Goal: Task Accomplishment & Management: Complete application form

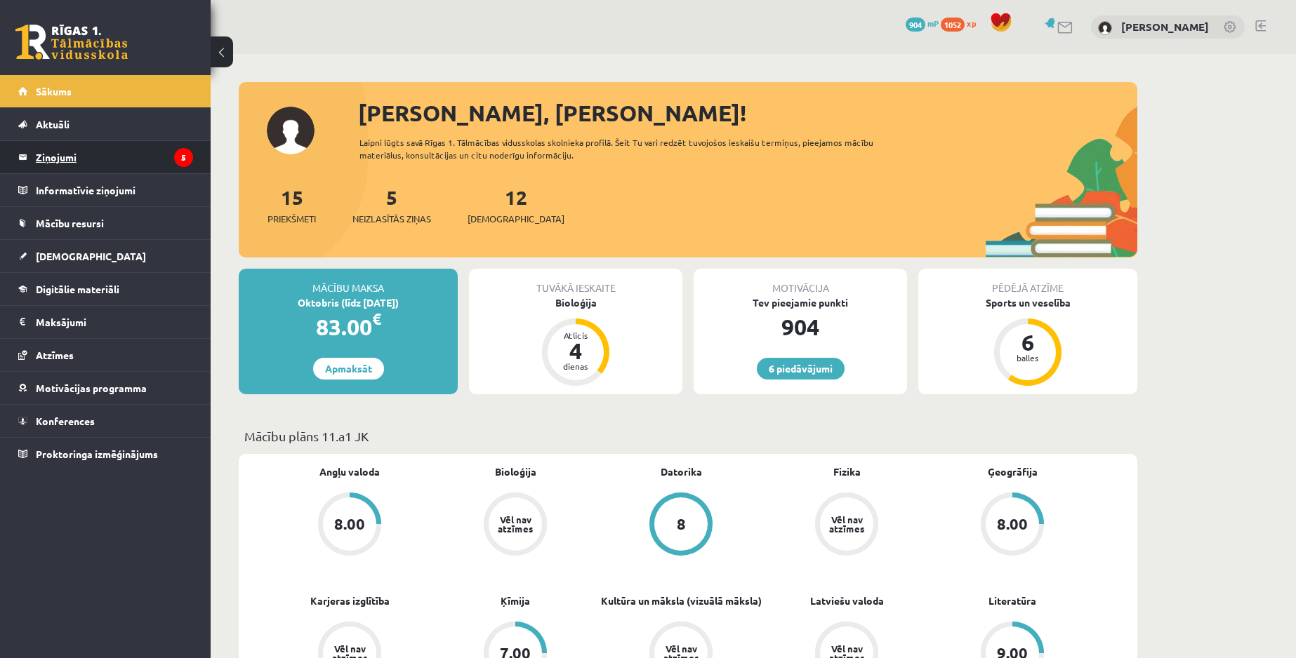
click at [163, 164] on legend "Ziņojumi 5" at bounding box center [114, 157] width 157 height 32
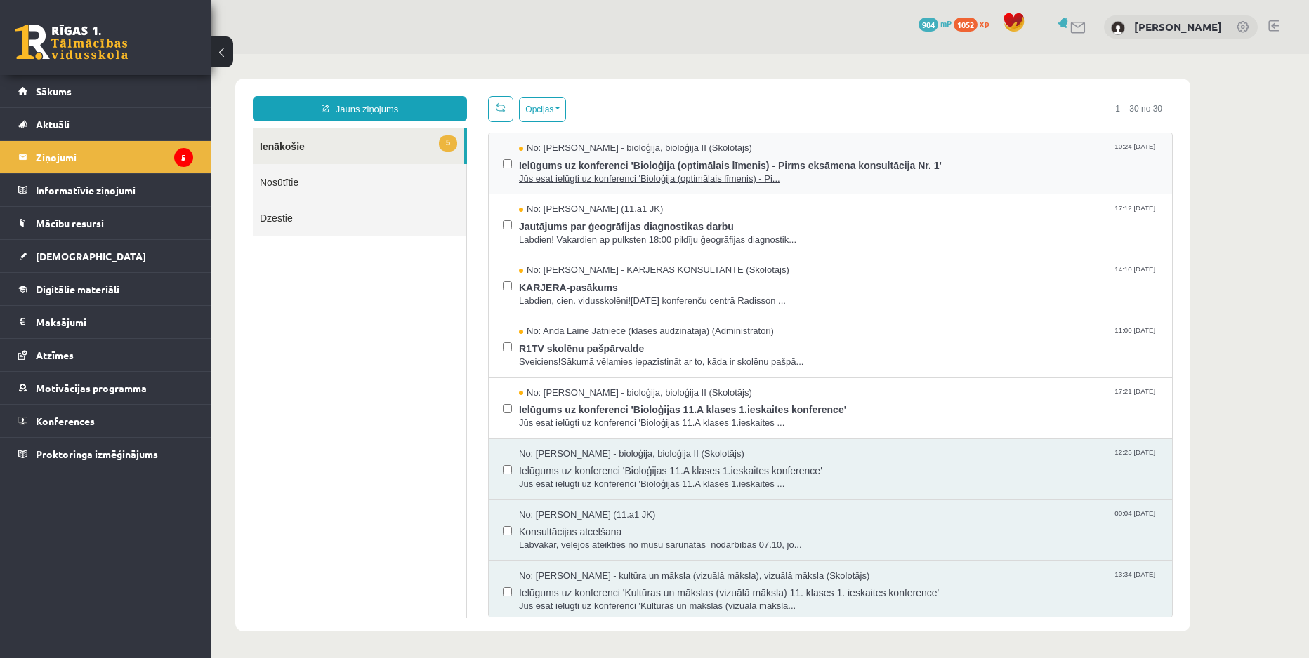
click at [765, 166] on span "Ielūgums uz konferenci 'Bioloģija (optimālais līmenis) - Pirms eksāmena konsult…" at bounding box center [838, 164] width 639 height 18
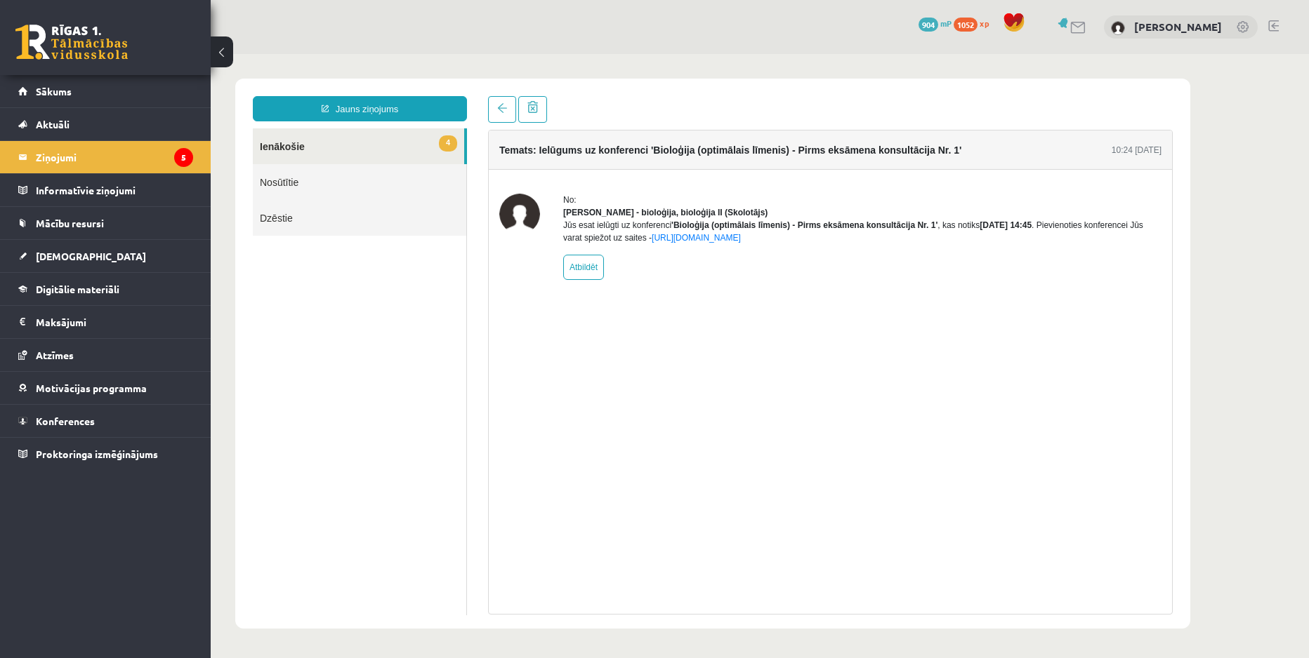
click at [1093, 17] on div "6 Dāvanas 904 mP 1052 xp Emīls Čeksters" at bounding box center [760, 27] width 1098 height 54
click at [135, 131] on link "Aktuāli" at bounding box center [105, 124] width 175 height 32
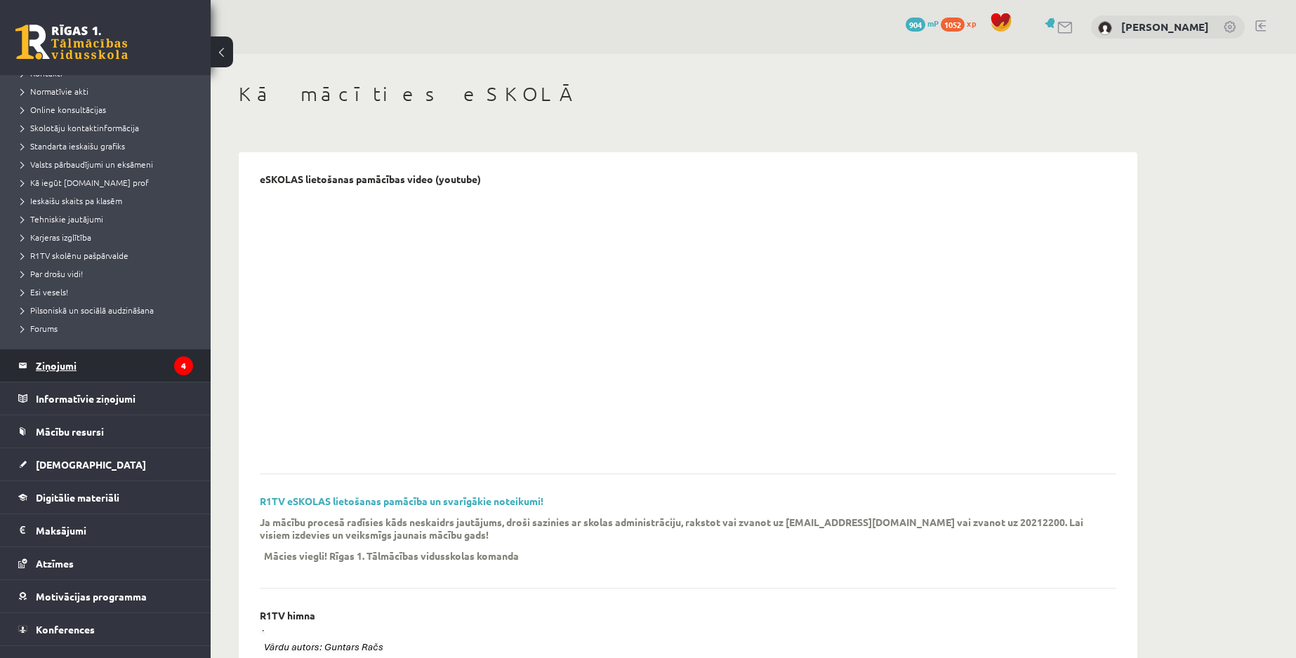
scroll to position [126, 0]
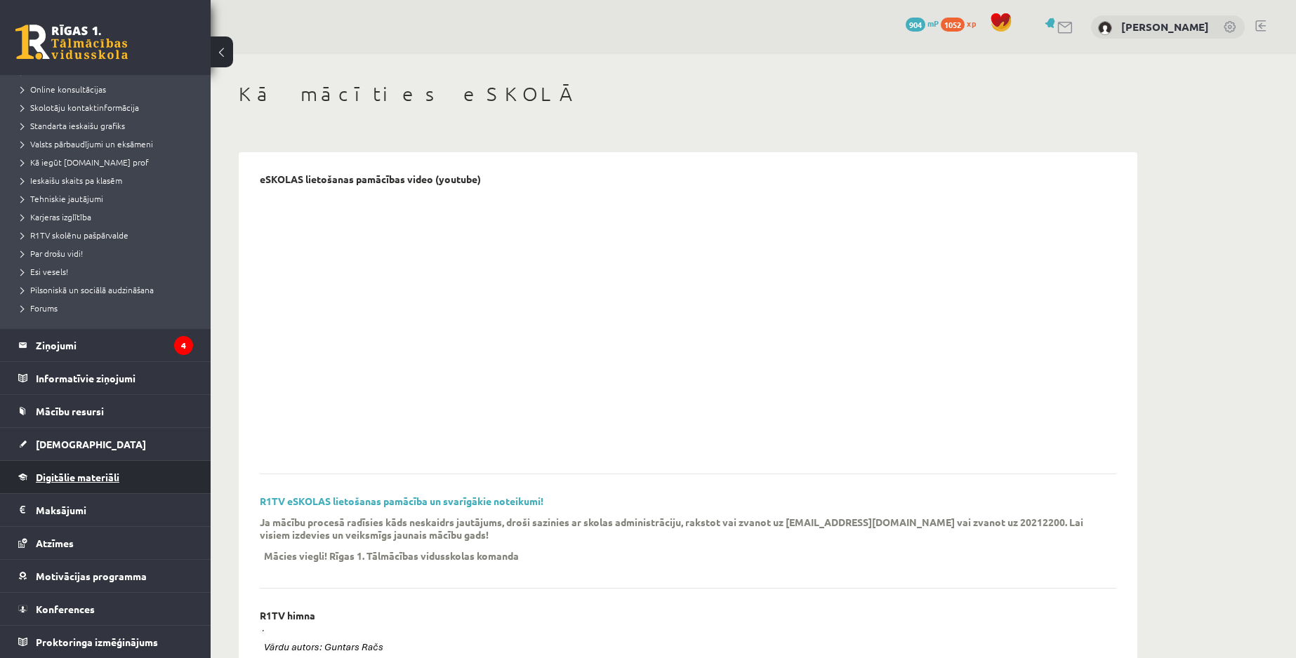
click at [110, 484] on link "Digitālie materiāli" at bounding box center [105, 477] width 175 height 32
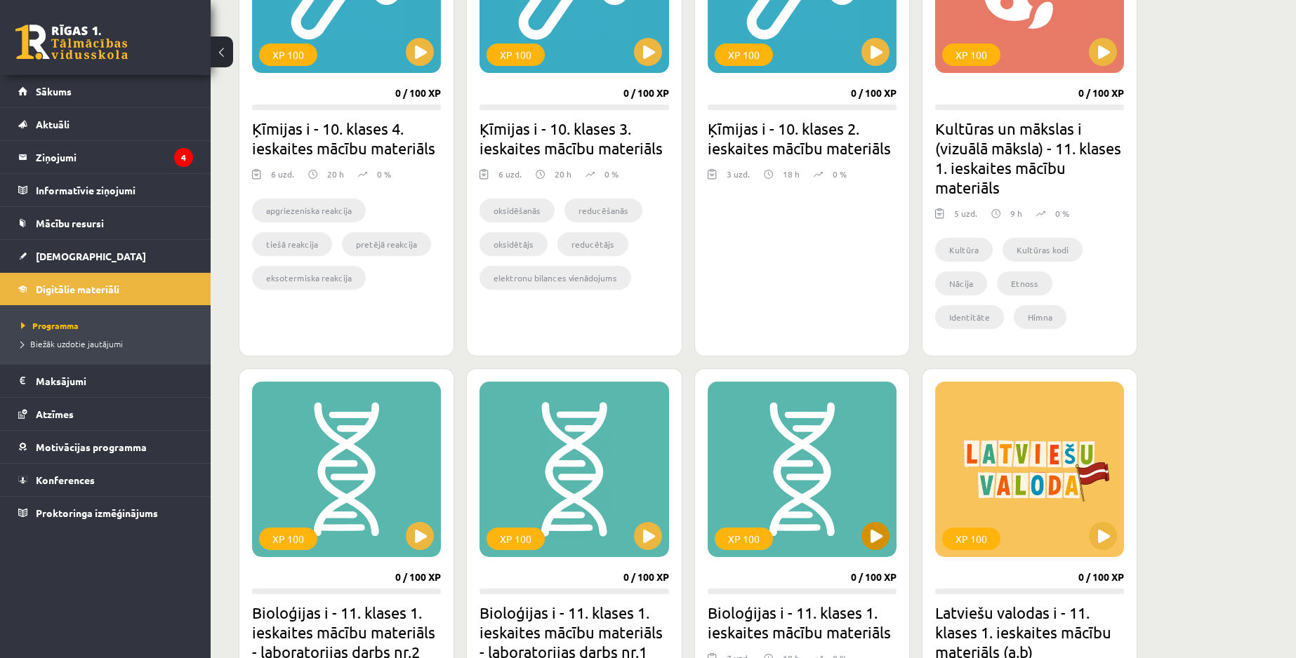
scroll to position [1404, 0]
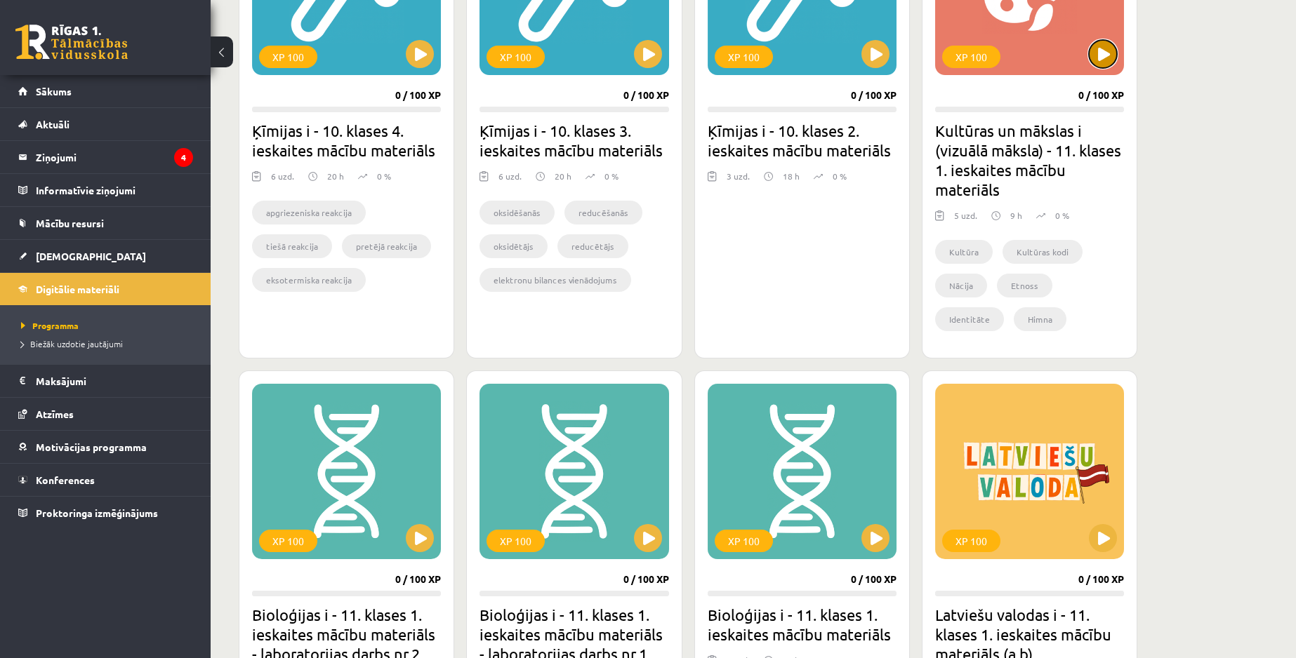
click at [1106, 63] on button at bounding box center [1103, 54] width 28 height 28
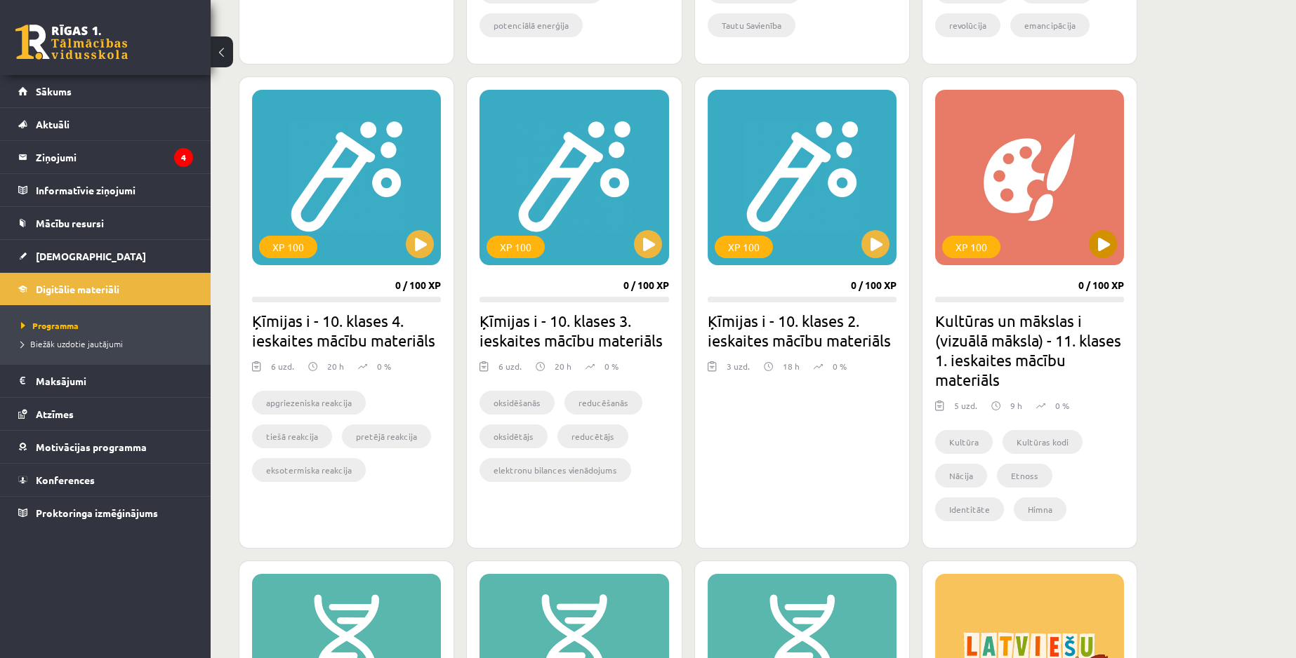
scroll to position [1053, 0]
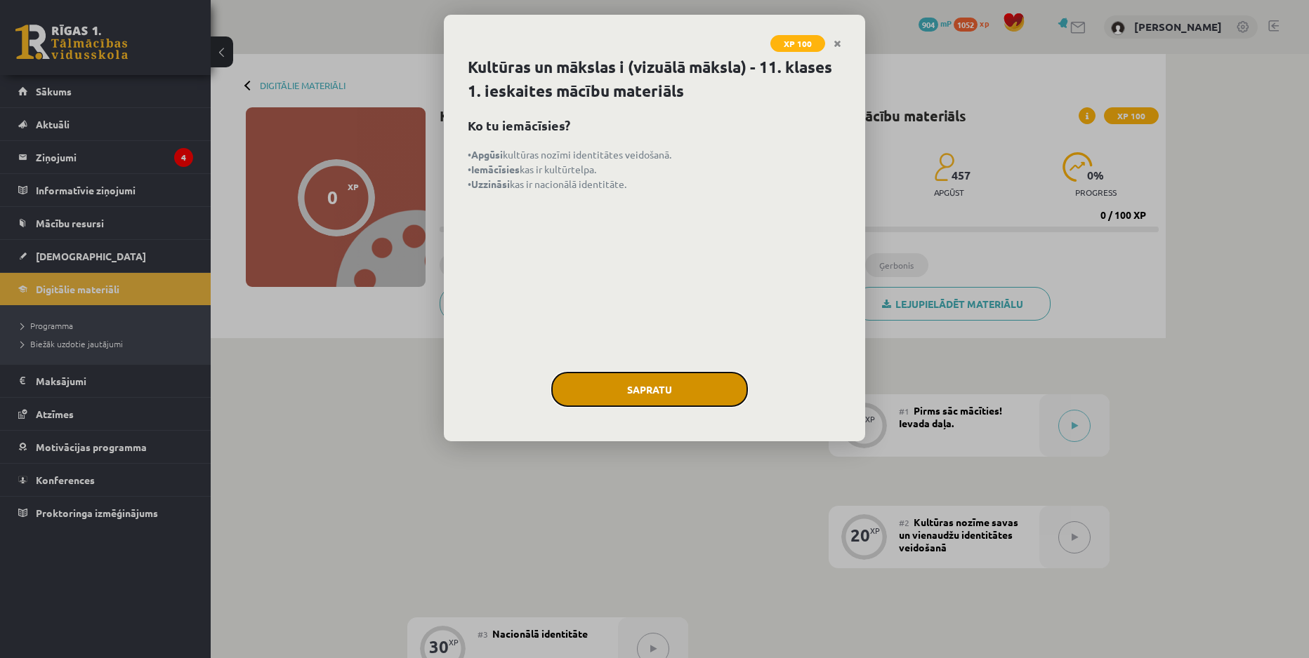
click at [654, 399] on button "Sapratu" at bounding box center [649, 389] width 197 height 35
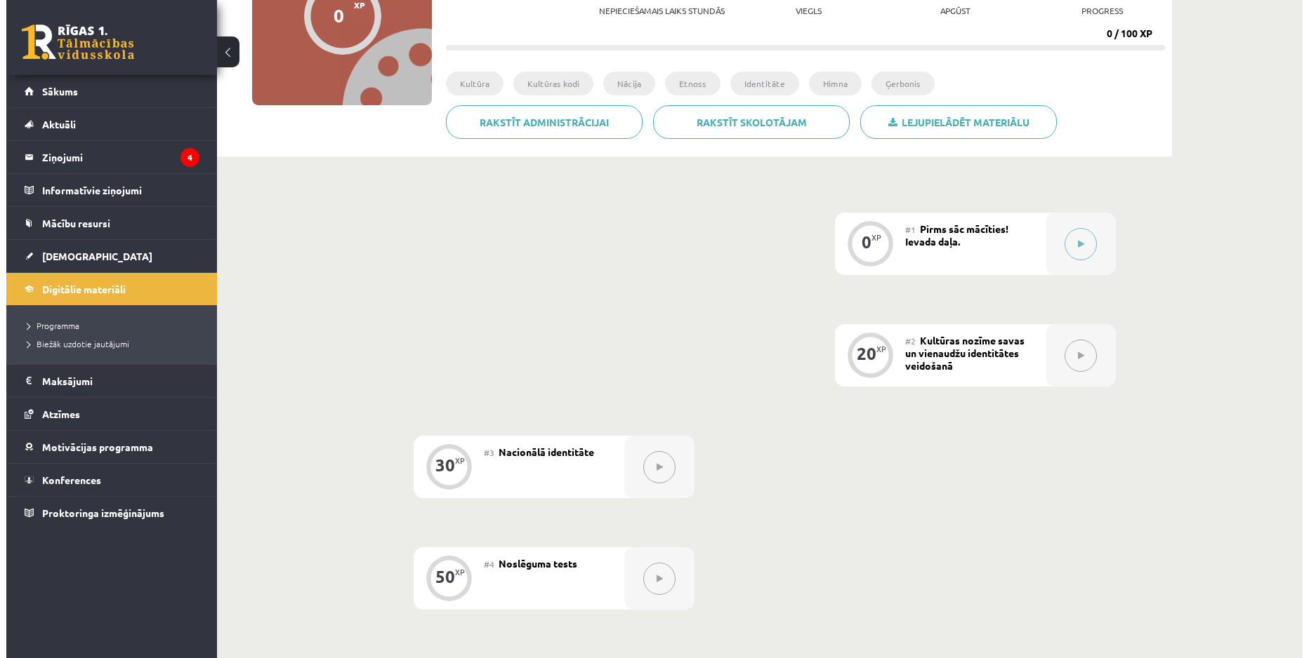
scroll to position [176, 0]
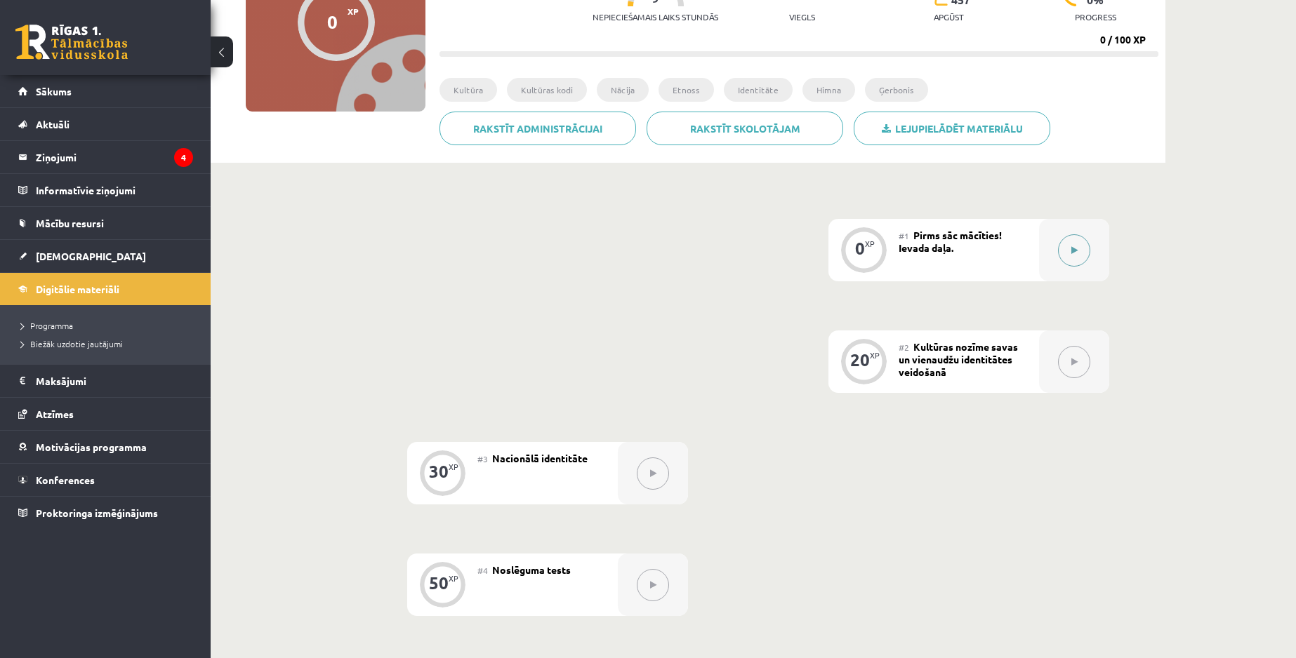
click at [1042, 257] on div at bounding box center [1074, 250] width 70 height 62
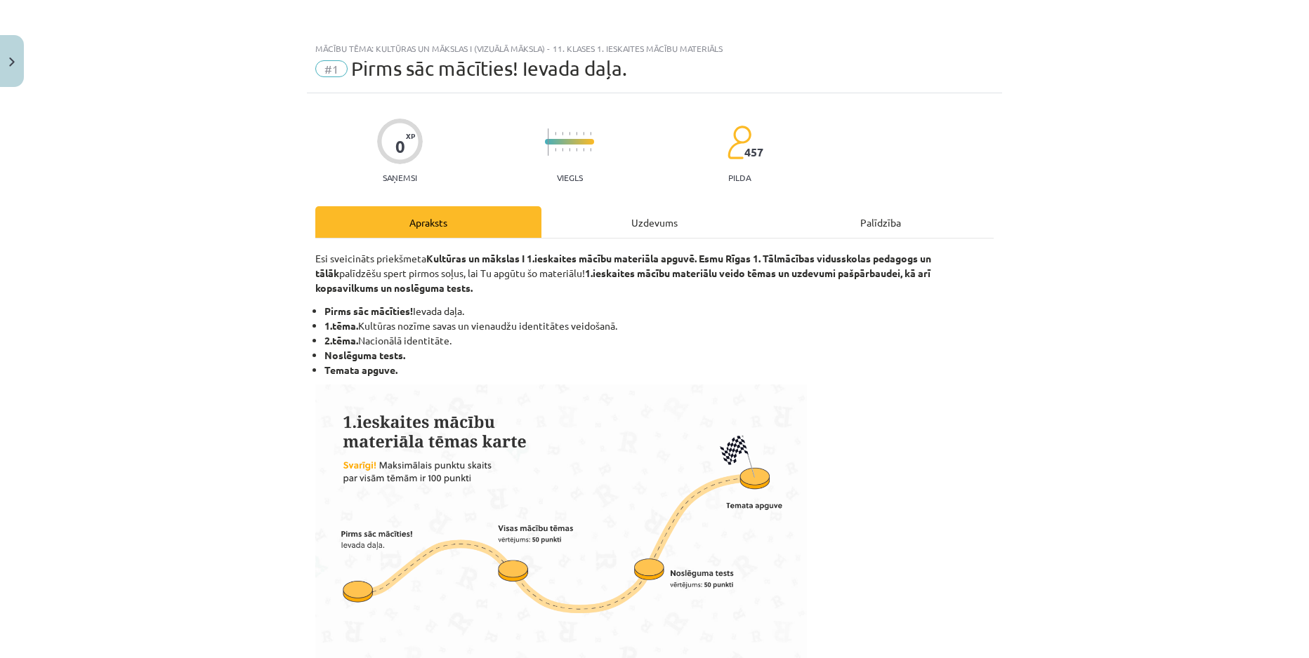
drag, startPoint x: 1042, startPoint y: 257, endPoint x: 1057, endPoint y: 253, distance: 15.2
click at [1057, 253] on div "Mācību tēma: Kultūras un mākslas i (vizuālā māksla) - 11. klases 1. ieskaites m…" at bounding box center [654, 329] width 1309 height 658
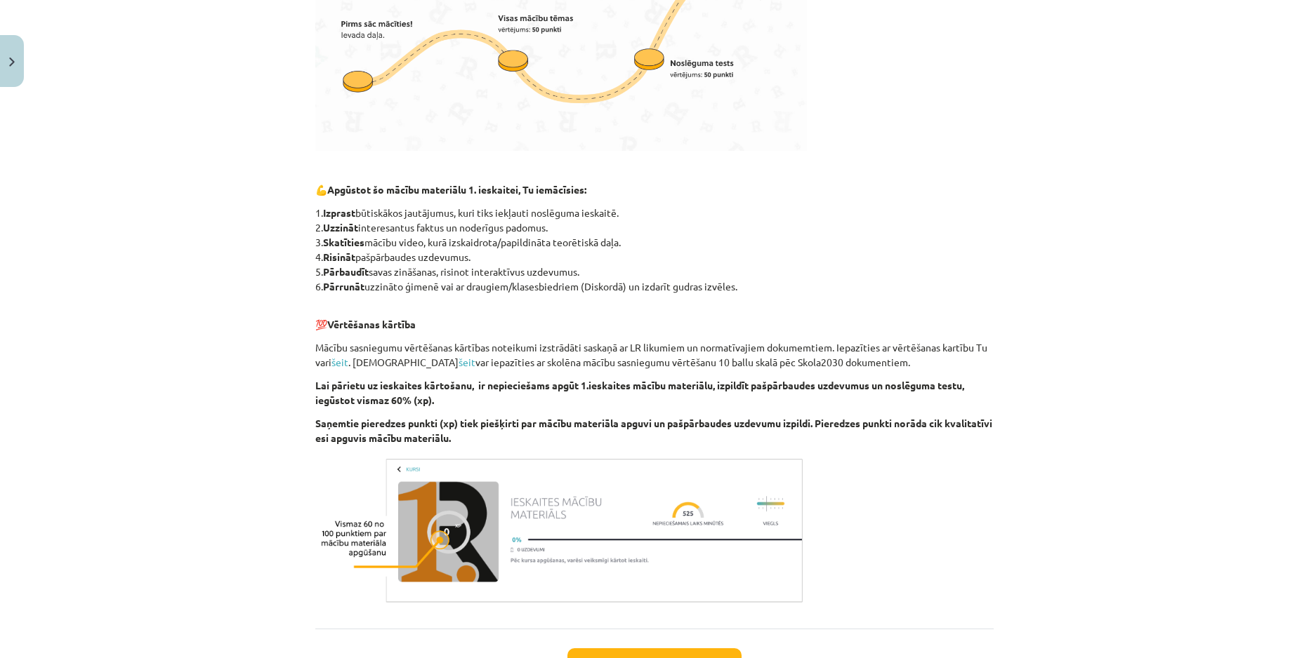
scroll to position [623, 0]
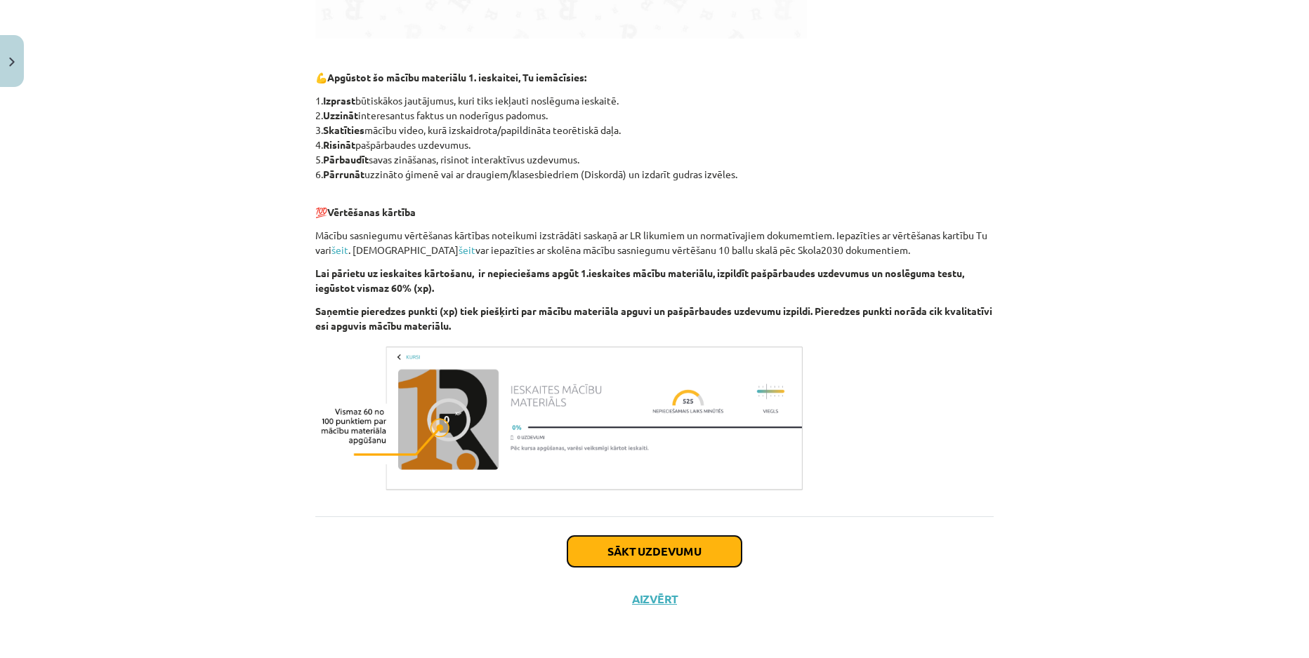
click at [642, 548] on button "Sākt uzdevumu" at bounding box center [654, 551] width 174 height 31
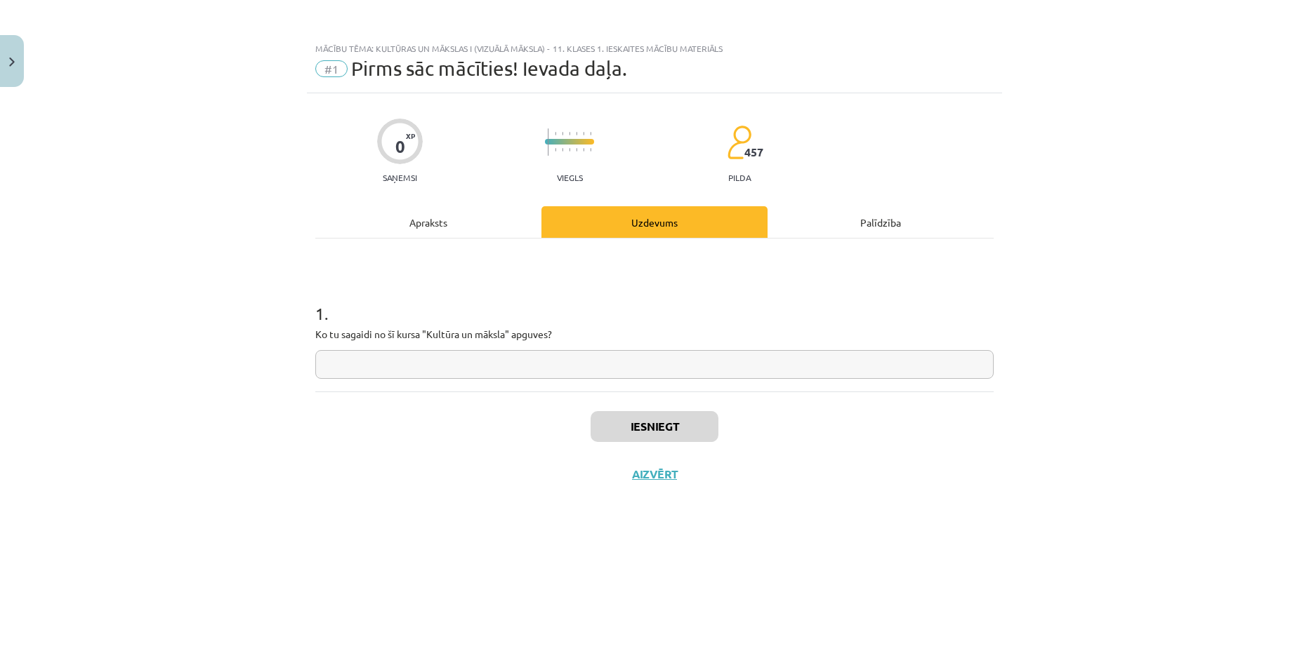
scroll to position [0, 0]
click at [641, 488] on div "Iesniegt Aizvērt" at bounding box center [654, 441] width 678 height 98
click at [647, 473] on button "Aizvērt" at bounding box center [654, 475] width 53 height 14
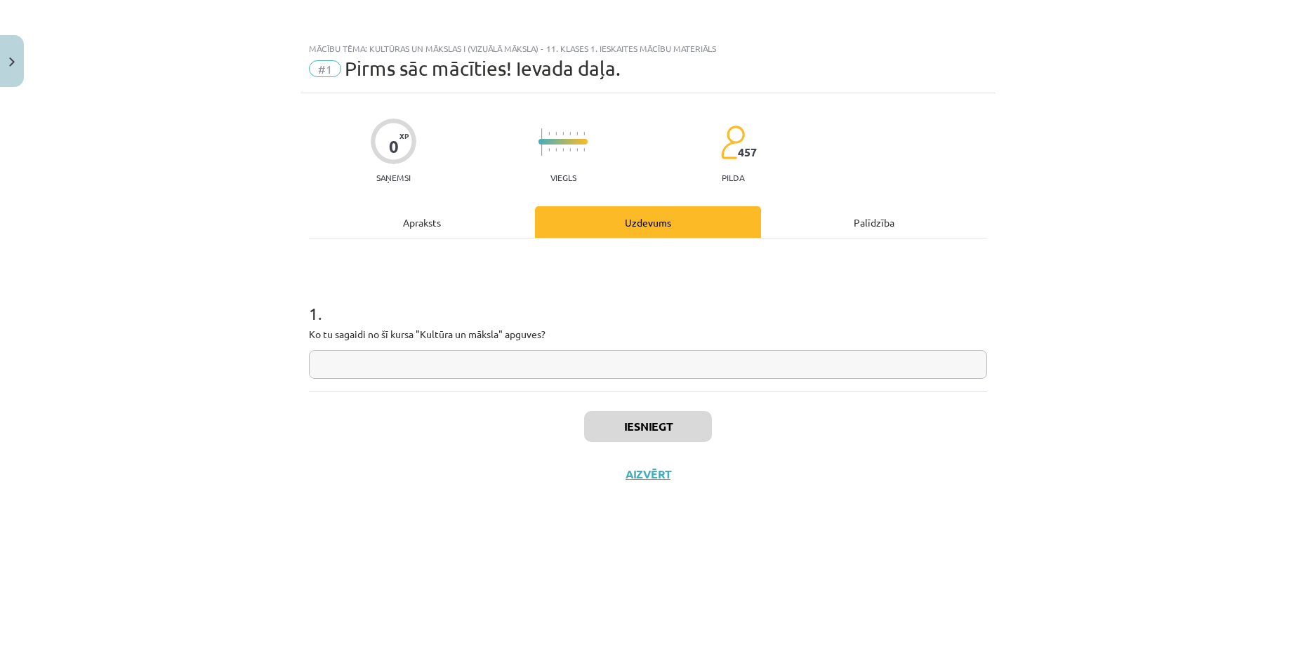
click at [961, 245] on div "#1 Pirms sāc mācīties! Ievada daļa." at bounding box center [969, 250] width 140 height 62
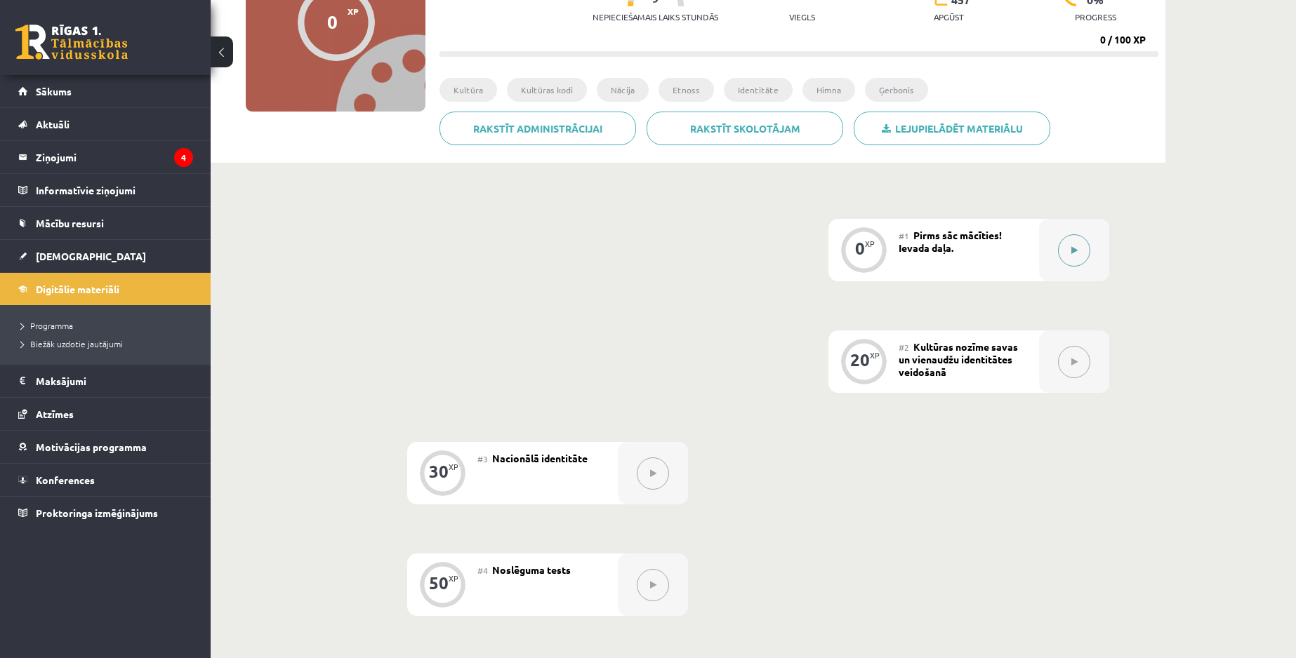
click at [1098, 259] on div at bounding box center [1074, 250] width 70 height 62
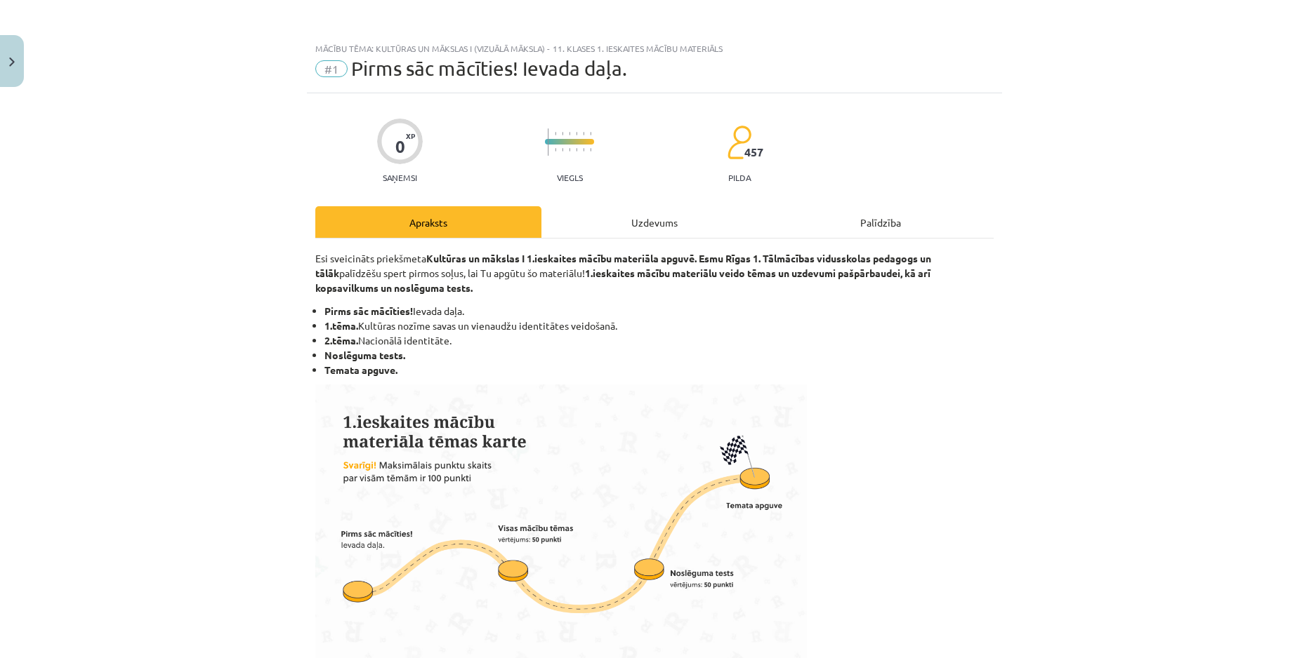
drag, startPoint x: 357, startPoint y: 325, endPoint x: 623, endPoint y: 331, distance: 265.4
click at [623, 331] on li "1.tēma. Kultūras nozīme savas un vienaudžu identitātes veidošanā." at bounding box center [658, 326] width 669 height 15
drag, startPoint x: 590, startPoint y: 327, endPoint x: 356, endPoint y: 324, distance: 234.5
click at [356, 324] on li "1.tēma. Kultūras nozīme savas un vienaudžu identitātes veidošanā." at bounding box center [658, 326] width 669 height 15
copy li "Kultūras nozīme savas un vienaudžu identitātes veidošanā."
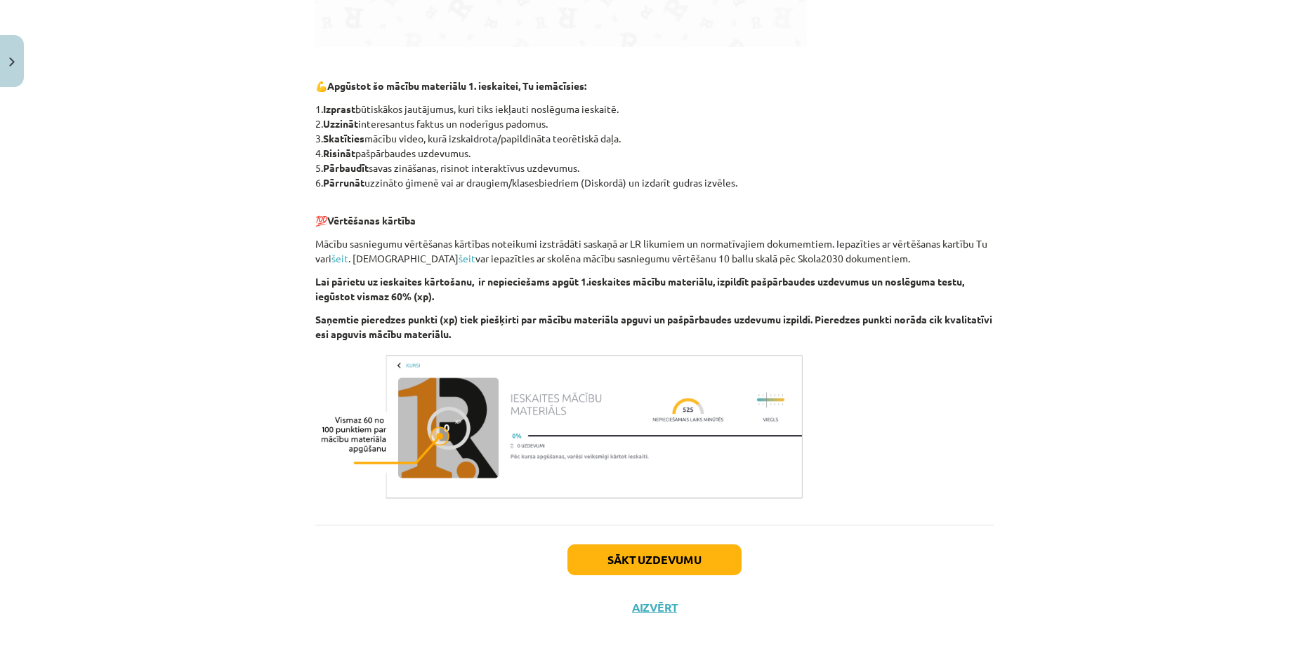
scroll to position [623, 0]
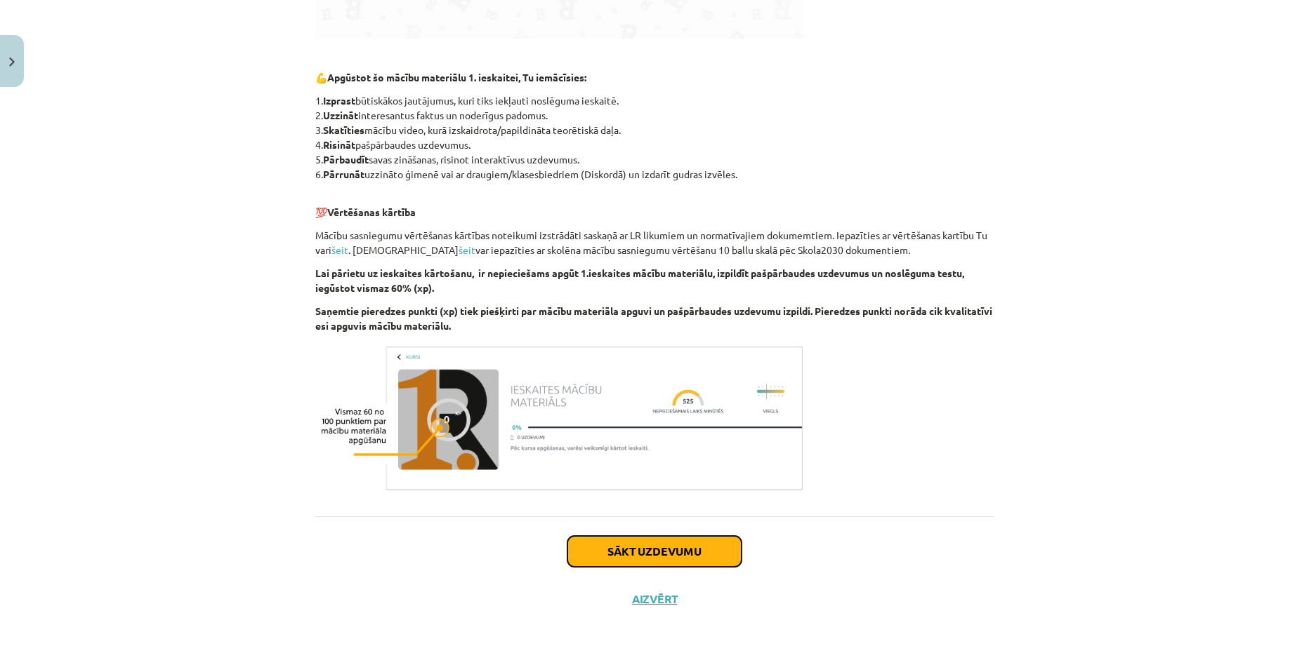
click at [610, 555] on button "Sākt uzdevumu" at bounding box center [654, 551] width 174 height 31
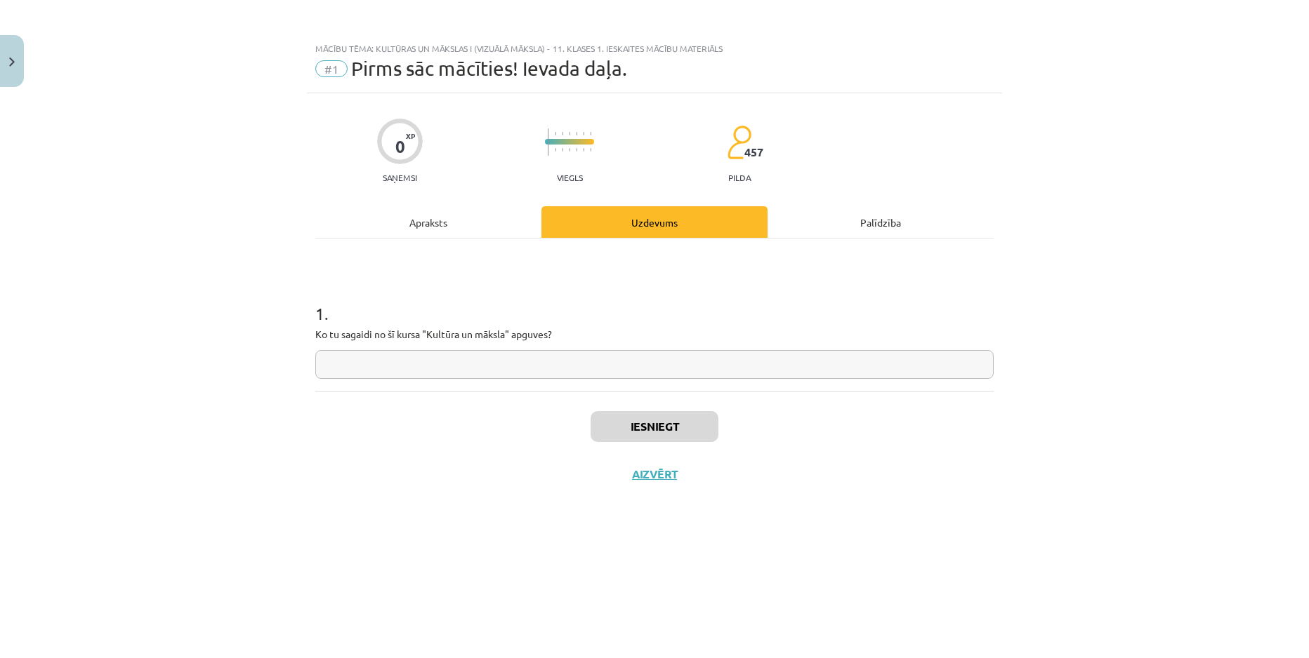
click at [612, 369] on input "text" at bounding box center [654, 364] width 678 height 29
paste input "**********"
type input "**********"
click at [643, 426] on button "Iesniegt" at bounding box center [654, 426] width 128 height 31
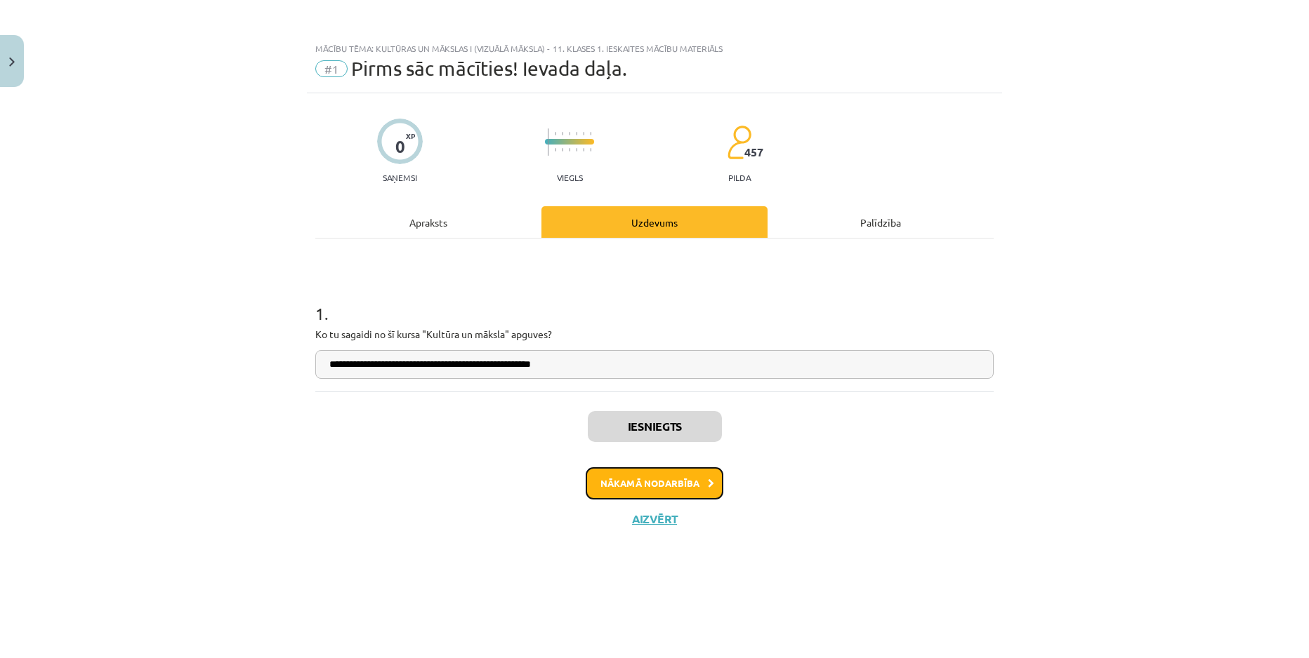
click at [647, 481] on button "Nākamā nodarbība" at bounding box center [654, 484] width 138 height 32
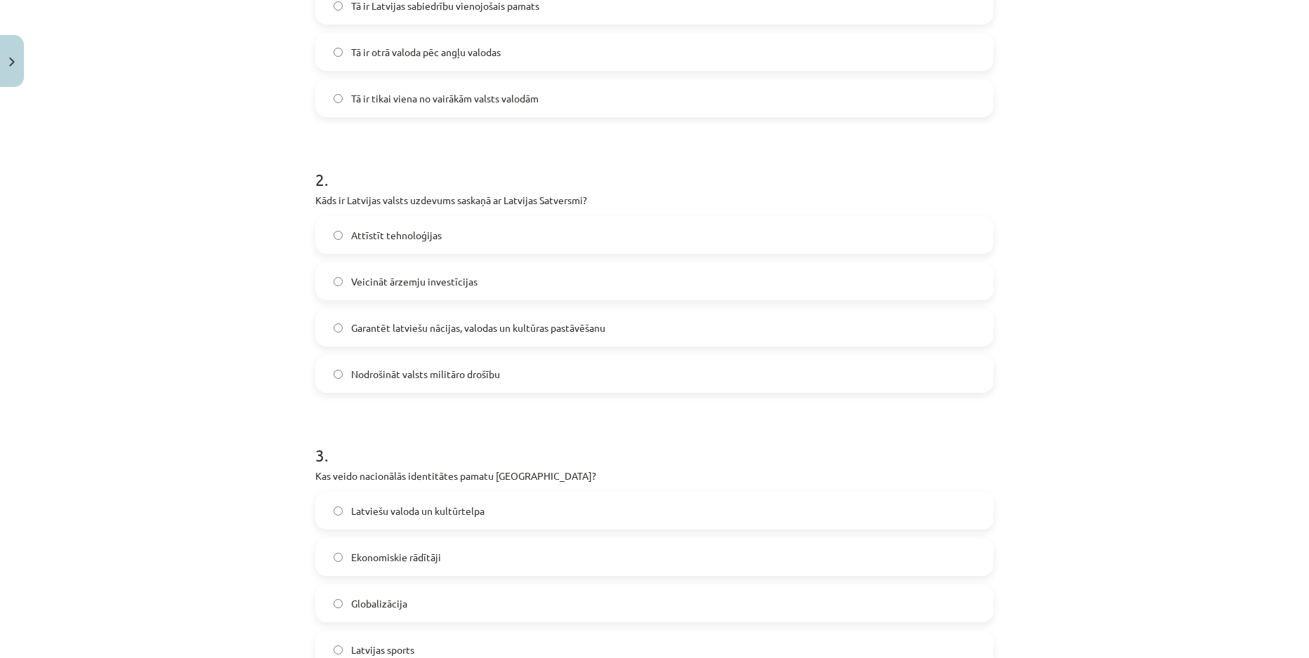
scroll to position [859, 0]
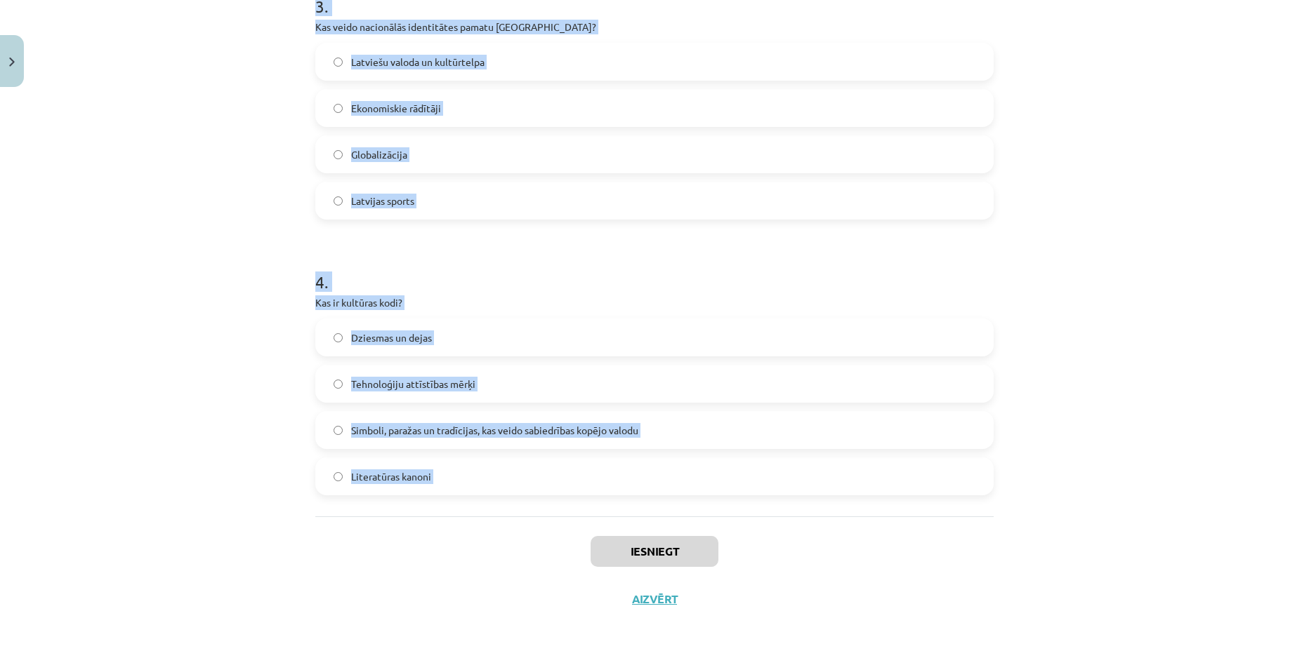
drag, startPoint x: 312, startPoint y: 284, endPoint x: 529, endPoint y: 523, distance: 322.6
copy form "1 . Kas raksturo latviešu valodas lomu Latvijā? Tā ir atļauta tikai akadēmiskaj…"
click at [296, 223] on div "Mācību tēma: Kultūras un mākslas i (vizuālā māksla) - 11. klases 1. ieskaites m…" at bounding box center [654, 329] width 1309 height 658
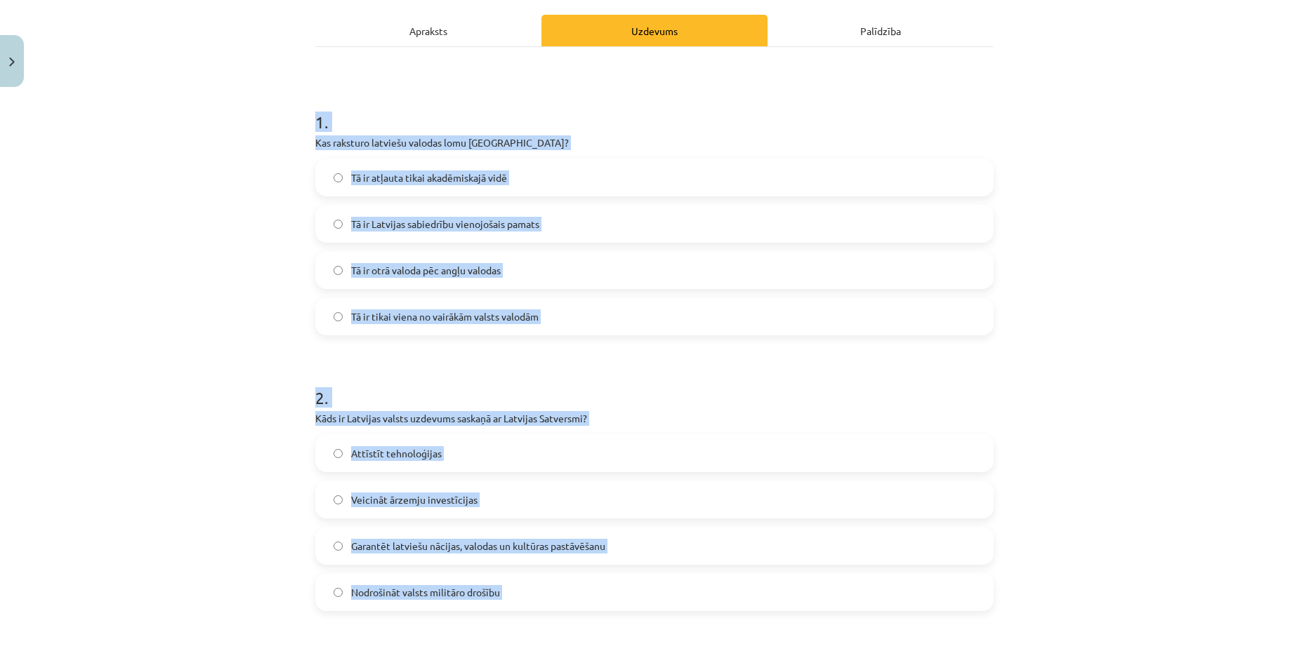
scroll to position [0, 0]
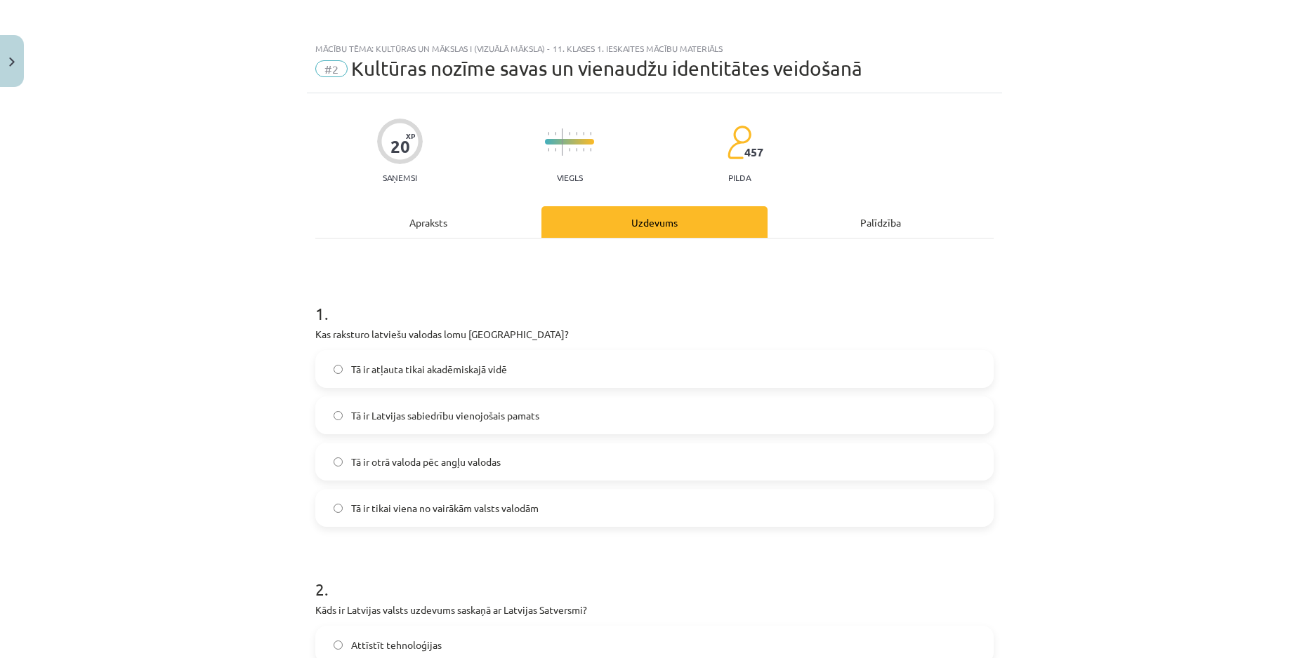
click at [243, 206] on div "Mācību tēma: Kultūras un mākslas i (vizuālā māksla) - 11. klases 1. ieskaites m…" at bounding box center [654, 329] width 1309 height 658
click at [437, 419] on span "Tā ir Latvijas sabiedrību vienojošais pamats" at bounding box center [445, 416] width 188 height 15
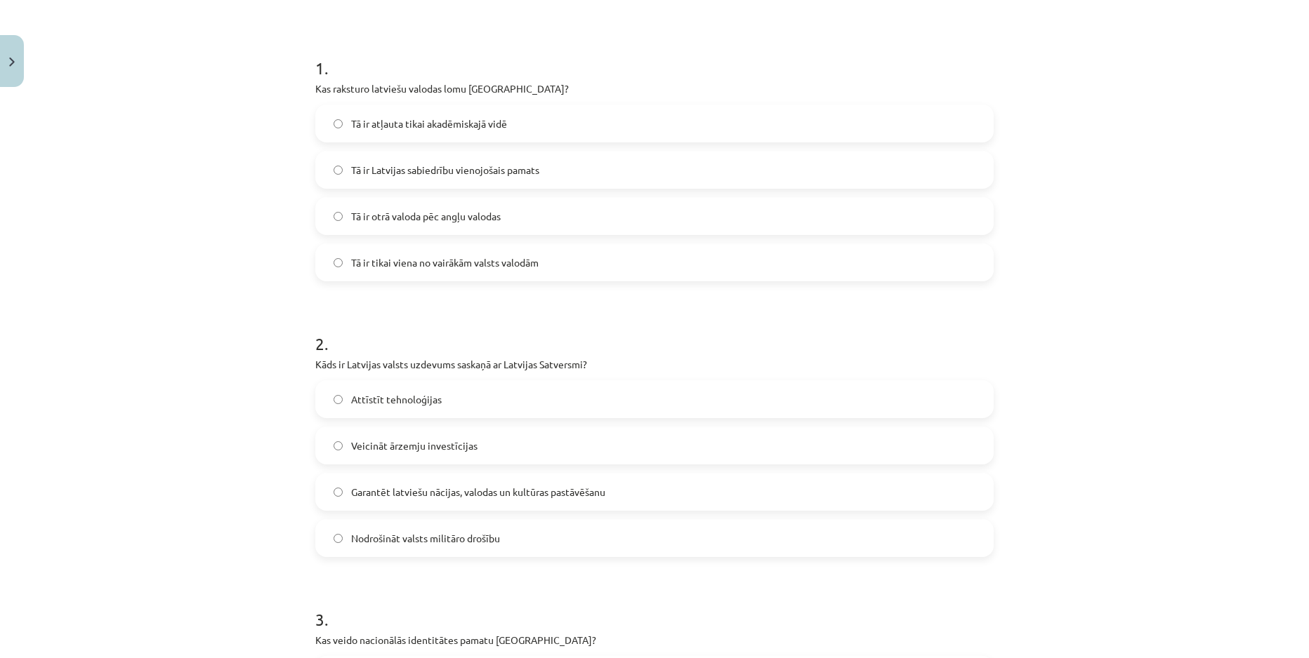
scroll to position [263, 0]
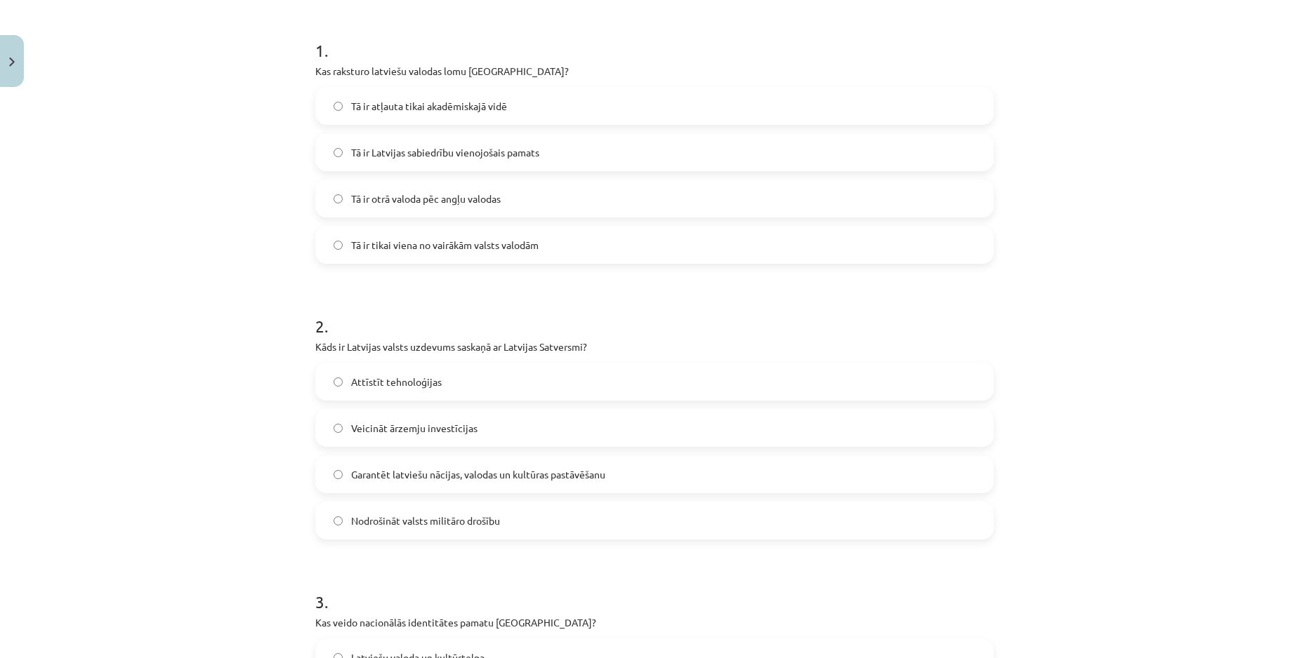
click at [376, 472] on span "Garantēt latviešu nācijas, valodas un kultūras pastāvēšanu" at bounding box center [478, 475] width 254 height 15
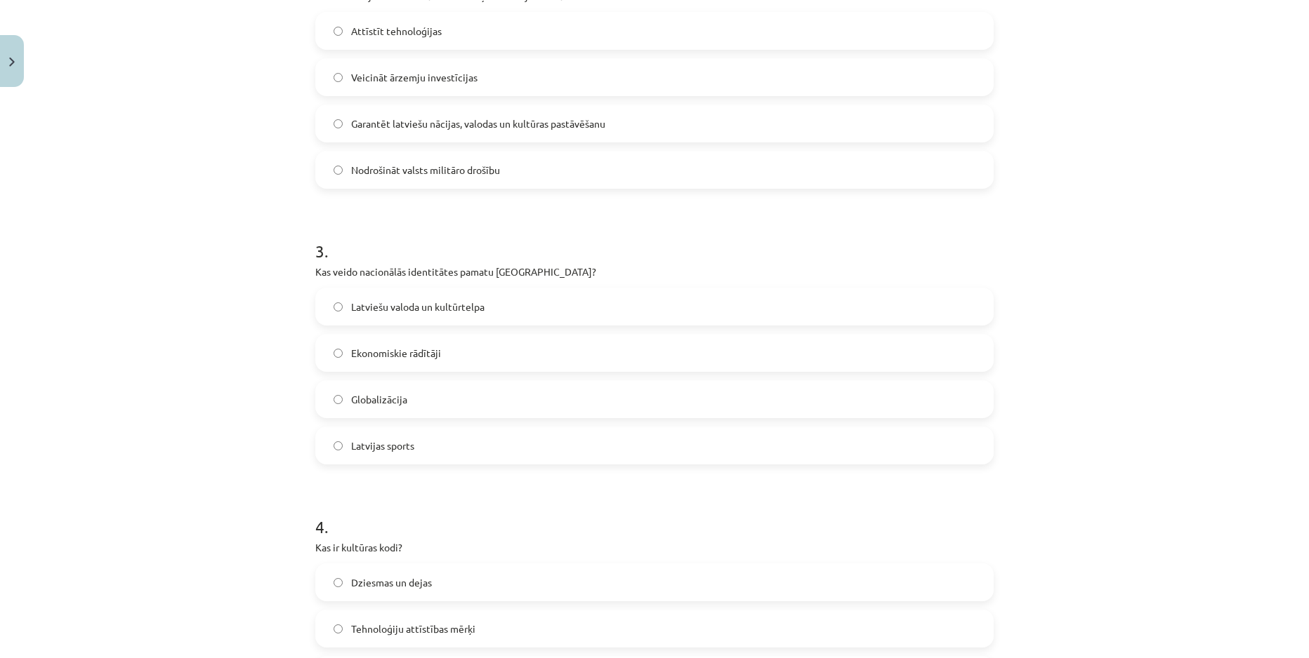
click at [335, 316] on label "Latviešu valoda un kultūrtelpa" at bounding box center [654, 306] width 675 height 35
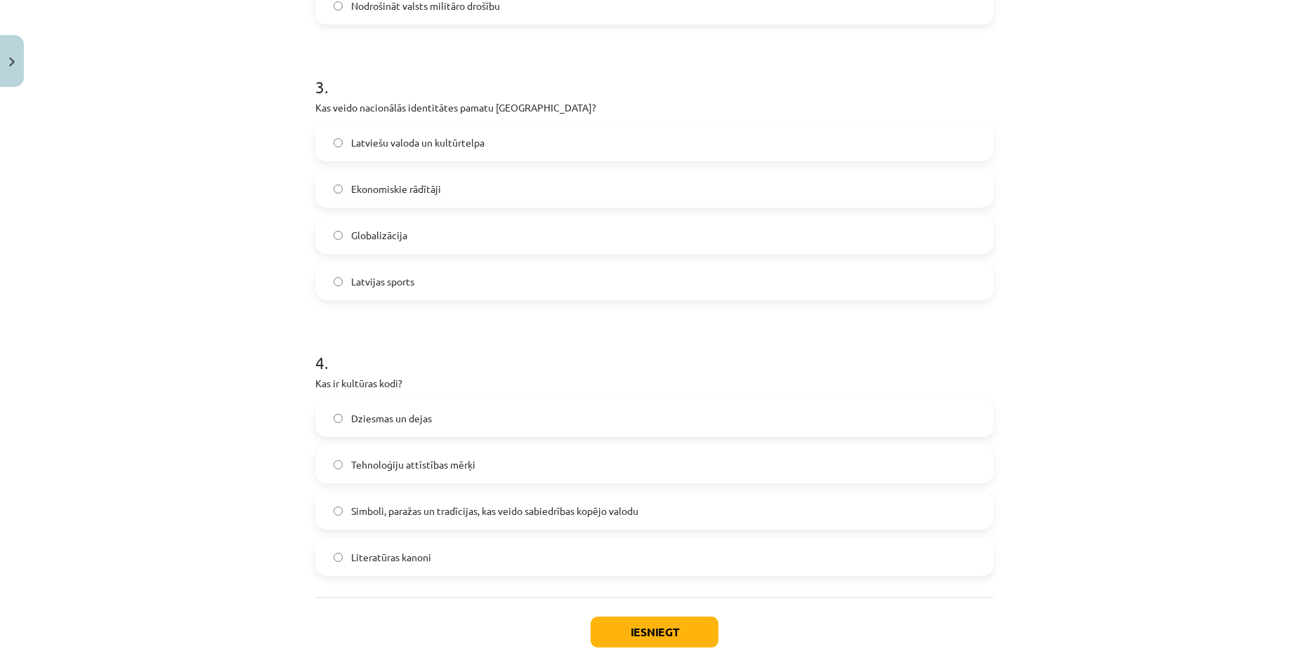
scroll to position [790, 0]
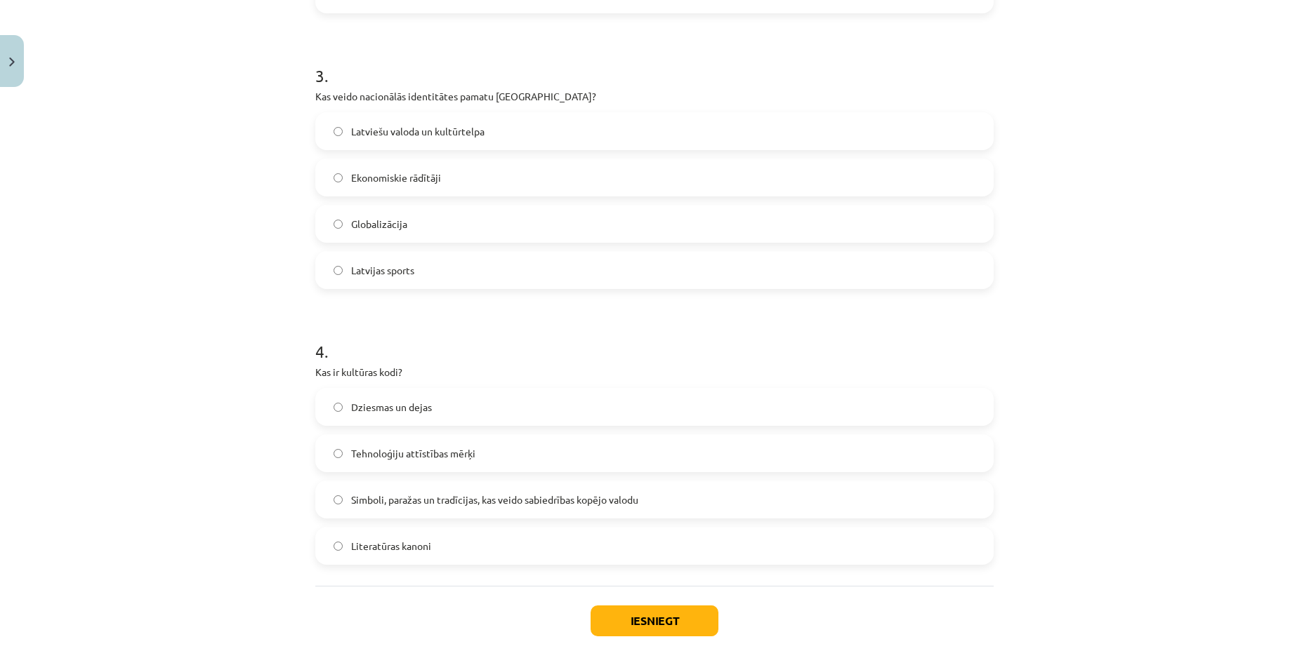
click at [423, 503] on span "Simboli, paražas un tradīcijas, kas veido sabiedrības kopējo valodu" at bounding box center [494, 500] width 287 height 15
click at [630, 624] on button "Iesniegt" at bounding box center [654, 621] width 128 height 31
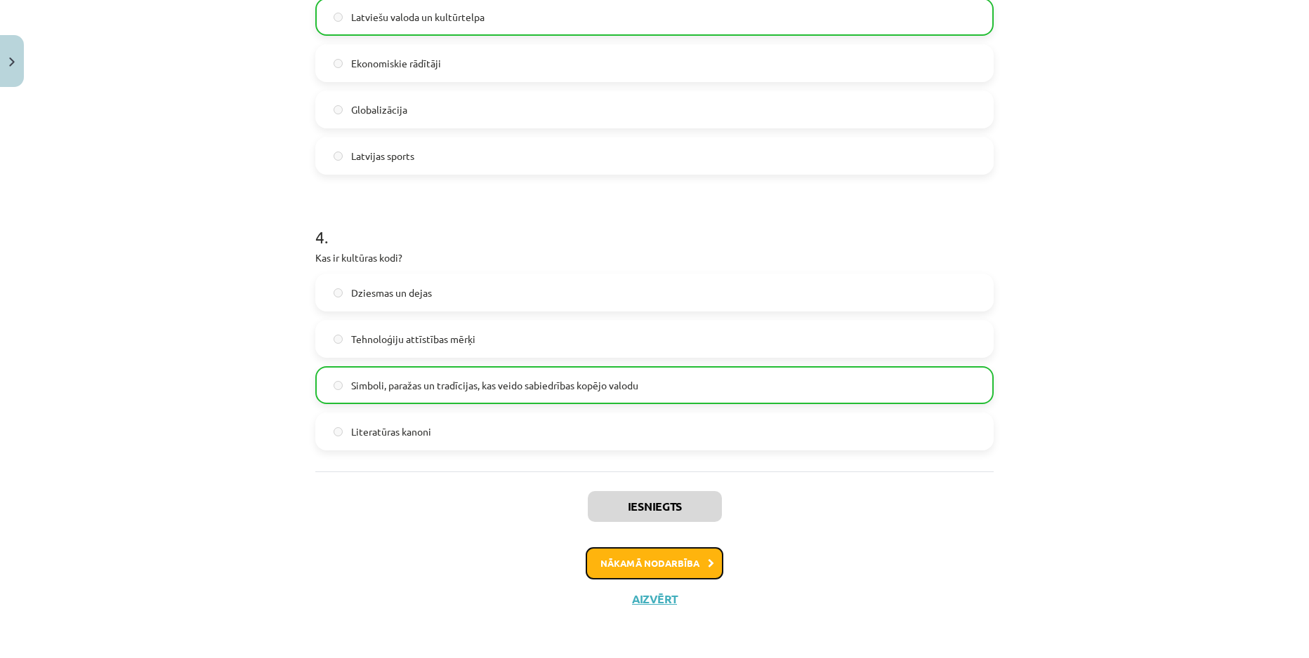
click at [675, 571] on button "Nākamā nodarbība" at bounding box center [654, 564] width 138 height 32
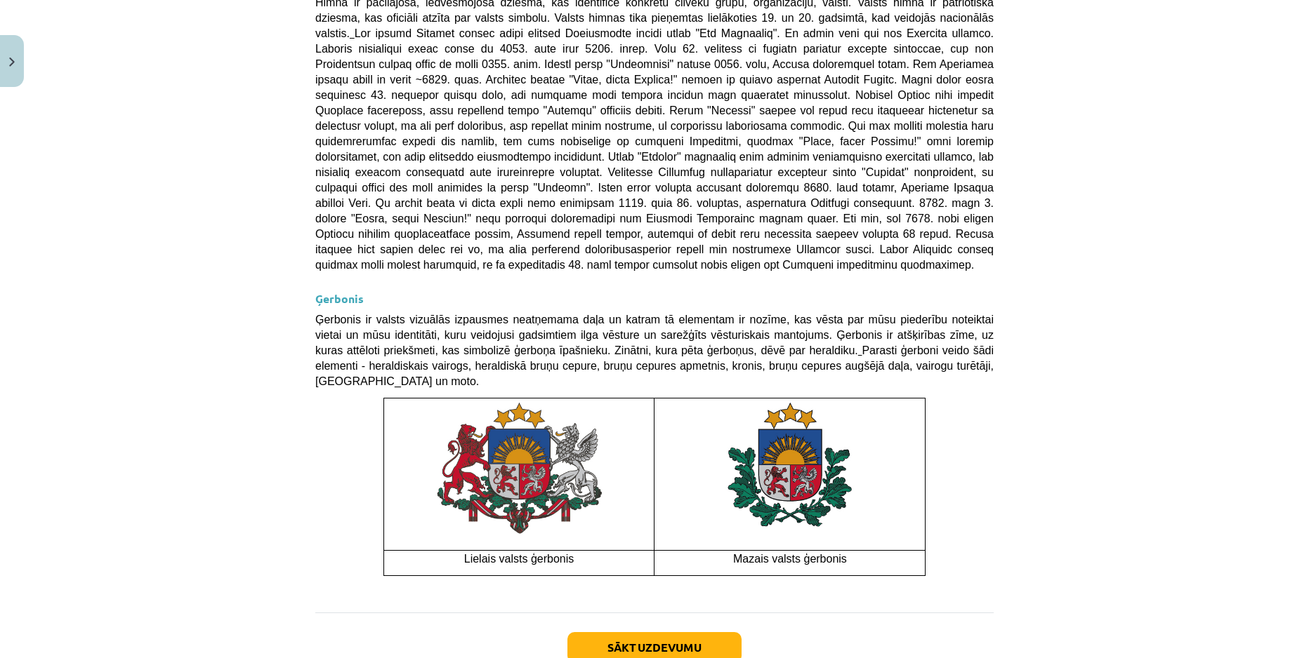
scroll to position [903, 0]
click at [656, 632] on button "Sākt uzdevumu" at bounding box center [654, 647] width 174 height 31
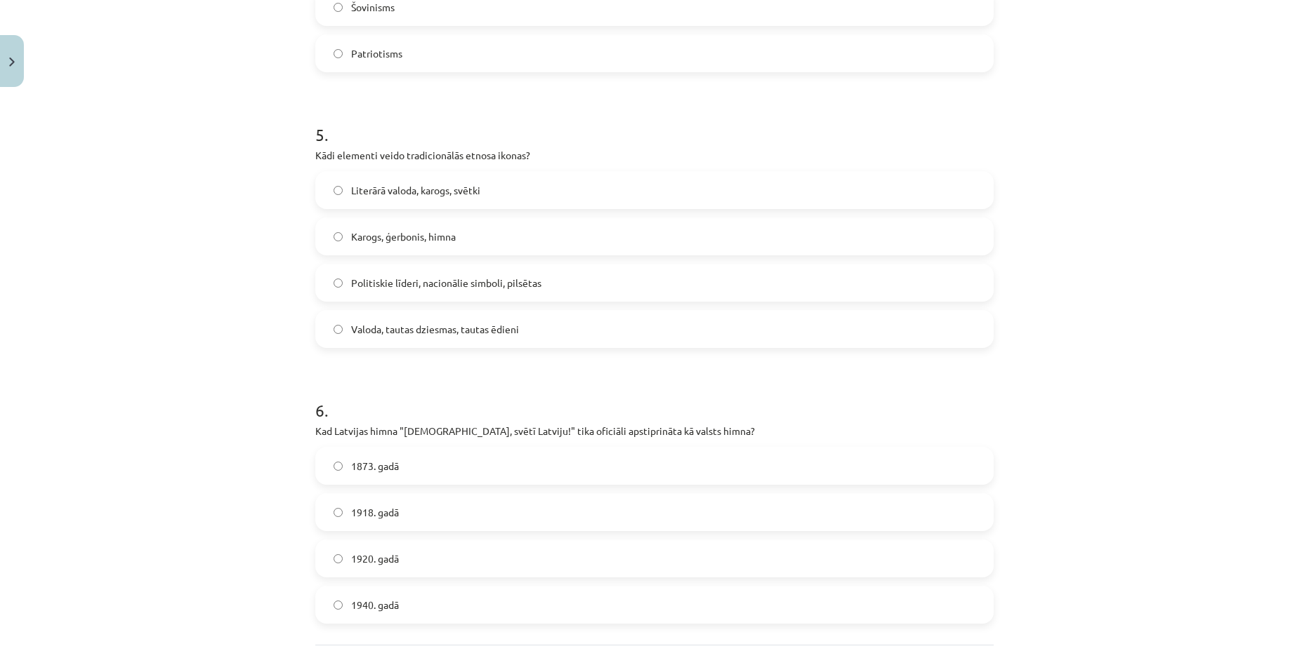
scroll to position [1411, 0]
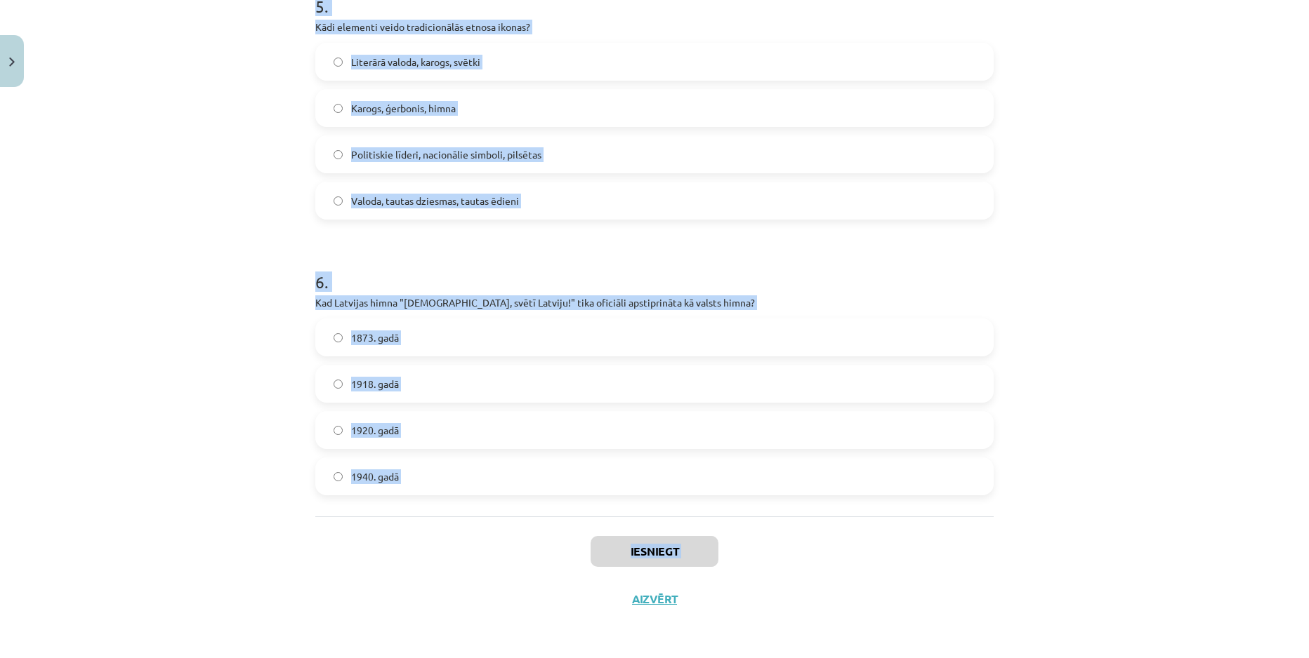
drag, startPoint x: 364, startPoint y: 355, endPoint x: 465, endPoint y: 568, distance: 235.2
copy div ". Kāda ir valsts himnas galvenā funkcija? Tā ir patriotiska dziesma, kas identi…"
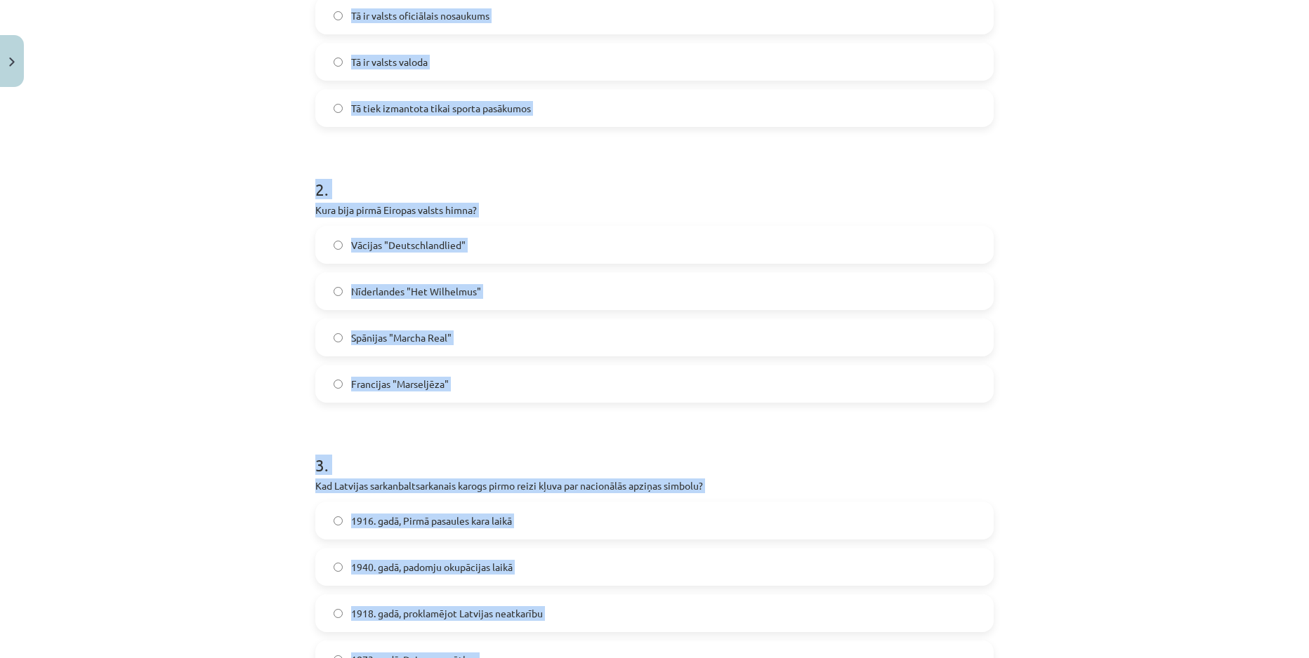
scroll to position [183, 0]
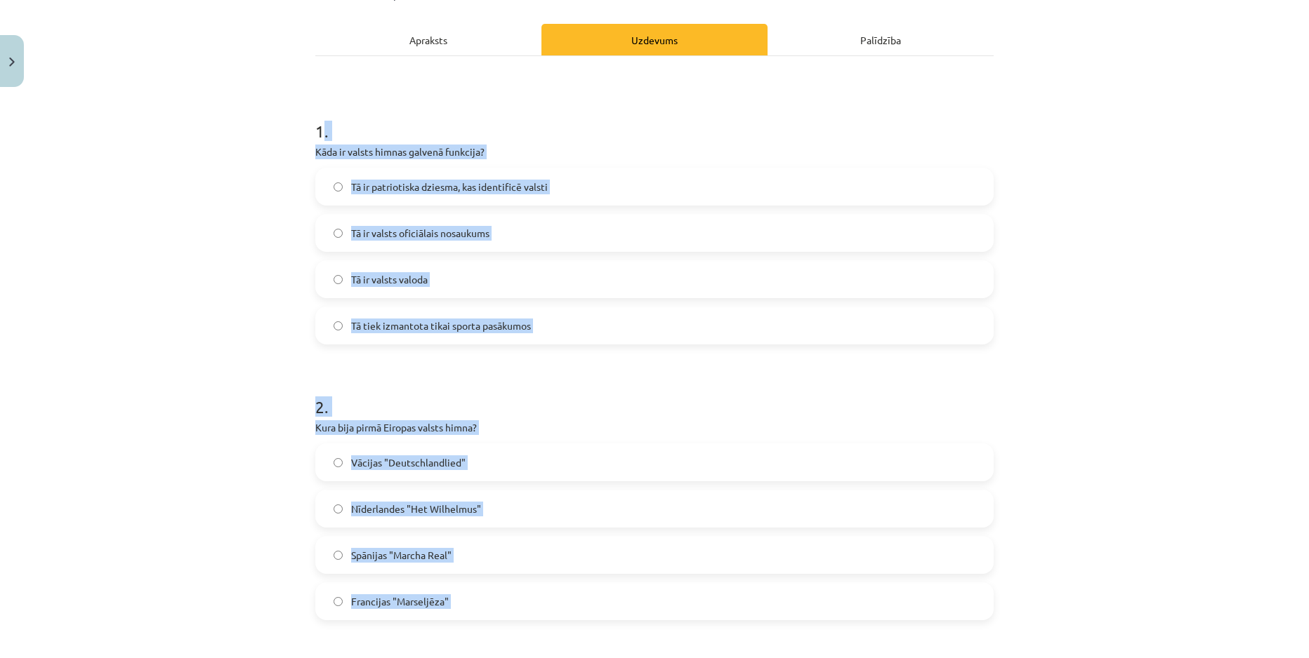
click at [280, 248] on div "Mācību tēma: Kultūras un mākslas i (vizuālā māksla) - 11. klases 1. ieskaites m…" at bounding box center [654, 329] width 1309 height 658
click at [585, 108] on h1 "1 ." at bounding box center [654, 119] width 678 height 44
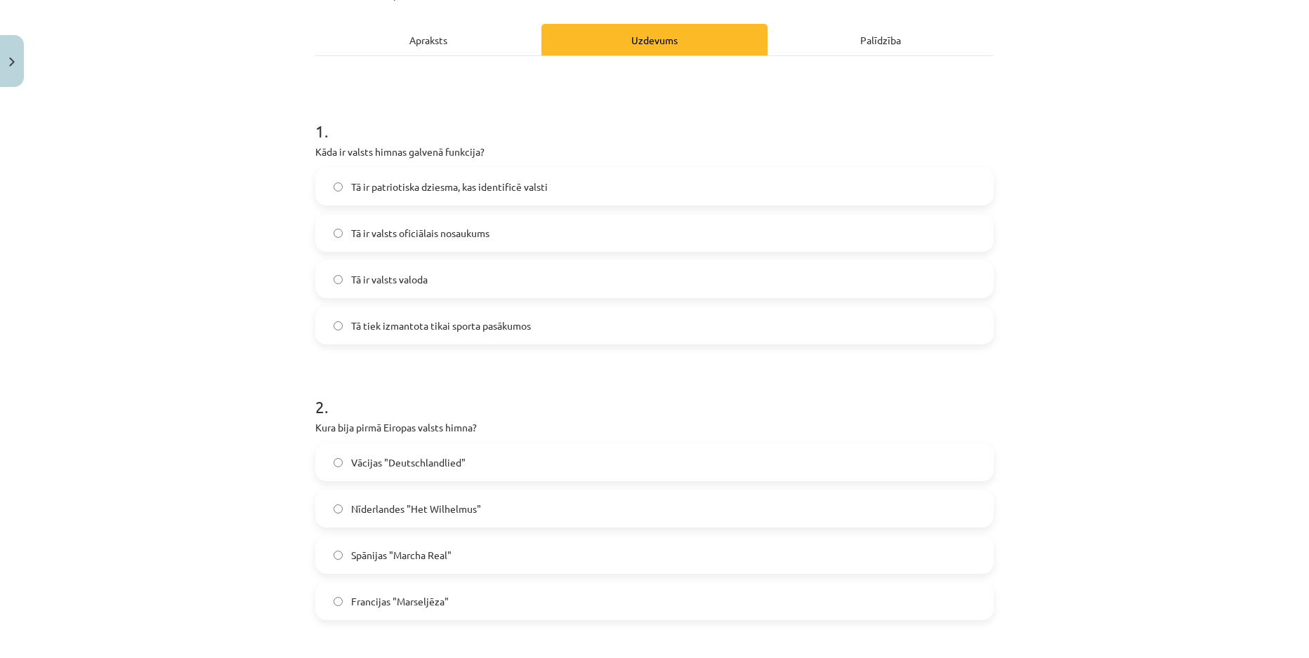
click at [439, 185] on span "Tā ir patriotiska dziesma, kas identificē valsti" at bounding box center [449, 187] width 197 height 15
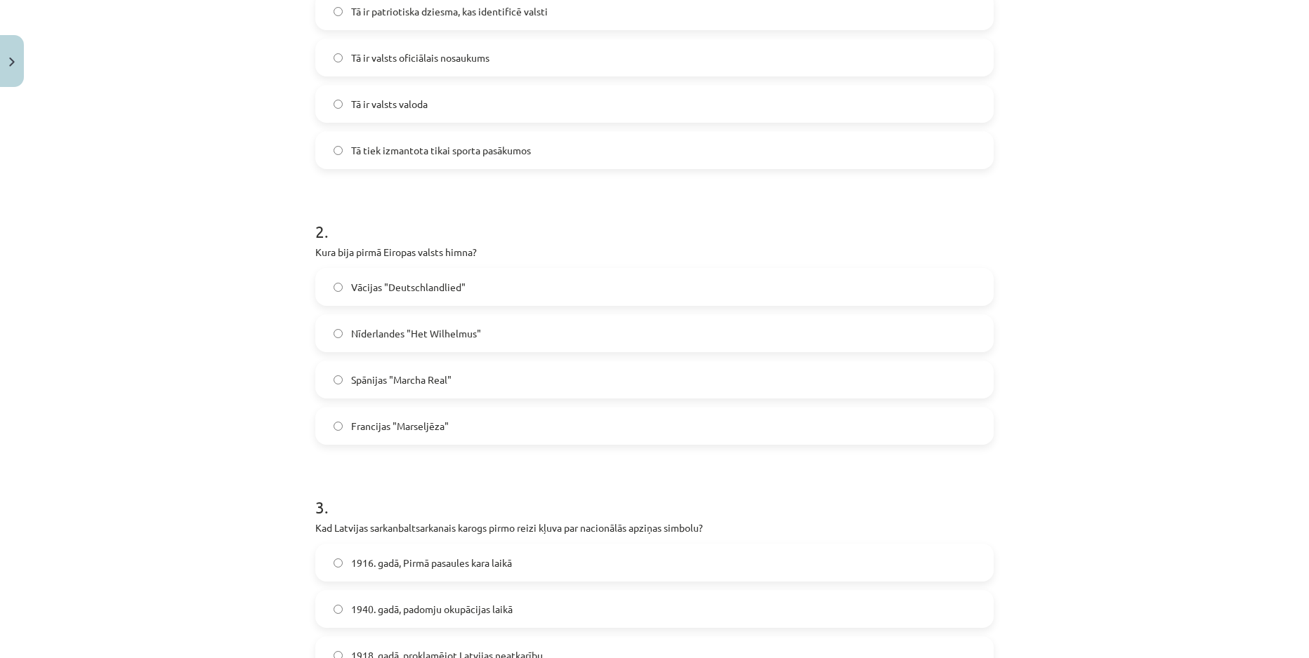
click at [391, 337] on span "Nīderlandes "Het Wilhelmus"" at bounding box center [416, 333] width 130 height 15
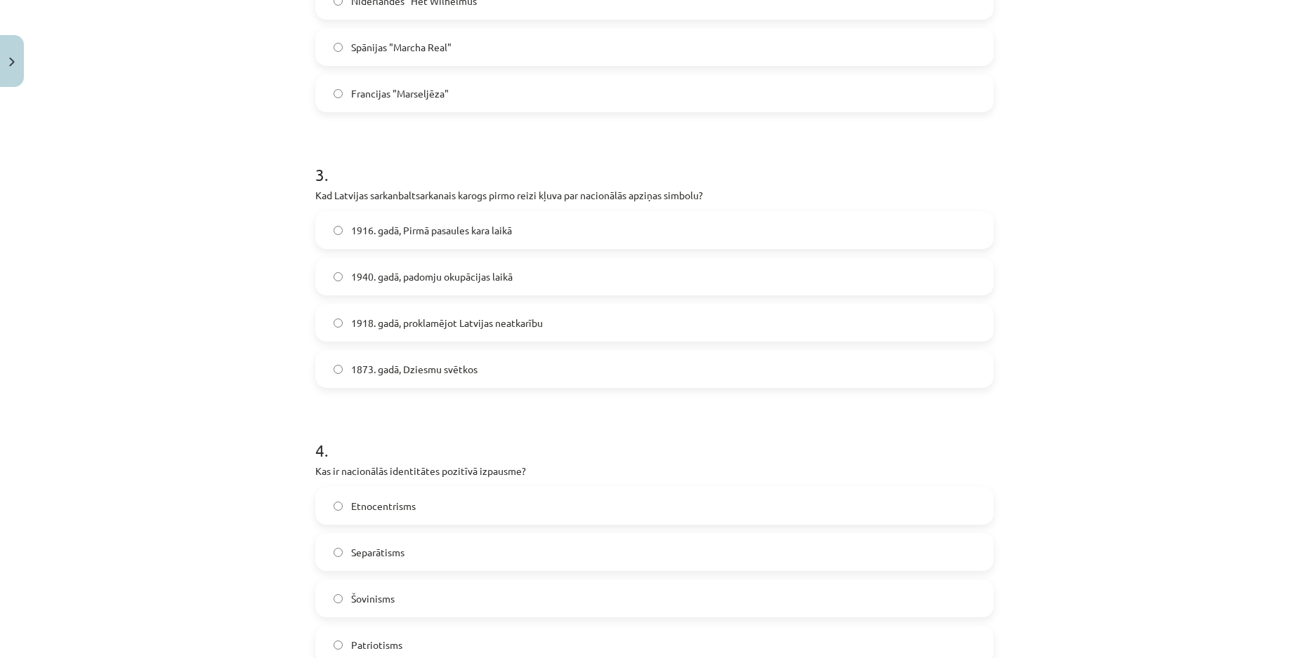
scroll to position [709, 0]
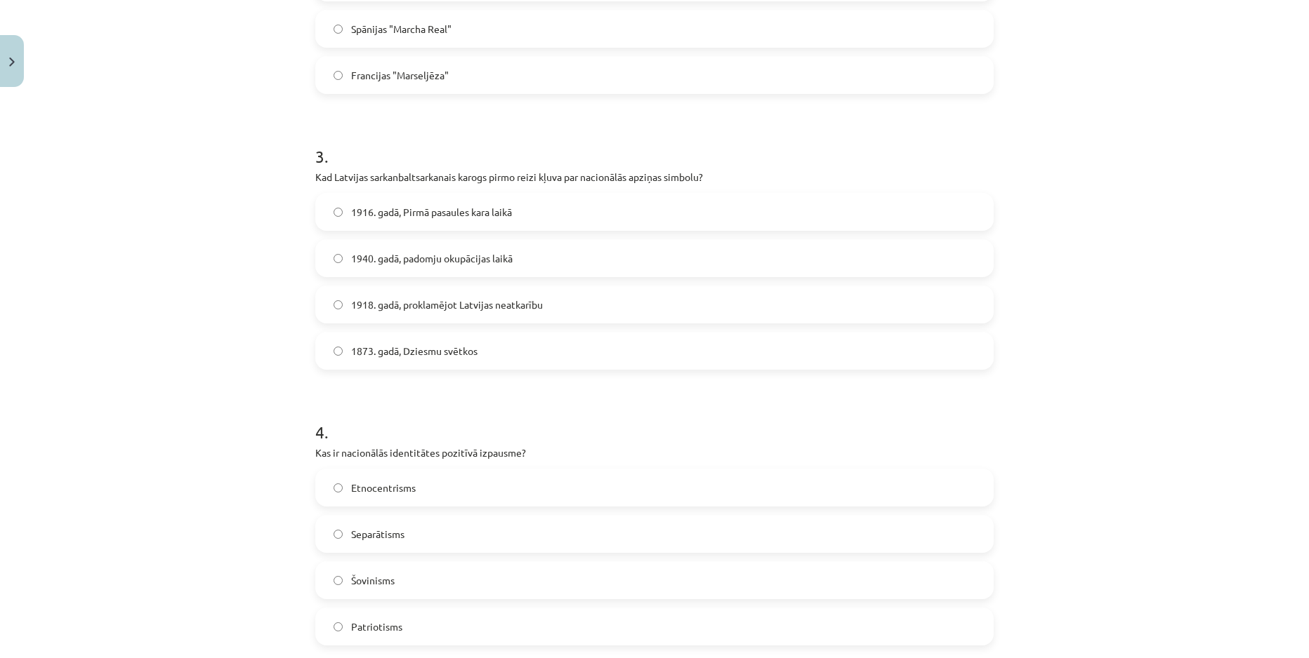
click at [320, 359] on label "1873. gadā, Dziesmu svētkos" at bounding box center [654, 350] width 675 height 35
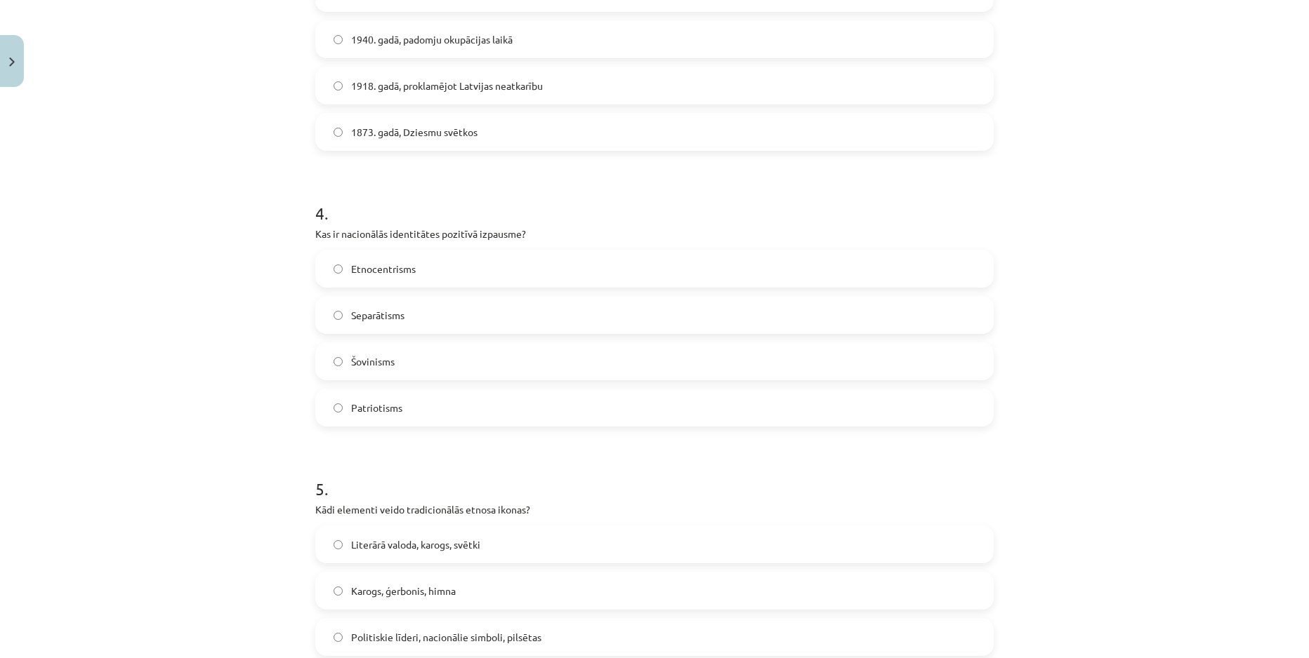
scroll to position [972, 0]
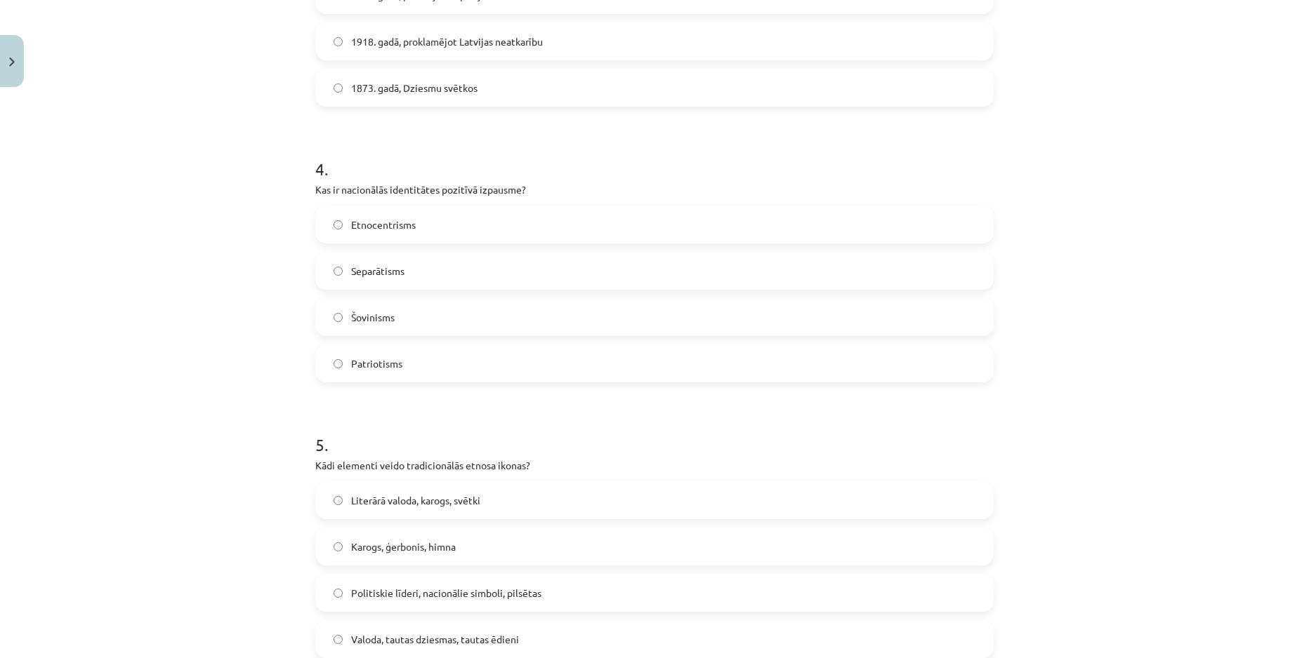
click at [406, 365] on label "Patriotisms" at bounding box center [654, 363] width 675 height 35
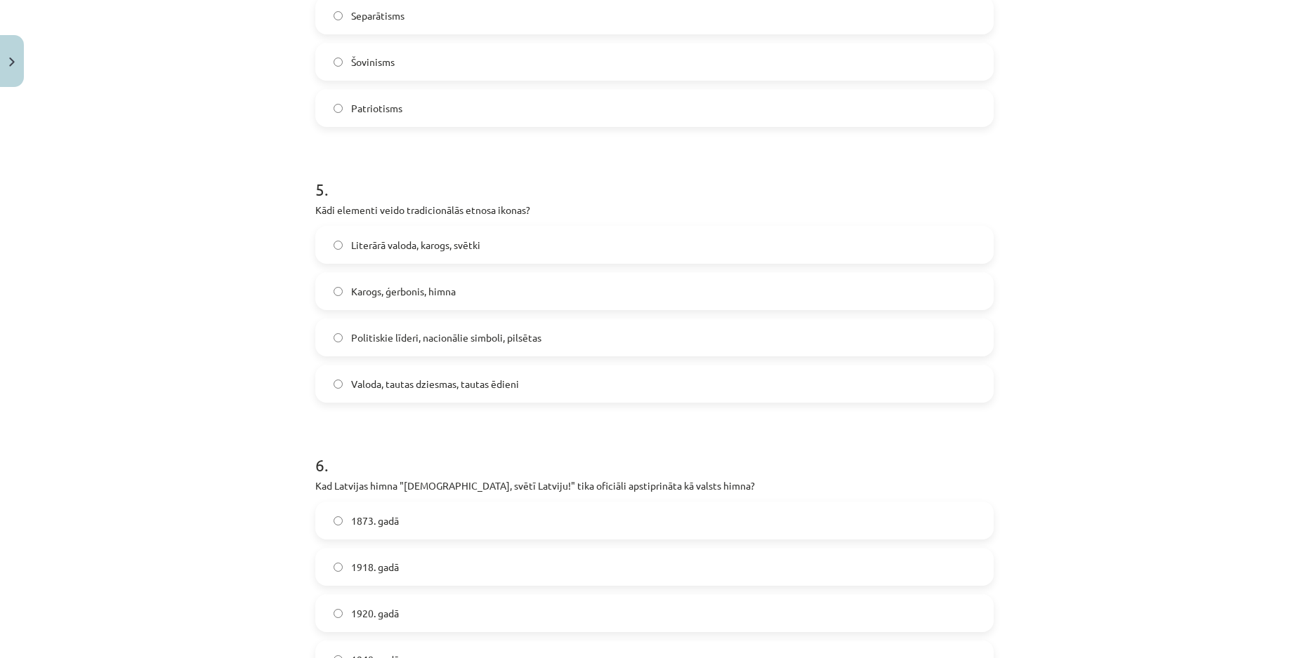
scroll to position [1236, 0]
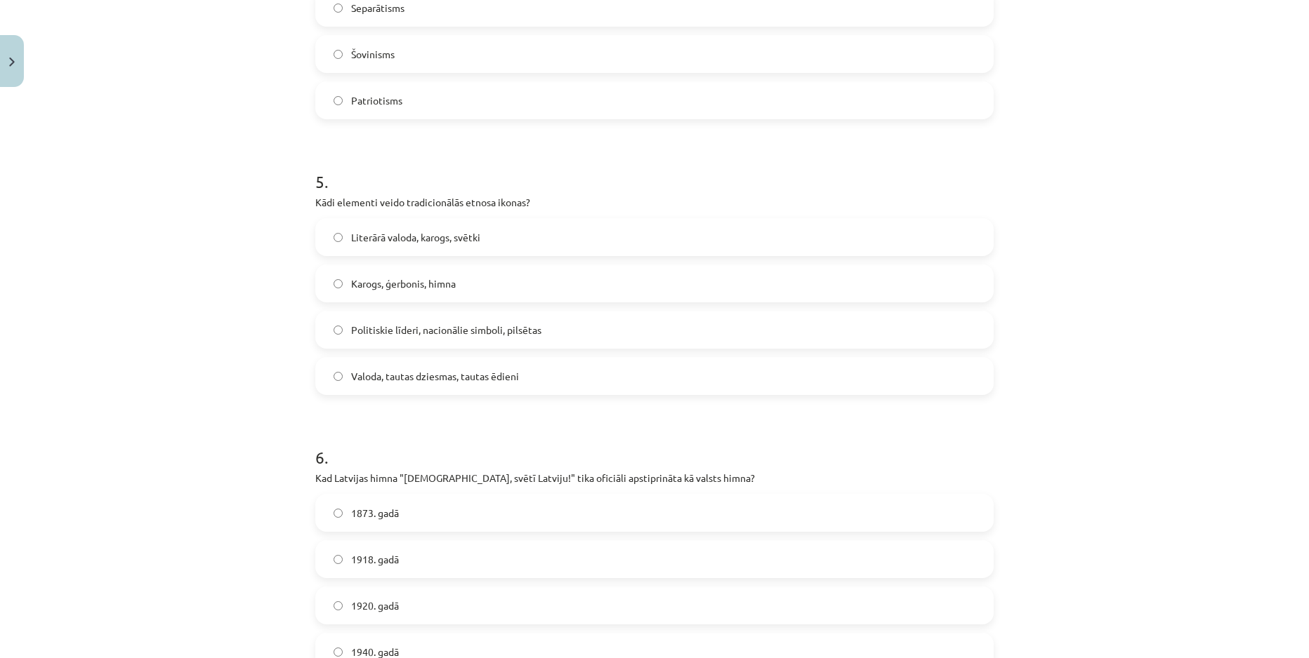
click at [366, 384] on label "Valoda, tautas dziesmas, tautas ēdieni" at bounding box center [654, 376] width 675 height 35
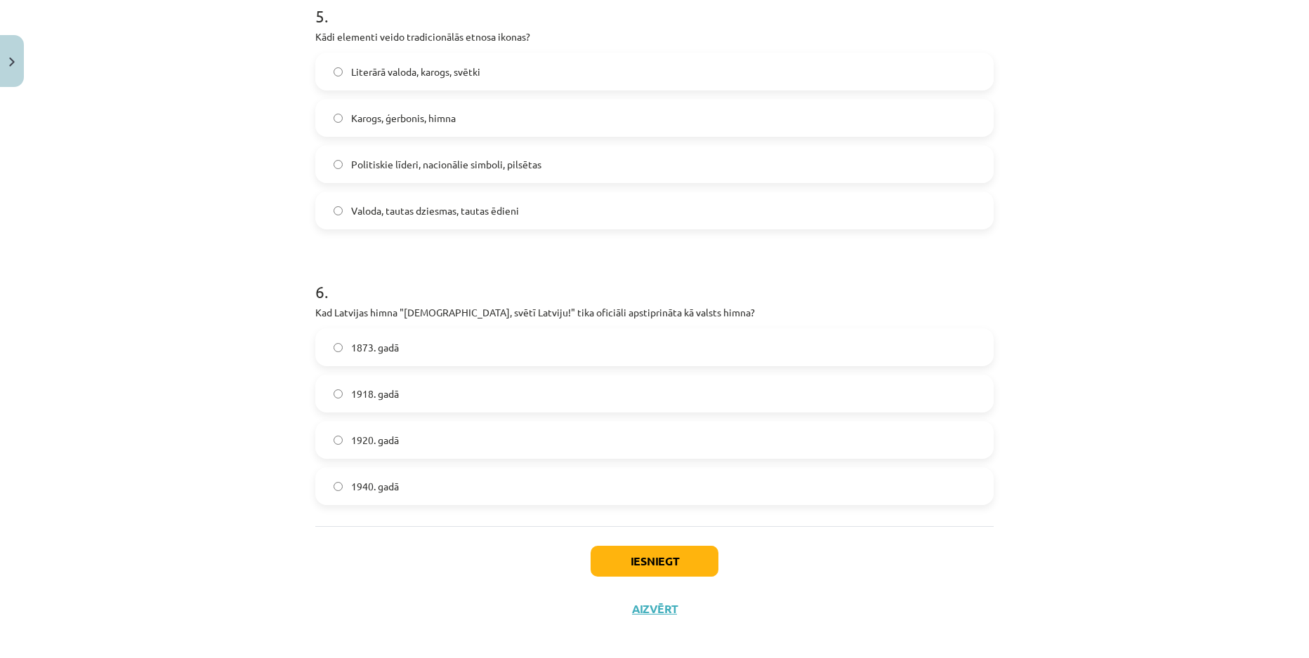
scroll to position [1411, 0]
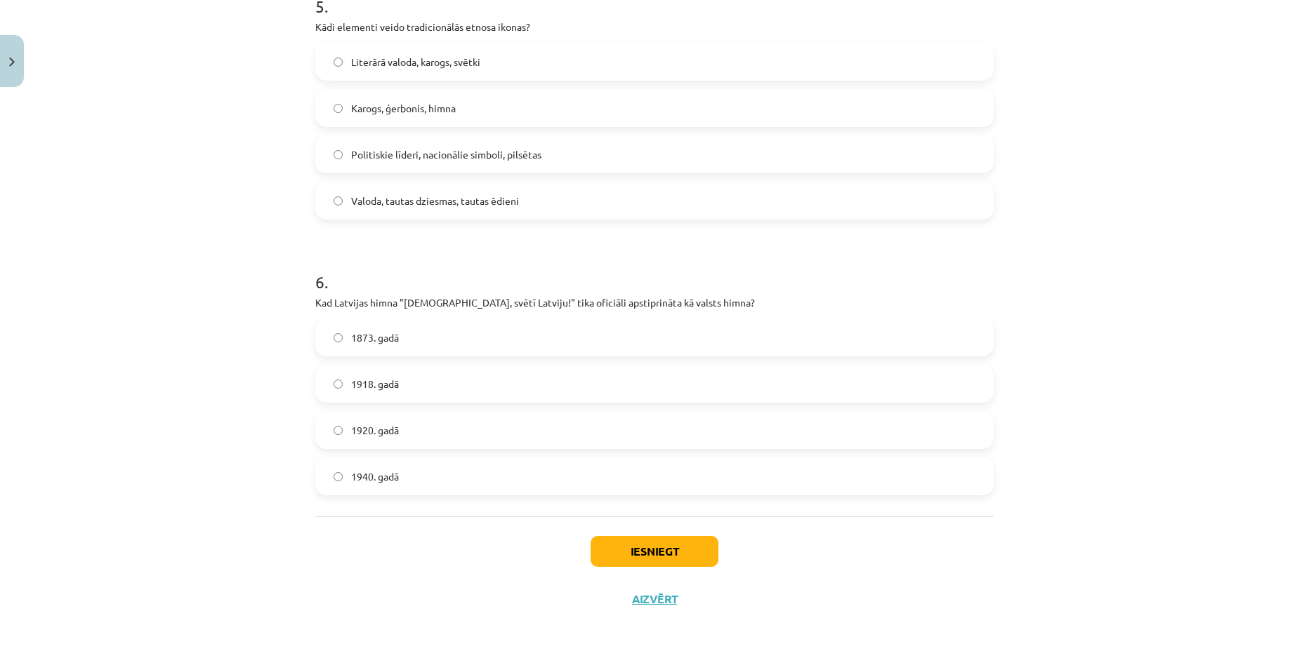
click at [432, 437] on label "1920. gadā" at bounding box center [654, 430] width 675 height 35
click at [618, 555] on button "Iesniegt" at bounding box center [654, 551] width 128 height 31
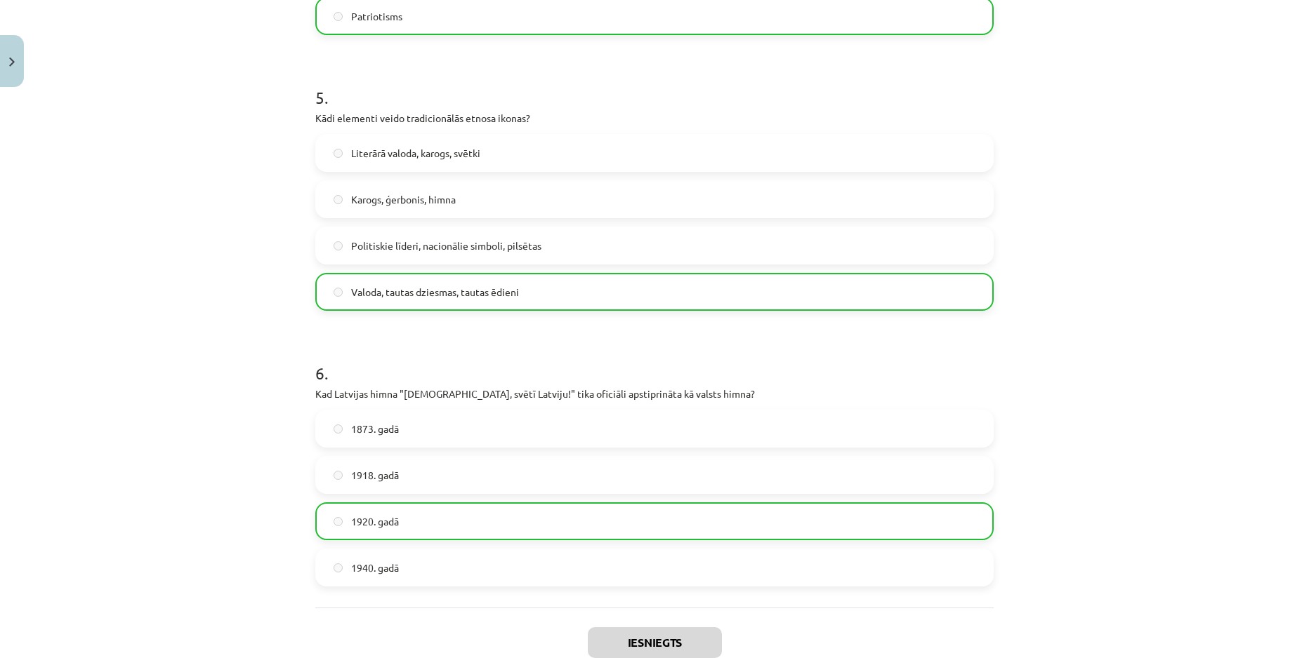
scroll to position [1456, 0]
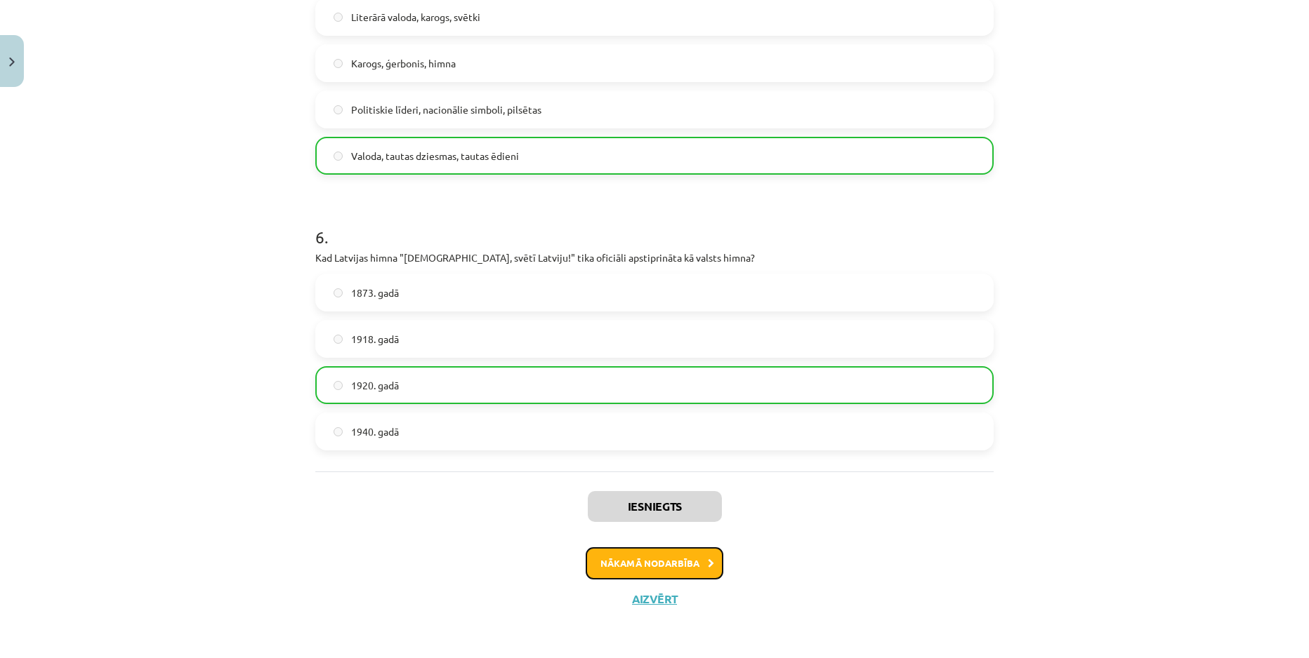
click at [673, 559] on button "Nākamā nodarbība" at bounding box center [654, 564] width 138 height 32
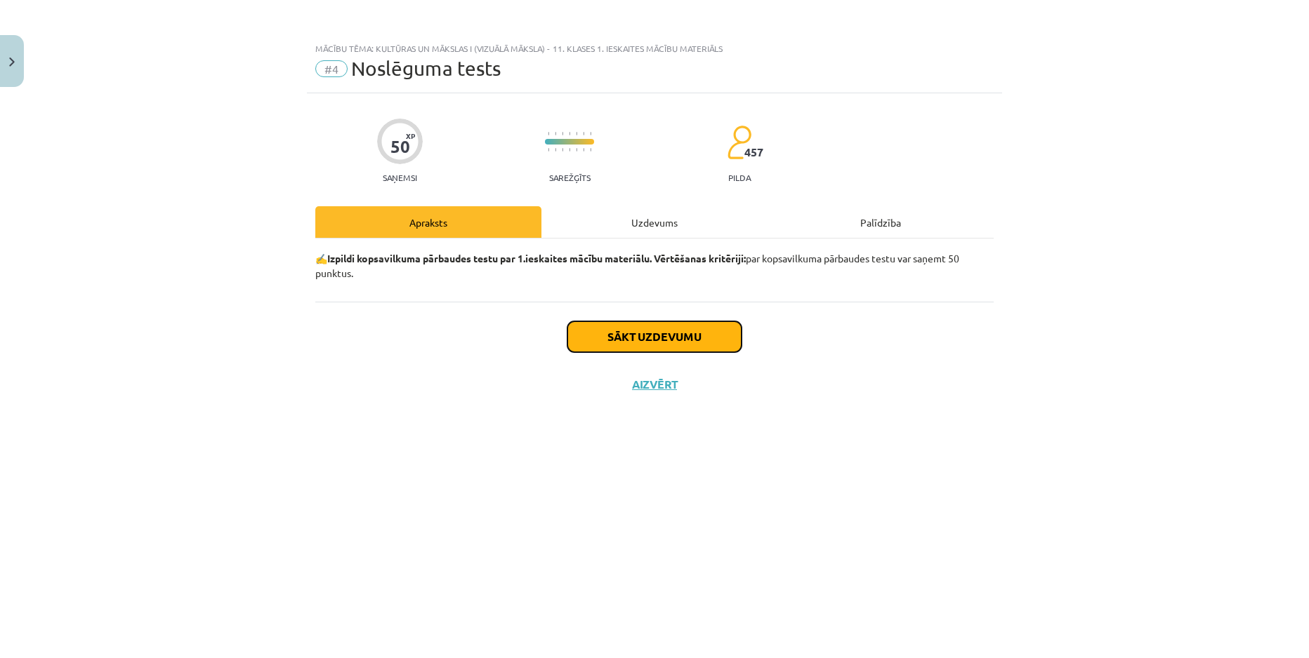
click at [605, 336] on button "Sākt uzdevumu" at bounding box center [654, 337] width 174 height 31
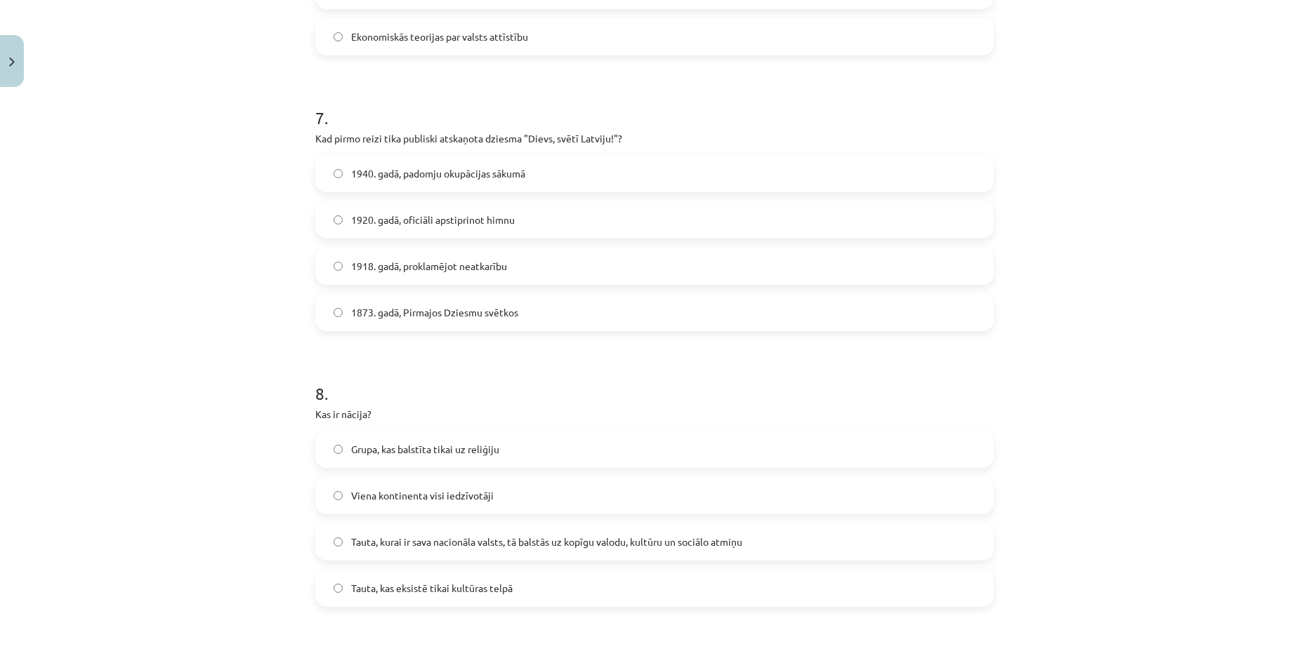
scroll to position [2515, 0]
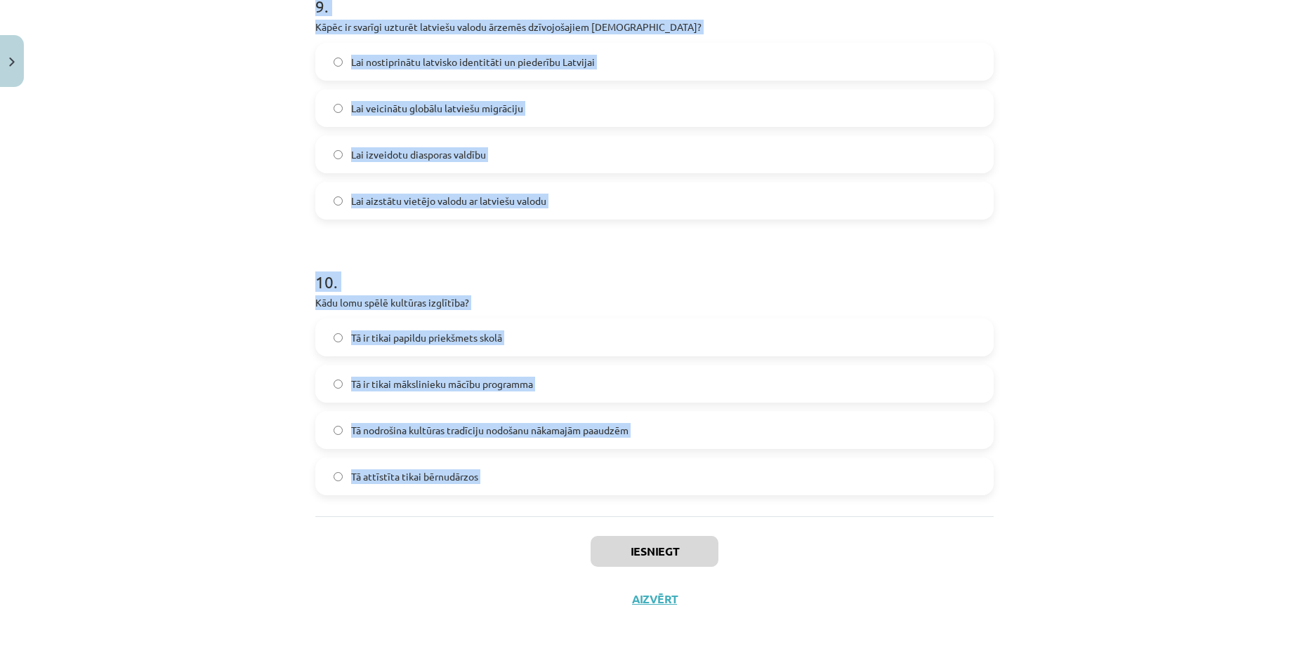
drag, startPoint x: 327, startPoint y: 336, endPoint x: 515, endPoint y: 546, distance: 282.4
click at [515, 546] on div "Mācību tēma: Kultūras un mākslas i (vizuālā māksla) - 11. klases 1. ieskaites m…" at bounding box center [654, 329] width 1309 height 658
copy form "1 . Kā globalizācija ietekmē Latvijas identitāti? Tā pilnībā aizstāj vietējo ku…"
click at [284, 302] on div "Mācību tēma: Kultūras un mākslas i (vizuālā māksla) - 11. klases 1. ieskaites m…" at bounding box center [654, 329] width 1309 height 658
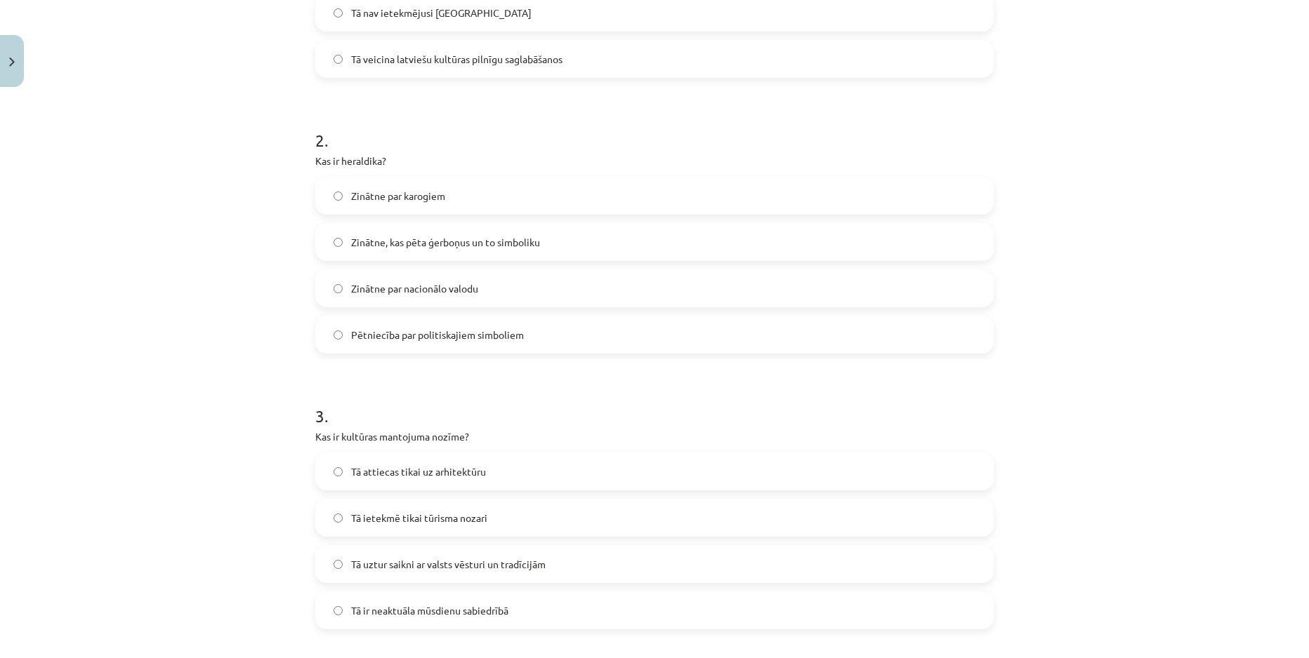
scroll to position [145, 0]
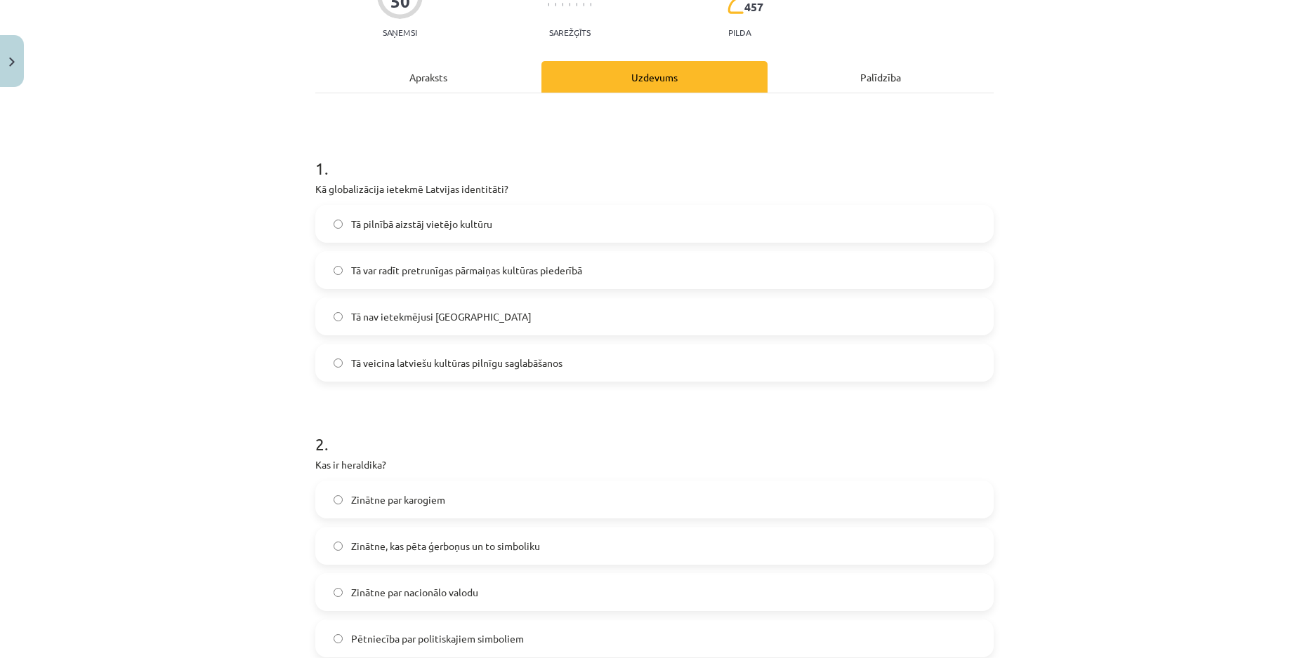
click at [395, 271] on span "Tā var radīt pretrunīgas pārmaiņas kultūras piederībā" at bounding box center [466, 270] width 231 height 15
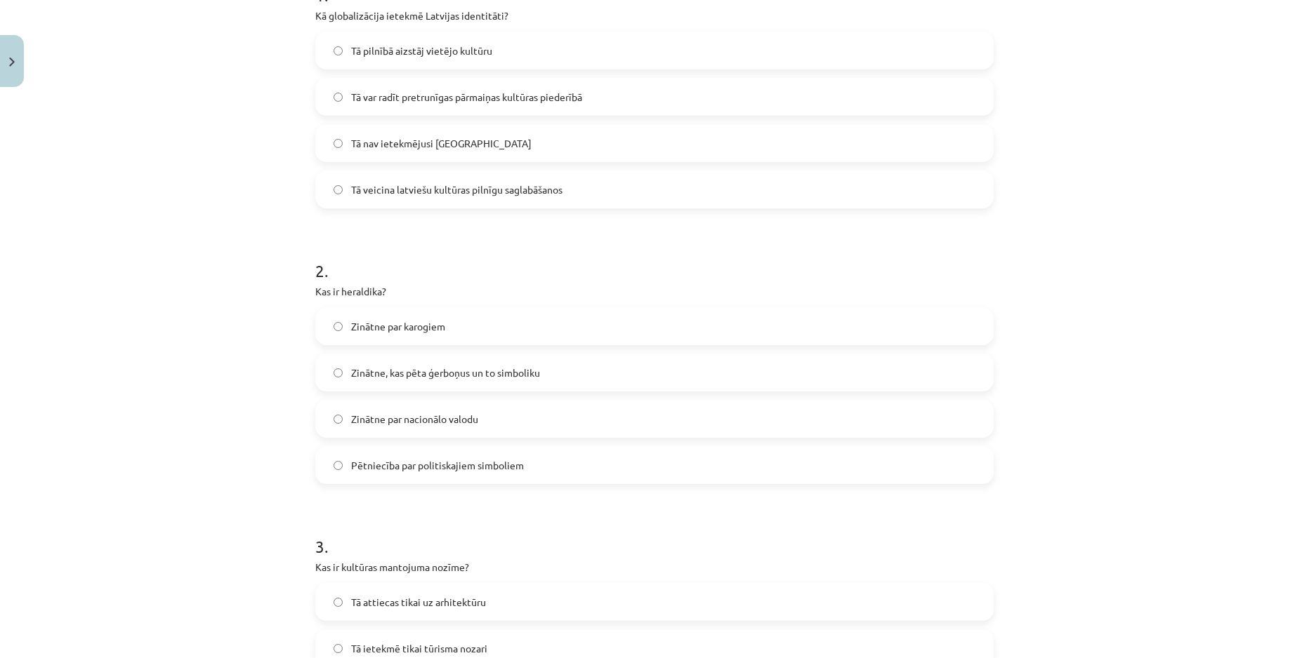
scroll to position [321, 0]
click at [412, 372] on span "Zinātne, kas pēta ģerboņus un to simboliku" at bounding box center [445, 371] width 189 height 15
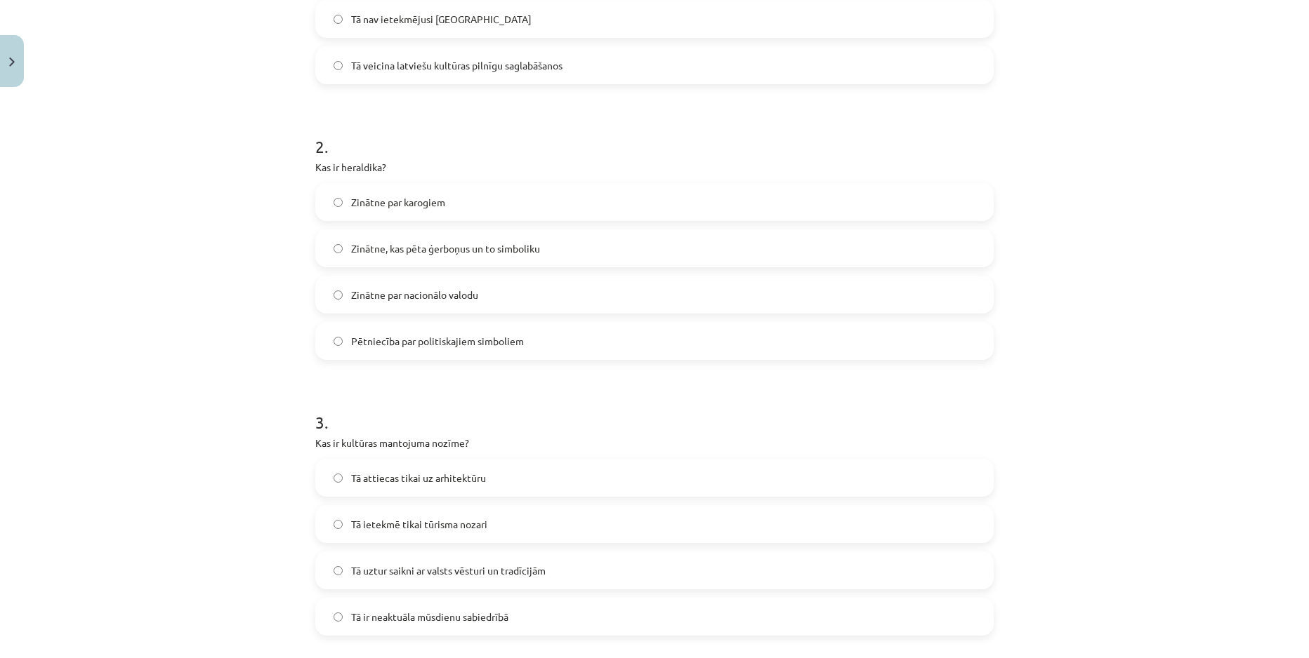
scroll to position [672, 0]
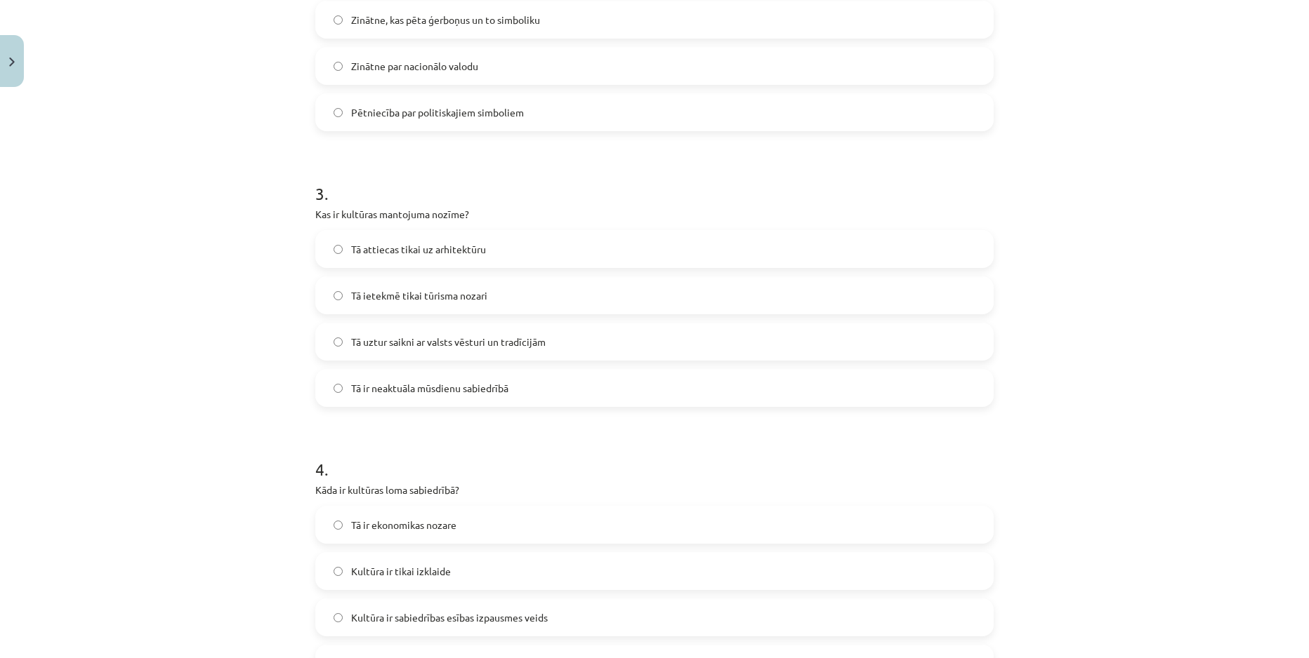
click at [384, 351] on label "Tā uztur saikni ar valsts vēsturi un tradīcijām" at bounding box center [654, 341] width 675 height 35
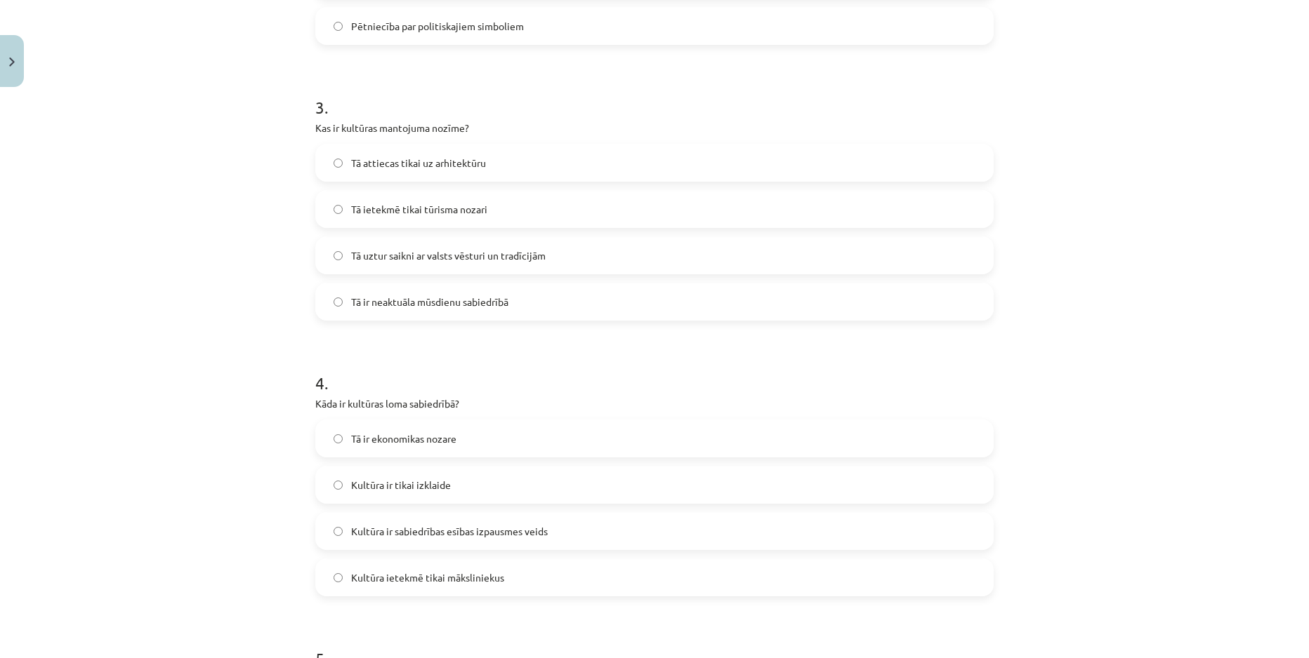
scroll to position [760, 0]
click at [410, 511] on div "Kultūra ir sabiedrības esības izpausmes veids" at bounding box center [654, 530] width 678 height 38
click at [394, 524] on span "Kultūra ir sabiedrības esības izpausmes veids" at bounding box center [449, 530] width 197 height 15
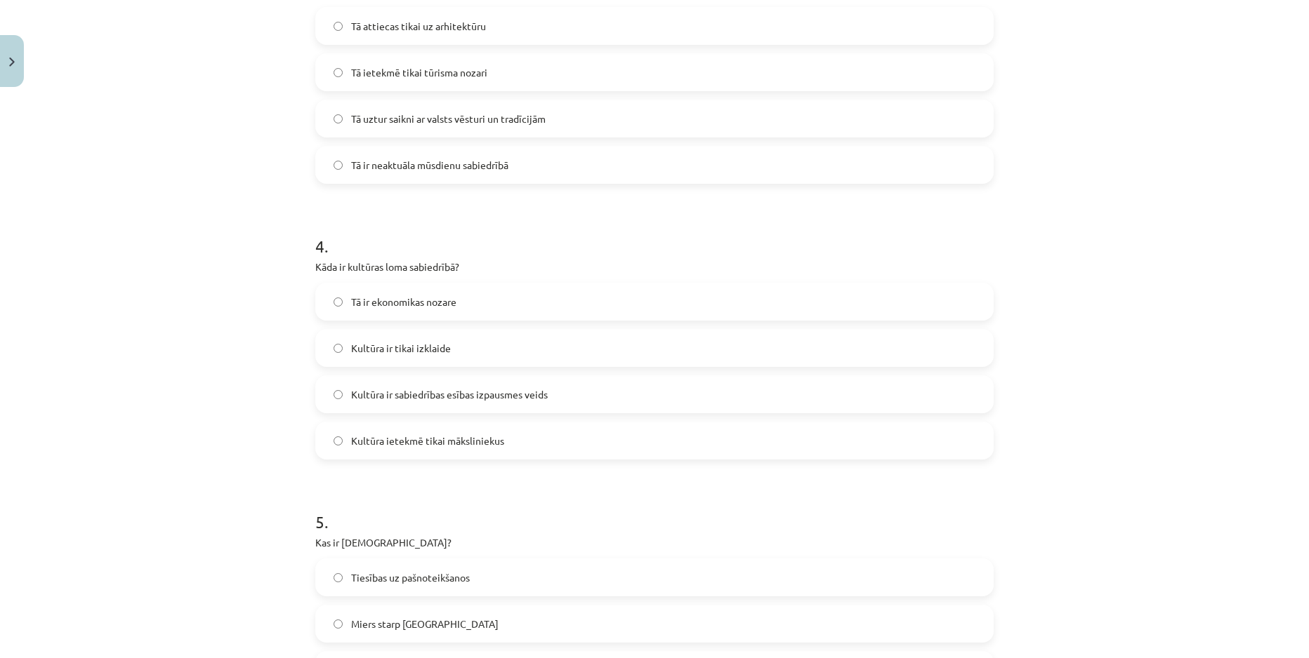
scroll to position [1111, 0]
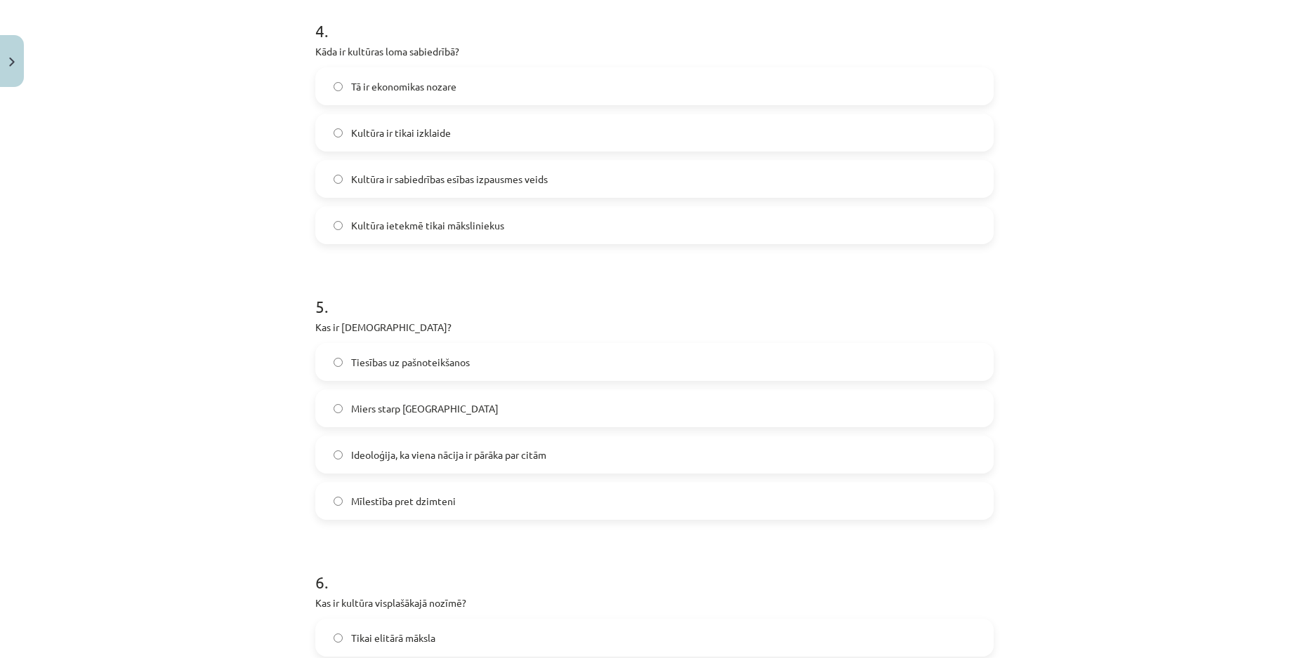
click at [430, 470] on label "Ideoloģija, ka viena nācija ir pārāka par citām" at bounding box center [654, 454] width 675 height 35
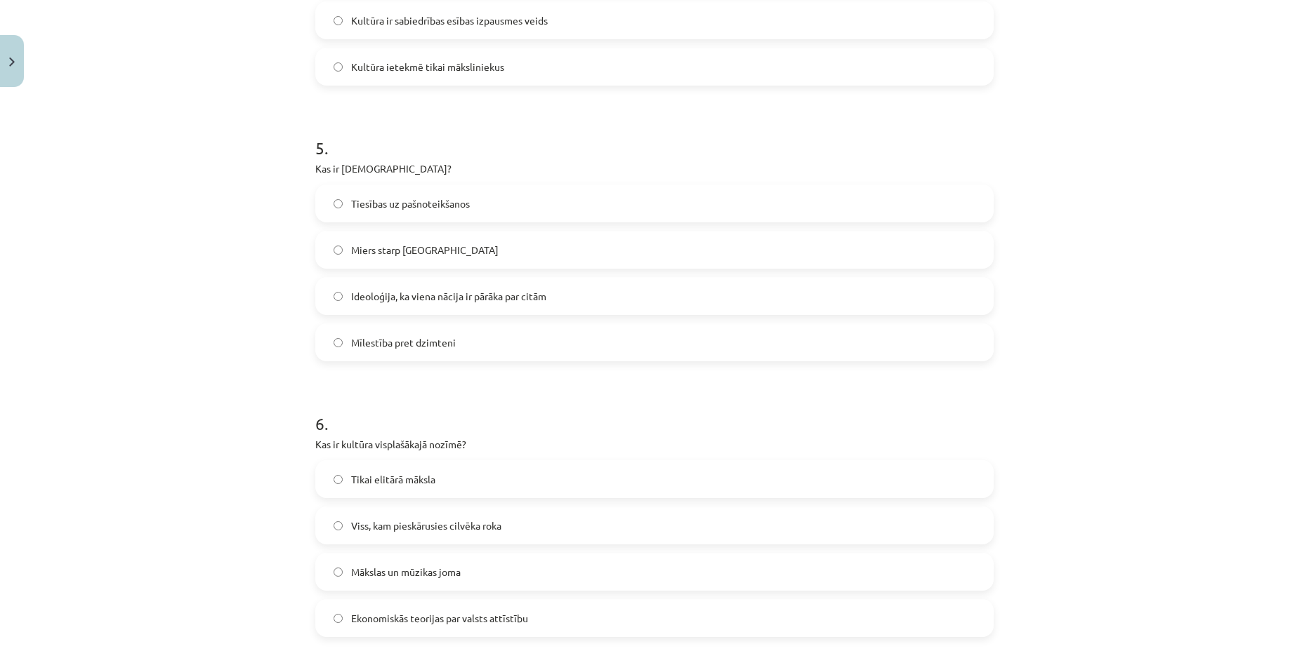
scroll to position [1462, 0]
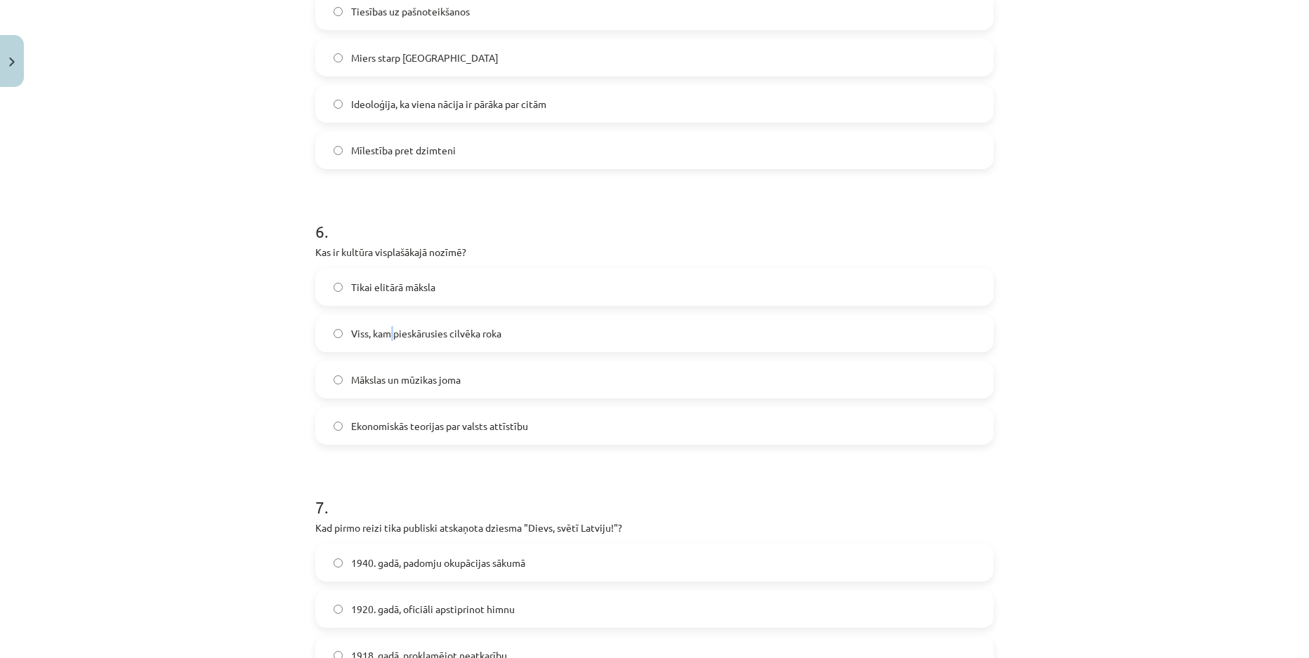
click at [388, 330] on span "Viss, kam pieskārusies cilvēka roka" at bounding box center [426, 333] width 150 height 15
click at [375, 331] on span "Viss, kam pieskārusies cilvēka roka" at bounding box center [426, 333] width 150 height 15
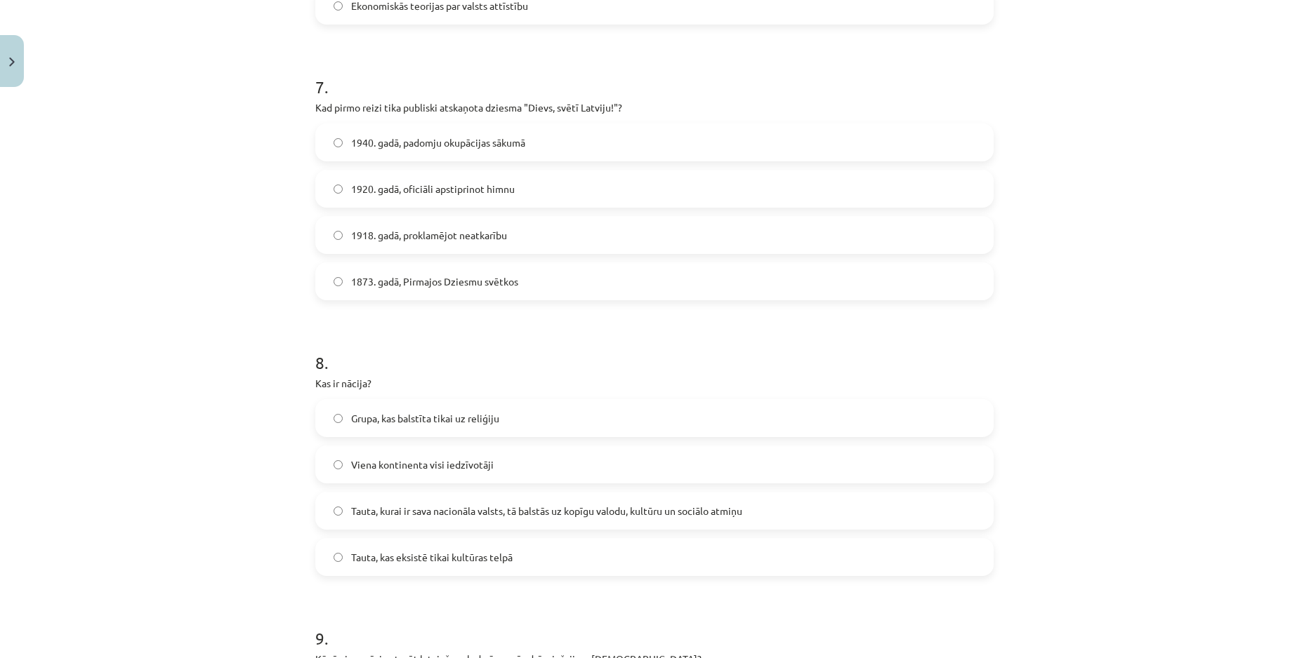
scroll to position [1900, 0]
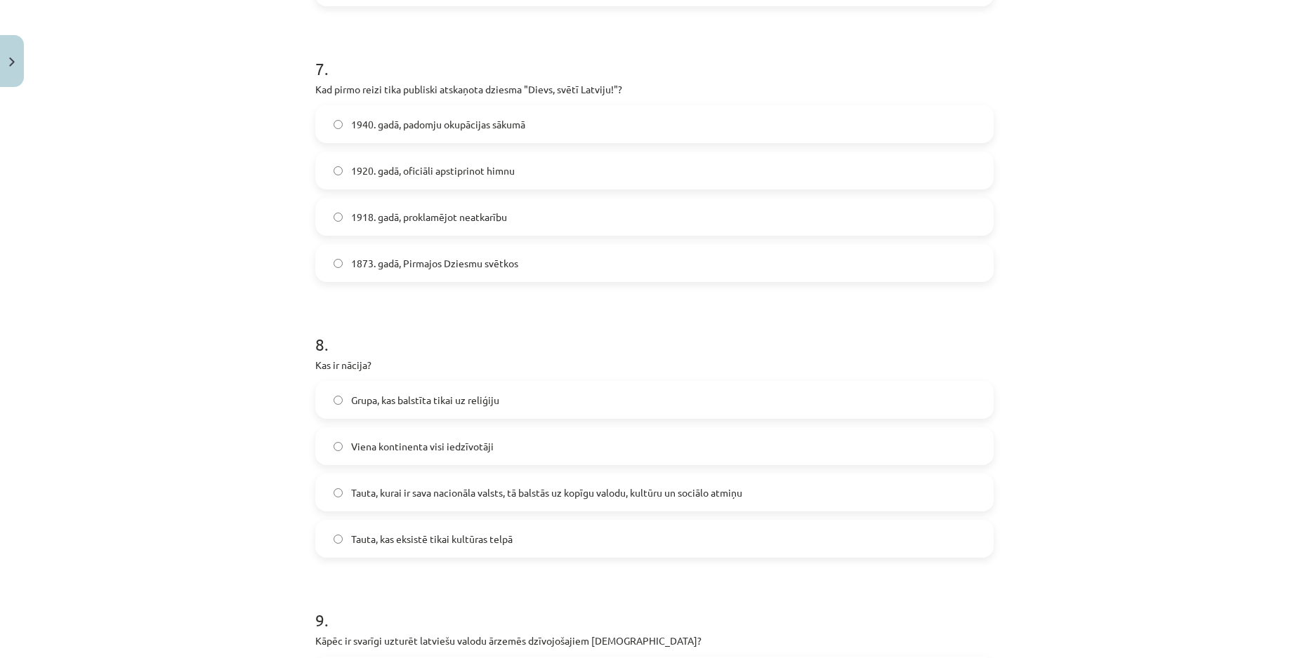
click at [409, 261] on span "1873. gadā, Pirmajos Dziesmu svētkos" at bounding box center [434, 263] width 167 height 15
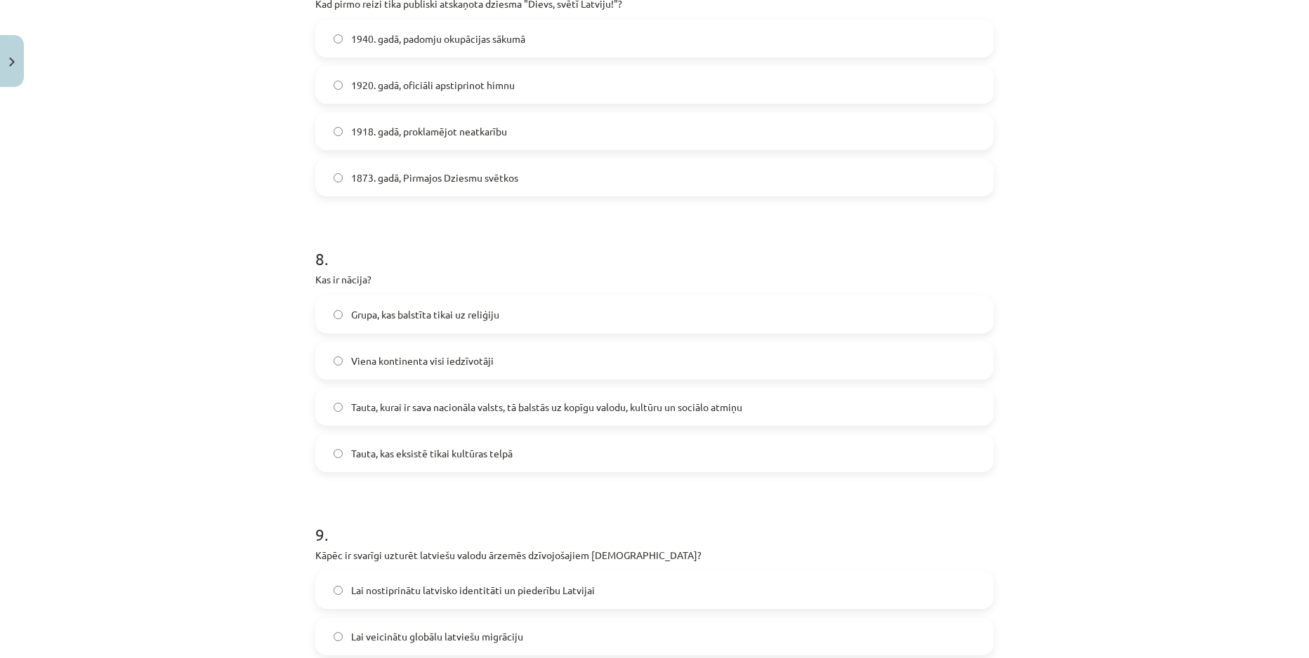
scroll to position [1988, 0]
click at [402, 424] on div "Grupa, kas balstīta tikai uz reliģiju Viena kontinenta visi iedzīvotāji Tauta, …" at bounding box center [654, 381] width 678 height 177
click at [368, 397] on label "Tauta, kurai ir sava nacionāla valsts, tā balstās uz kopīgu valodu, kultūru un …" at bounding box center [654, 405] width 675 height 35
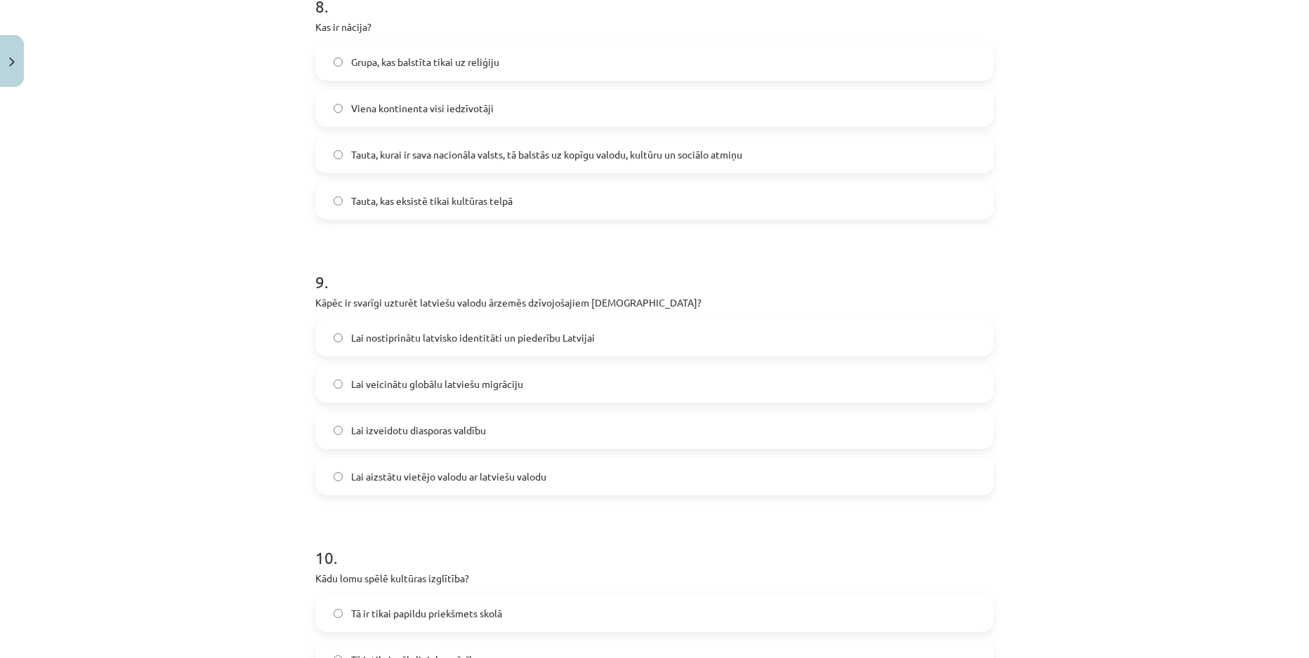
scroll to position [2251, 0]
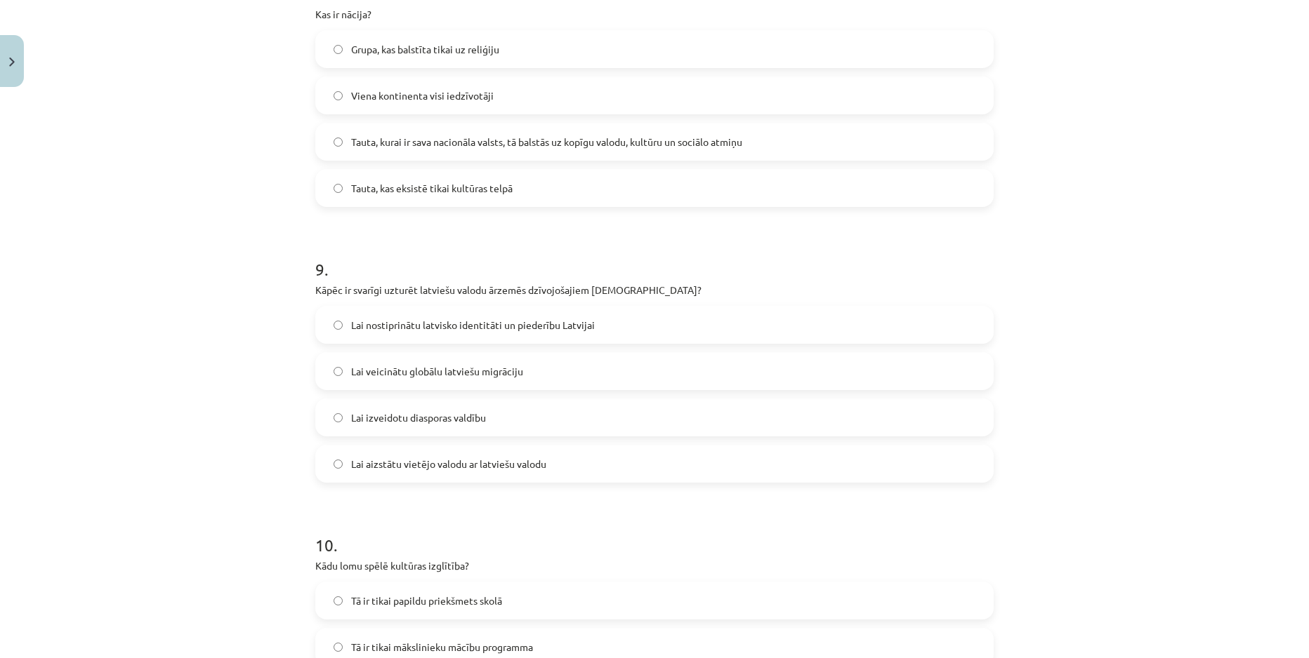
click at [428, 326] on span "Lai nostiprinātu latvisko identitāti un piederību Latvijai" at bounding box center [473, 325] width 244 height 15
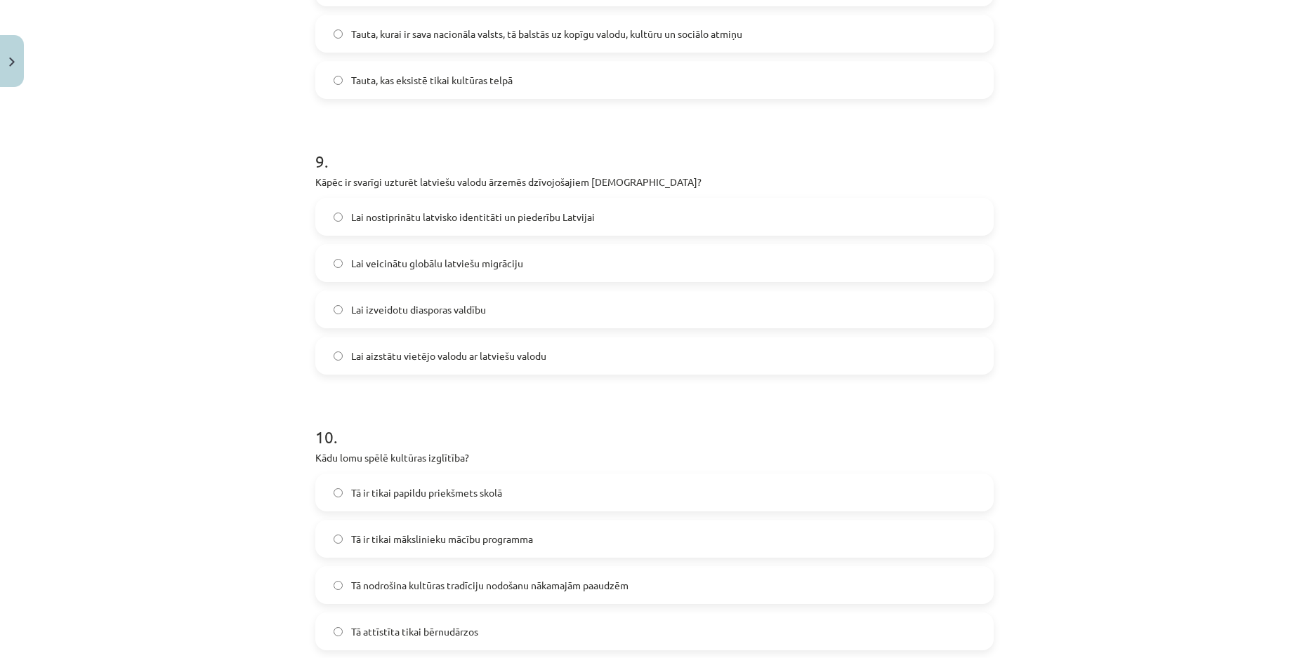
scroll to position [2515, 0]
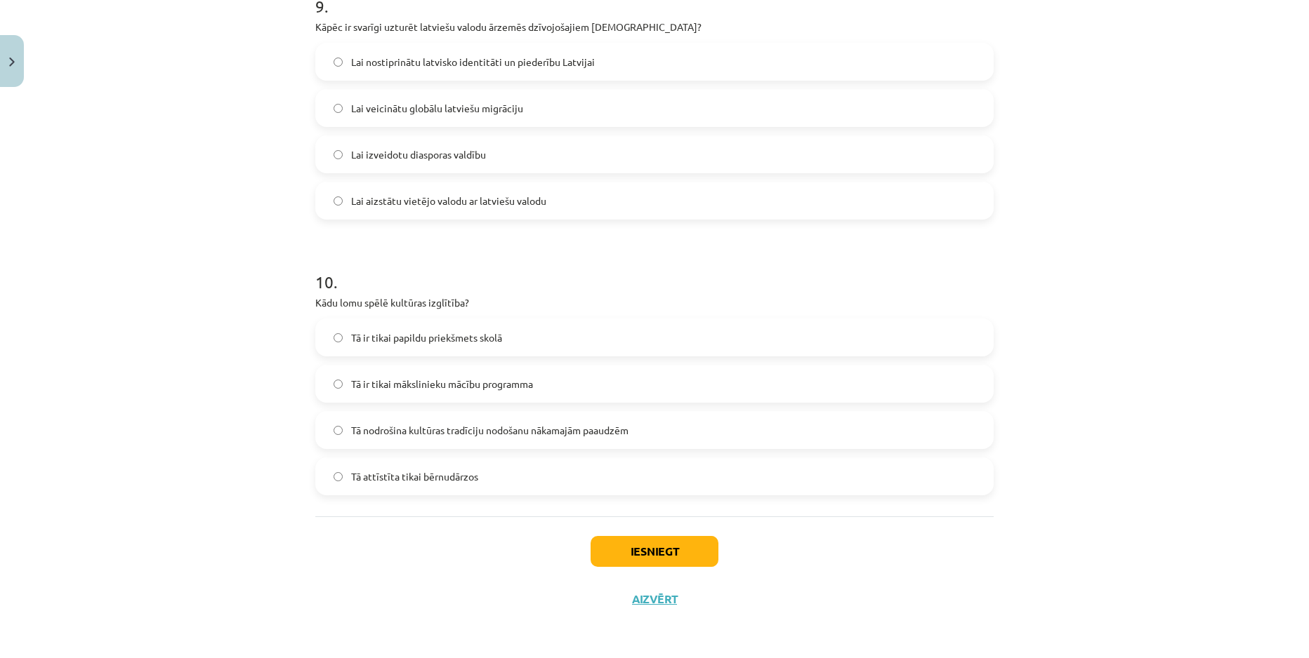
click at [398, 431] on span "Tā nodrošina kultūras tradīciju nodošanu nākamajām paaudzēm" at bounding box center [489, 430] width 277 height 15
click at [635, 545] on button "Iesniegt" at bounding box center [654, 551] width 128 height 31
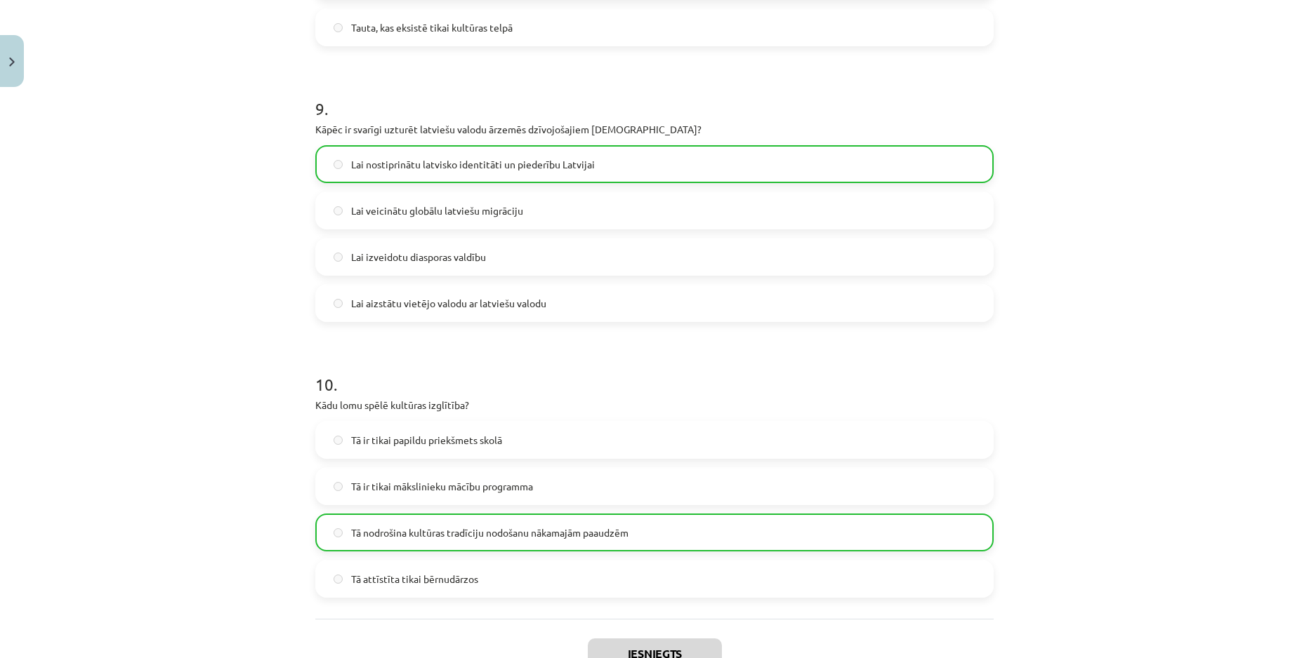
scroll to position [2559, 0]
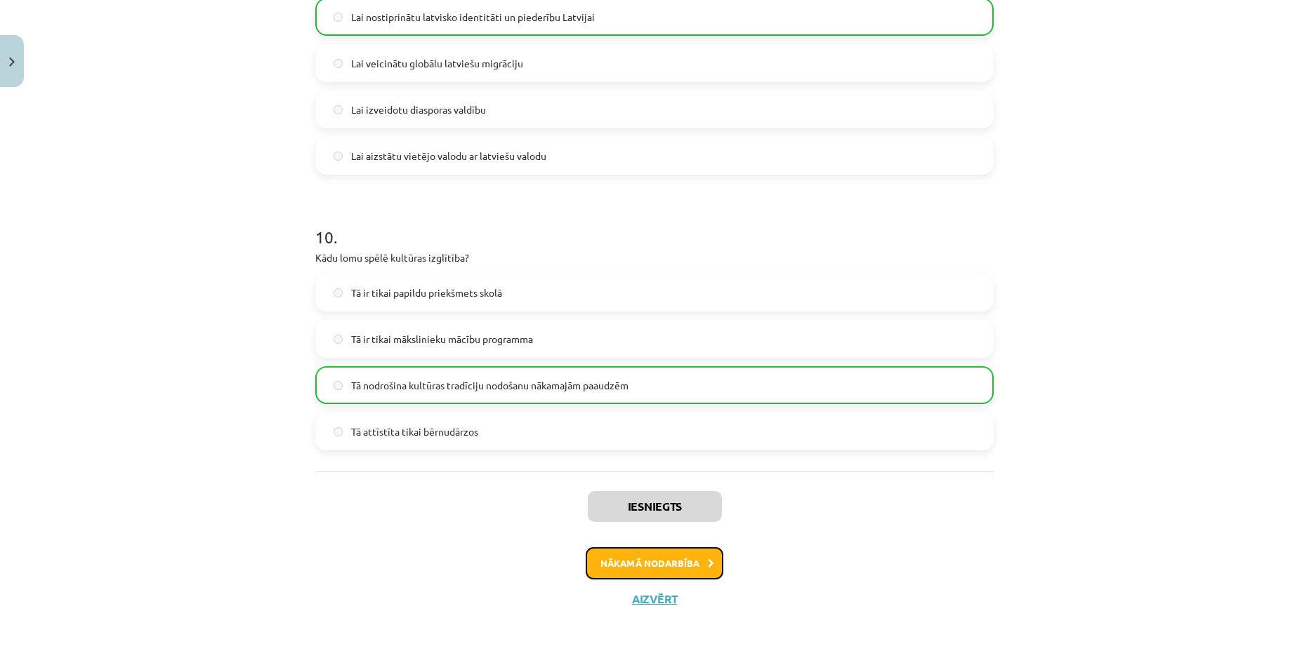
click at [648, 551] on button "Nākamā nodarbība" at bounding box center [654, 564] width 138 height 32
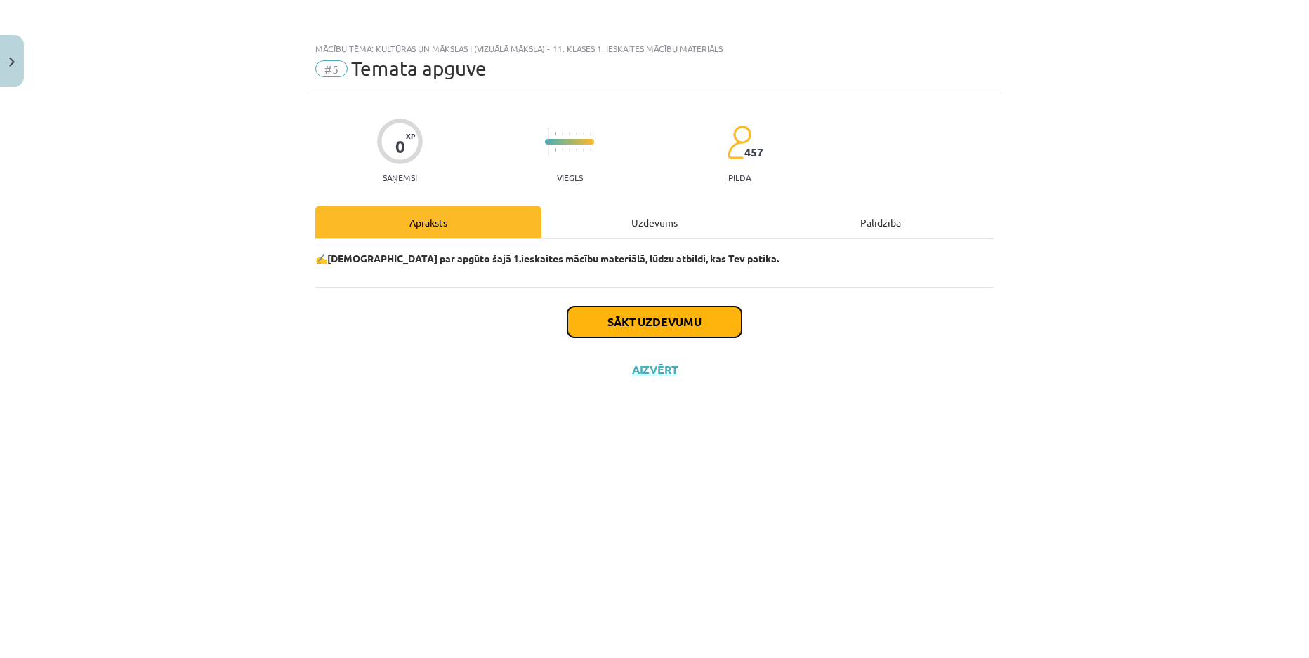
click at [668, 318] on button "Sākt uzdevumu" at bounding box center [654, 322] width 174 height 31
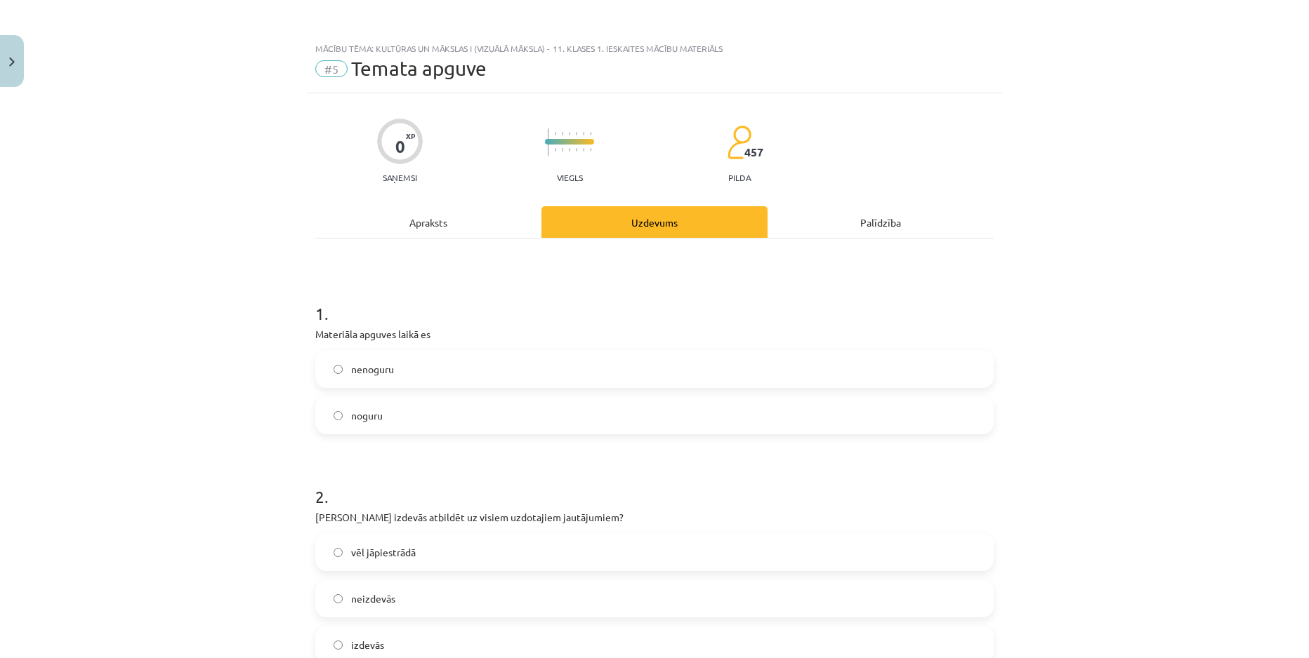
click at [477, 385] on label "nenoguru" at bounding box center [654, 369] width 675 height 35
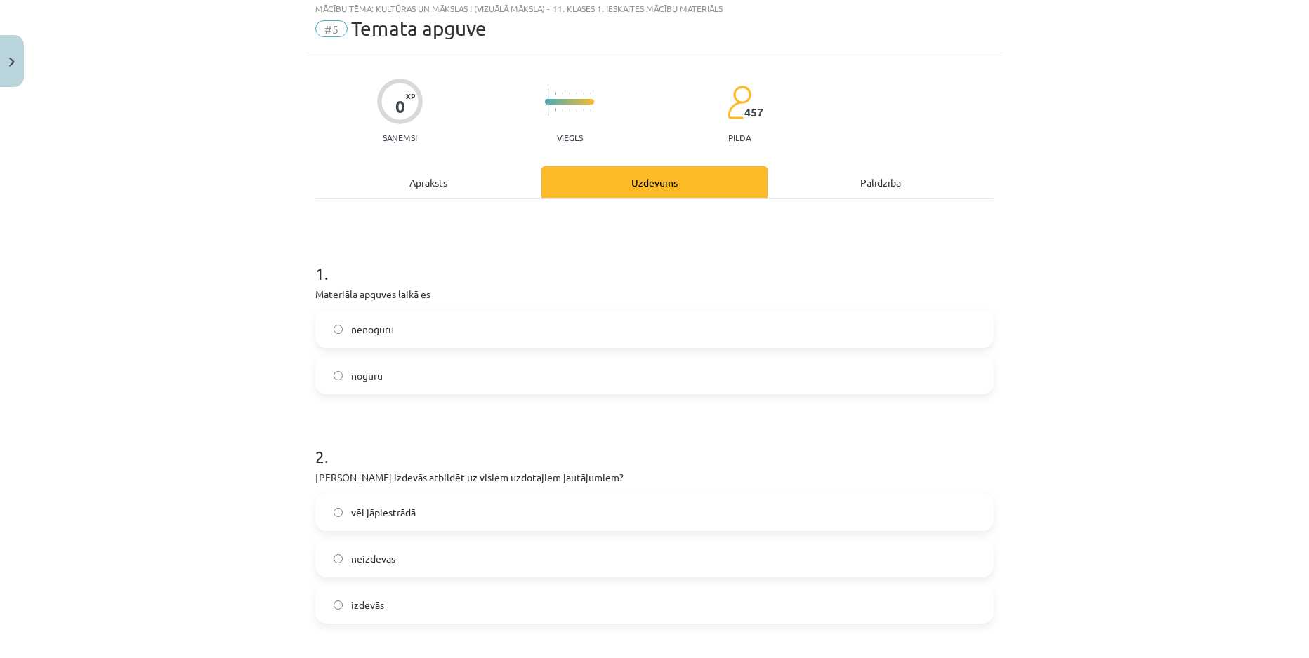
scroll to position [176, 0]
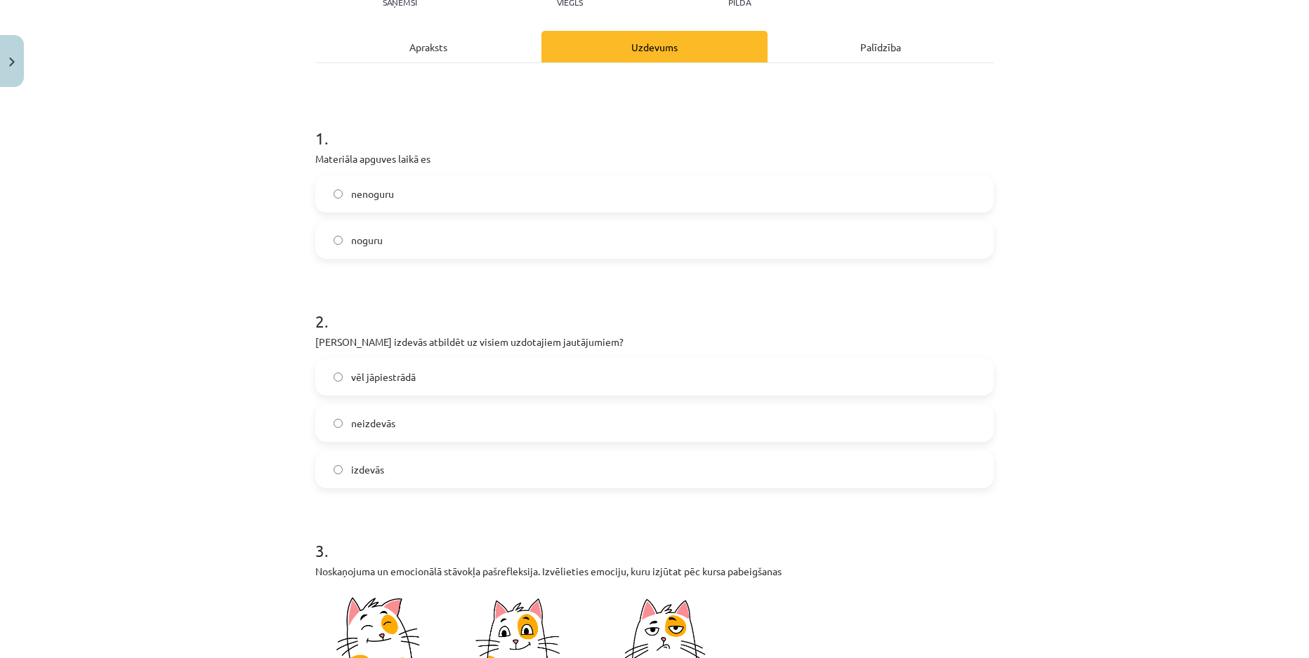
click at [492, 468] on label "izdevās" at bounding box center [654, 469] width 675 height 35
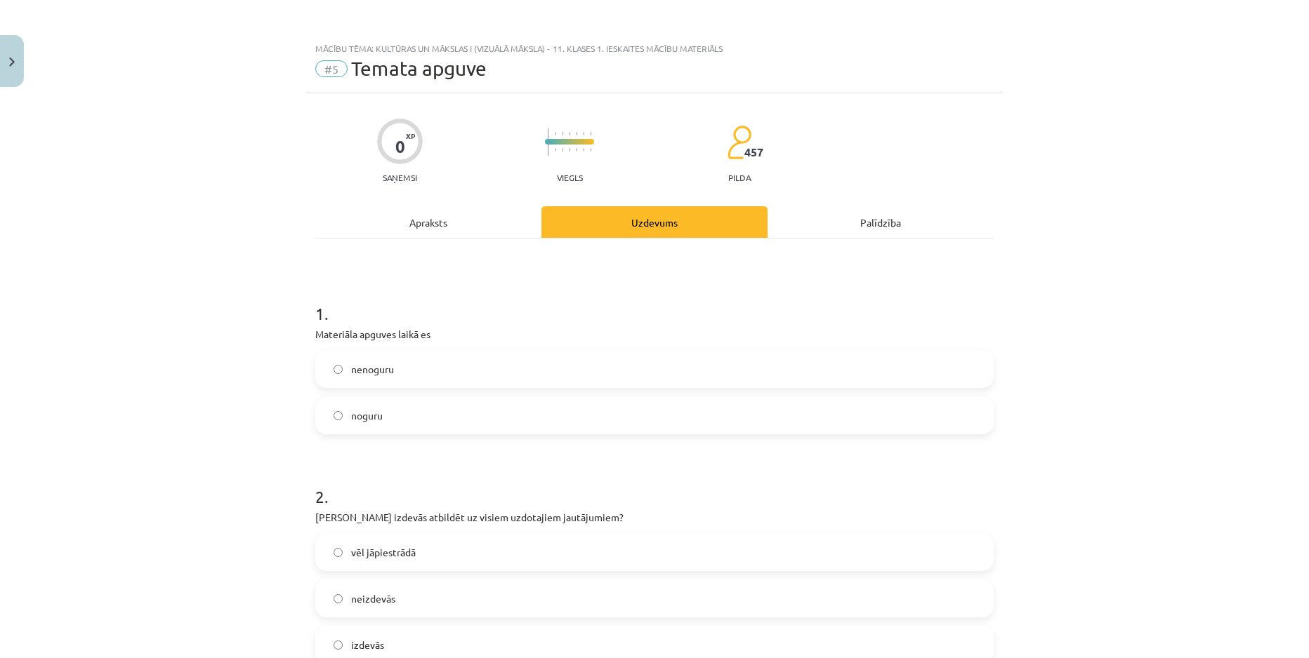
scroll to position [614, 0]
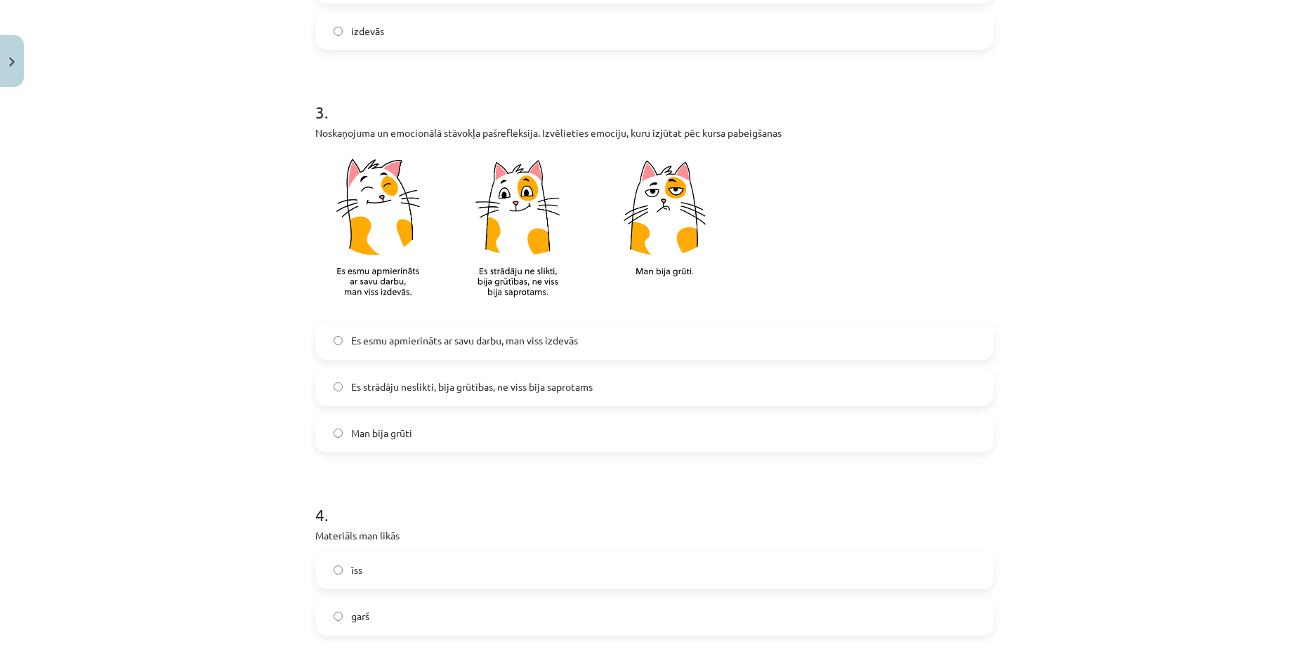
click at [524, 438] on label "Man bija grūti" at bounding box center [654, 433] width 675 height 35
click at [542, 384] on span "Es strādāju neslikti, bija grūtības, ne viss bija saprotams" at bounding box center [471, 387] width 241 height 15
click at [552, 359] on div "Es esmu apmierināts ar savu darbu, man viss izdevās" at bounding box center [654, 341] width 678 height 38
click at [547, 343] on span "Es esmu apmierināts ar savu darbu, man viss izdevās" at bounding box center [464, 340] width 227 height 15
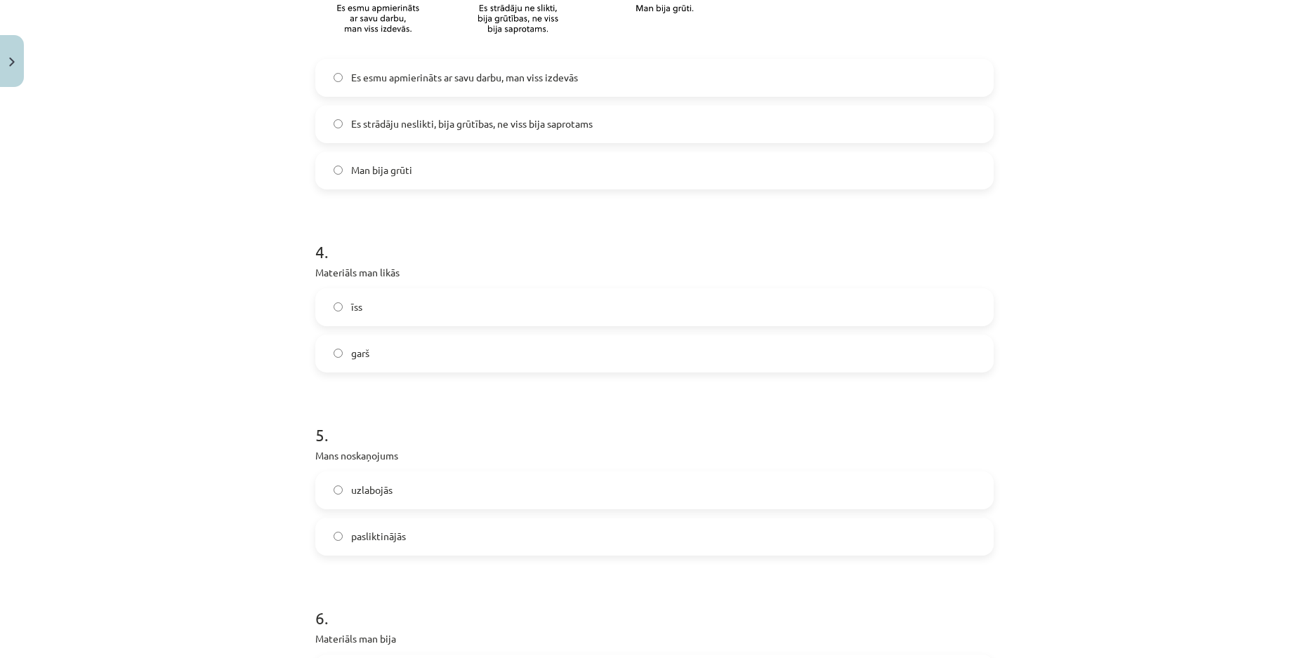
click at [505, 311] on label "īss" at bounding box center [654, 307] width 675 height 35
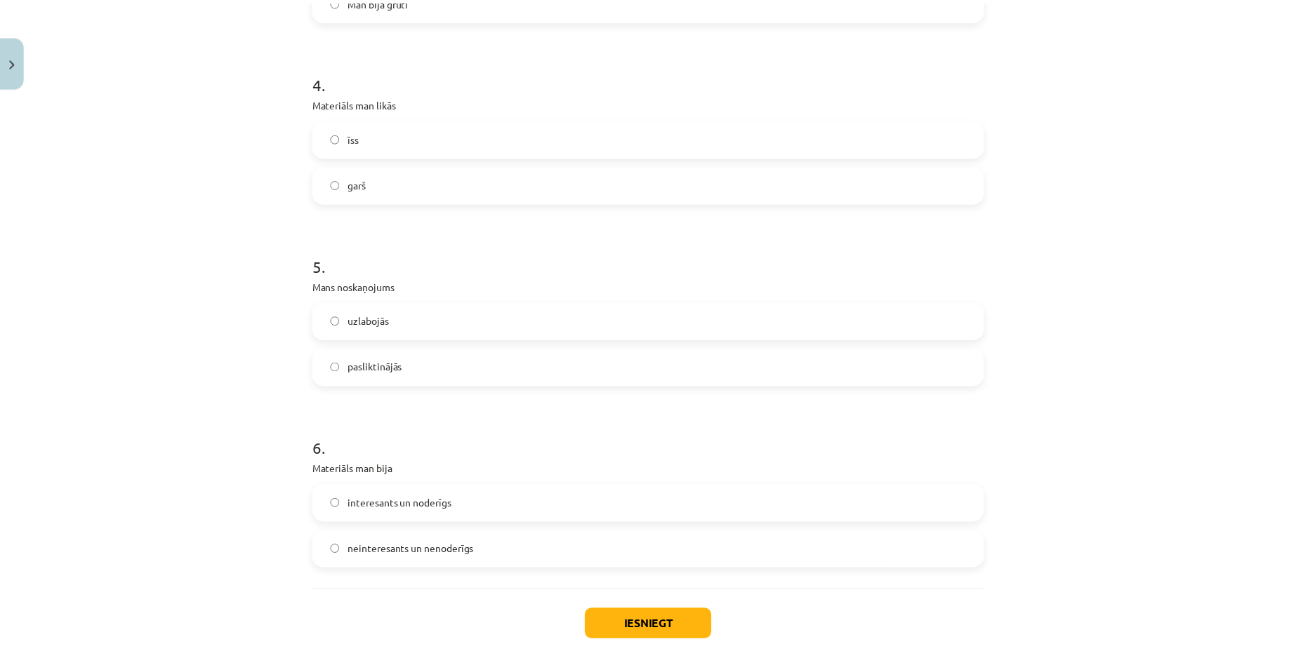
scroll to position [1053, 0]
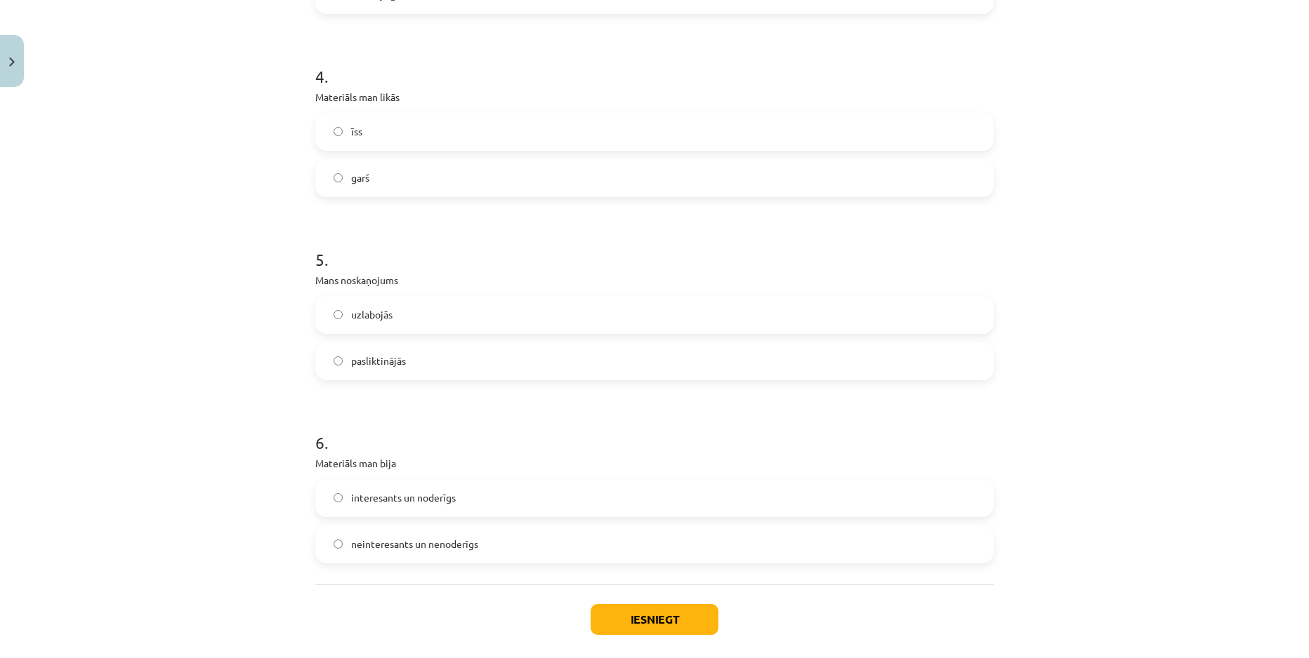
click at [489, 317] on label "uzlabojās" at bounding box center [654, 315] width 675 height 35
click at [542, 505] on label "interesants un noderīgs" at bounding box center [654, 498] width 675 height 35
click at [637, 612] on button "Iesniegt" at bounding box center [654, 619] width 128 height 31
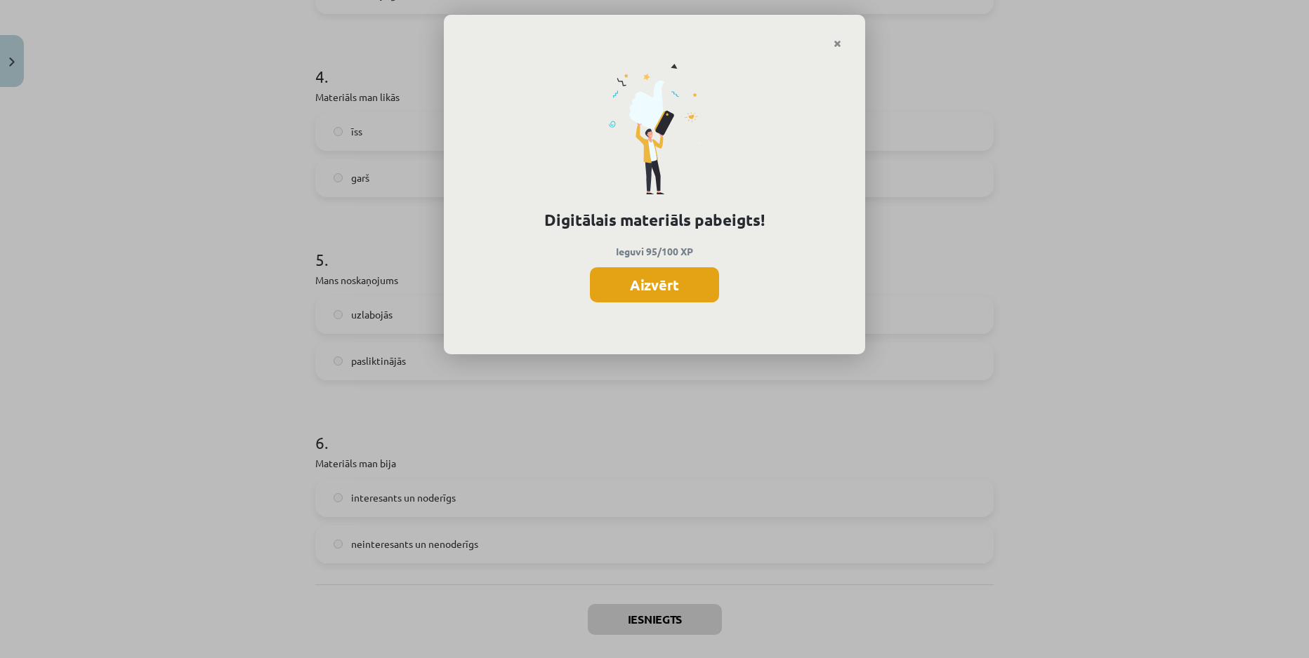
click at [630, 297] on button "Aizvērt" at bounding box center [654, 284] width 129 height 35
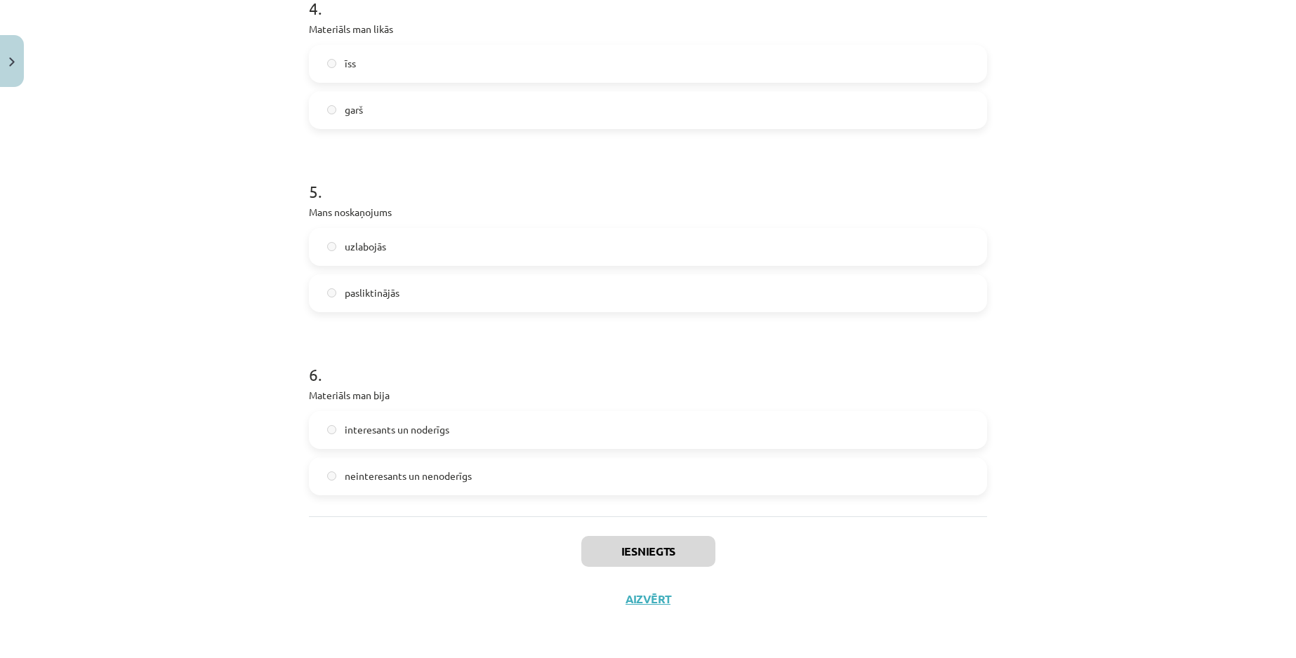
scroll to position [491, 0]
click at [642, 599] on button "Aizvērt" at bounding box center [647, 599] width 53 height 14
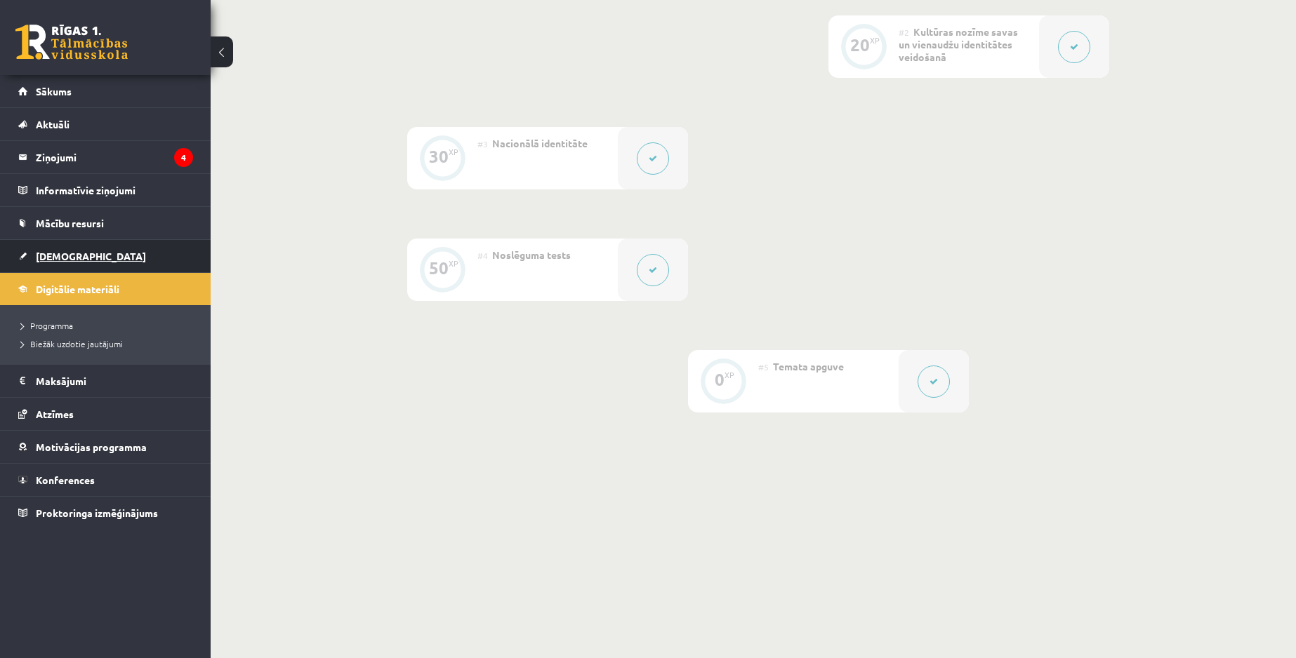
click at [105, 258] on link "[DEMOGRAPHIC_DATA]" at bounding box center [105, 256] width 175 height 32
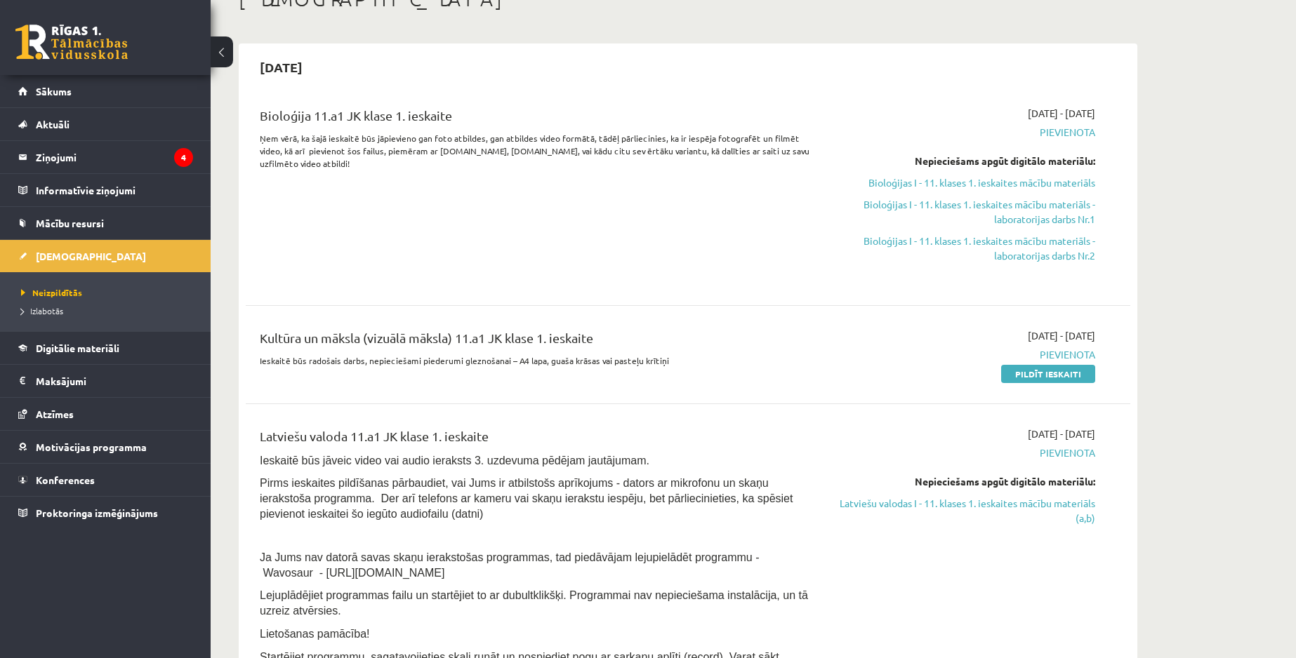
scroll to position [88, 0]
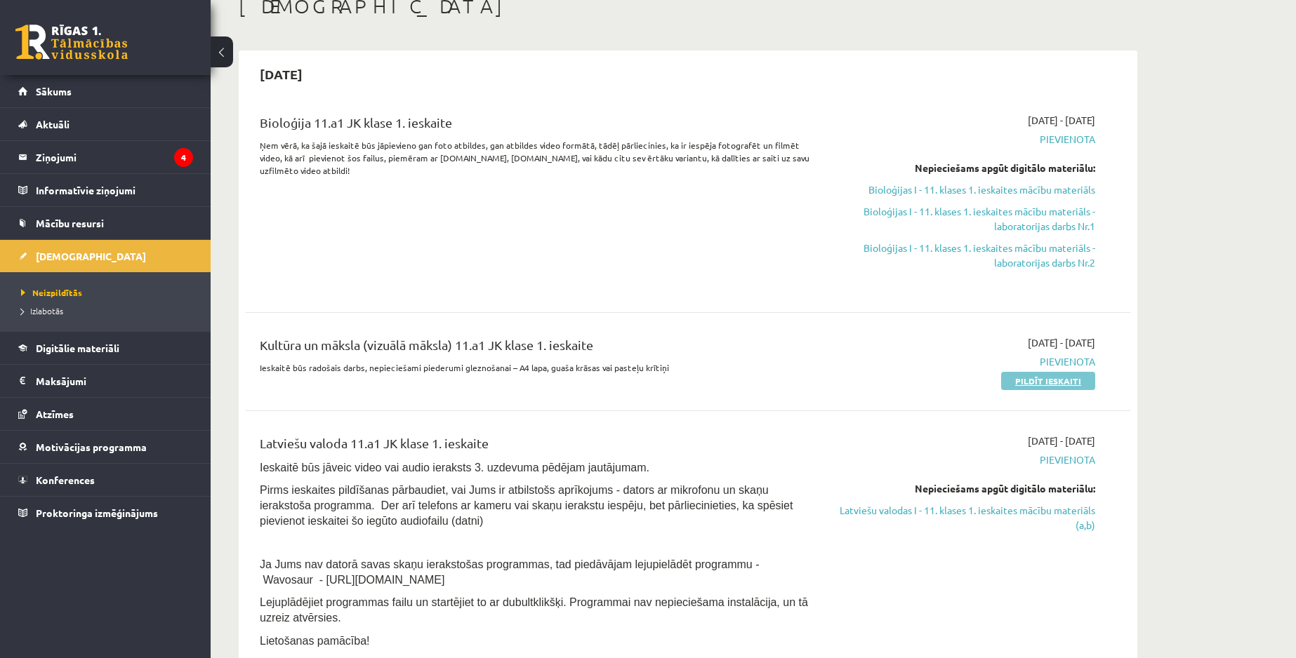
click at [1047, 376] on link "Pildīt ieskaiti" at bounding box center [1048, 381] width 94 height 18
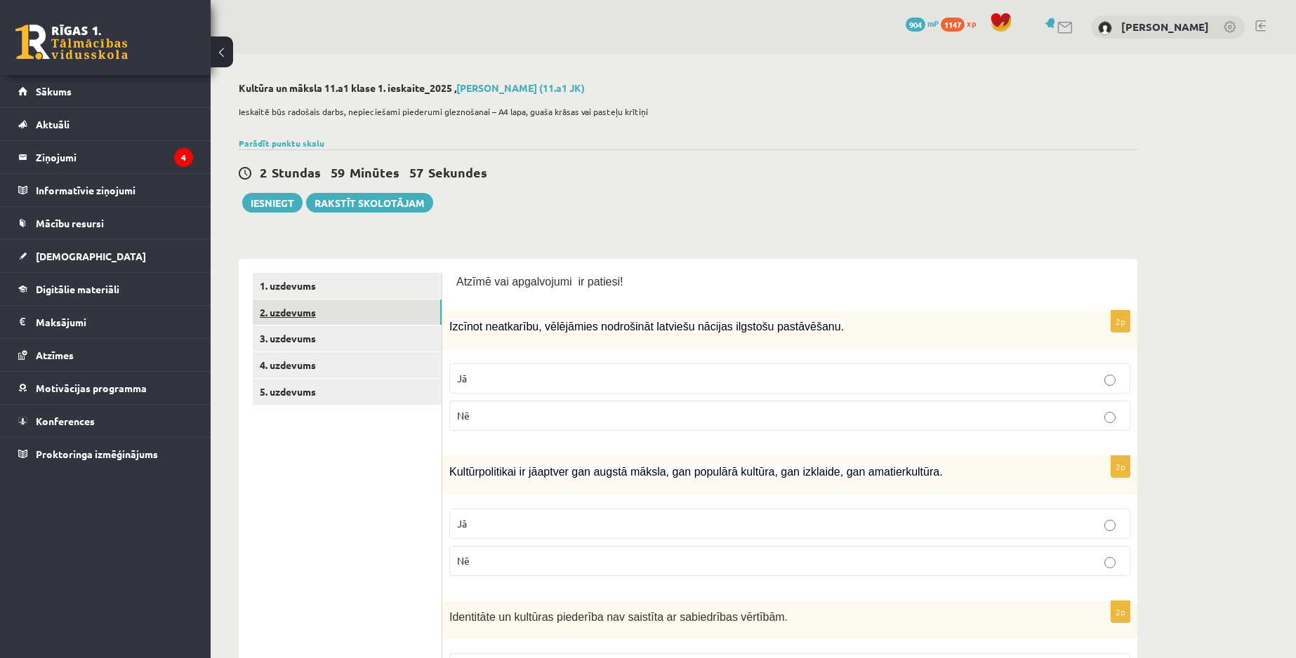
click at [319, 317] on link "2. uzdevums" at bounding box center [347, 313] width 189 height 26
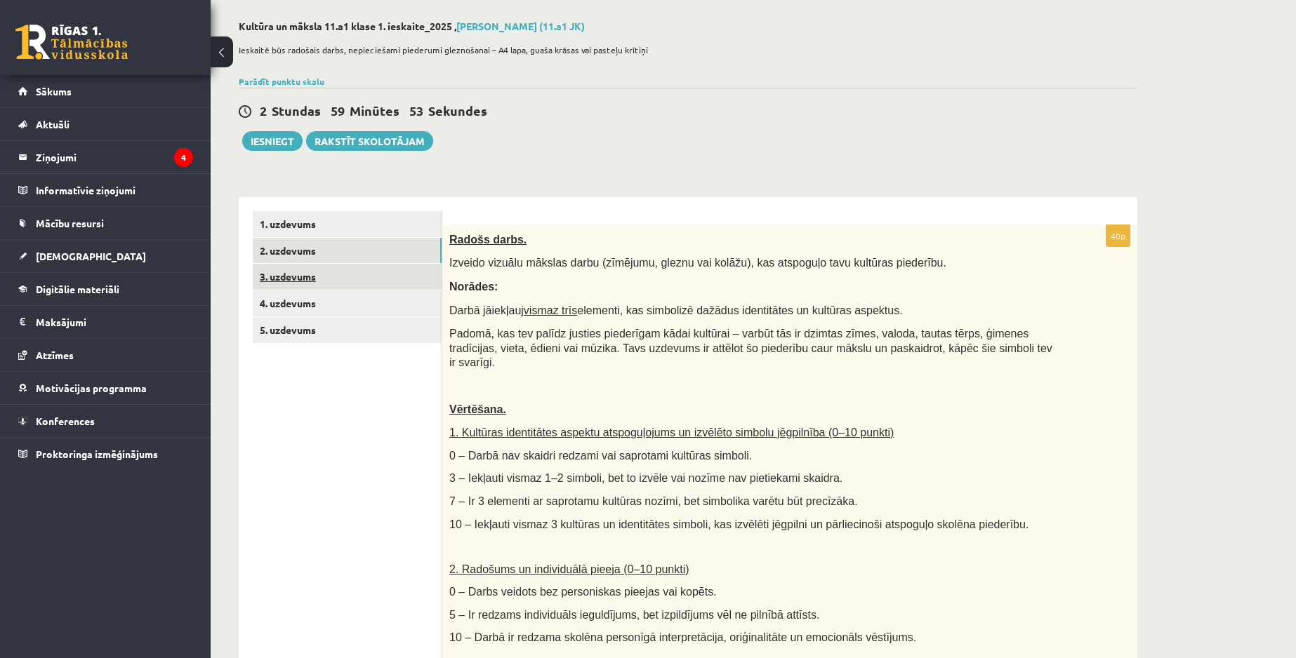
click at [376, 277] on link "3. uzdevums" at bounding box center [347, 277] width 189 height 26
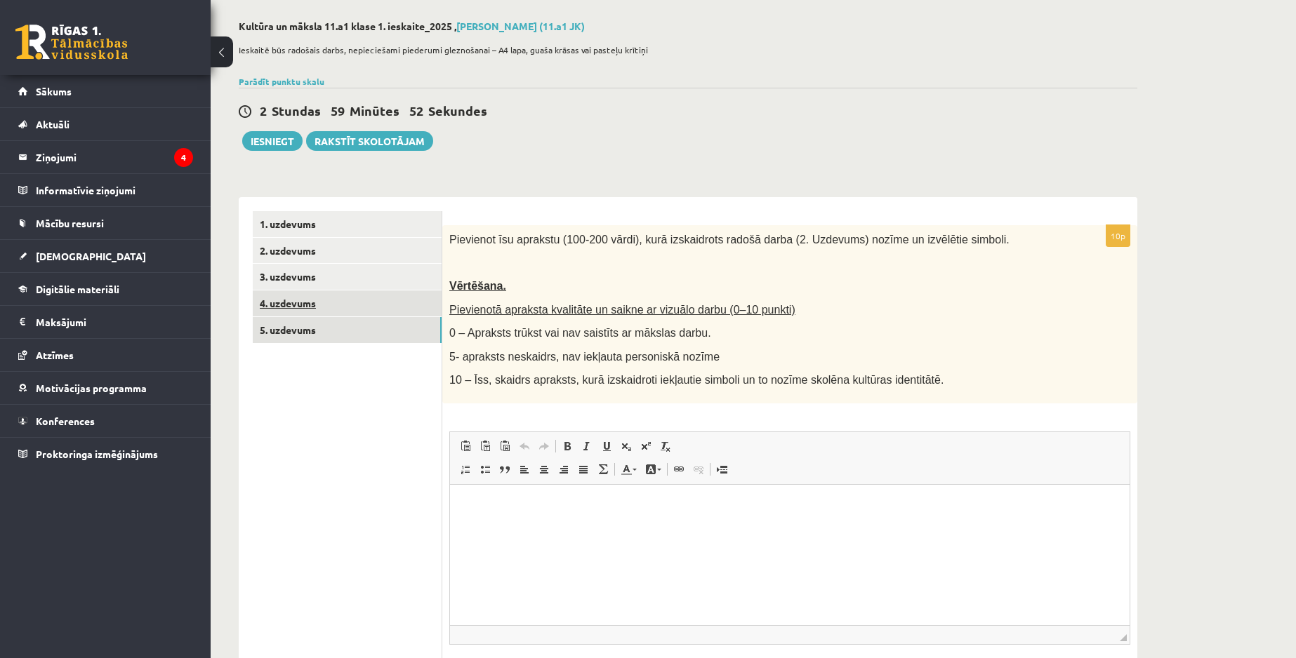
click at [338, 331] on link "5. uzdevums" at bounding box center [347, 330] width 189 height 26
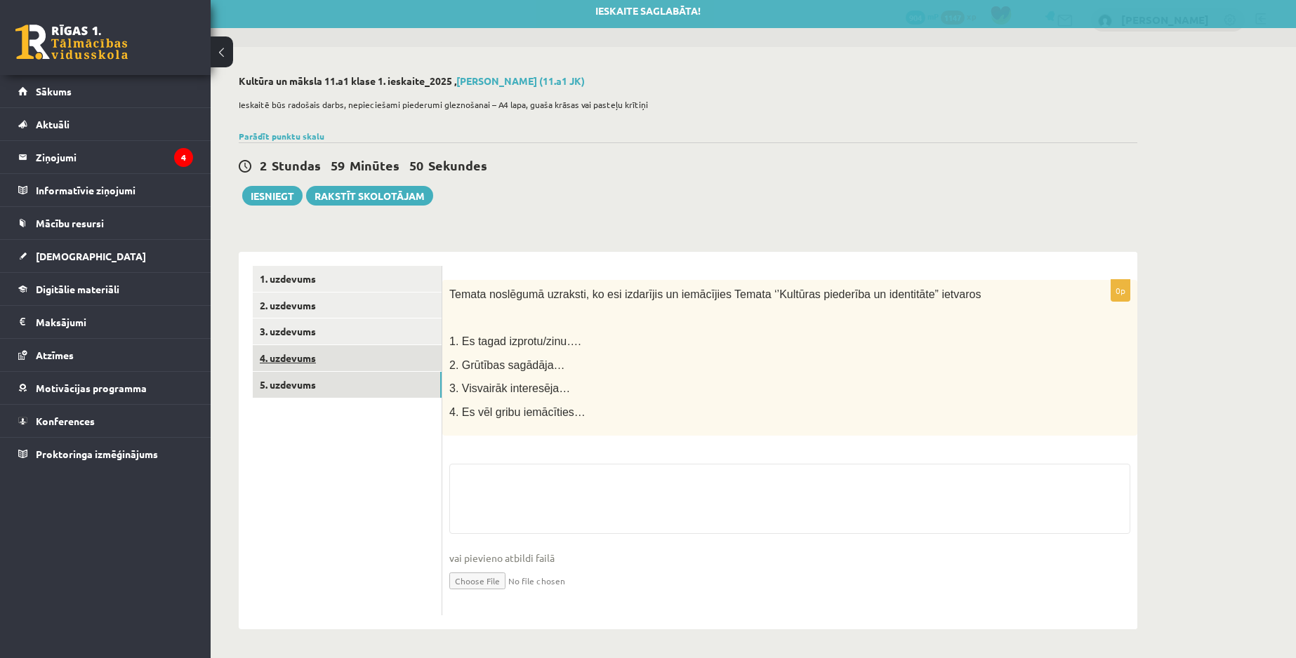
click at [353, 359] on link "4. uzdevums" at bounding box center [347, 358] width 189 height 26
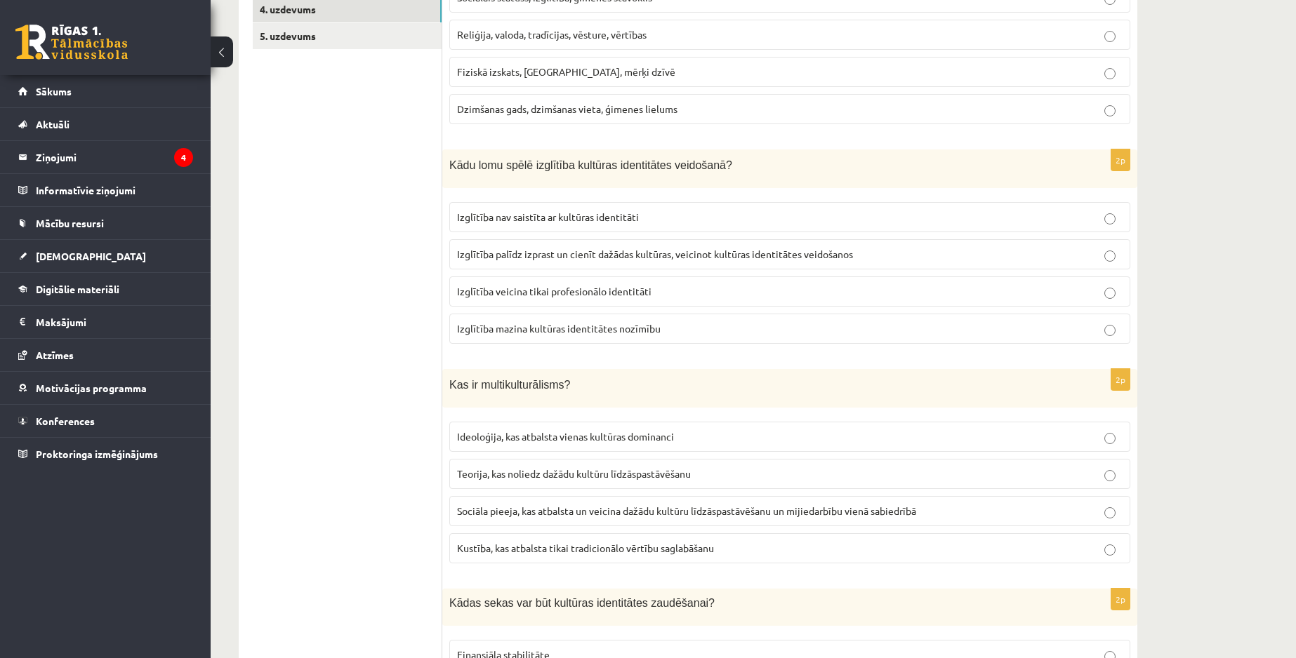
scroll to position [0, 0]
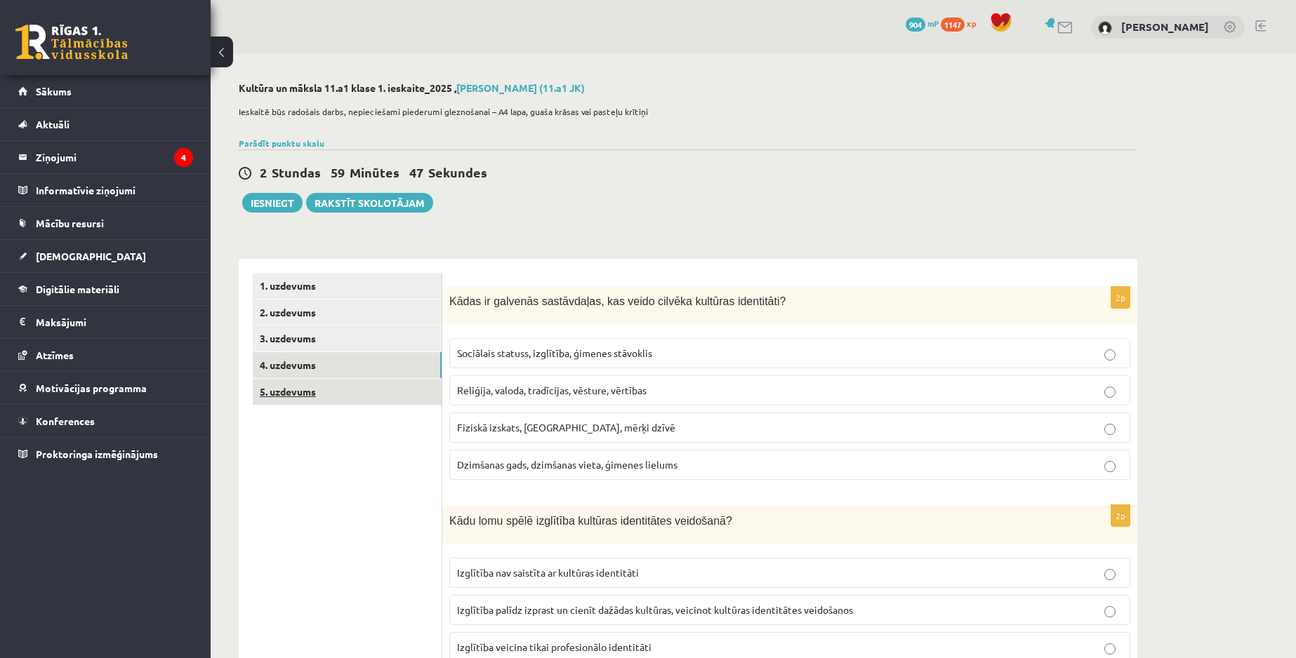
click at [360, 383] on link "5. uzdevums" at bounding box center [347, 392] width 189 height 26
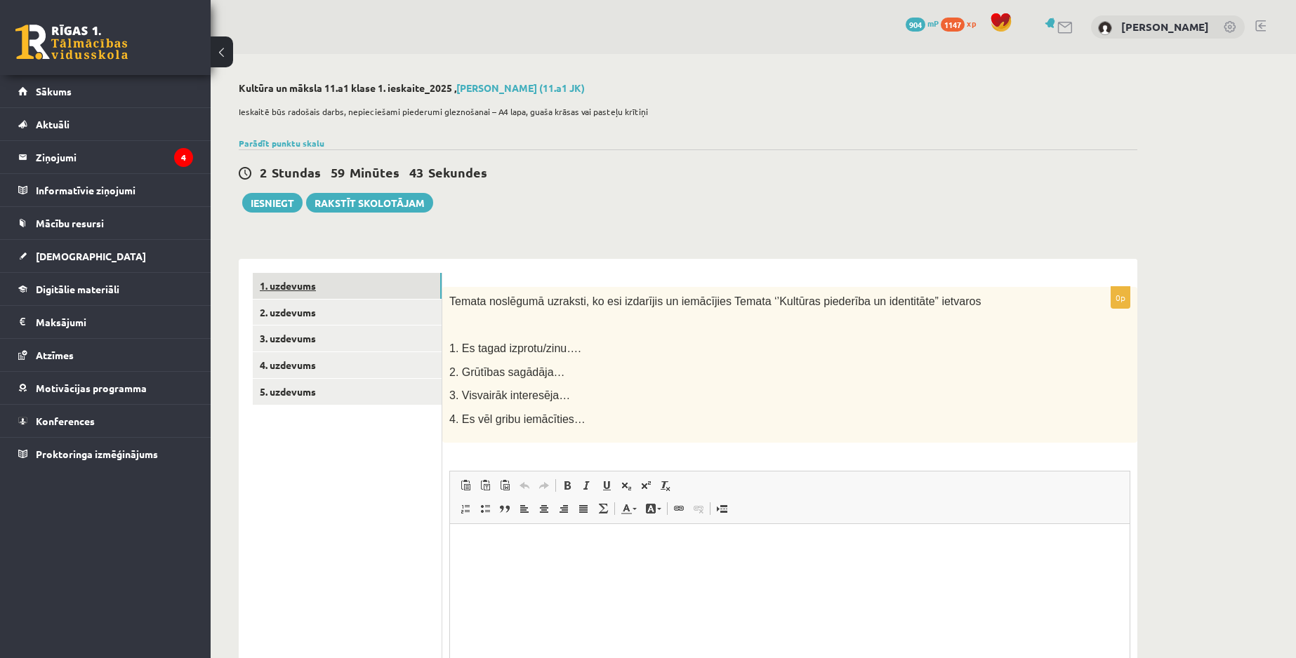
click at [397, 293] on link "1. uzdevums" at bounding box center [347, 286] width 189 height 26
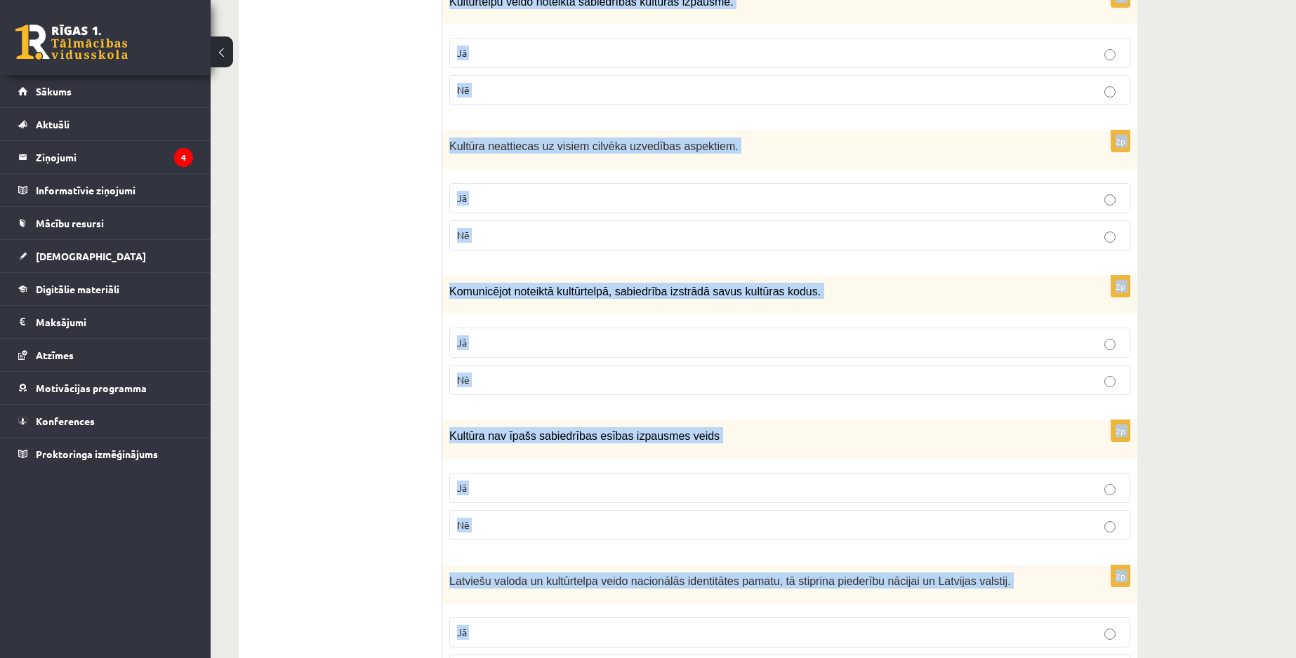
scroll to position [1857, 0]
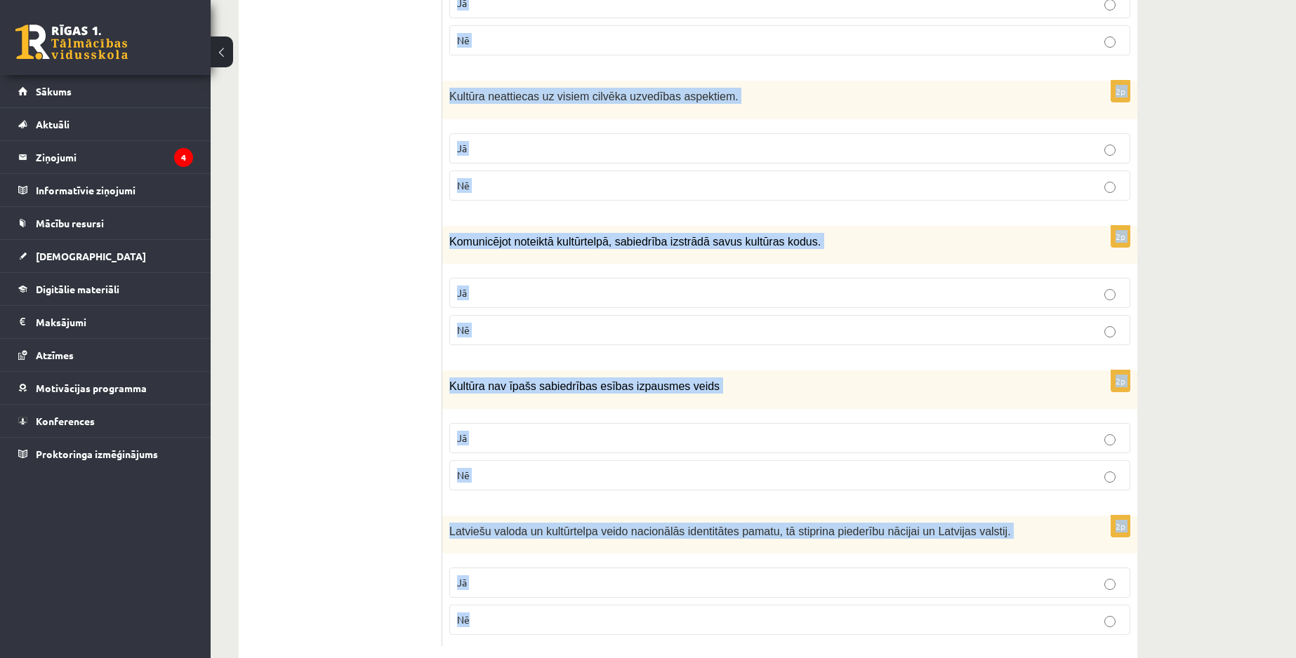
drag, startPoint x: 454, startPoint y: 187, endPoint x: 654, endPoint y: 648, distance: 501.8
copy form "Atzīmē vai apgalvojumi ir patiesi! 2p Izcīnot neatkarību, vēlējāmies nodrošināt…"
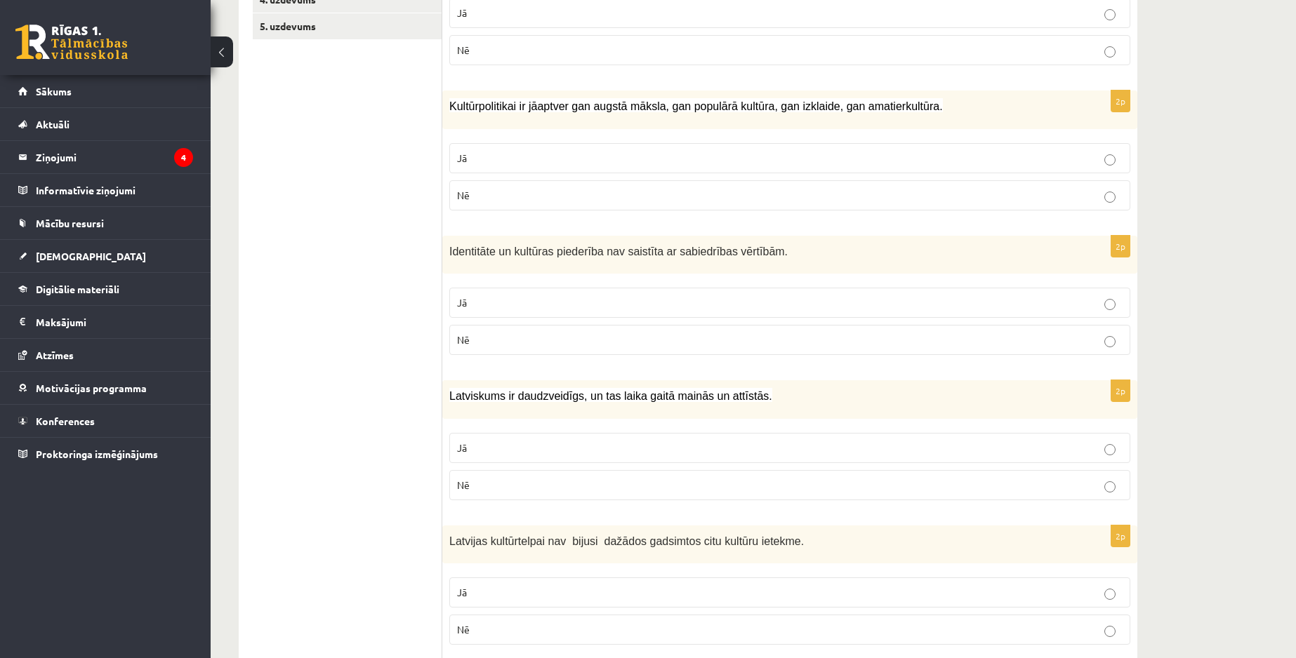
scroll to position [0, 0]
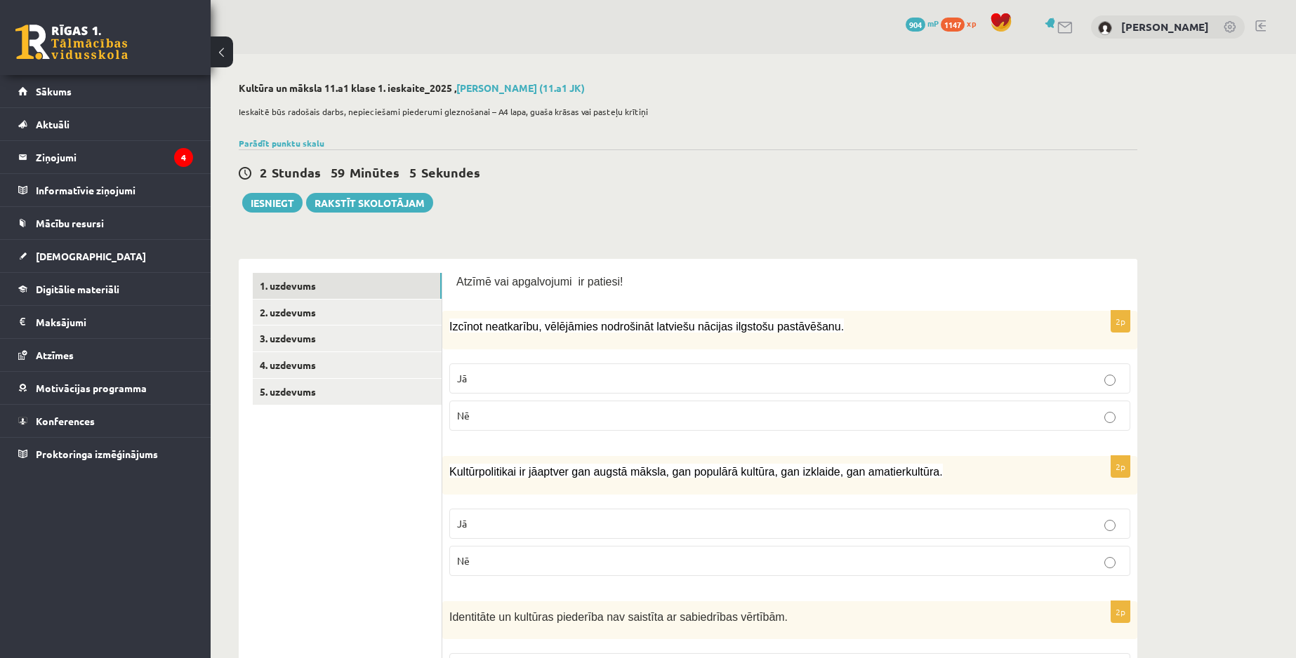
click at [496, 374] on p "Jā" at bounding box center [789, 378] width 665 height 15
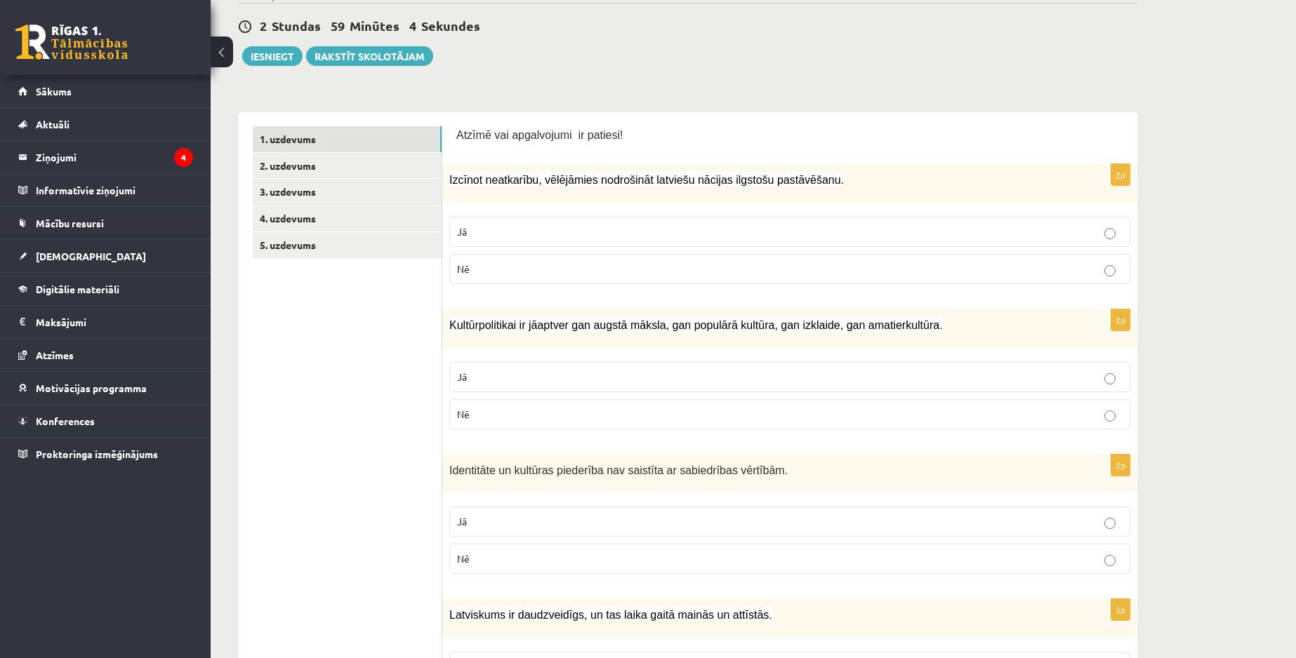
scroll to position [263, 0]
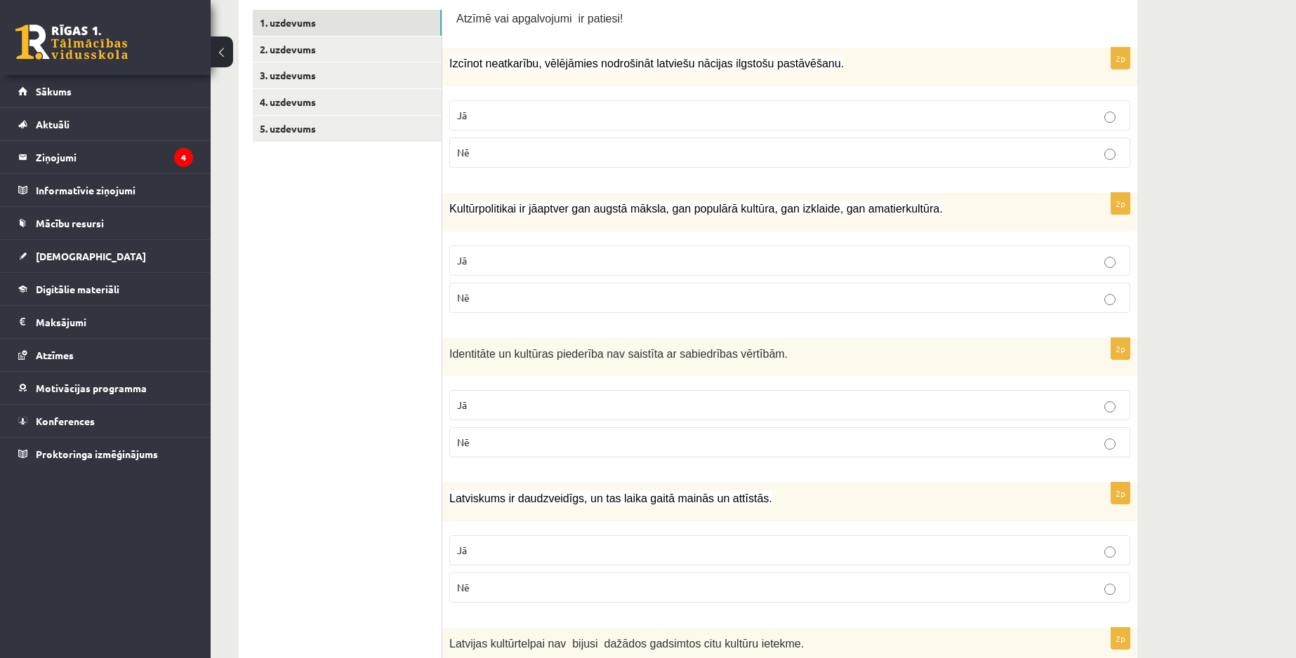
click at [498, 259] on p "Jā" at bounding box center [789, 260] width 665 height 15
click at [618, 447] on p "Nē" at bounding box center [789, 442] width 665 height 15
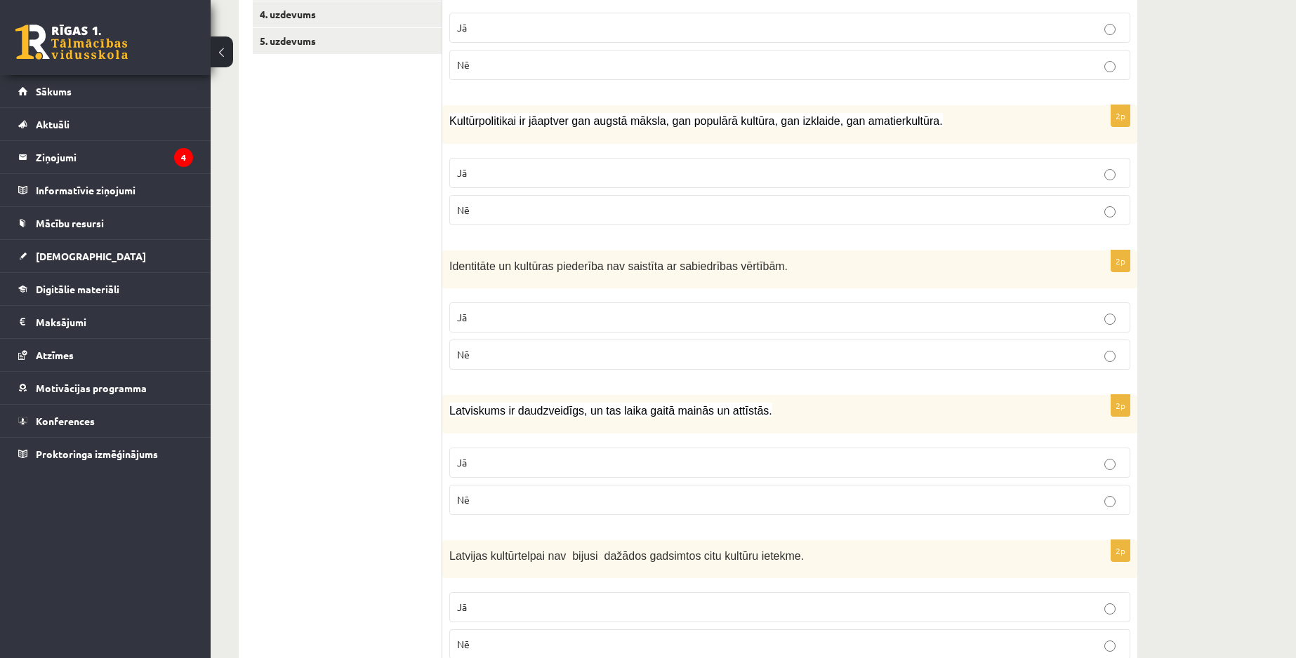
click at [668, 494] on p "Nē" at bounding box center [789, 500] width 665 height 15
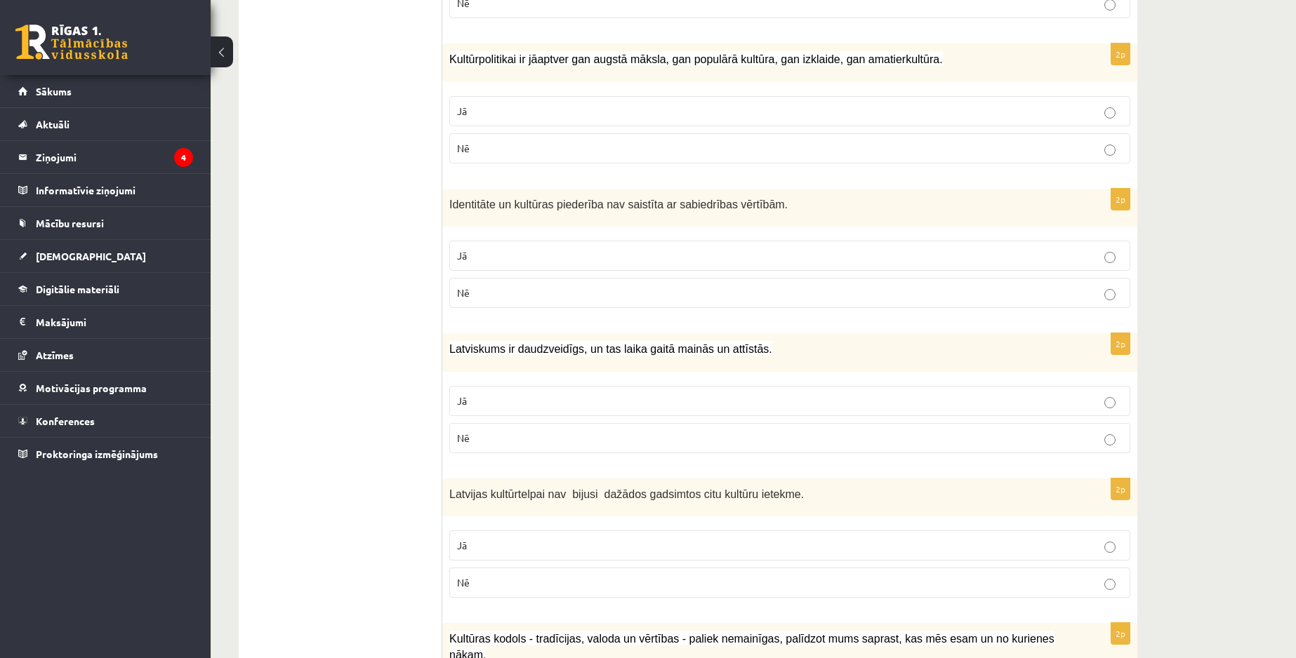
scroll to position [527, 0]
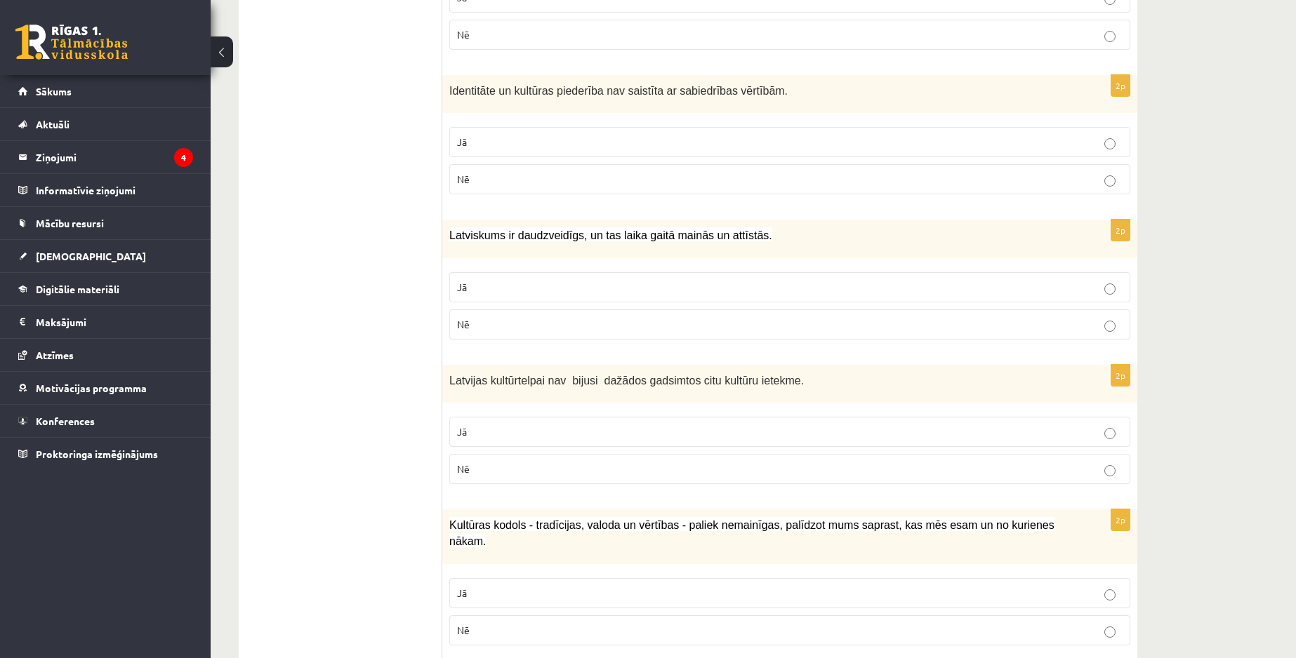
drag, startPoint x: 661, startPoint y: 485, endPoint x: 671, endPoint y: 486, distance: 10.6
click at [661, 485] on fieldset "Jā Nē" at bounding box center [789, 449] width 681 height 79
click at [673, 482] on label "Nē" at bounding box center [789, 469] width 681 height 30
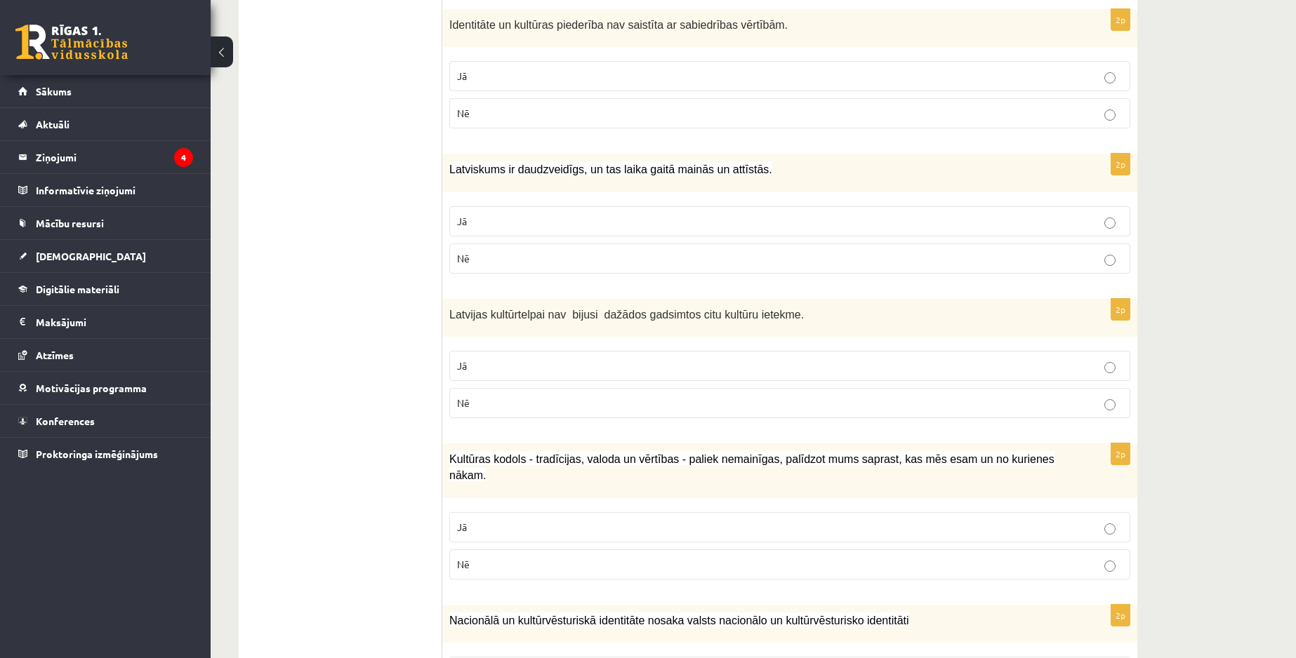
scroll to position [702, 0]
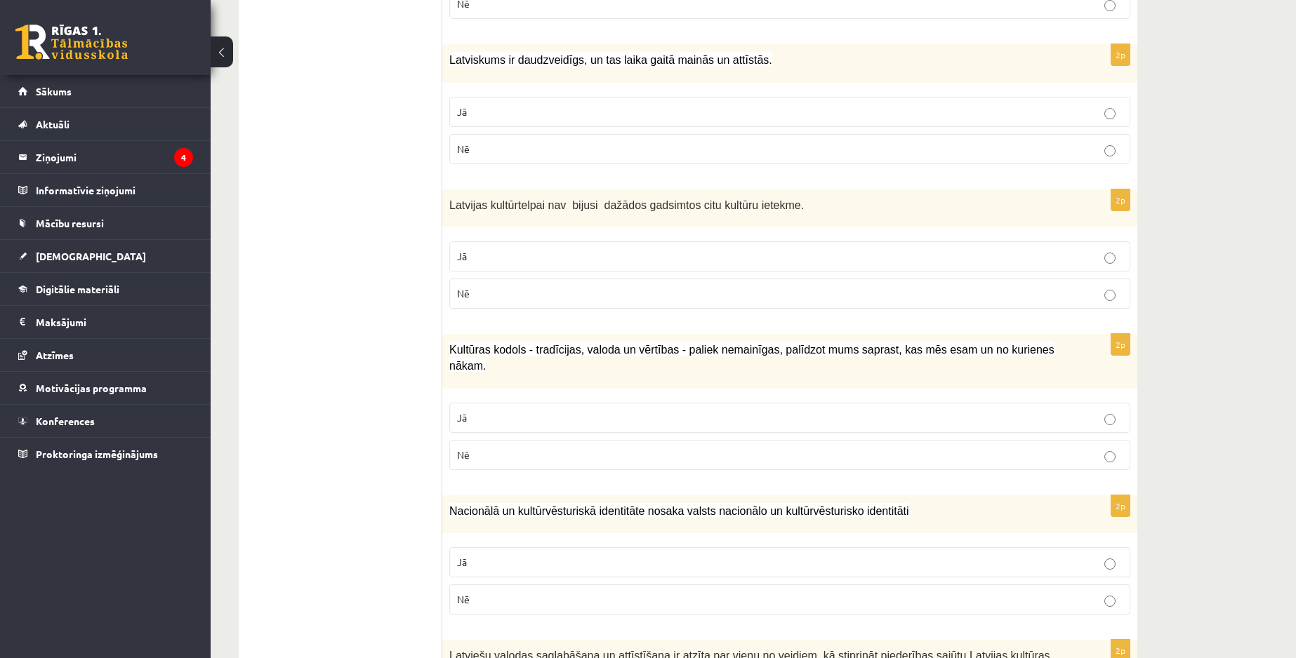
click at [555, 411] on p "Jā" at bounding box center [789, 418] width 665 height 15
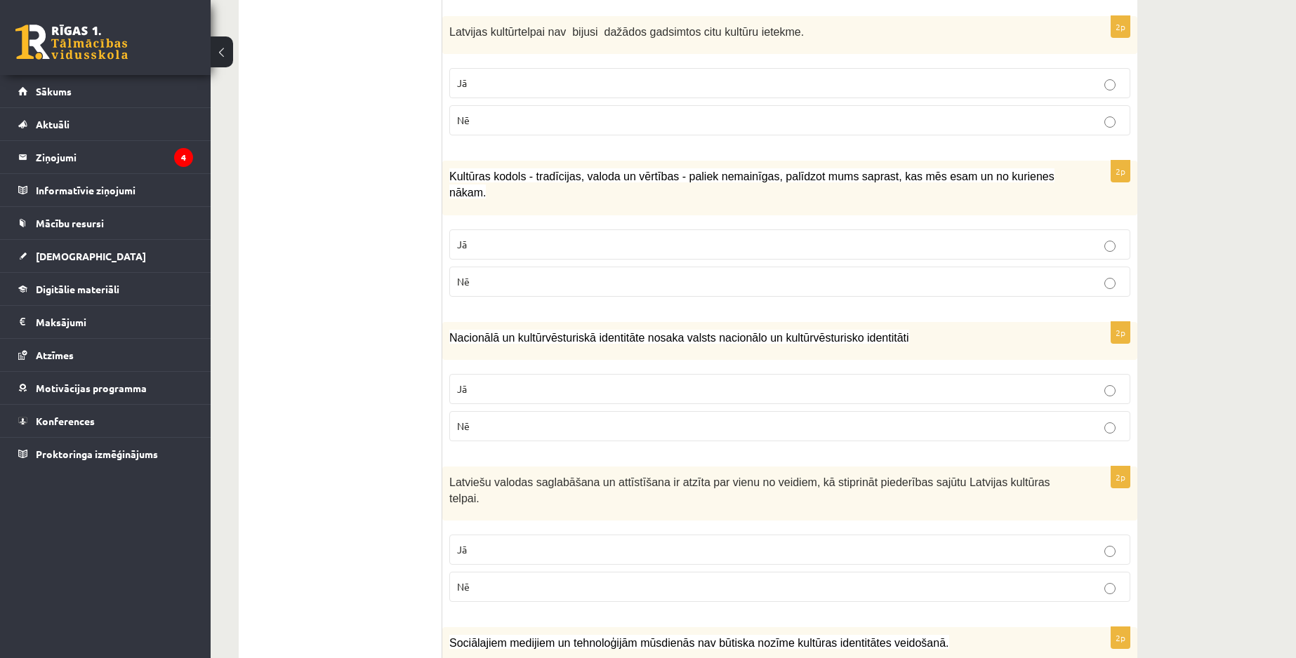
scroll to position [878, 0]
click at [507, 380] on p "Jā" at bounding box center [789, 387] width 665 height 15
click at [518, 541] on p "Jā" at bounding box center [789, 548] width 665 height 15
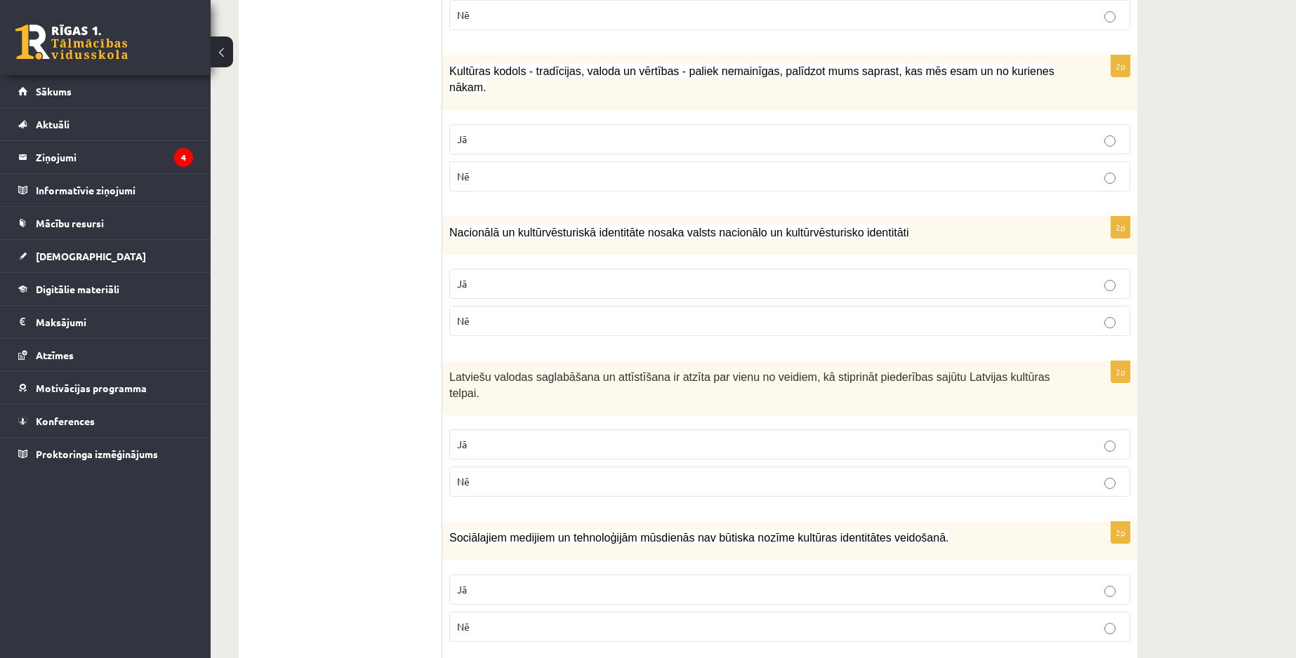
scroll to position [1141, 0]
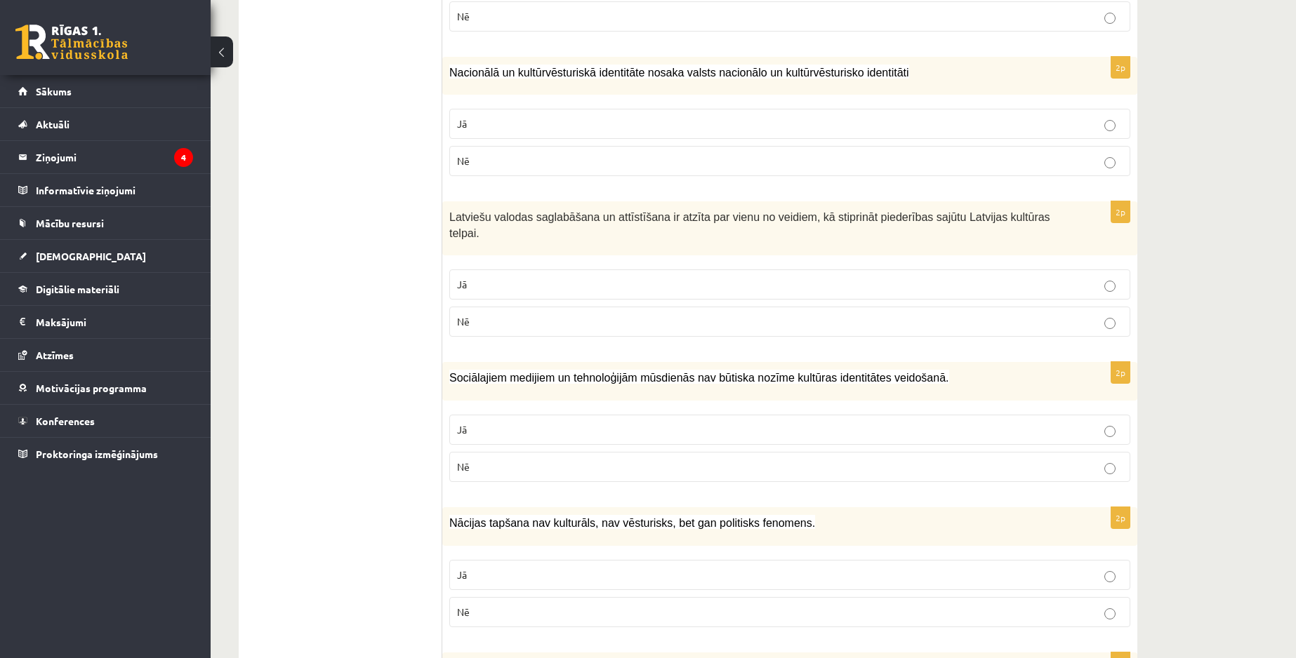
click at [501, 460] on p "Nē" at bounding box center [789, 467] width 665 height 15
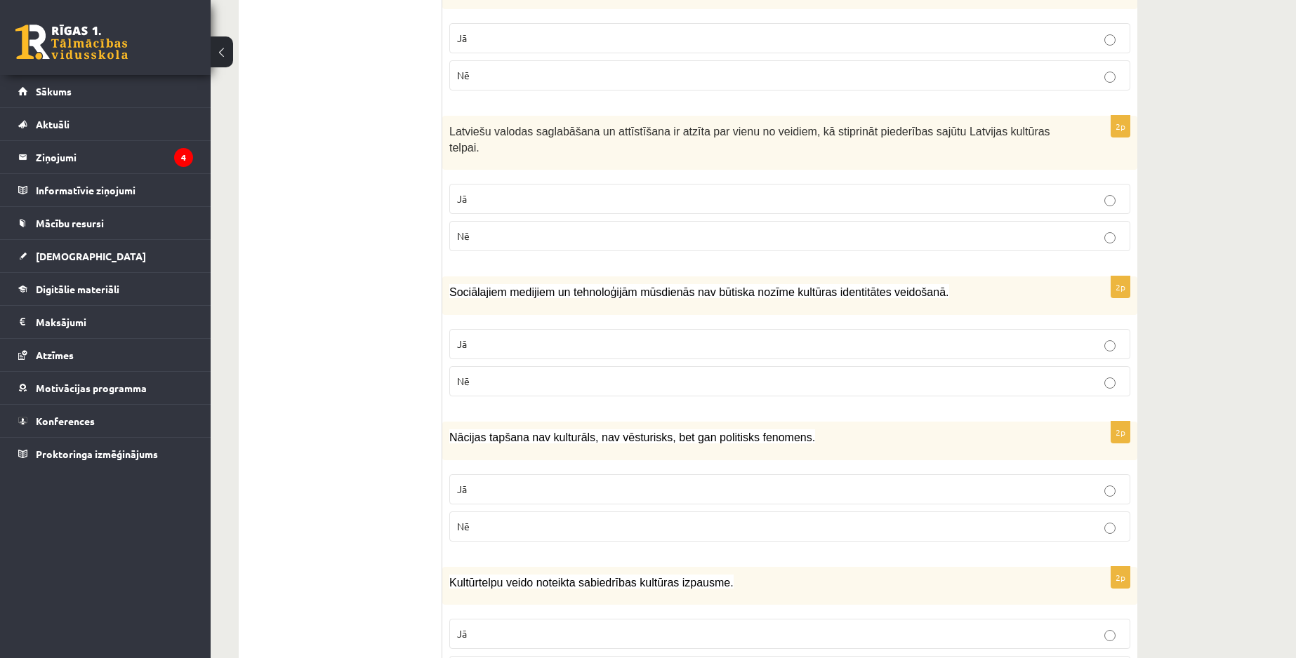
scroll to position [1229, 0]
drag, startPoint x: 556, startPoint y: 501, endPoint x: 522, endPoint y: 478, distance: 41.1
click at [557, 510] on label "Nē" at bounding box center [789, 525] width 681 height 30
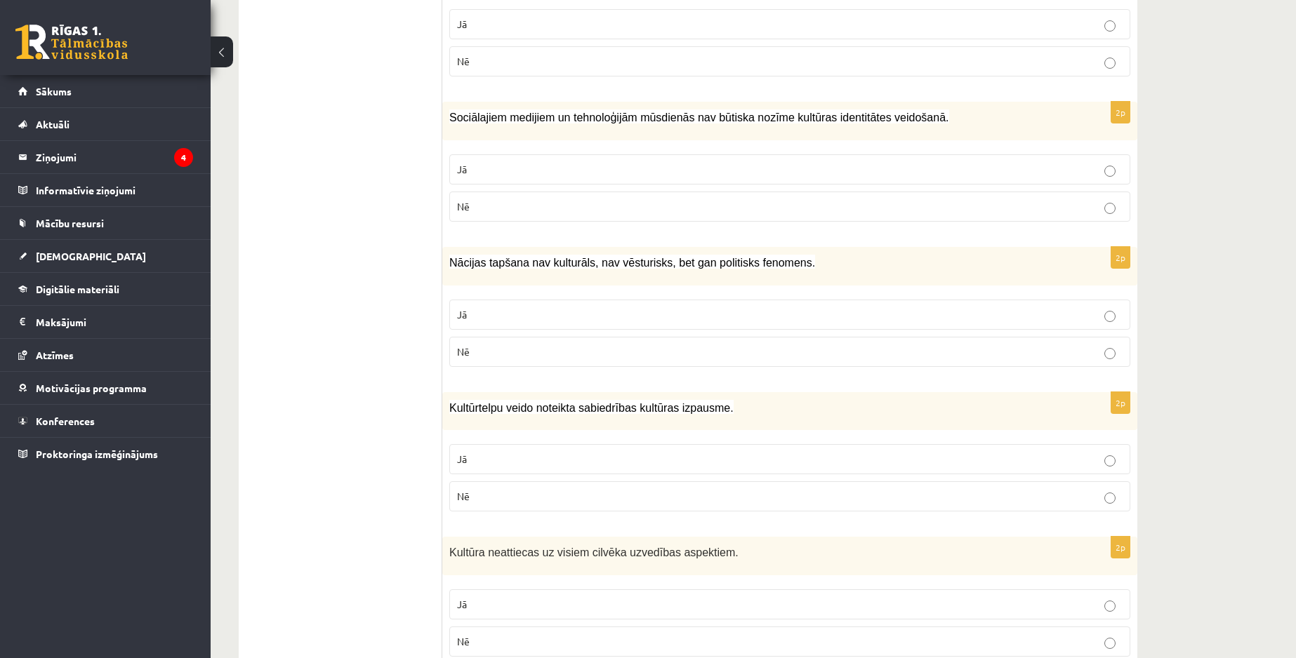
scroll to position [1404, 0]
click at [493, 449] on p "Jā" at bounding box center [789, 456] width 665 height 15
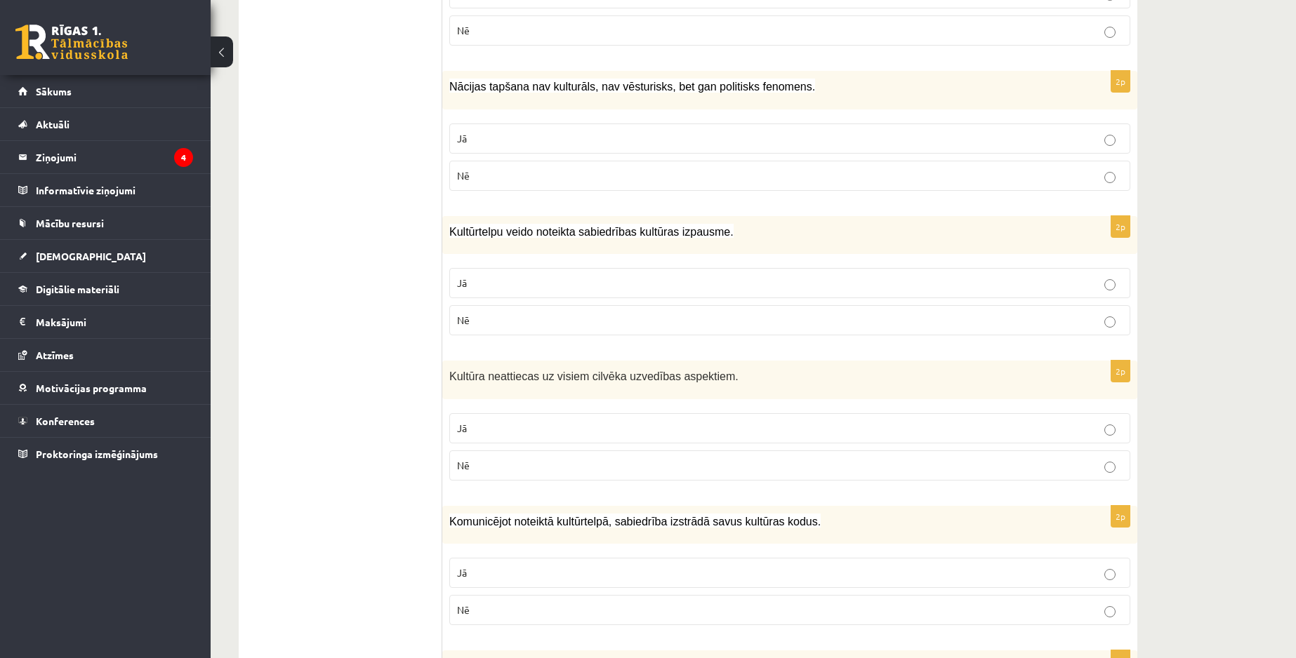
scroll to position [1580, 0]
click at [561, 456] on p "Nē" at bounding box center [789, 463] width 665 height 15
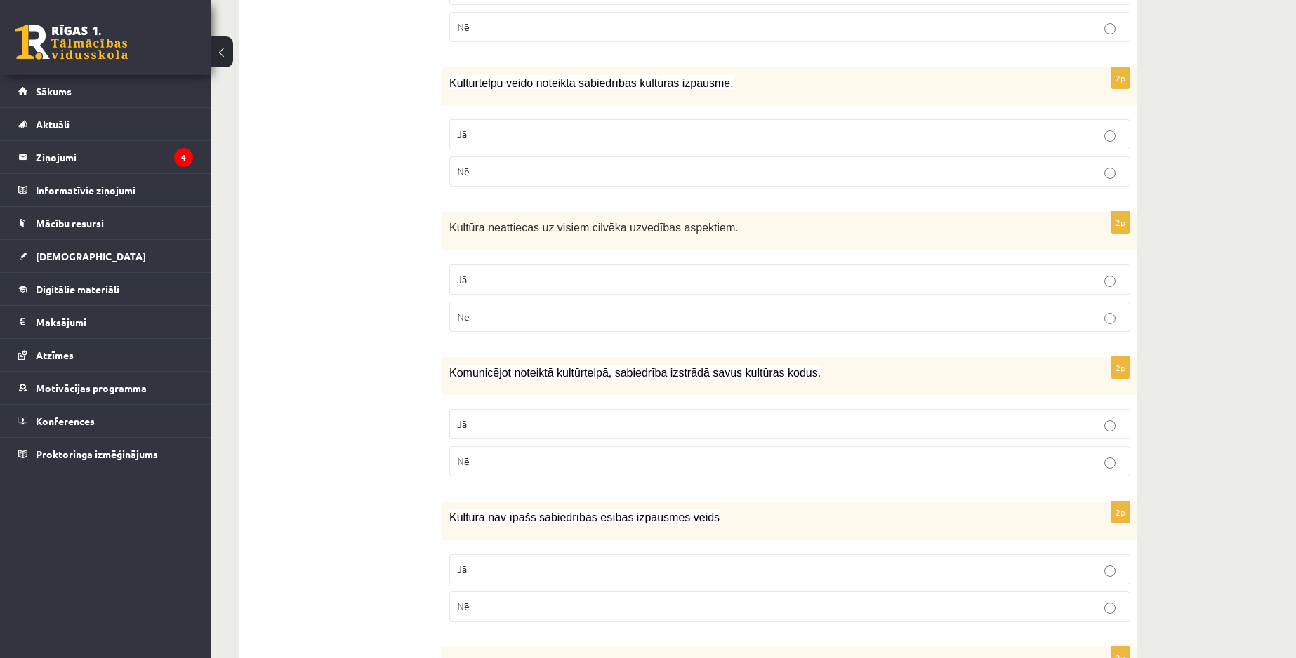
scroll to position [1843, 0]
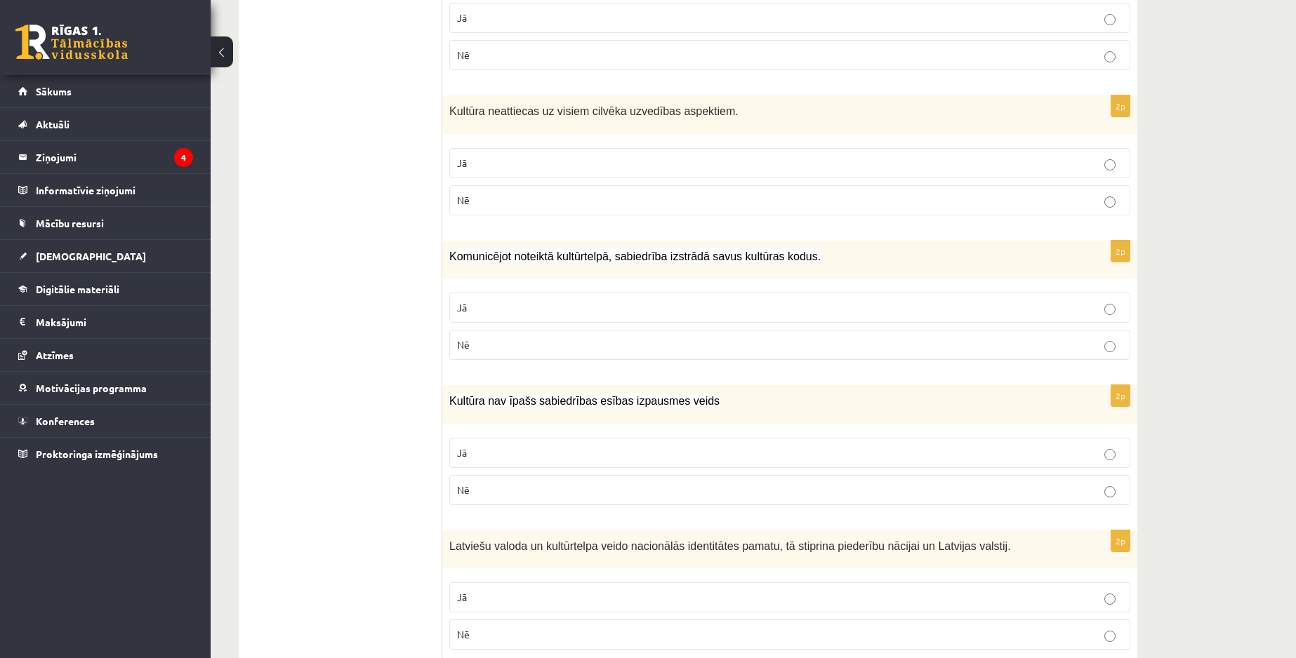
click at [554, 293] on label "Jā" at bounding box center [789, 308] width 681 height 30
click at [588, 475] on label "Nē" at bounding box center [789, 490] width 681 height 30
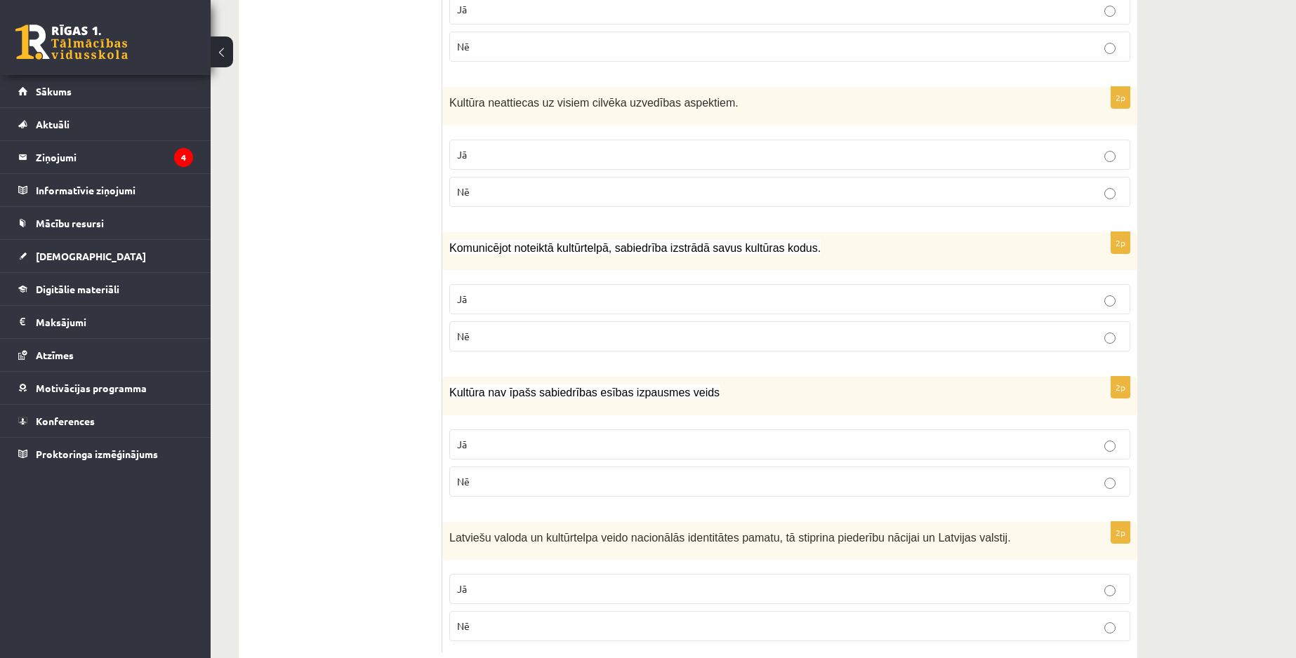
scroll to position [1857, 0]
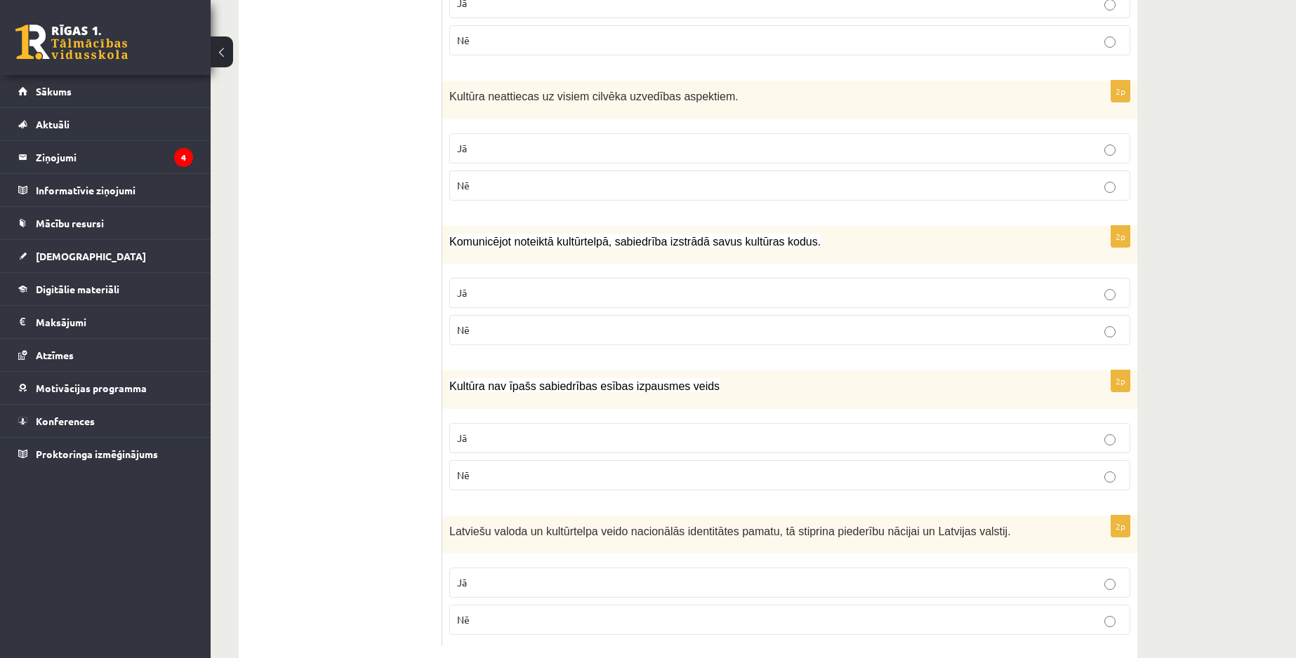
click at [527, 568] on label "Jā" at bounding box center [789, 583] width 681 height 30
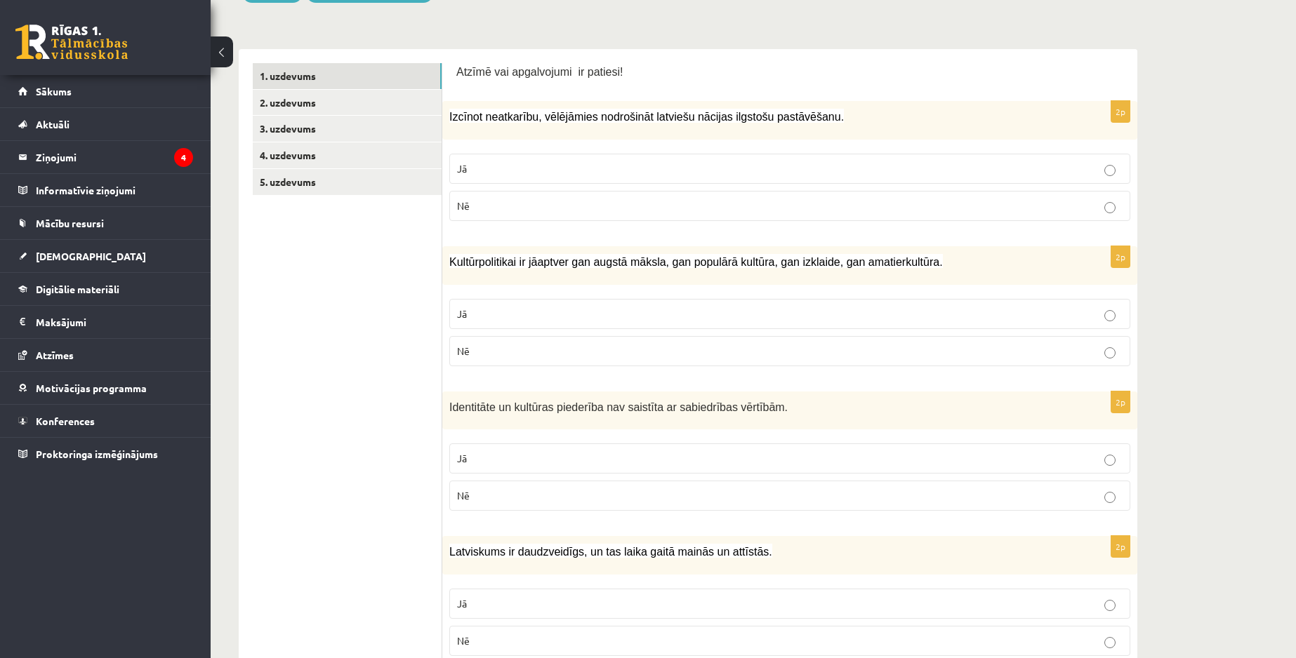
scroll to position [0, 0]
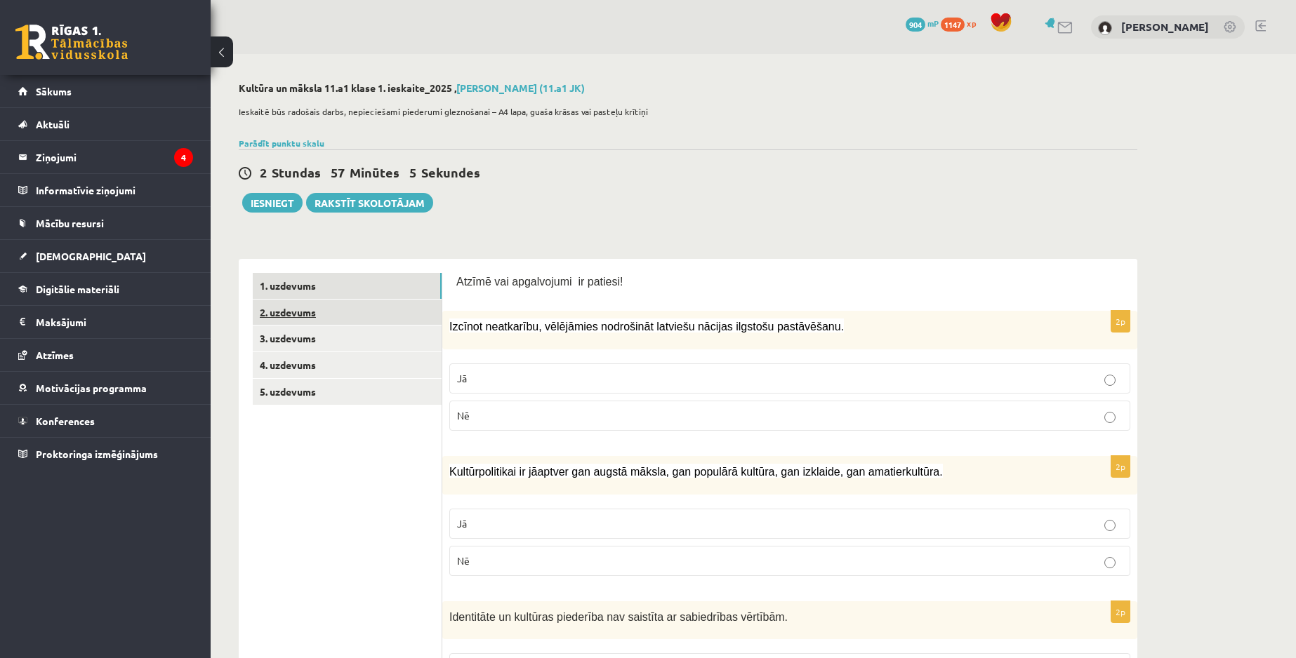
click at [298, 322] on link "2. uzdevums" at bounding box center [347, 313] width 189 height 26
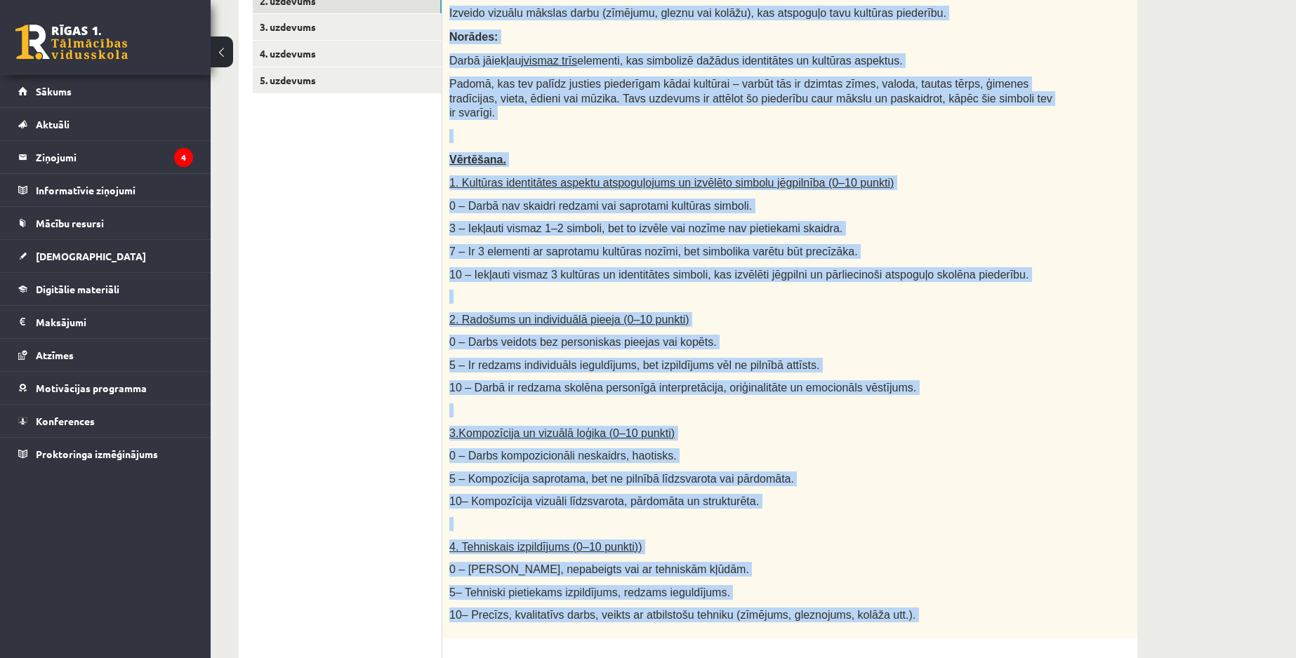
scroll to position [641, 0]
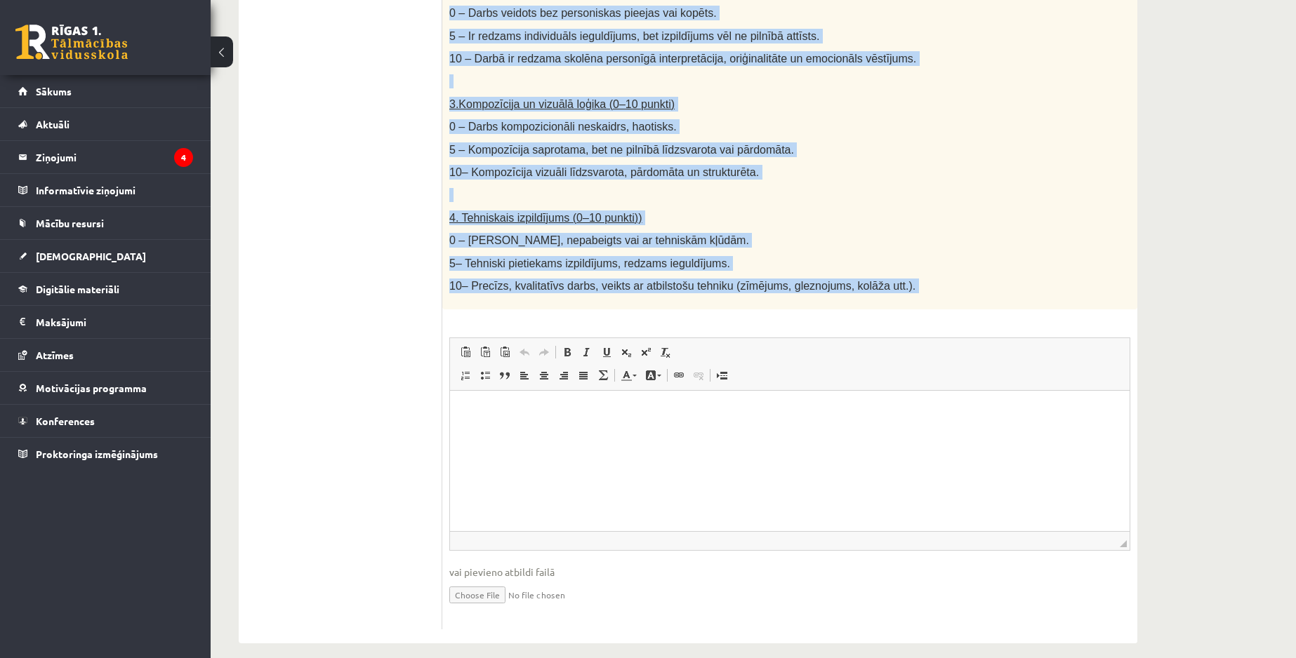
drag, startPoint x: 451, startPoint y: 121, endPoint x: 893, endPoint y: 350, distance: 498.0
click at [893, 350] on div "40p Radošs darbs. Izveido vizuālu mākslas darbu (zīmējumu, gleznu vai kolāžu), …" at bounding box center [789, 138] width 695 height 984
copy div "Radošs darbs. Izveido vizuālu mākslas darbu (zīmējumu, gleznu vai kolāžu), kas …"
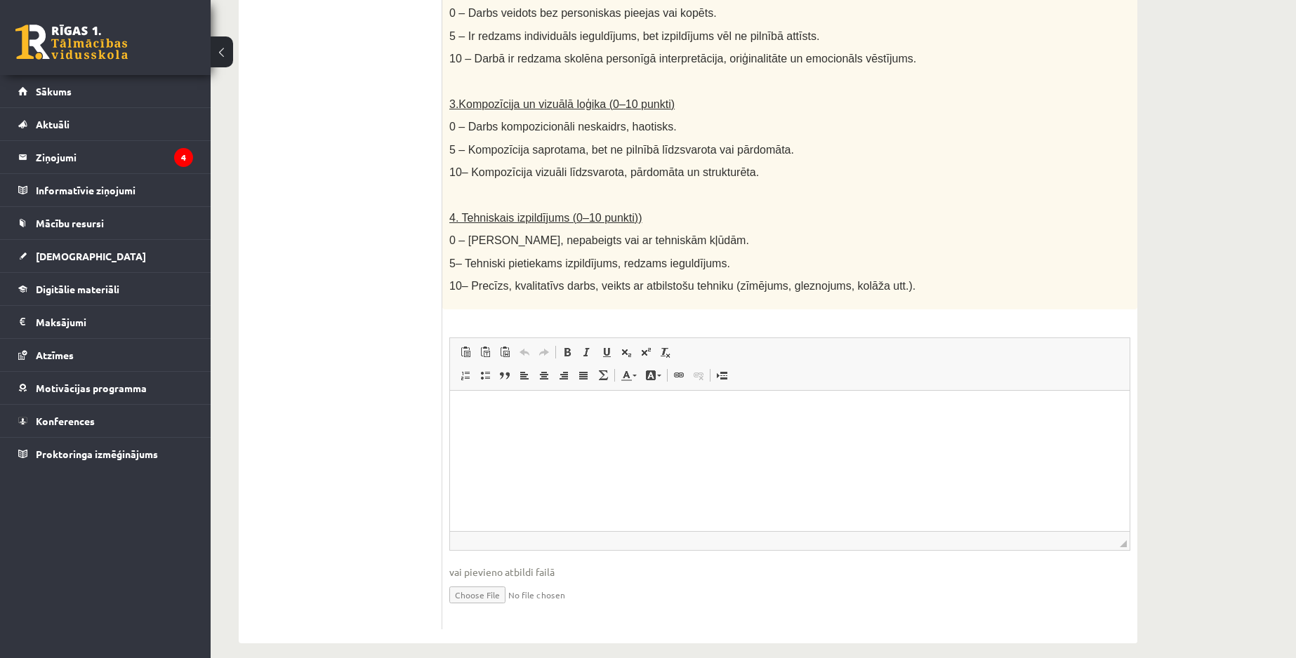
click at [410, 152] on ul "1. uzdevums 2. uzdevums 3. uzdevums 4. uzdevums 5. uzdevums" at bounding box center [348, 131] width 190 height 998
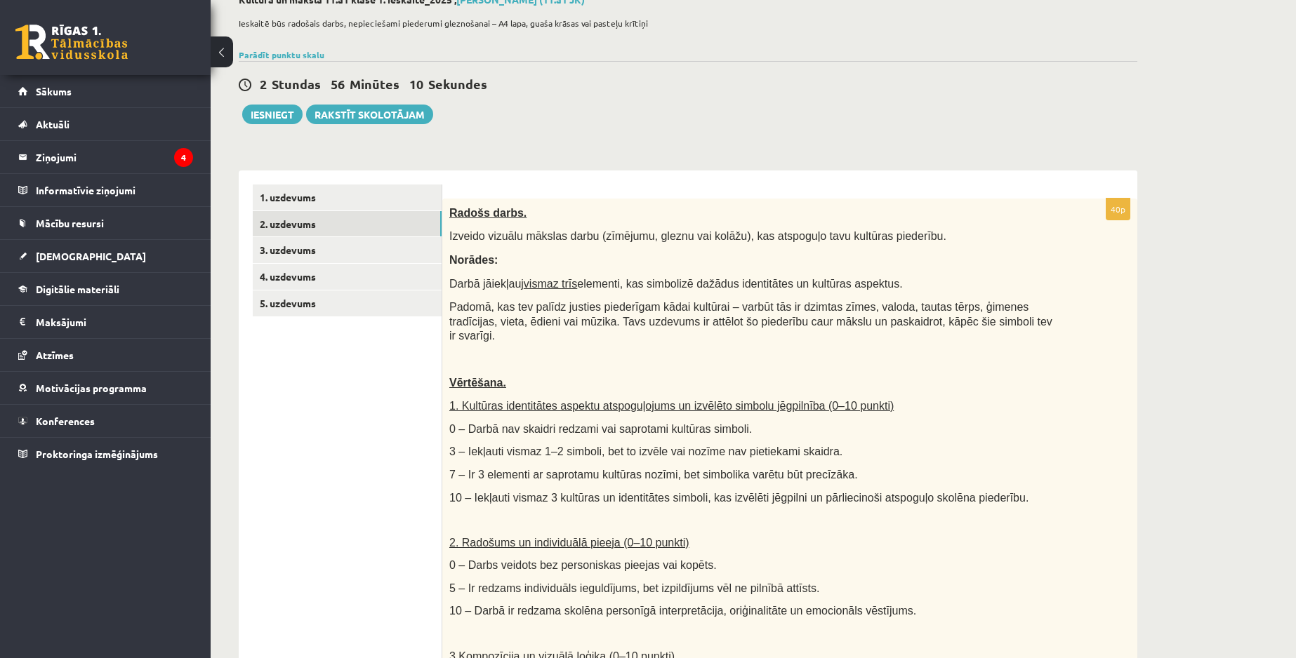
scroll to position [88, 0]
click at [363, 258] on link "3. uzdevums" at bounding box center [347, 251] width 189 height 26
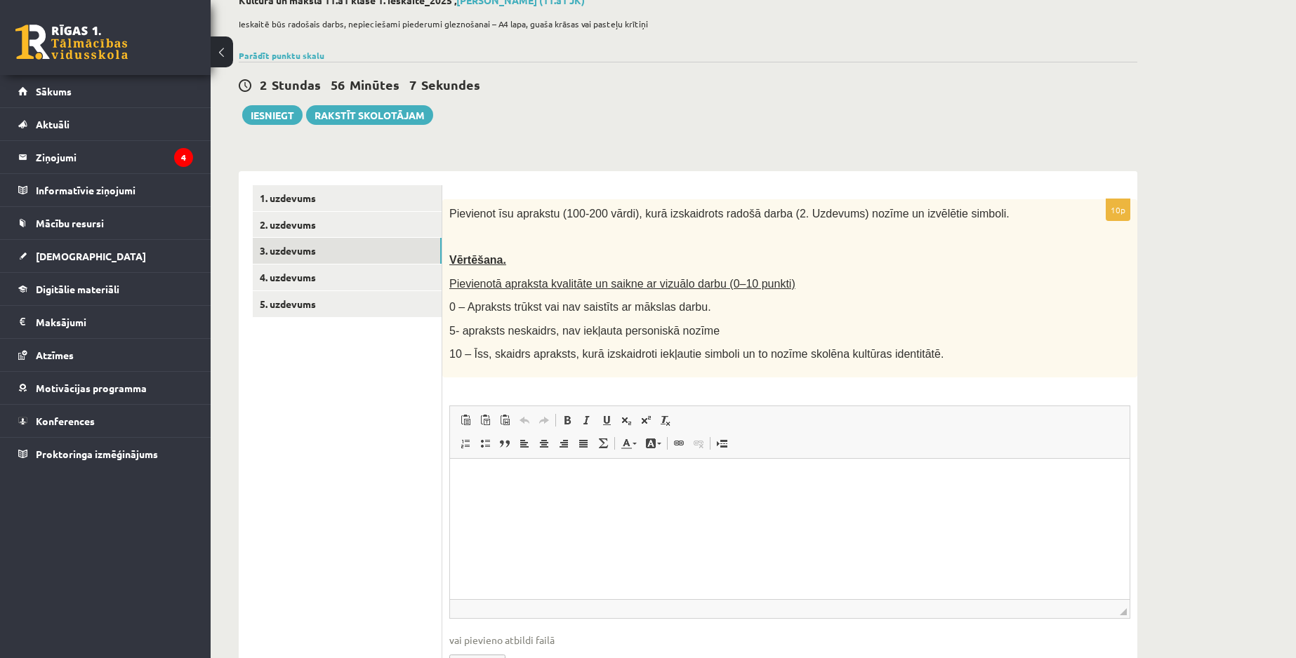
scroll to position [0, 0]
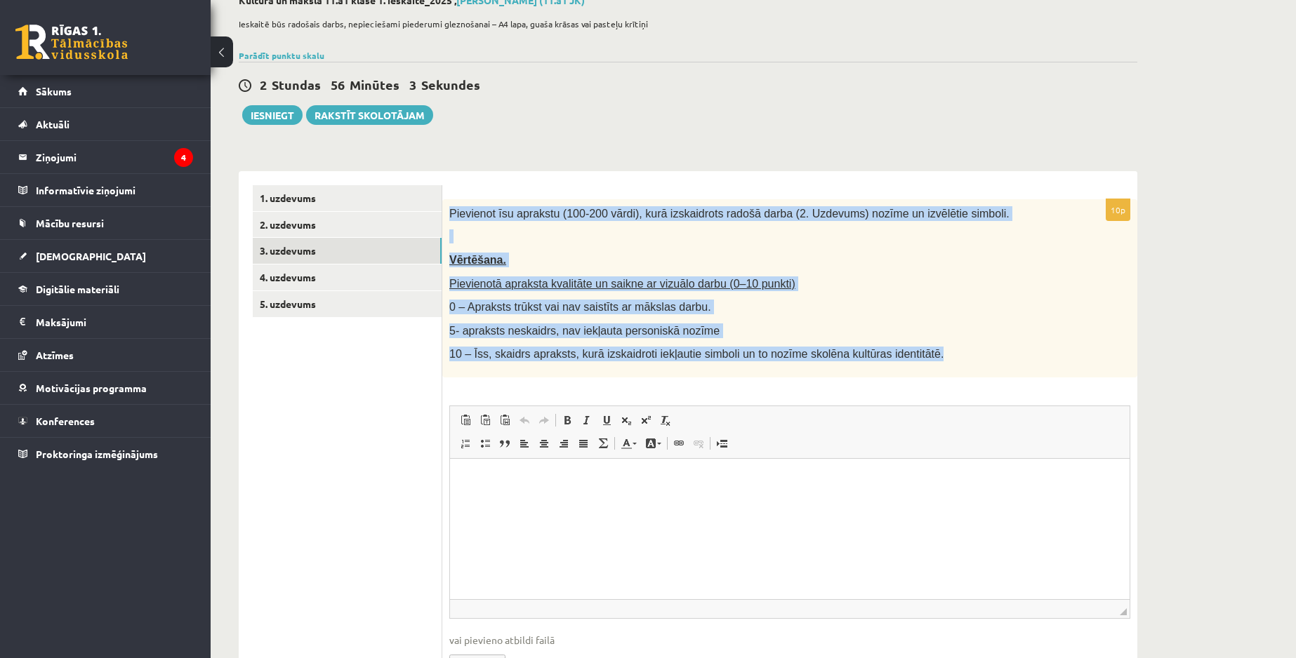
drag, startPoint x: 452, startPoint y: 214, endPoint x: 988, endPoint y: 373, distance: 559.5
click at [988, 373] on div "Pievienot īsu aprakstu (100-200 vārdi), kurā izskaidrots radošā darba (2. Uzdev…" at bounding box center [789, 288] width 695 height 178
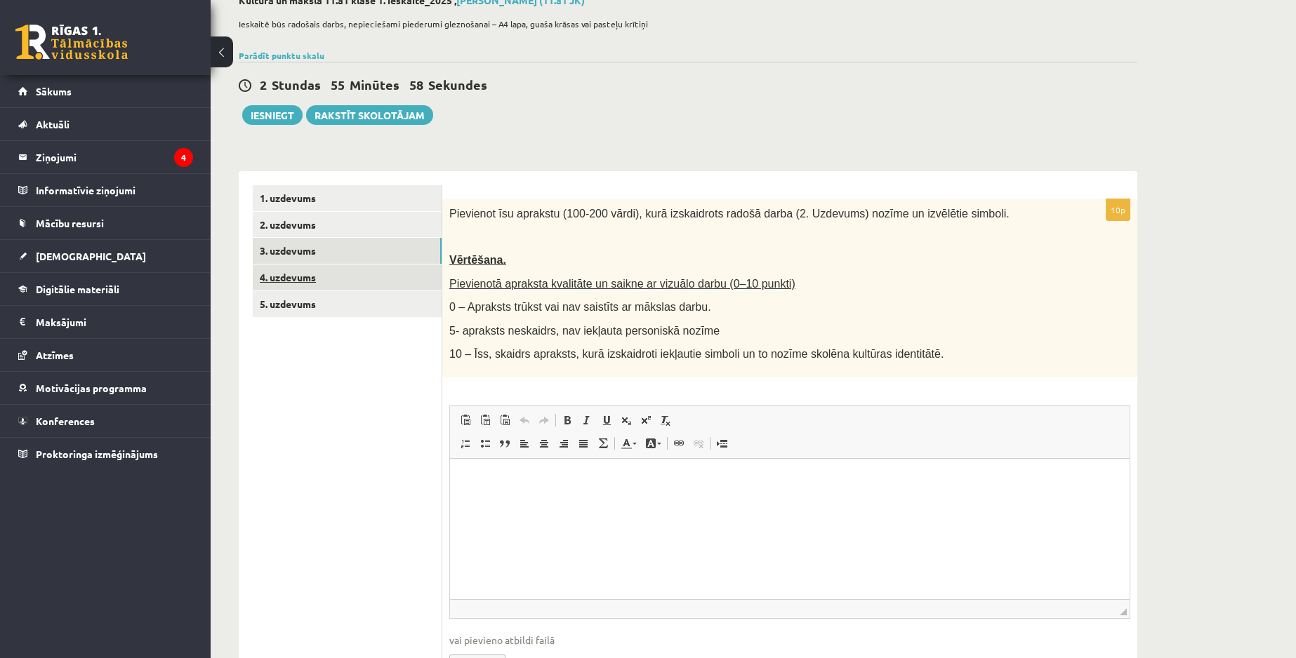
click at [382, 282] on link "4. uzdevums" at bounding box center [347, 278] width 189 height 26
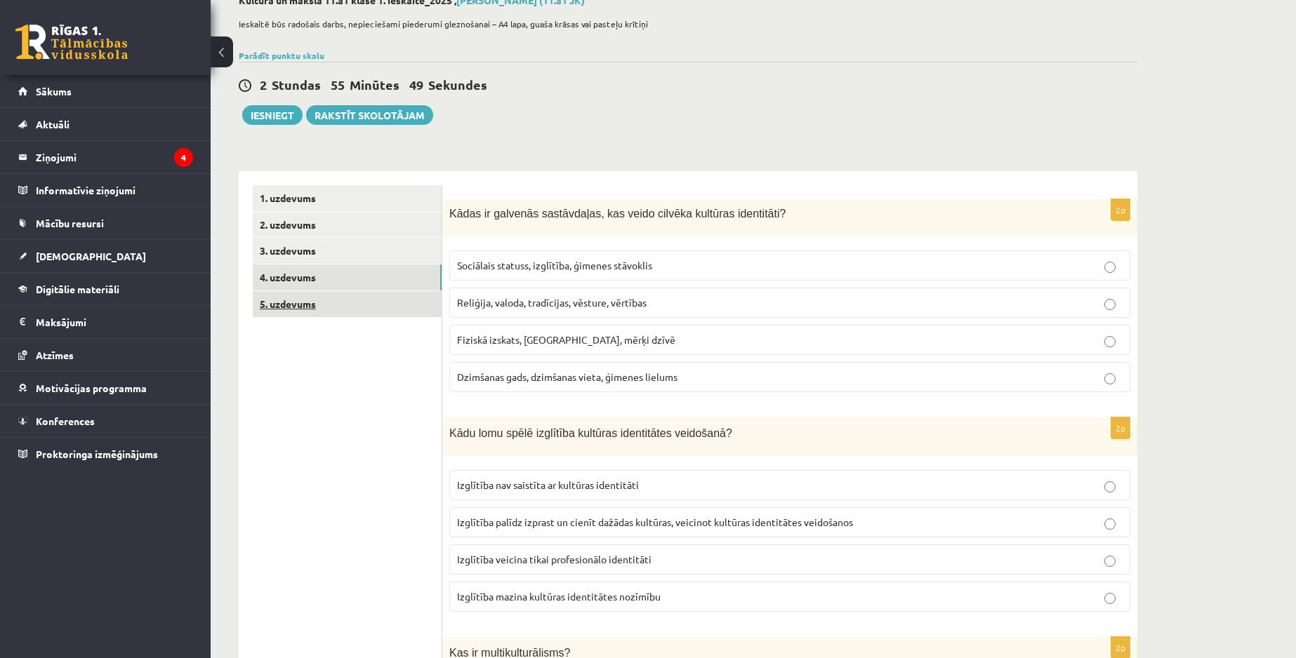
click at [387, 303] on link "5. uzdevums" at bounding box center [347, 304] width 189 height 26
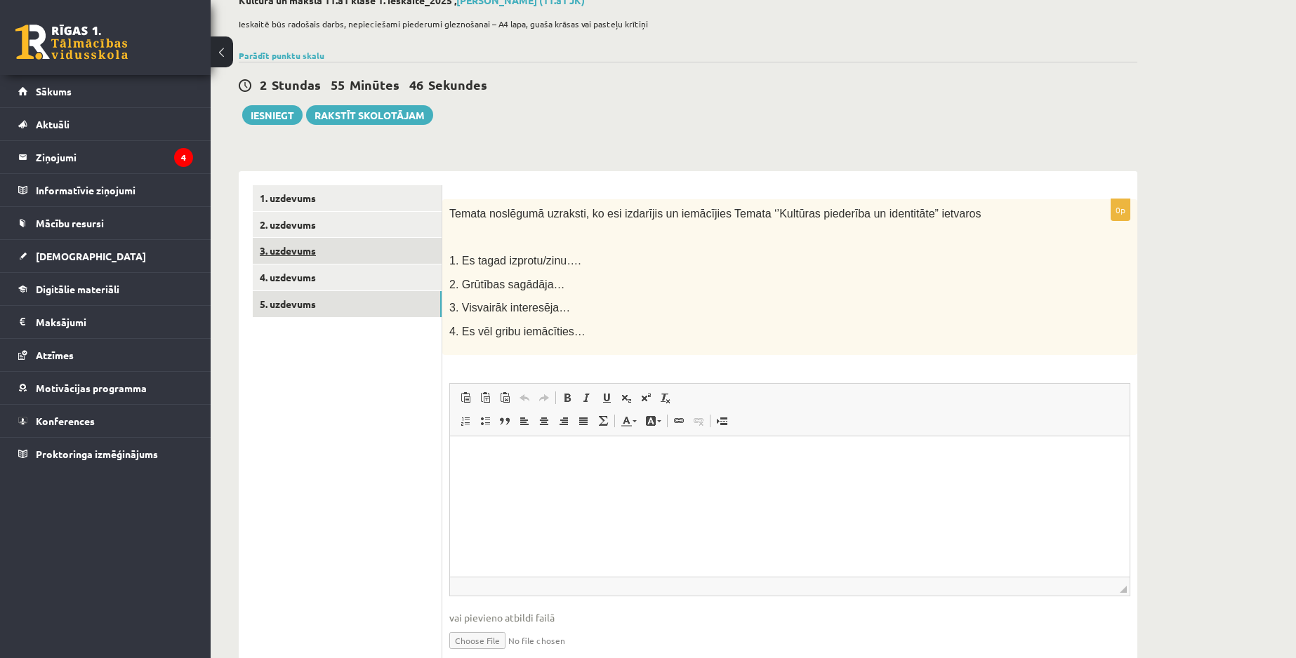
click at [378, 260] on link "3. uzdevums" at bounding box center [347, 251] width 189 height 26
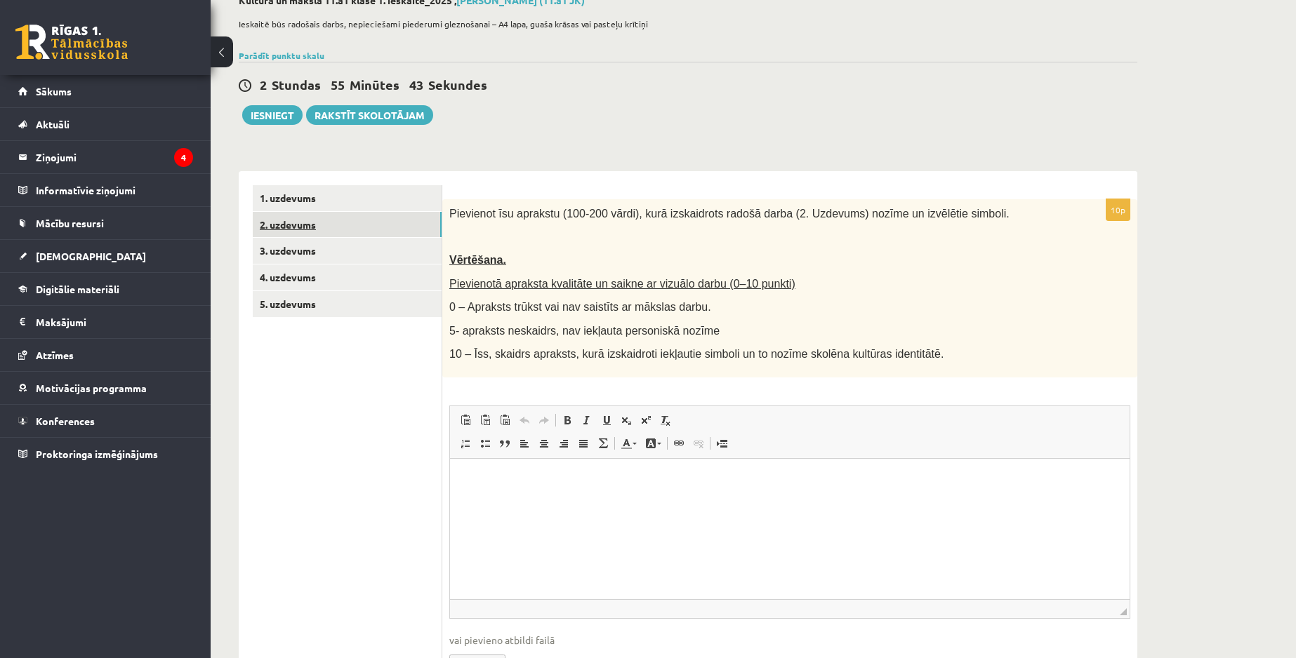
click at [386, 234] on link "2. uzdevums" at bounding box center [347, 225] width 189 height 26
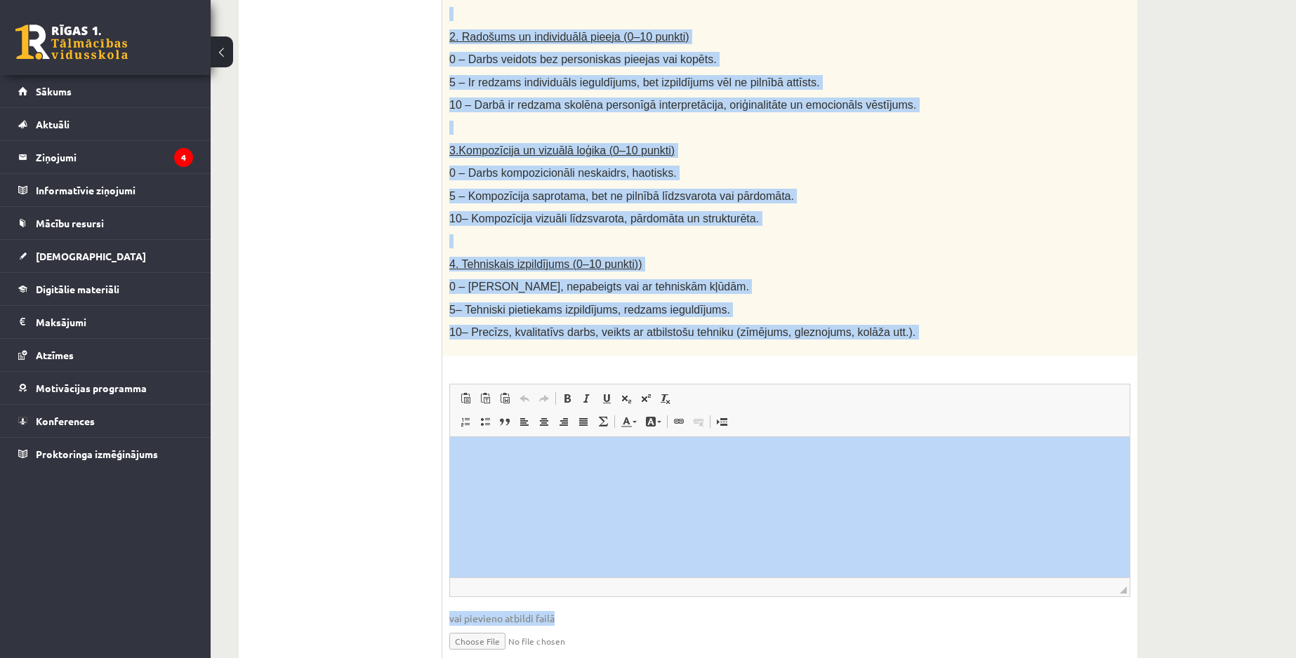
scroll to position [641, 0]
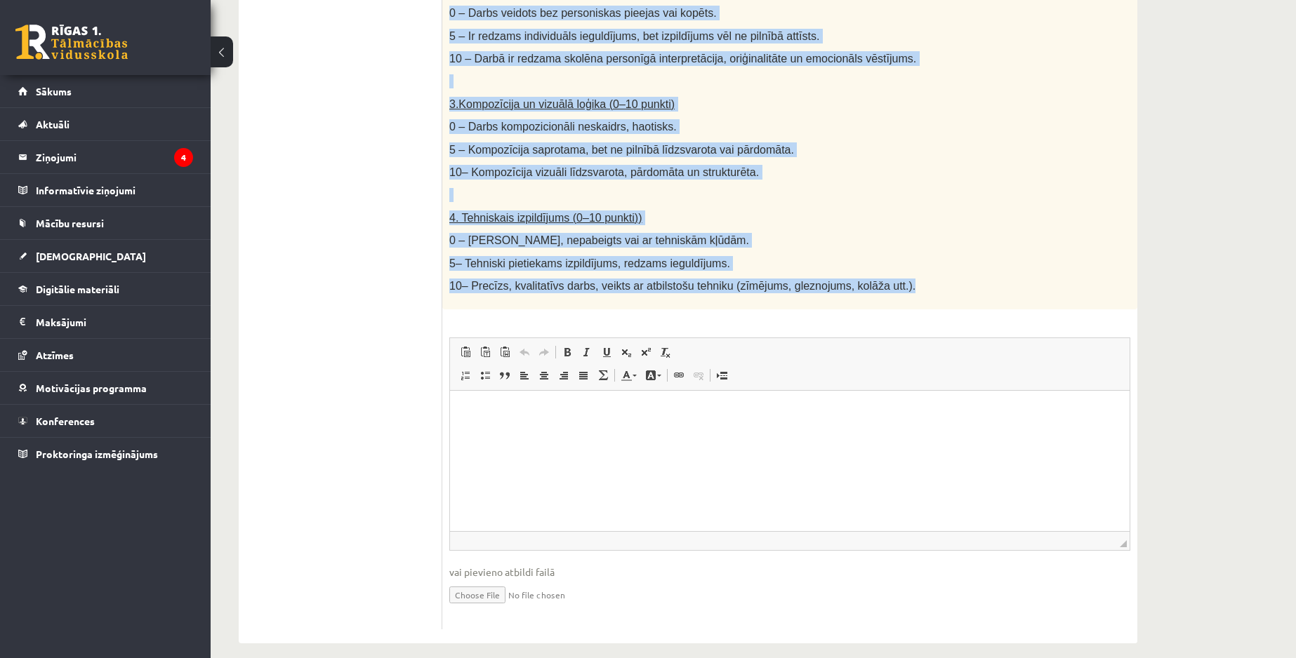
drag, startPoint x: 449, startPoint y: 296, endPoint x: 935, endPoint y: 290, distance: 486.5
copy div "Radošs darbs. Izveido vizuālu mākslas darbu (zīmējumu, gleznu vai kolāžu), kas …"
click at [458, 212] on span "4. Tehniskais izpildījums (0–10 punkti))" at bounding box center [545, 218] width 193 height 12
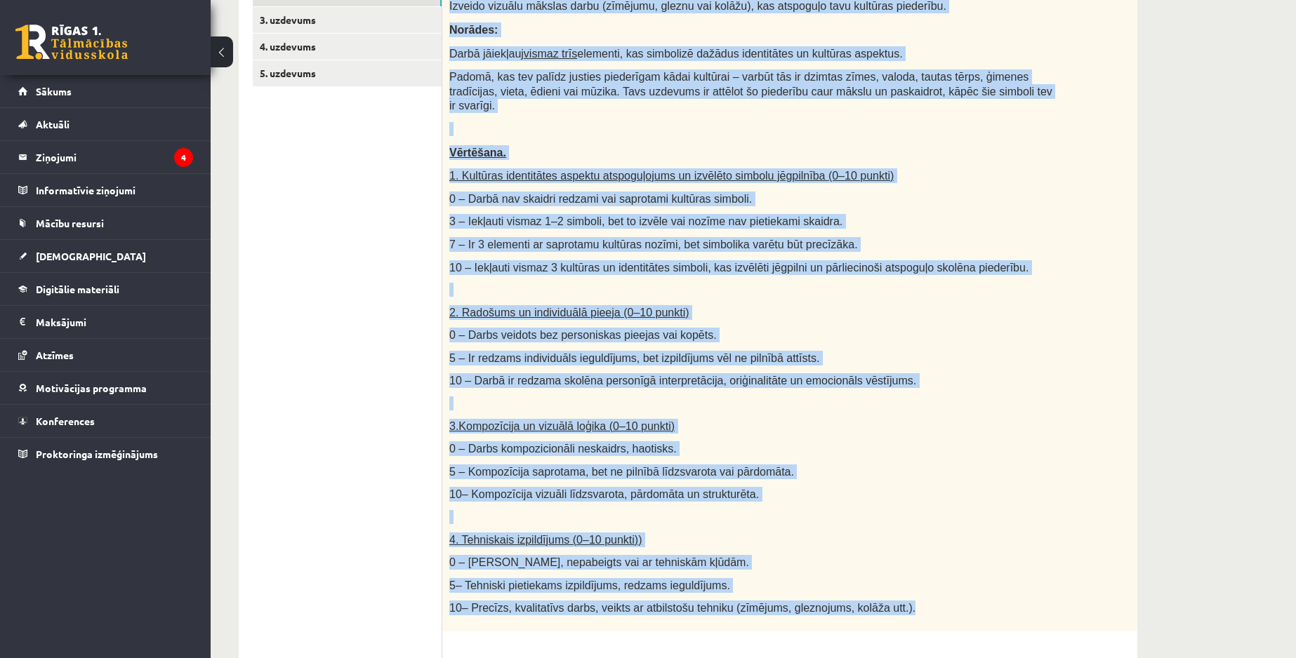
scroll to position [202, 0]
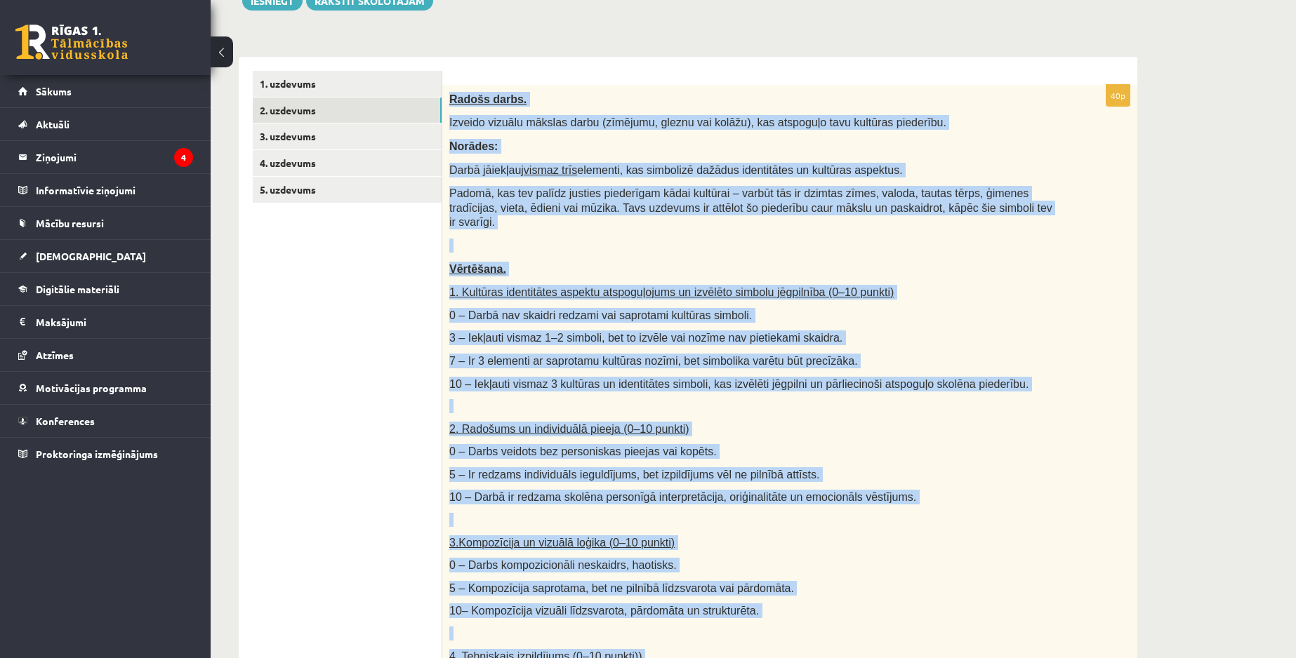
click at [581, 220] on div "Radošs darbs. Izveido vizuālu mākslas darbu (zīmējumu, gleznu vai kolāžu), kas …" at bounding box center [789, 416] width 695 height 663
click at [575, 267] on div "Radošs darbs. Izveido vizuālu mākslas darbu (zīmējumu, gleznu vai kolāžu), kas …" at bounding box center [789, 416] width 695 height 663
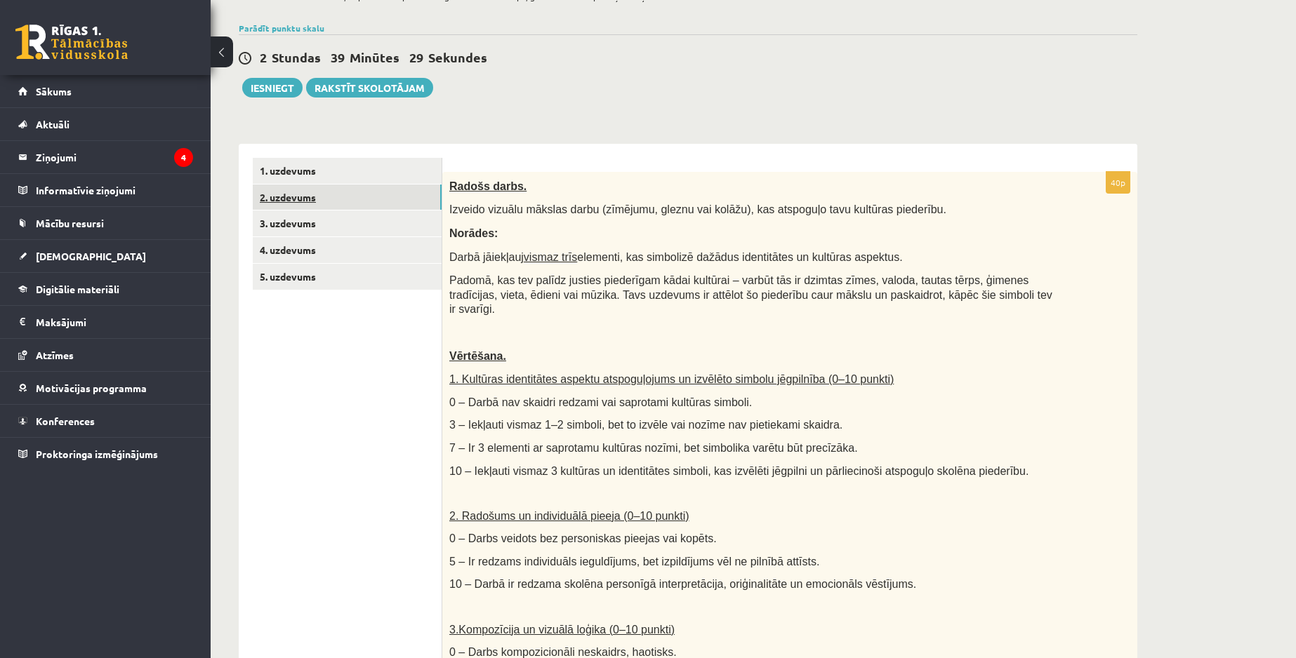
scroll to position [114, 0]
click at [312, 223] on link "3. uzdevums" at bounding box center [347, 224] width 189 height 26
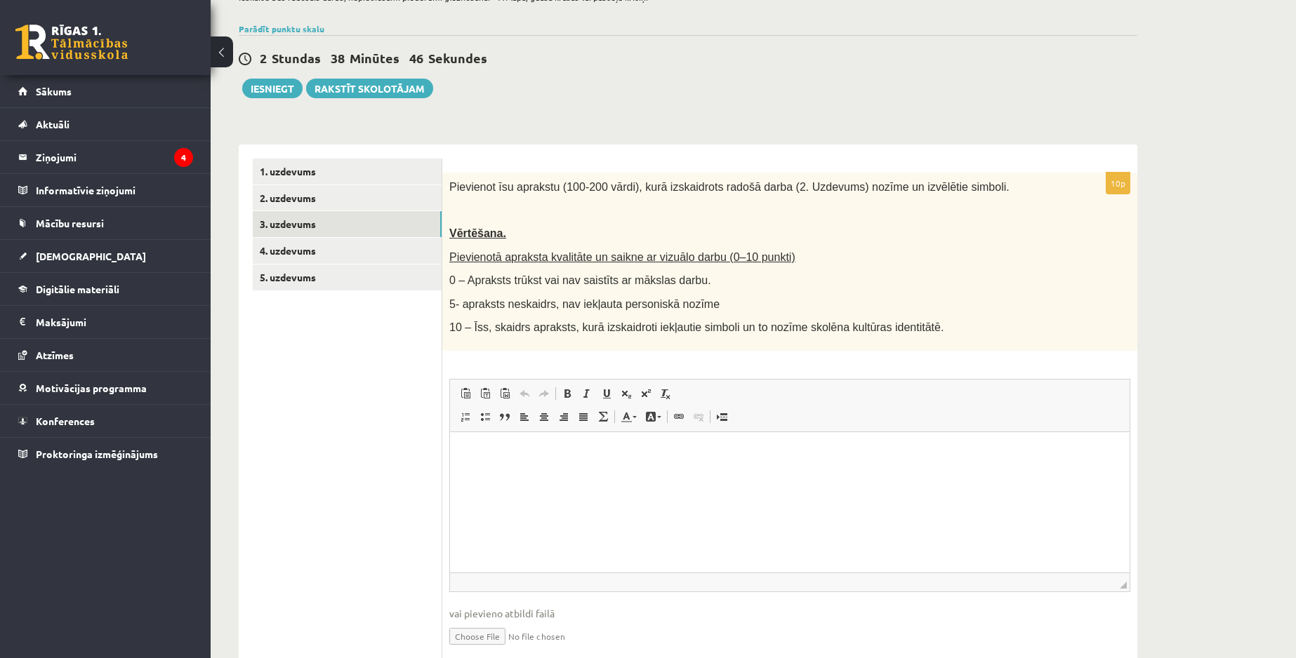
scroll to position [0, 0]
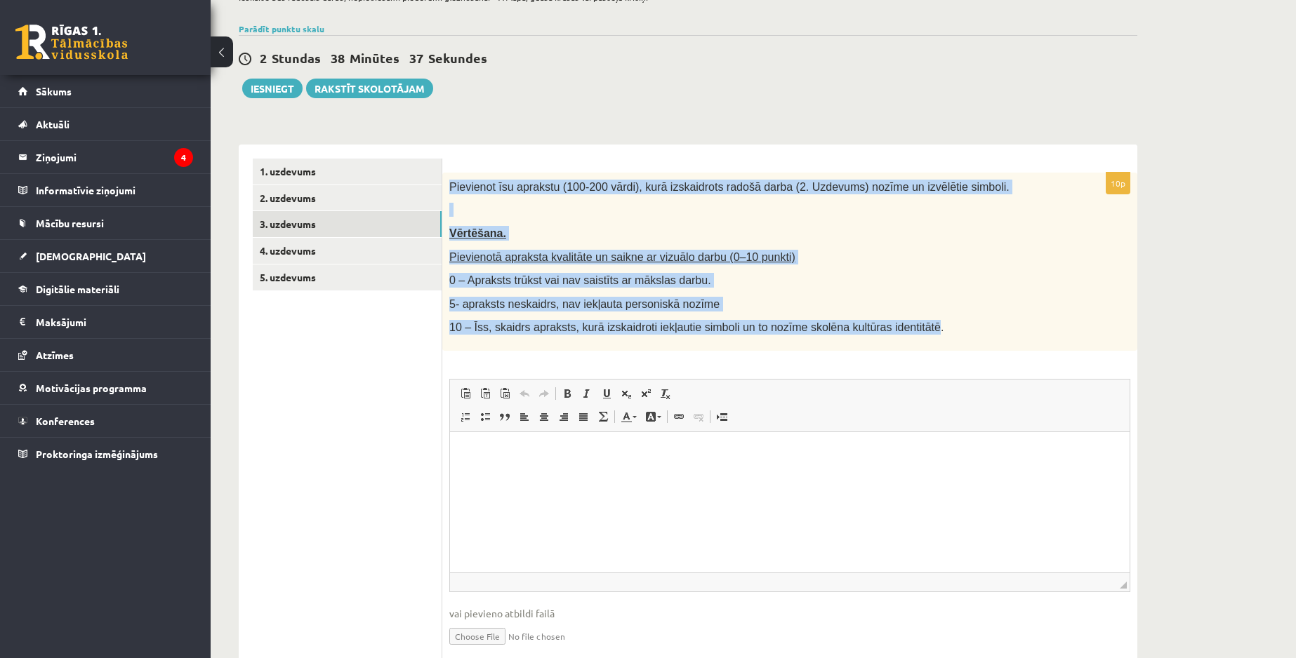
drag, startPoint x: 447, startPoint y: 178, endPoint x: 896, endPoint y: 351, distance: 481.3
click at [896, 351] on div "Pievienot īsu aprakstu (100-200 vārdi), kurā izskaidrots radošā darba (2. Uzdev…" at bounding box center [789, 262] width 695 height 178
copy div "Pievienot īsu aprakstu (100-200 vārdi), kurā izskaidrots radošā darba (2. Uzdev…"
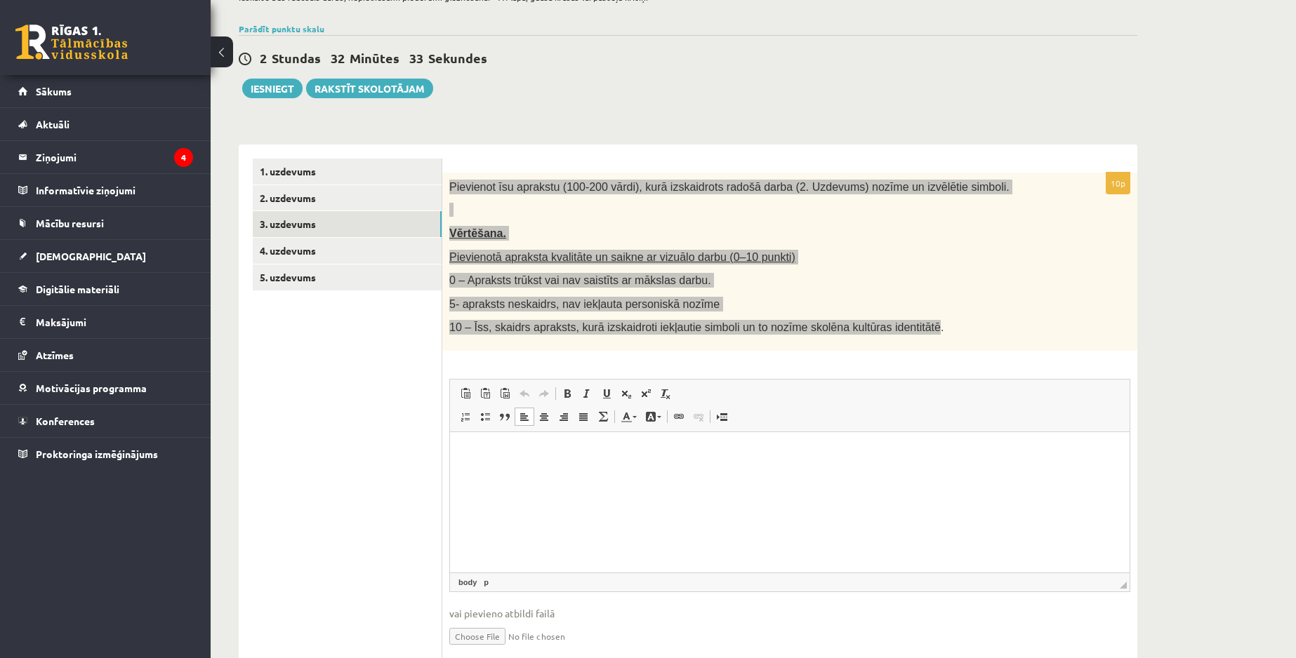
click at [533, 475] on html at bounding box center [790, 453] width 680 height 43
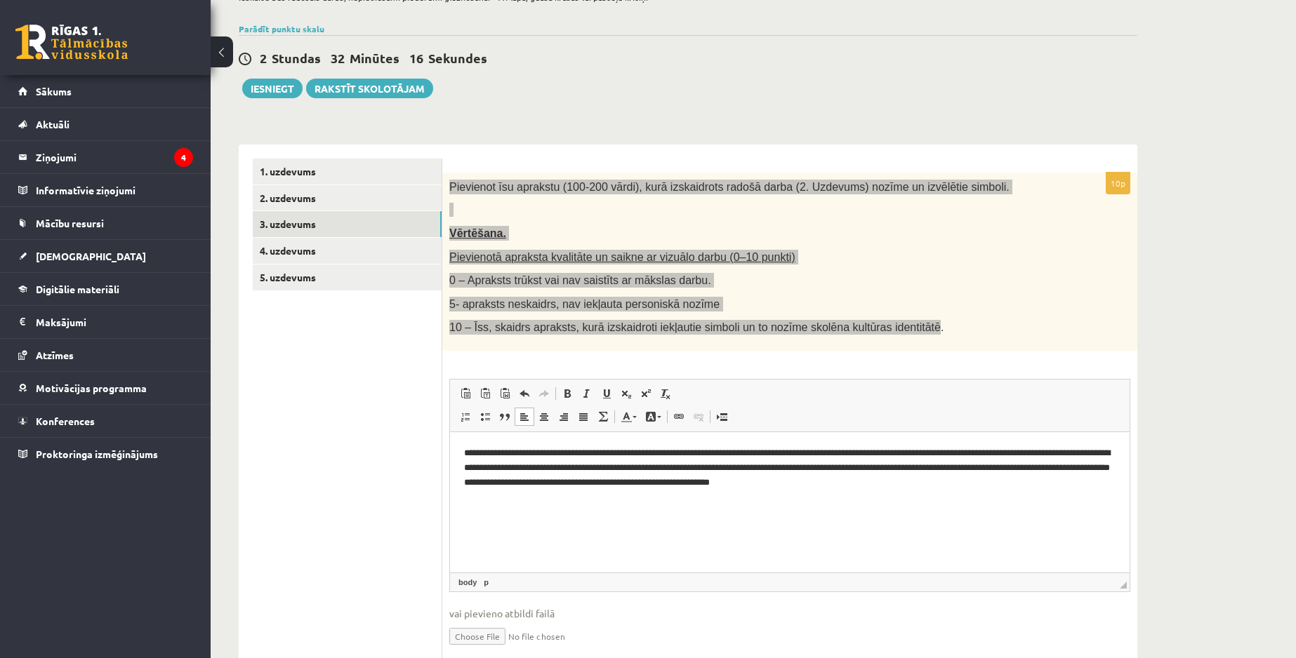
click at [999, 491] on html "**********" at bounding box center [790, 468] width 680 height 72
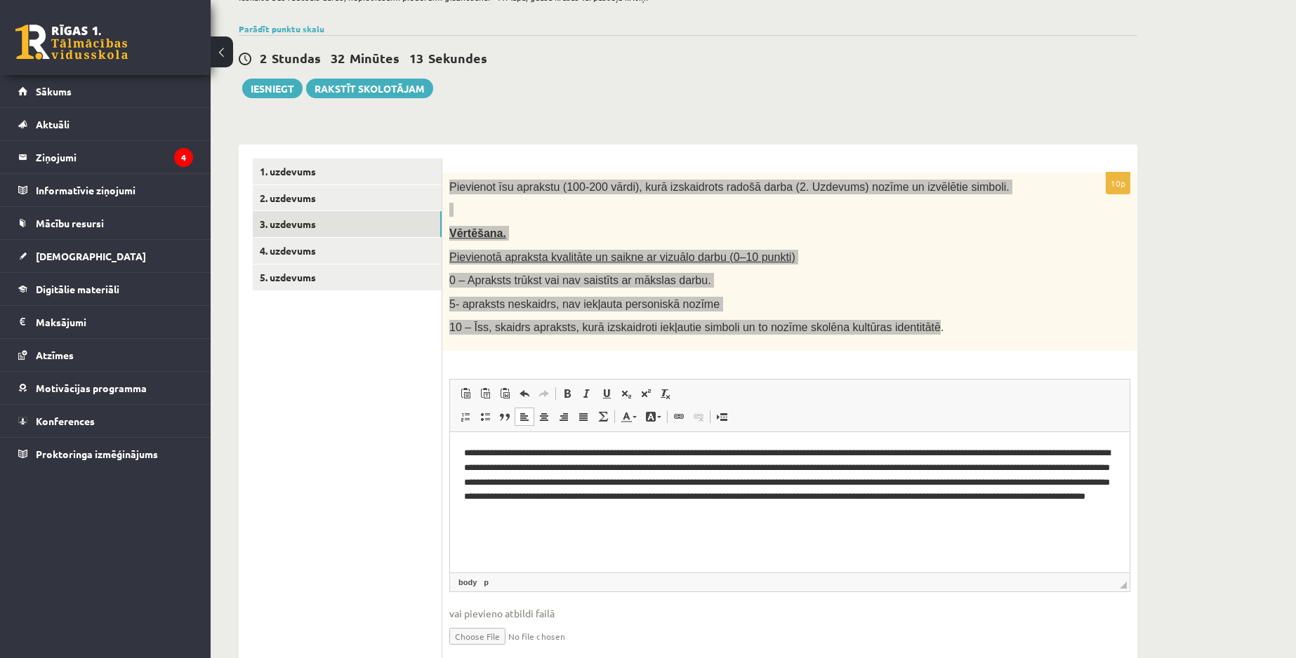
click at [926, 517] on p "**********" at bounding box center [789, 482] width 651 height 73
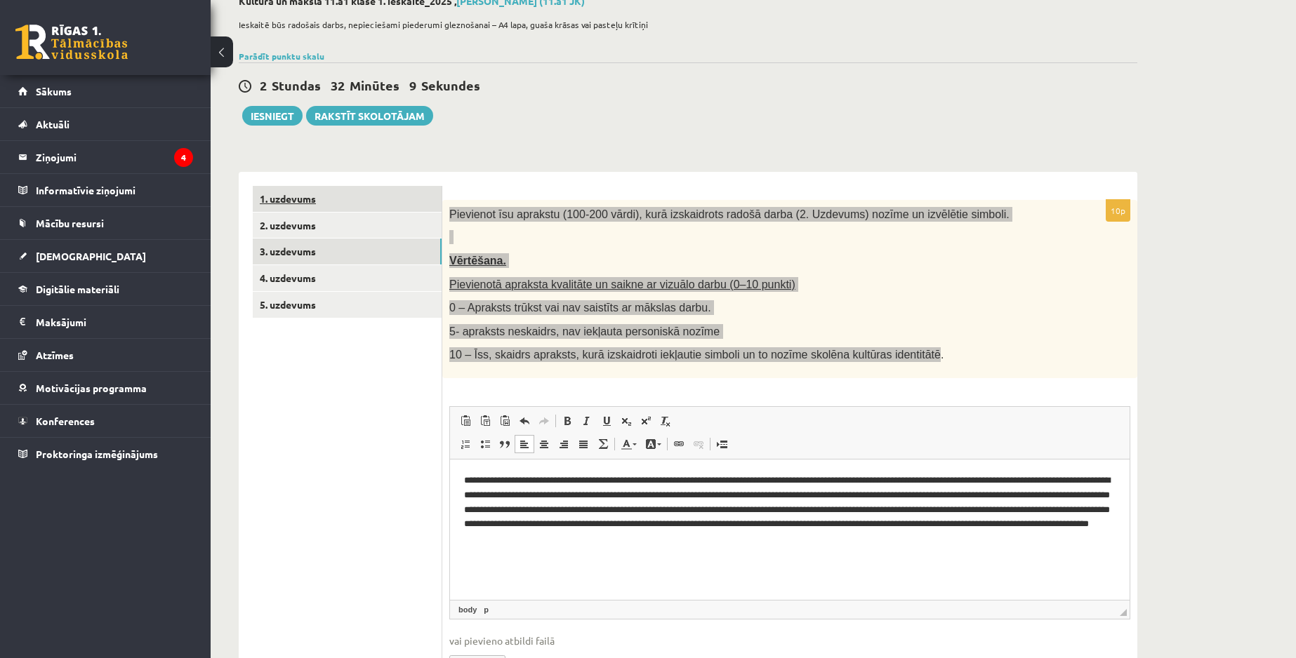
scroll to position [83, 0]
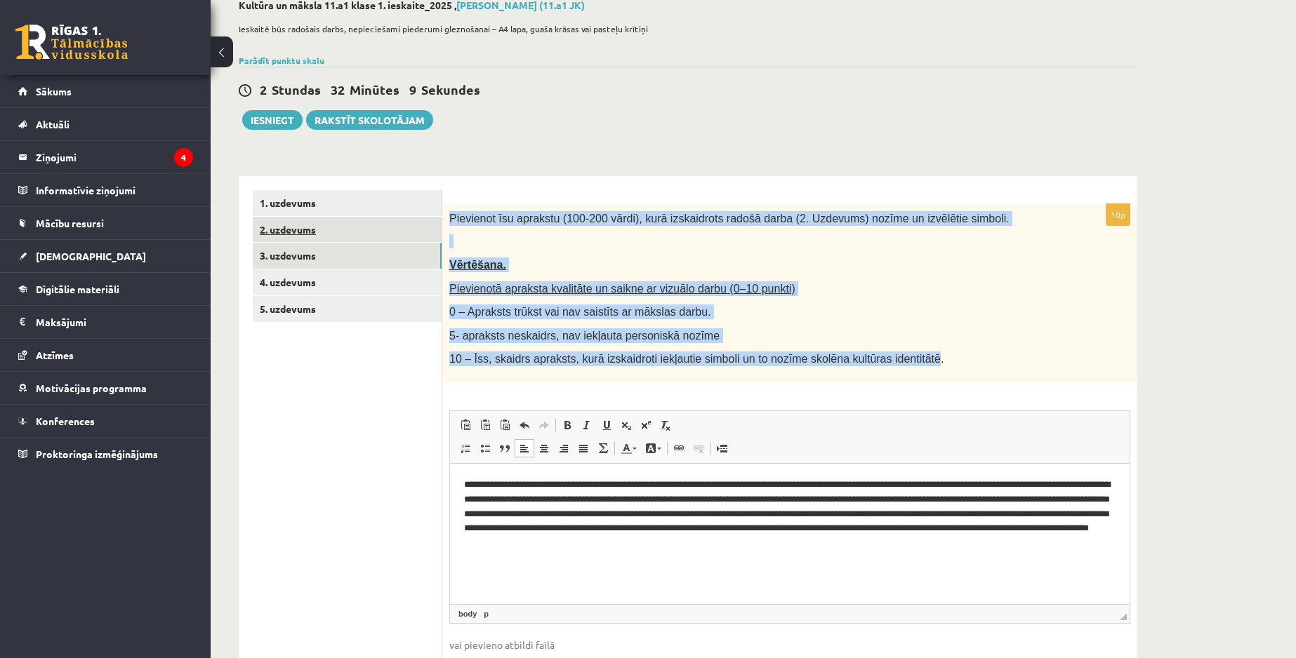
click at [352, 223] on link "2. uzdevums" at bounding box center [347, 230] width 189 height 26
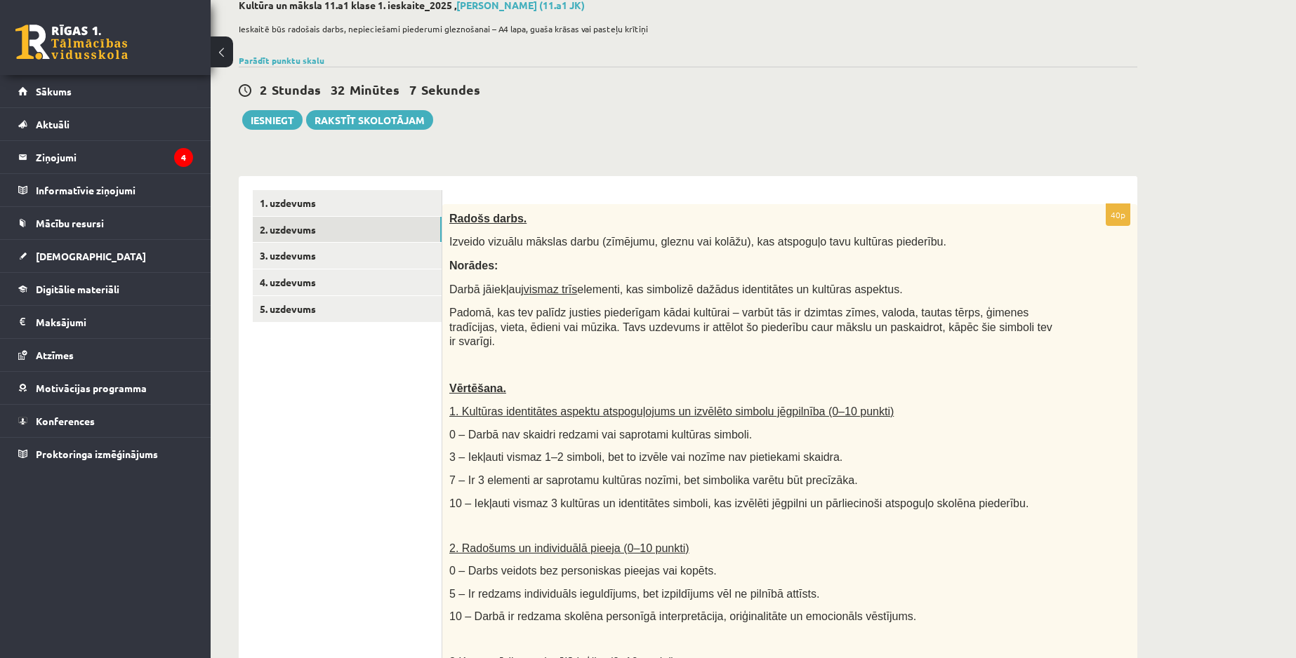
scroll to position [0, 0]
click at [350, 305] on link "5. uzdevums" at bounding box center [347, 309] width 189 height 26
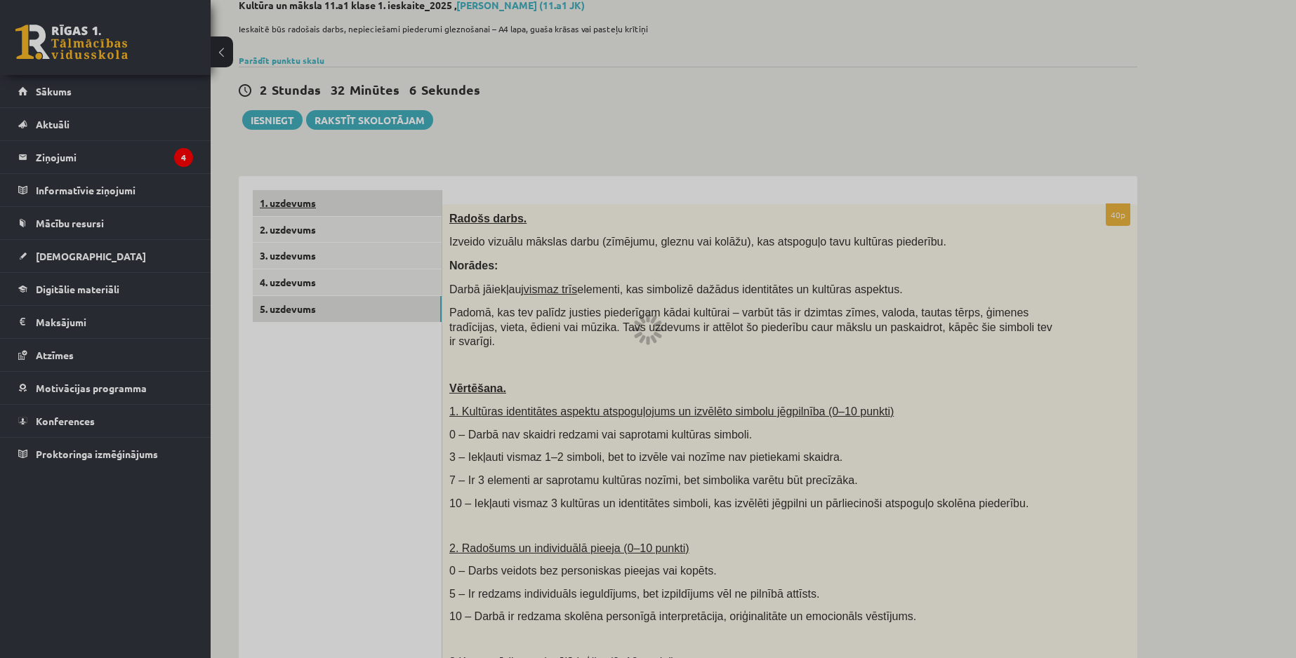
scroll to position [8, 0]
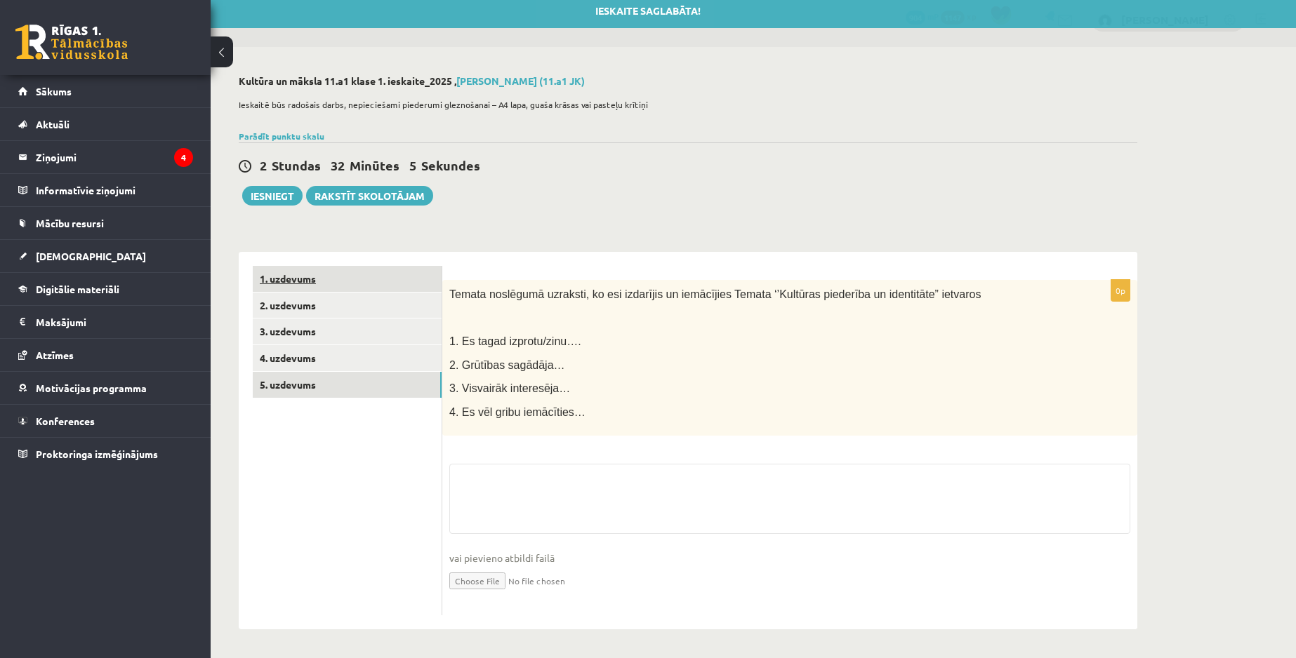
click at [370, 286] on link "1. uzdevums" at bounding box center [347, 279] width 189 height 26
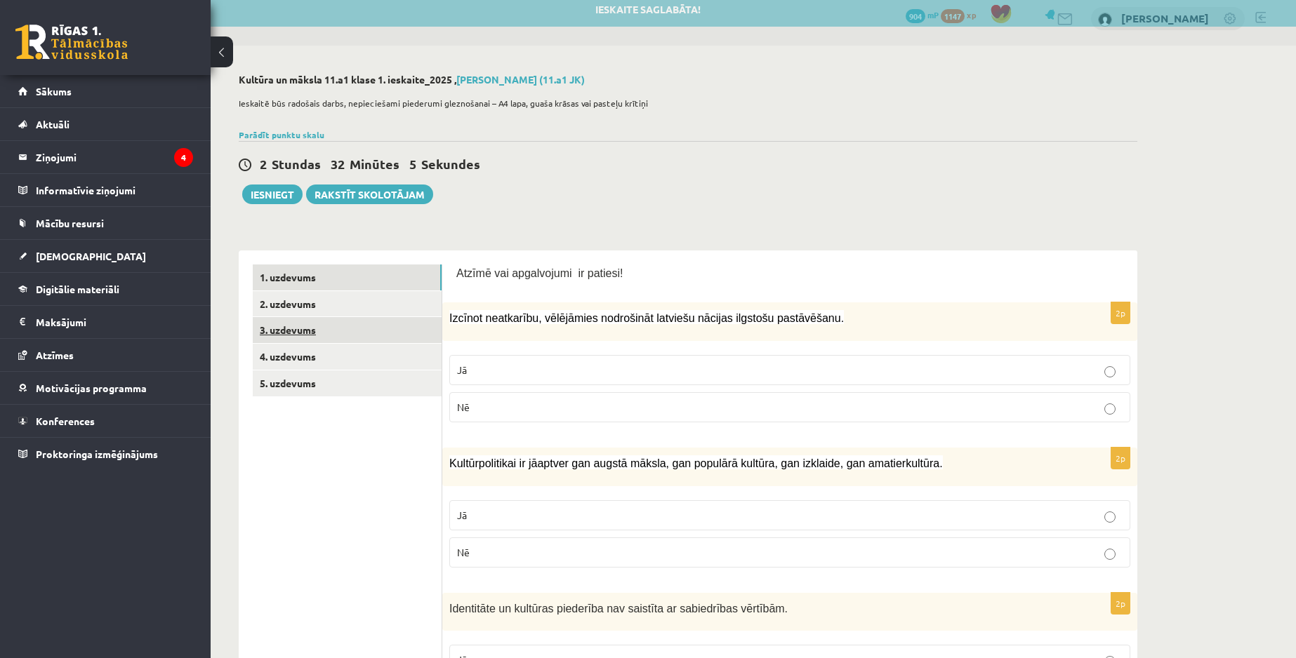
click at [354, 331] on link "3. uzdevums" at bounding box center [347, 330] width 189 height 26
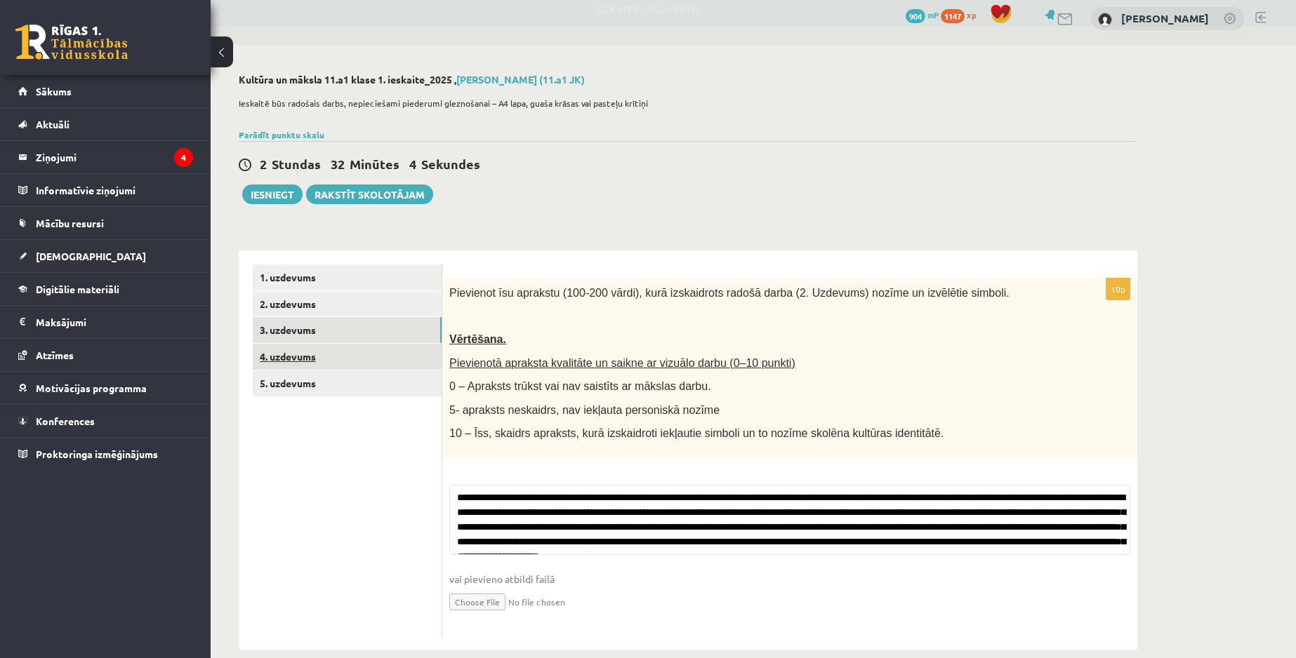
click at [355, 366] on link "4. uzdevums" at bounding box center [347, 357] width 189 height 26
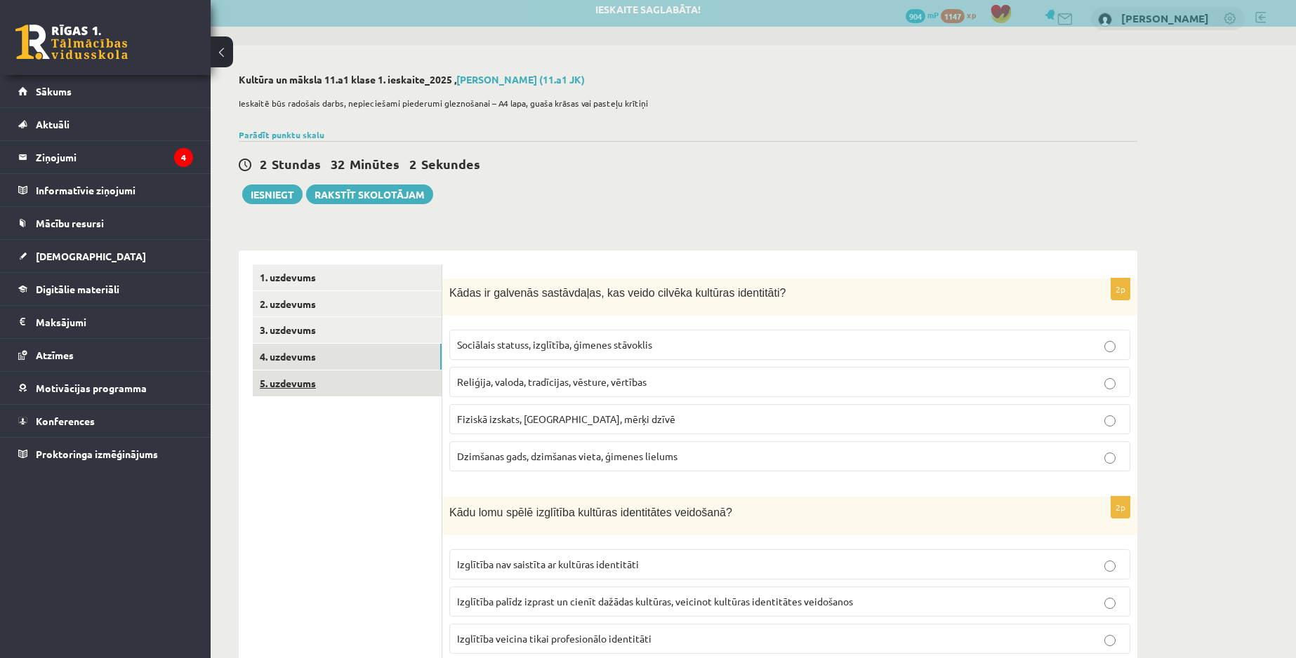
click at [364, 388] on link "5. uzdevums" at bounding box center [347, 384] width 189 height 26
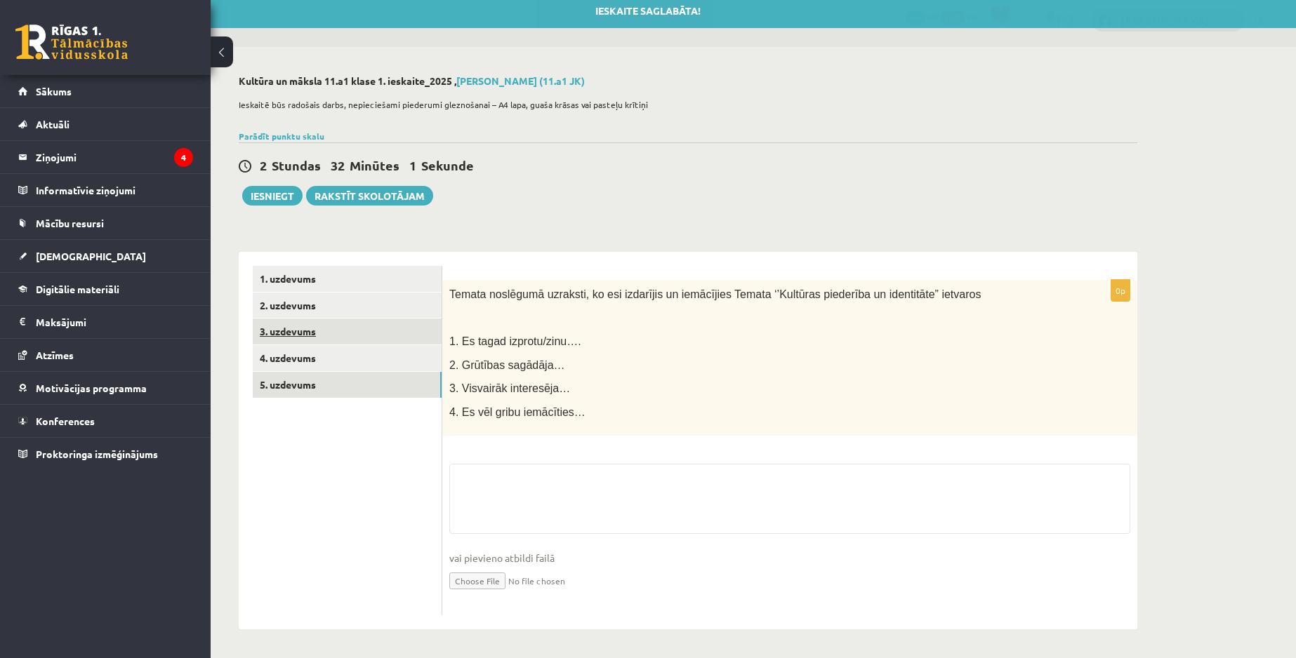
click at [380, 338] on link "3. uzdevums" at bounding box center [347, 332] width 189 height 26
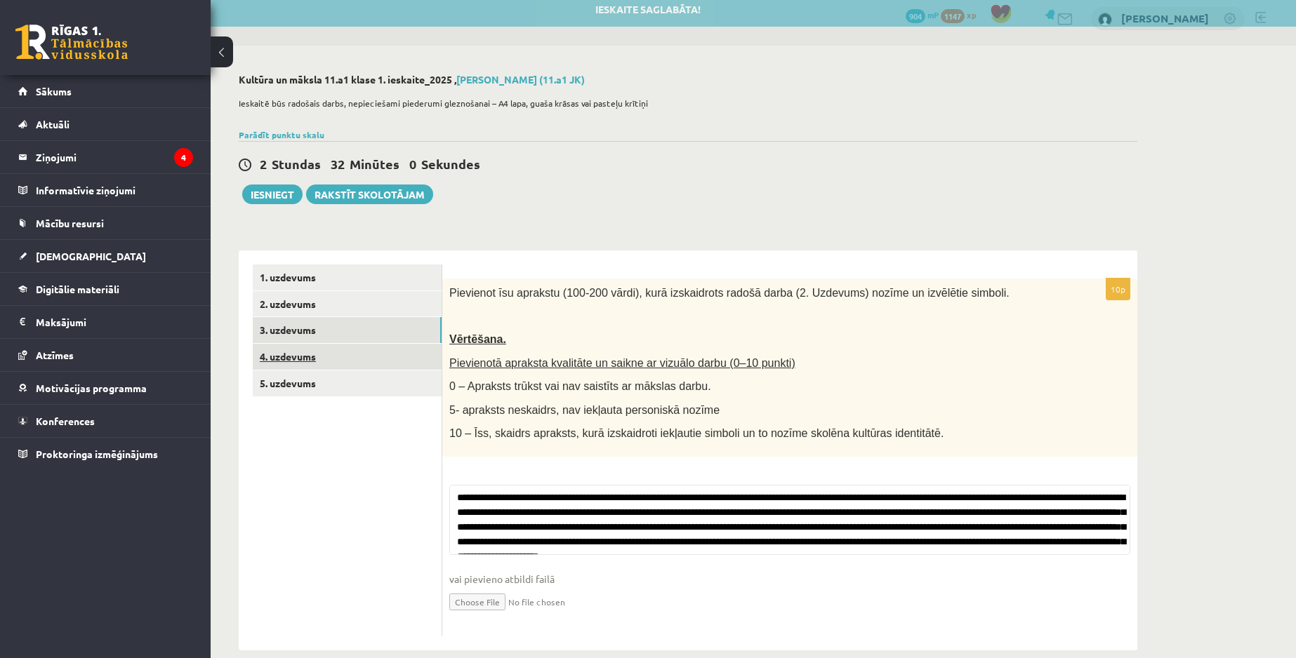
click at [385, 359] on link "4. uzdevums" at bounding box center [347, 357] width 189 height 26
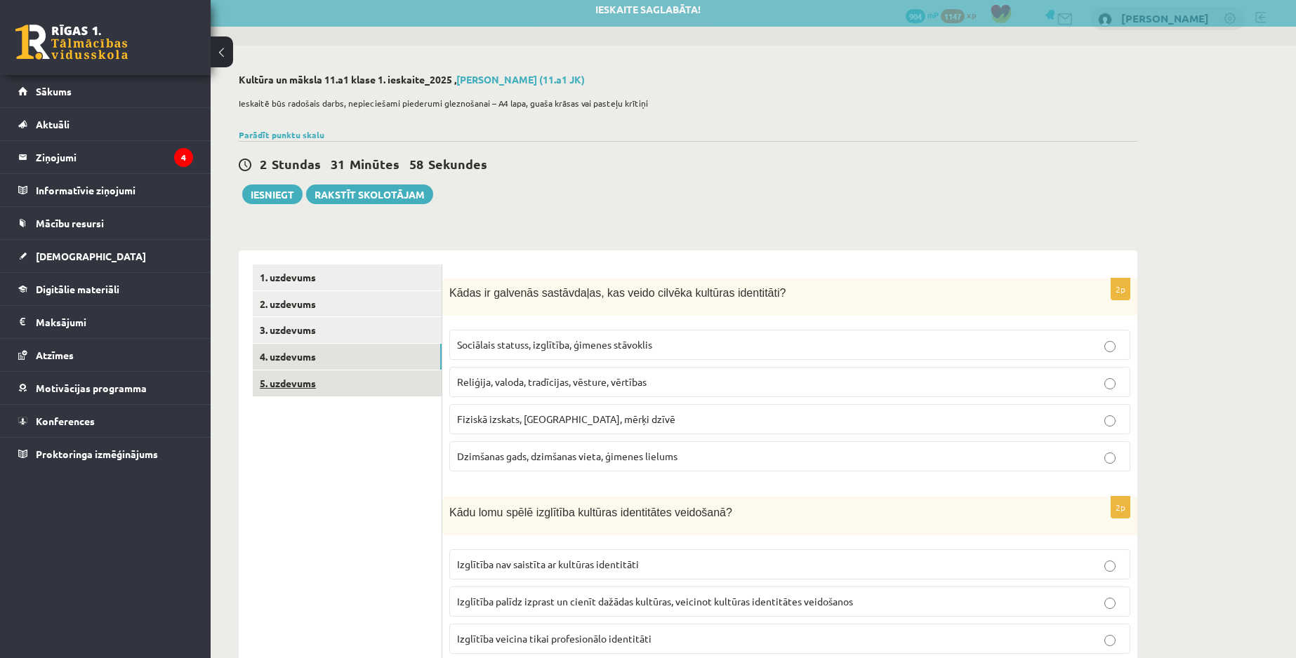
click at [380, 388] on link "5. uzdevums" at bounding box center [347, 384] width 189 height 26
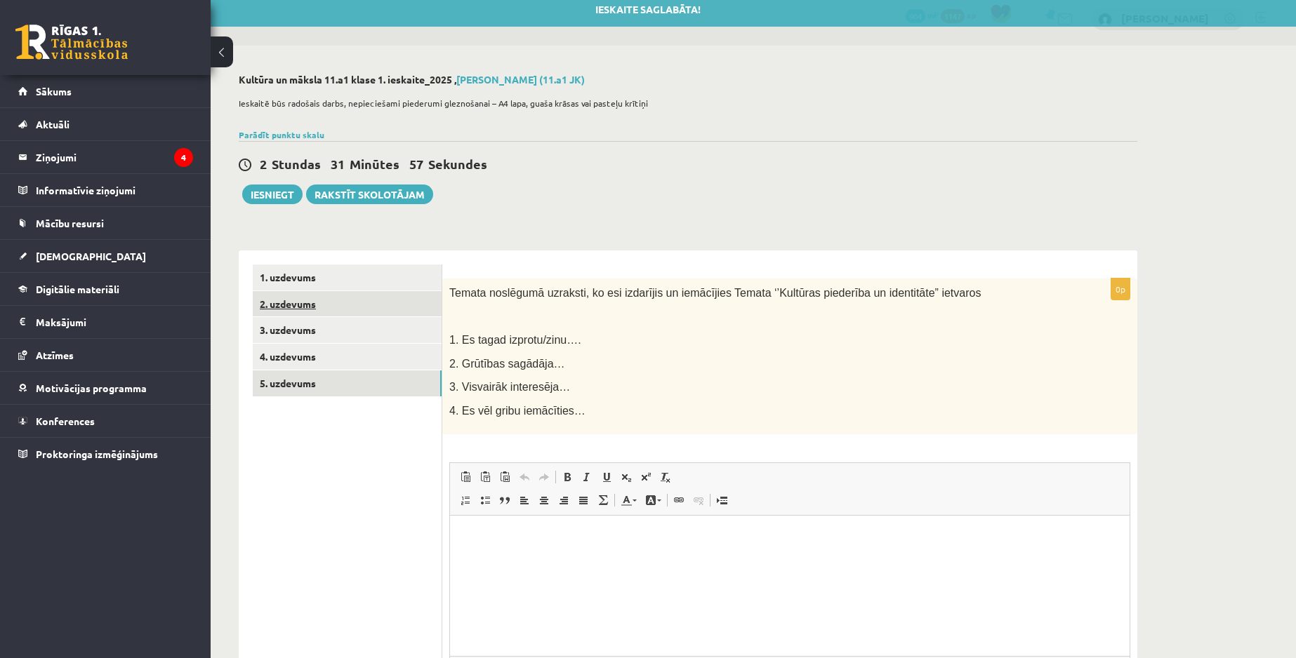
scroll to position [0, 0]
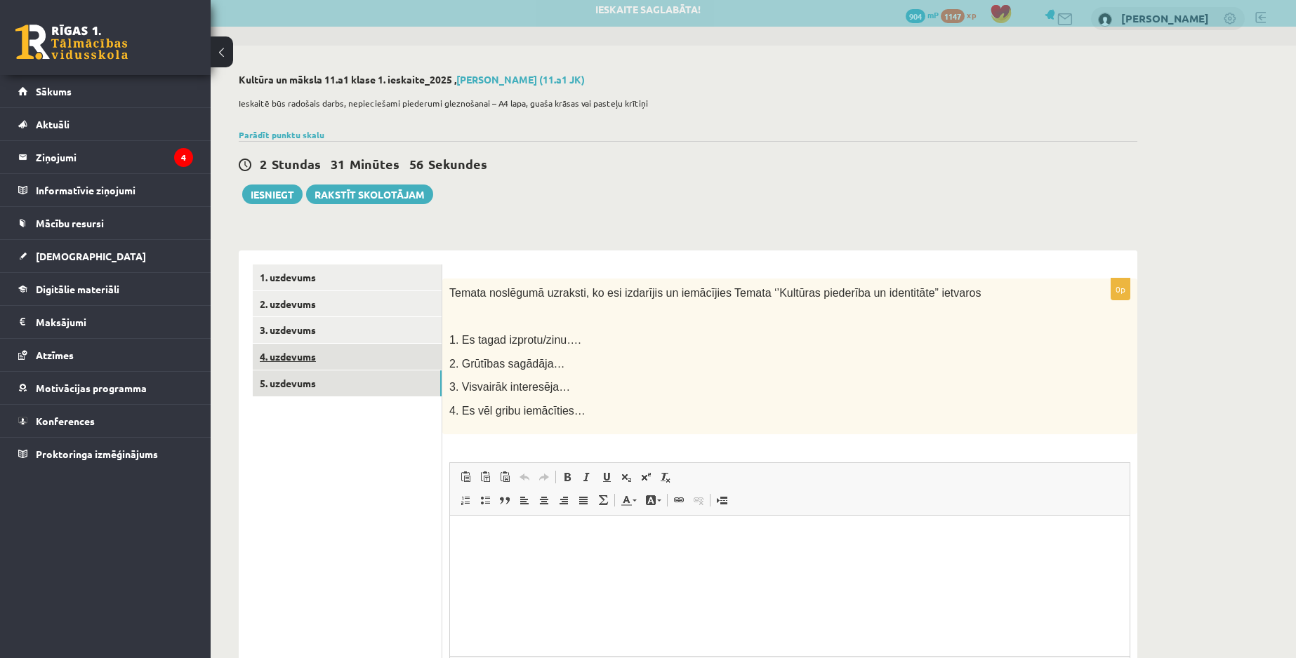
click at [347, 352] on link "4. uzdevums" at bounding box center [347, 357] width 189 height 26
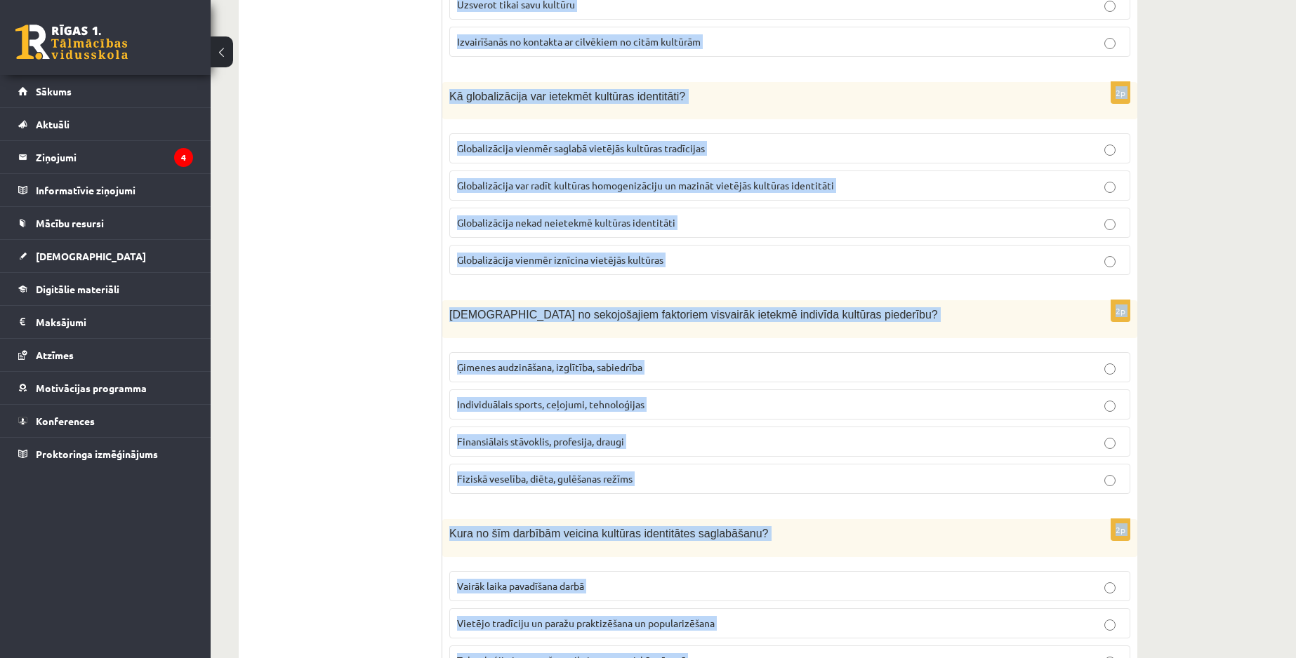
scroll to position [1848, 0]
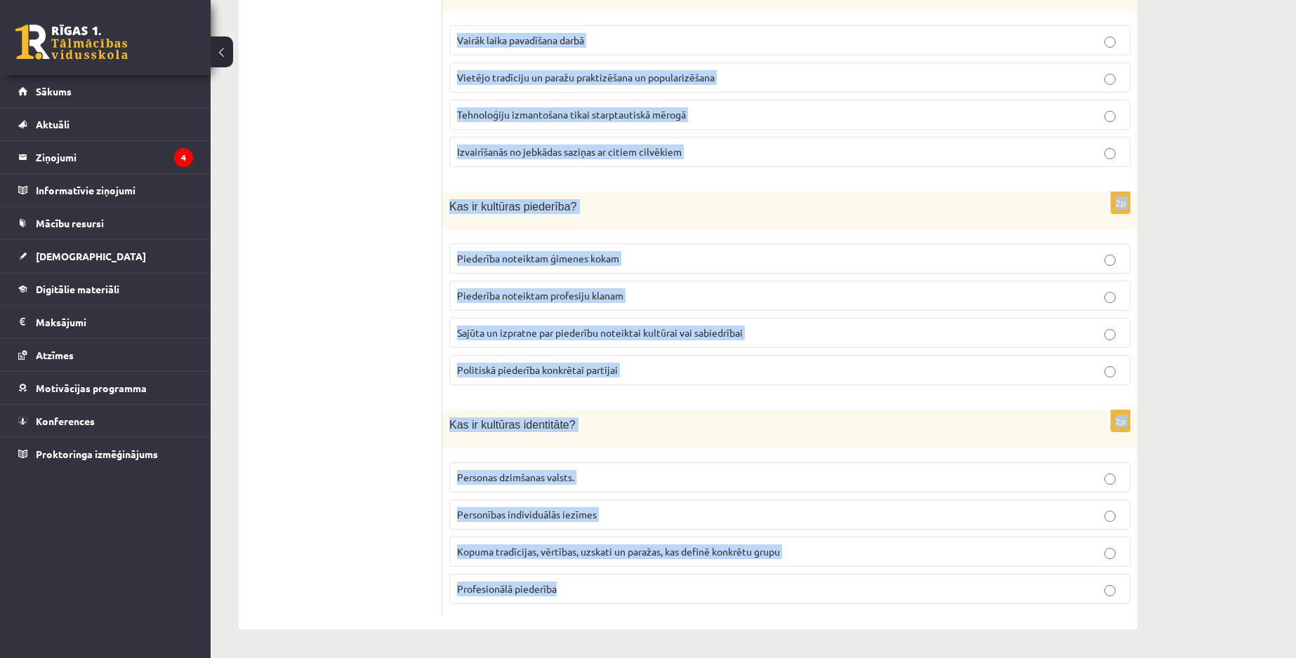
drag, startPoint x: 448, startPoint y: 297, endPoint x: 605, endPoint y: 692, distance: 425.4
copy form "Kādas ir galvenās sastāvdaļas, kas veido cilvēka kultūras identitāti? Sociālais…"
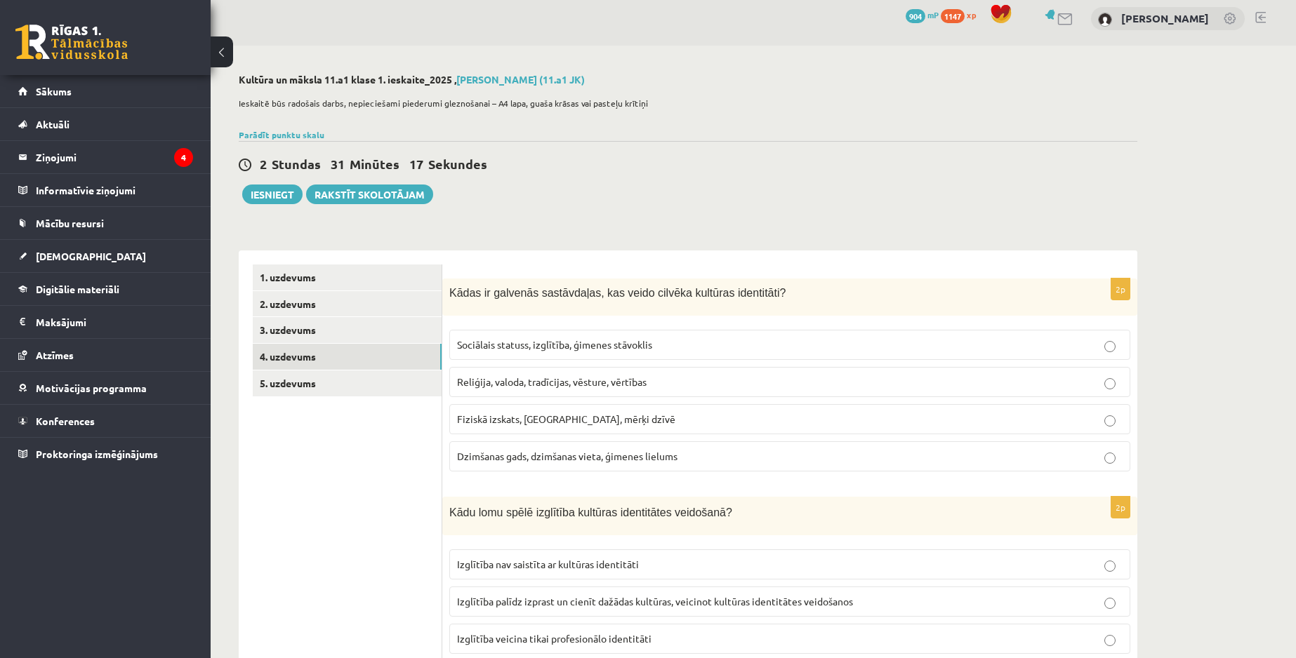
scroll to position [0, 0]
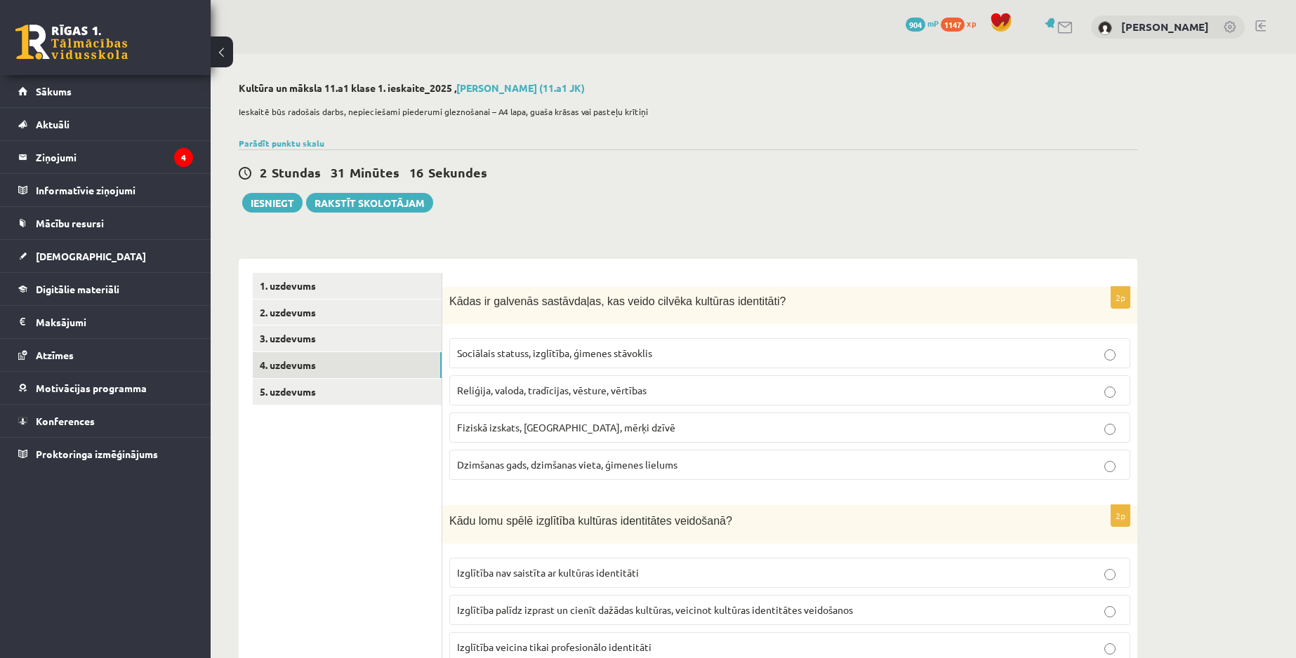
click at [541, 390] on span "Reliģija, valoda, tradīcijas, vēsture, vērtības" at bounding box center [552, 390] width 190 height 13
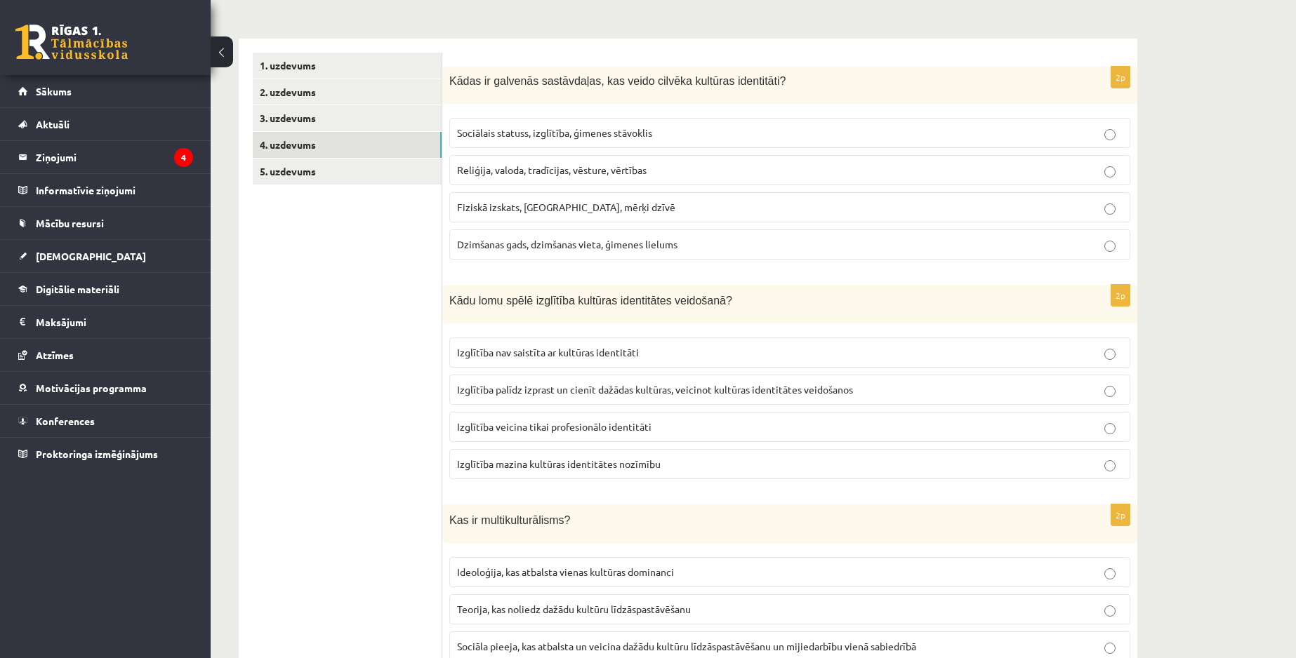
scroll to position [439, 0]
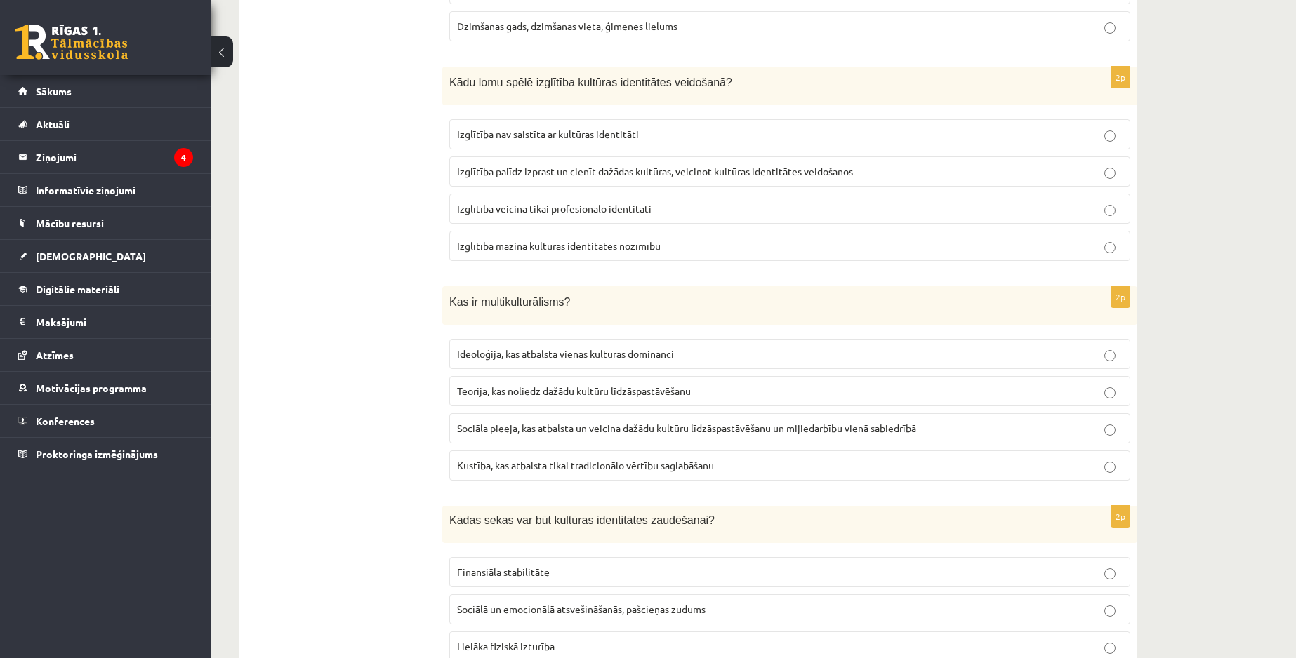
click at [526, 205] on span "Izglītība veicina tikai profesionālo identitāti" at bounding box center [554, 208] width 194 height 13
click at [531, 434] on span "Sociāla pieeja, kas atbalsta un veicina dažādu kultūru līdzāspastāvēšanu un mij…" at bounding box center [686, 428] width 459 height 13
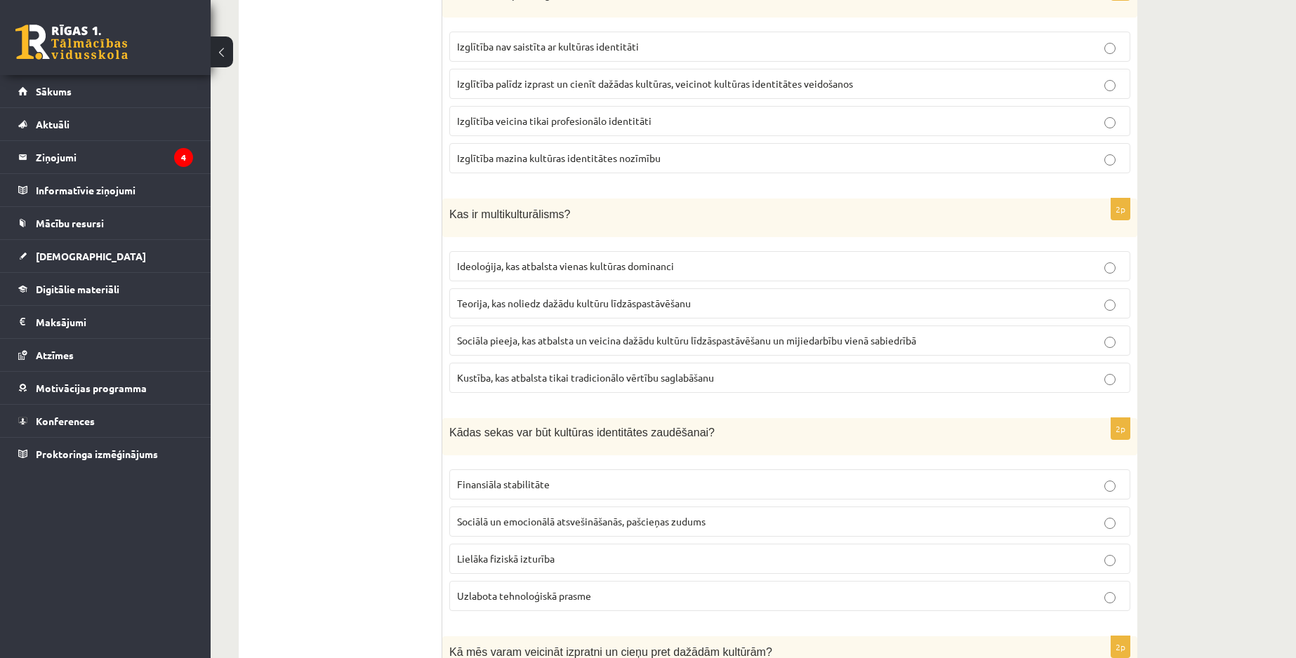
click at [514, 534] on label "Sociālā un emocionālā atsvešināšanās, pašcieņas zudums" at bounding box center [789, 522] width 681 height 30
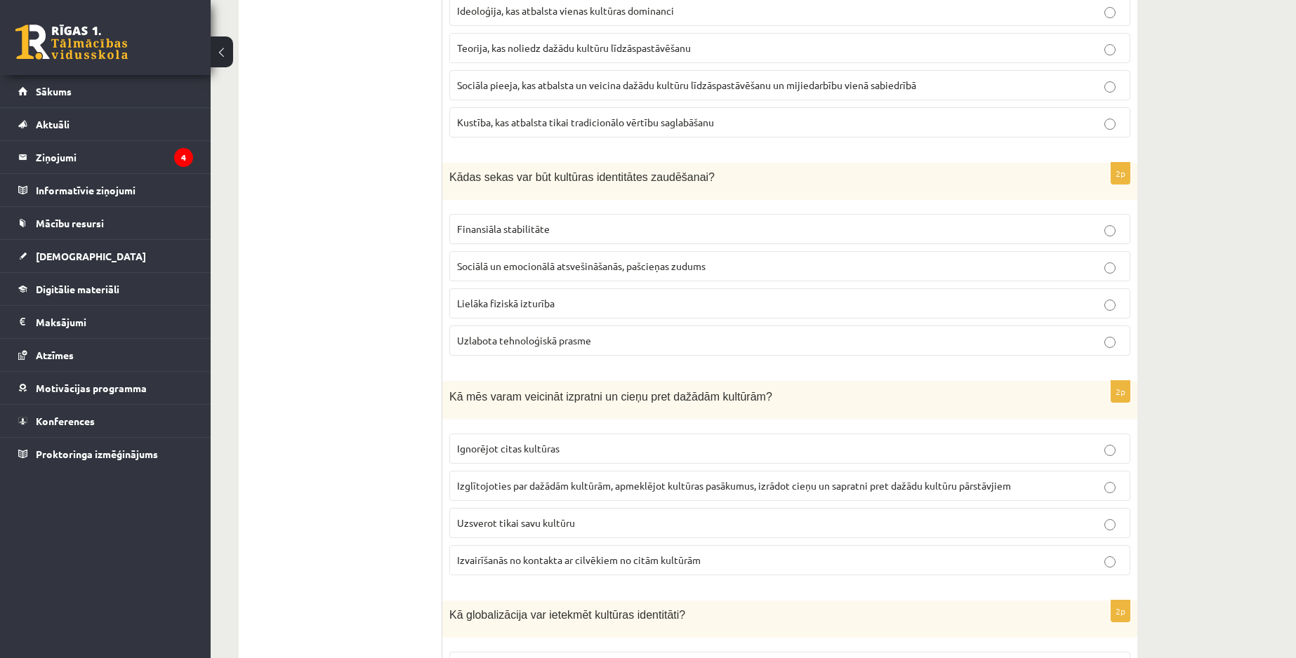
scroll to position [790, 0]
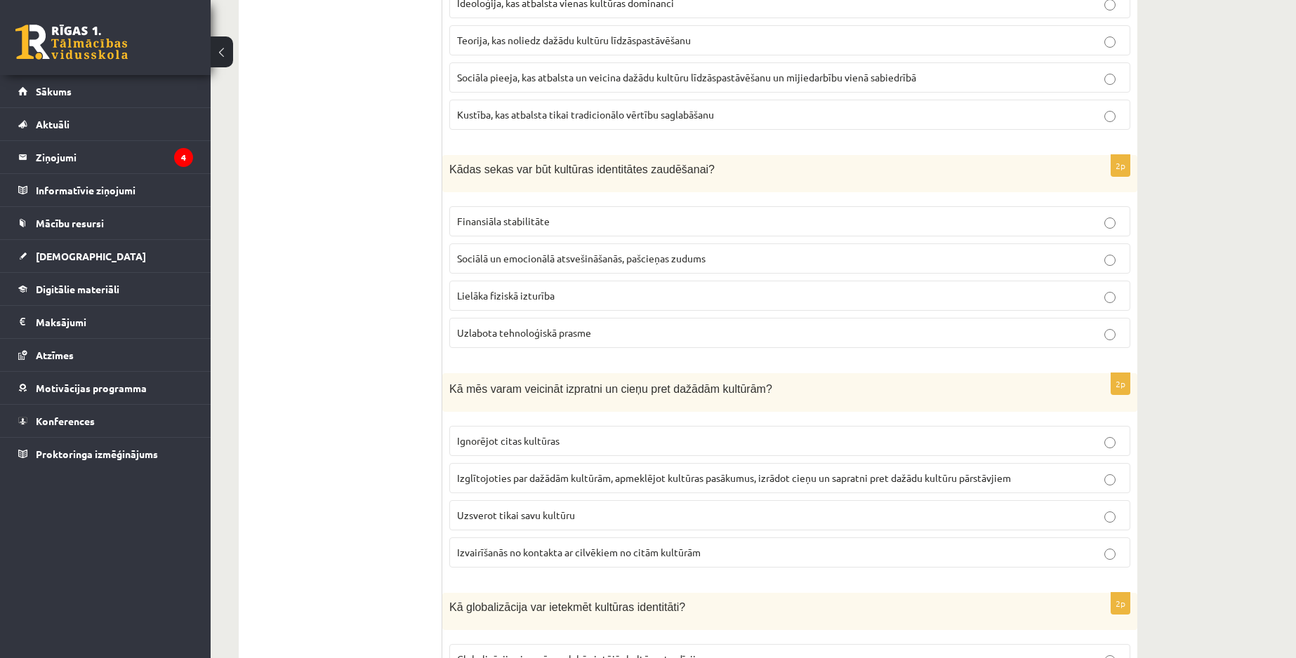
click at [487, 480] on span "Izglītojoties par dažādām kultūrām, apmeklējot kultūras pasākumus, izrādot cieņ…" at bounding box center [734, 478] width 554 height 13
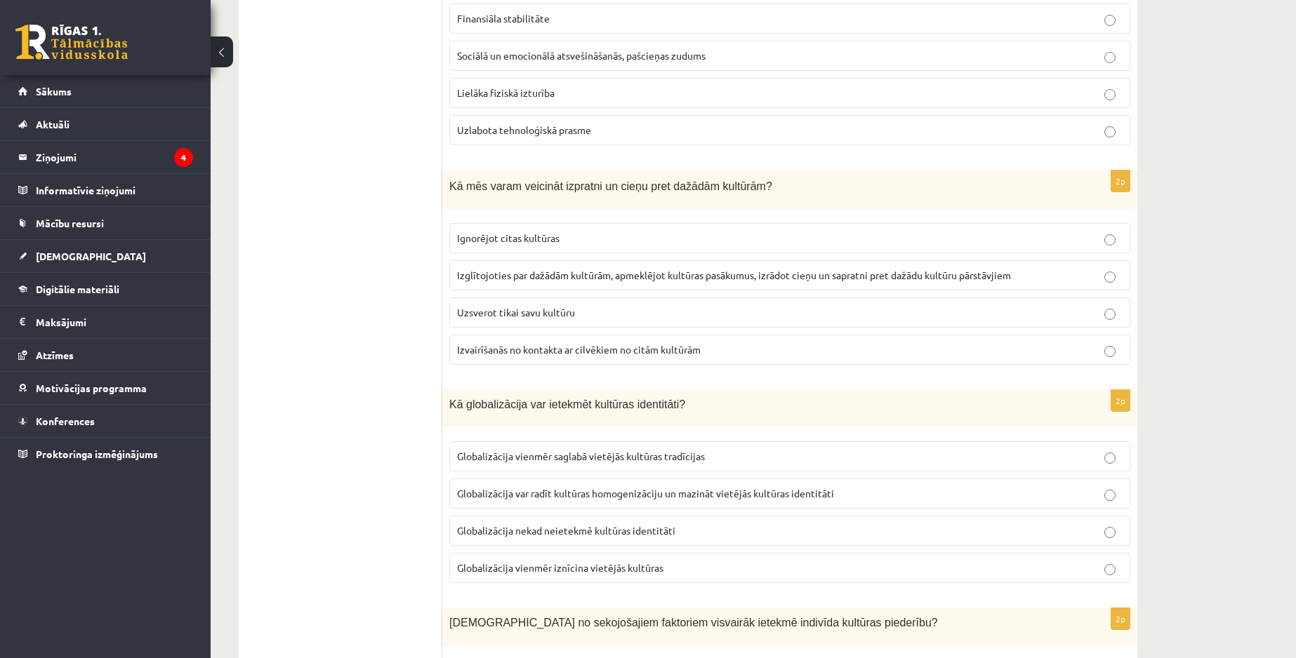
scroll to position [1229, 0]
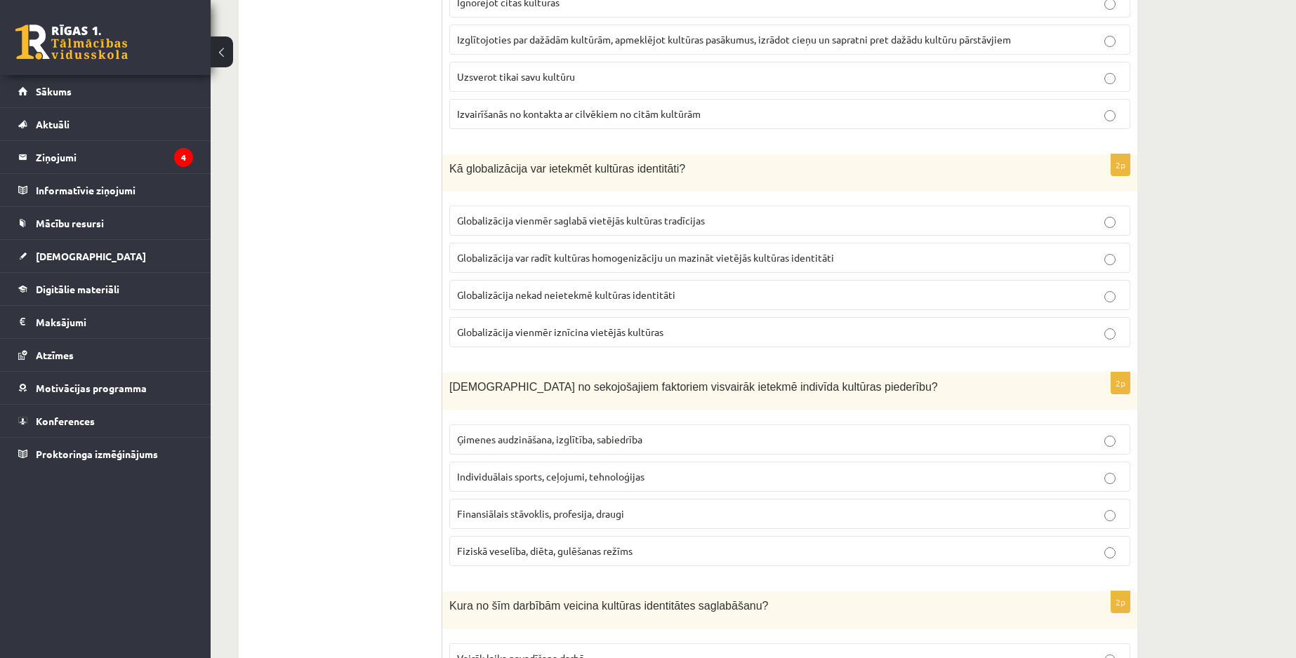
click at [480, 267] on label "Globalizācija var radīt kultūras homogenizāciju un mazināt vietējās kultūras id…" at bounding box center [789, 258] width 681 height 30
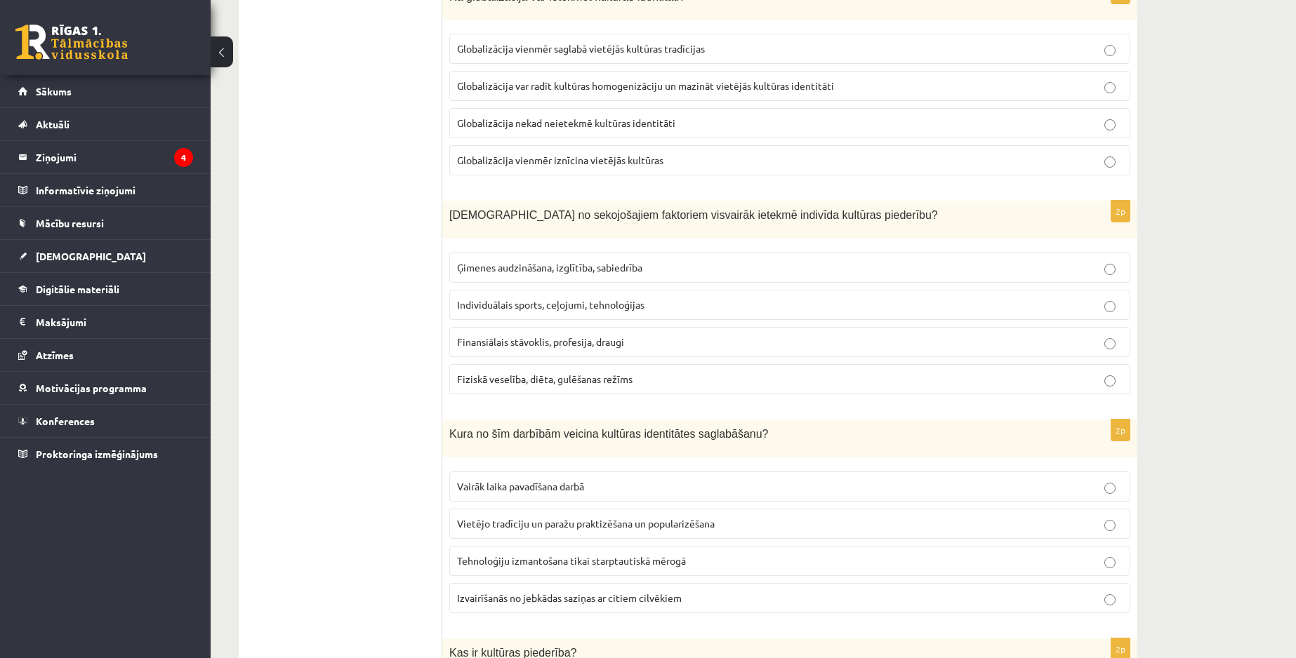
scroll to position [1404, 0]
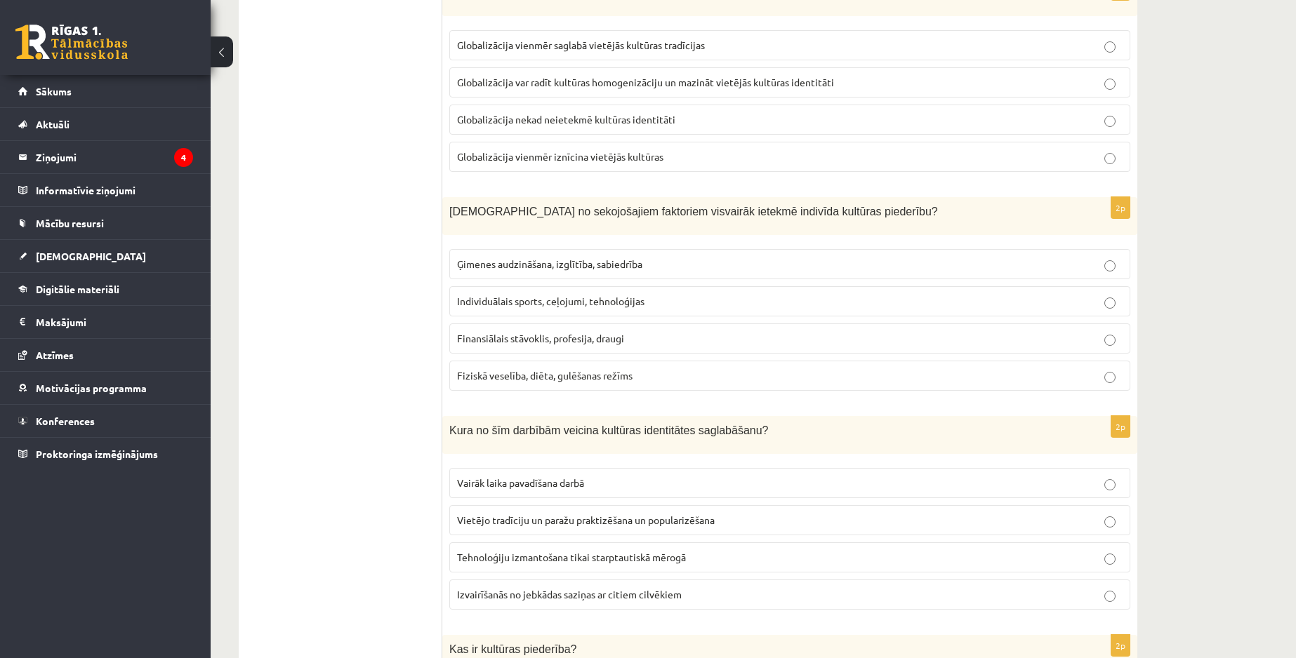
click at [501, 267] on span "Ģimenes audzināšana, izglītība, sabiedrība" at bounding box center [549, 264] width 185 height 13
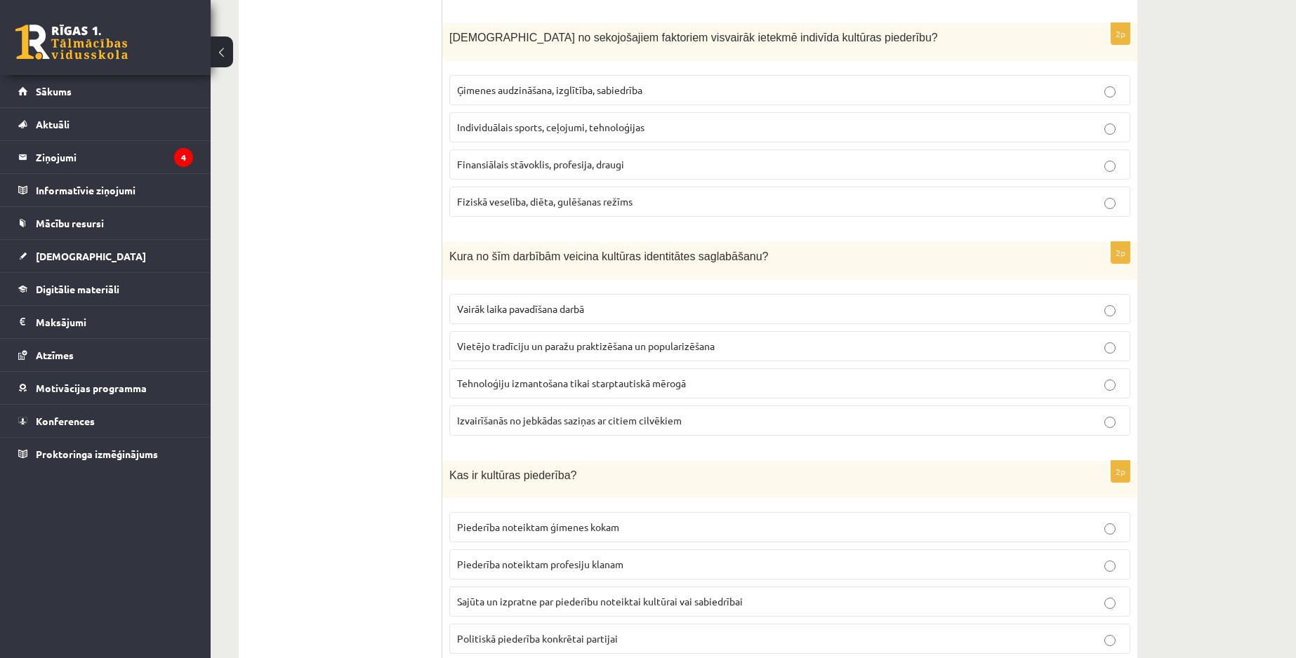
scroll to position [1580, 0]
click at [518, 347] on span "Vietējo tradīciju un paražu praktizēšana un popularizēšana" at bounding box center [586, 344] width 258 height 13
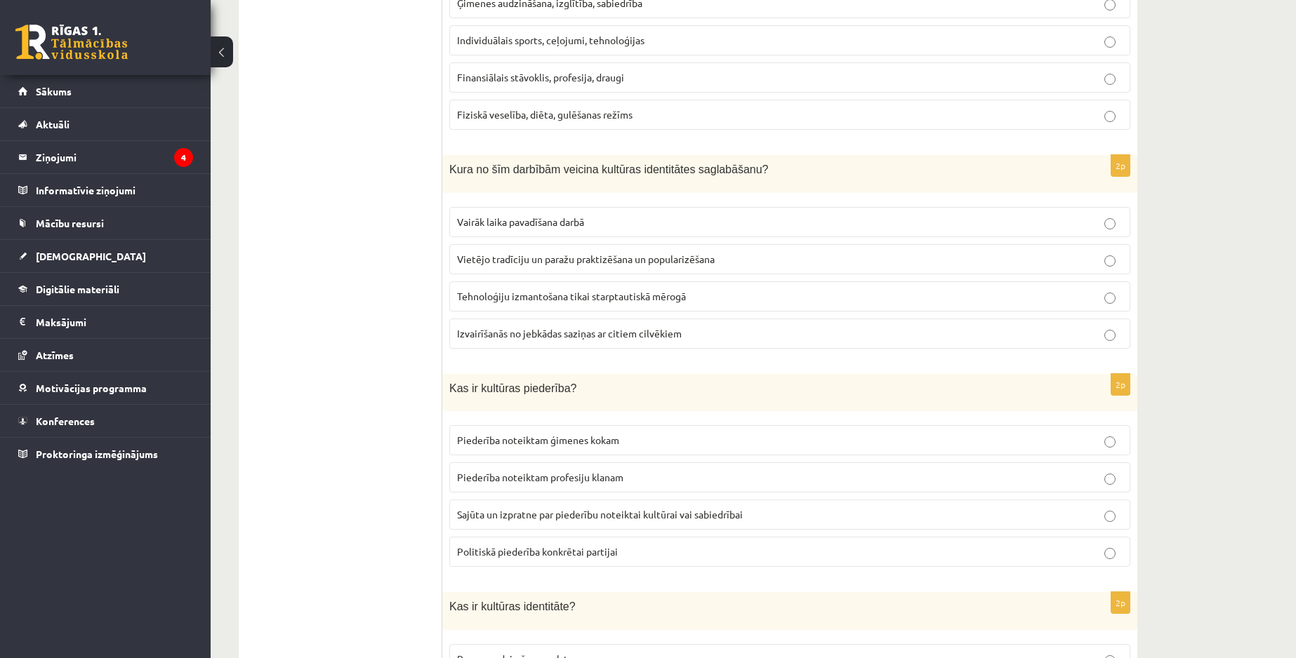
scroll to position [1667, 0]
click at [532, 520] on p "Sajūta un izpratne par piederību noteiktai kultūrai vai sabiedrībai" at bounding box center [789, 512] width 665 height 15
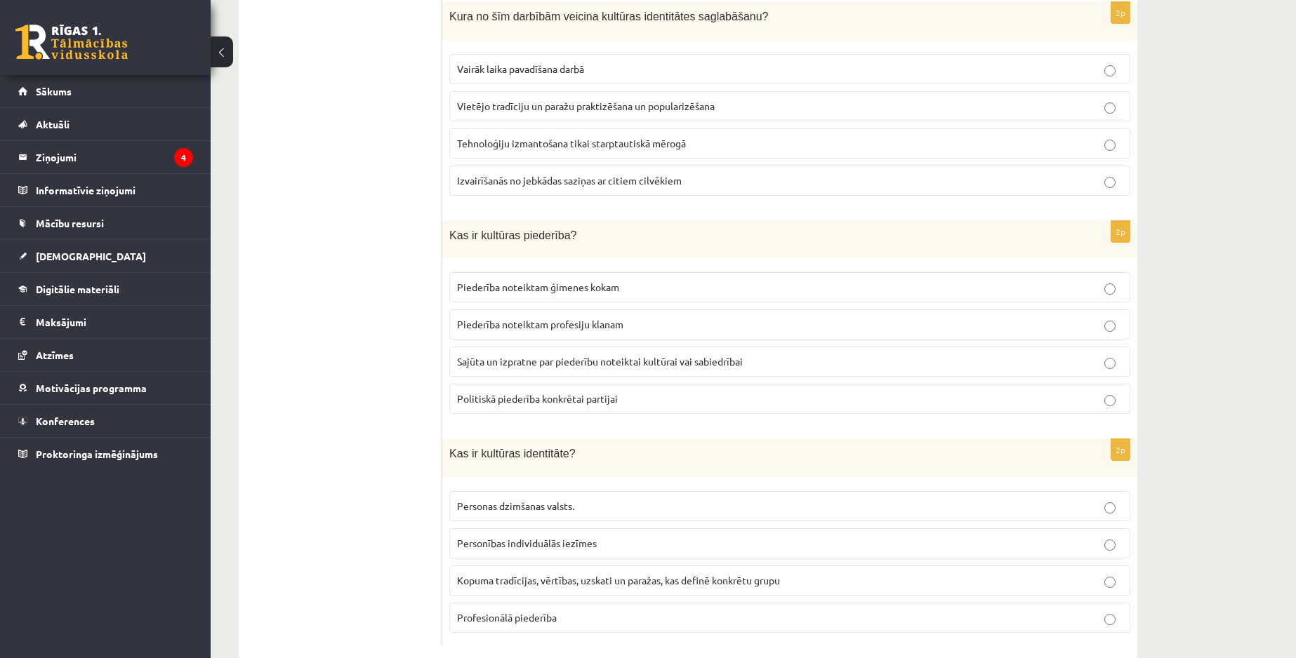
scroll to position [1843, 0]
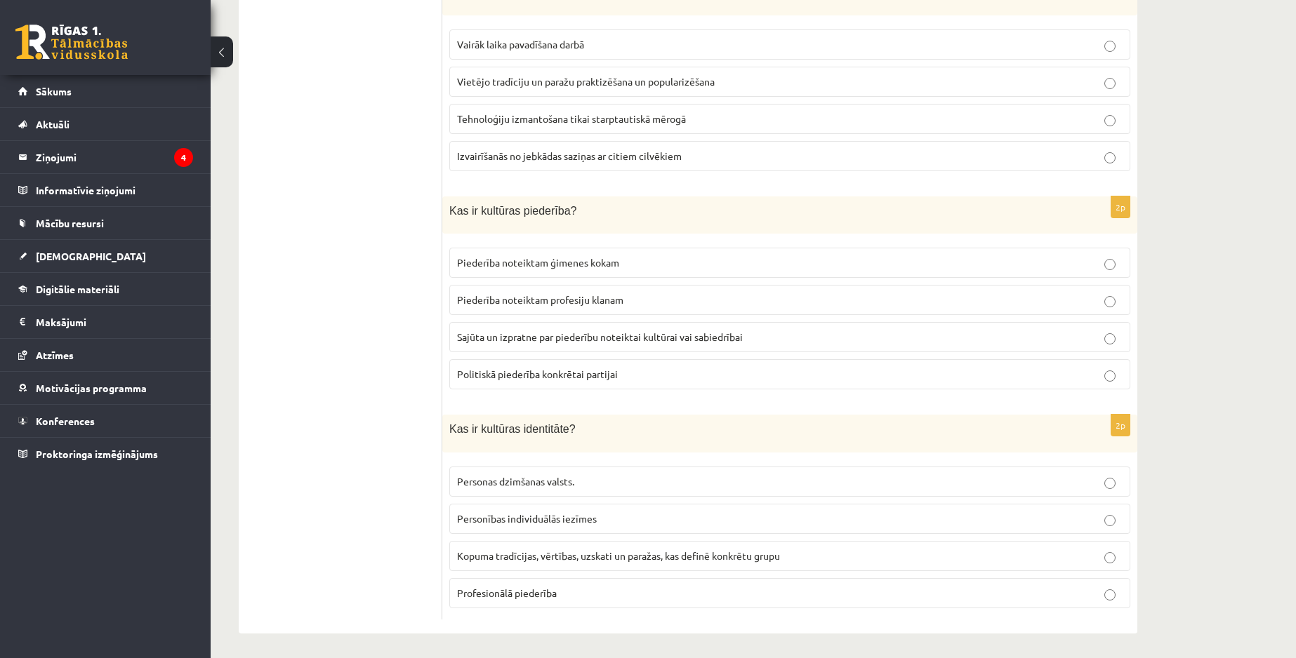
drag, startPoint x: 531, startPoint y: 556, endPoint x: 506, endPoint y: 519, distance: 44.6
click at [531, 558] on span "Kopuma tradīcijas, vērtības, uzskati un paražas, kas definē konkrētu grupu" at bounding box center [618, 556] width 323 height 13
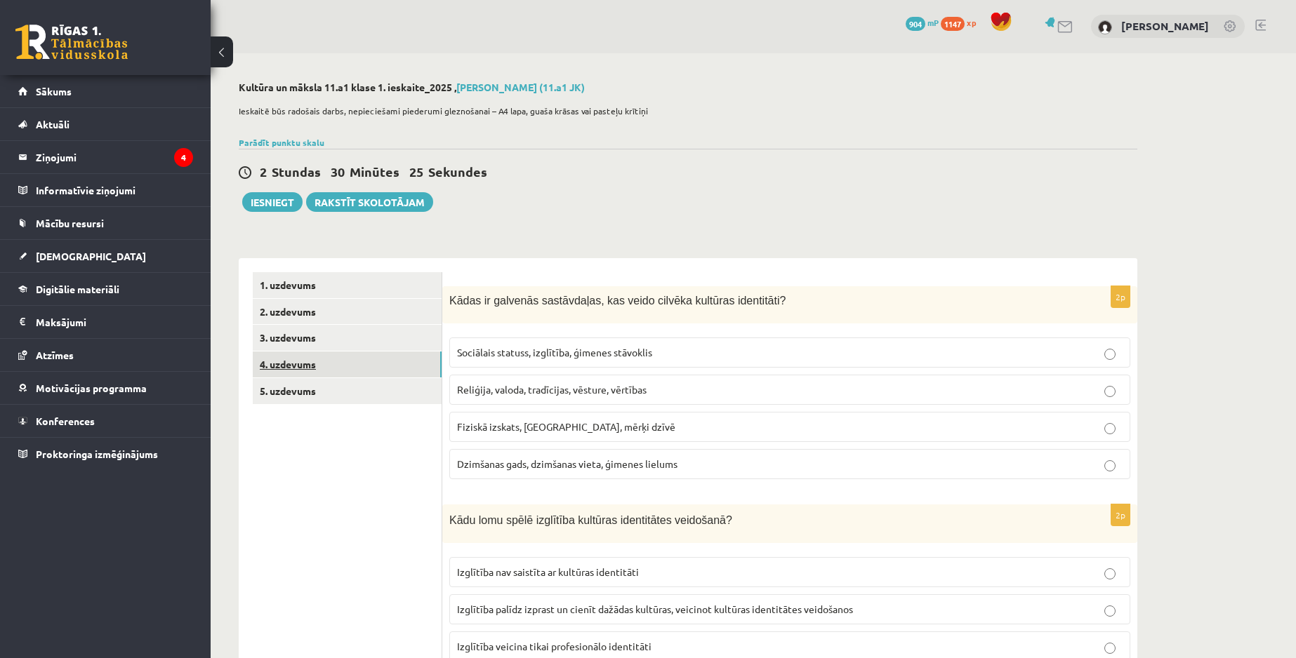
scroll to position [0, 0]
click at [346, 326] on link "3. uzdevums" at bounding box center [347, 339] width 189 height 26
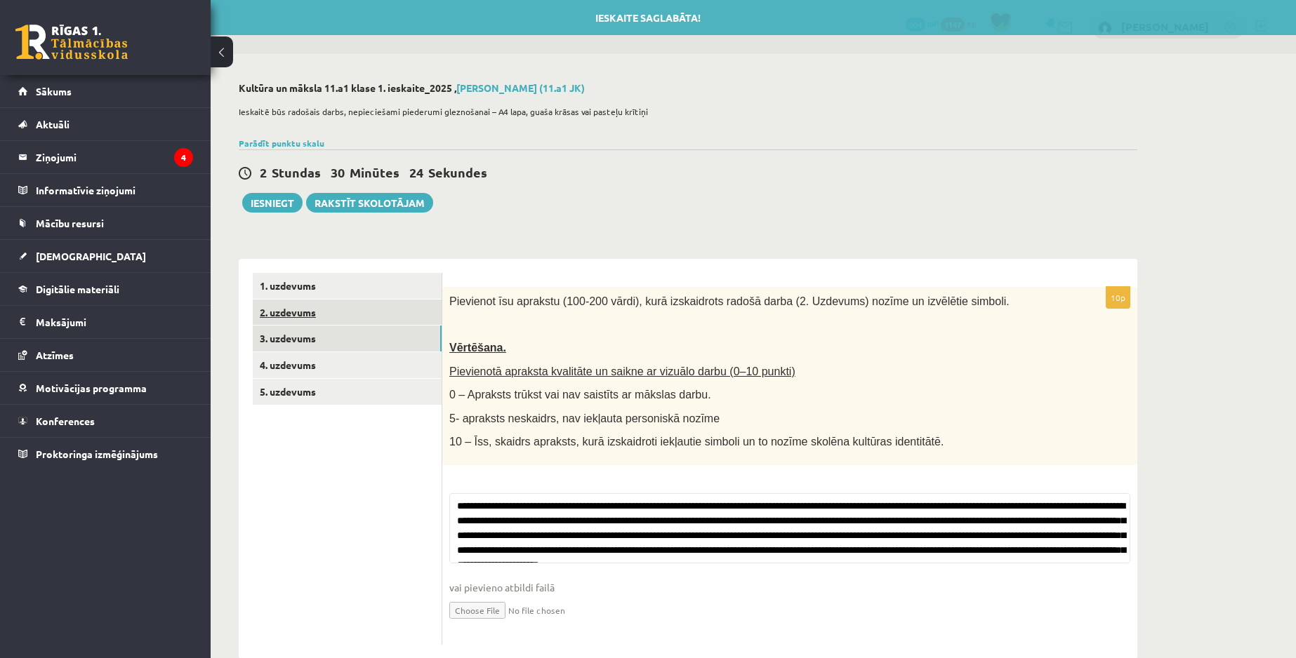
click at [346, 312] on link "2. uzdevums" at bounding box center [347, 313] width 189 height 26
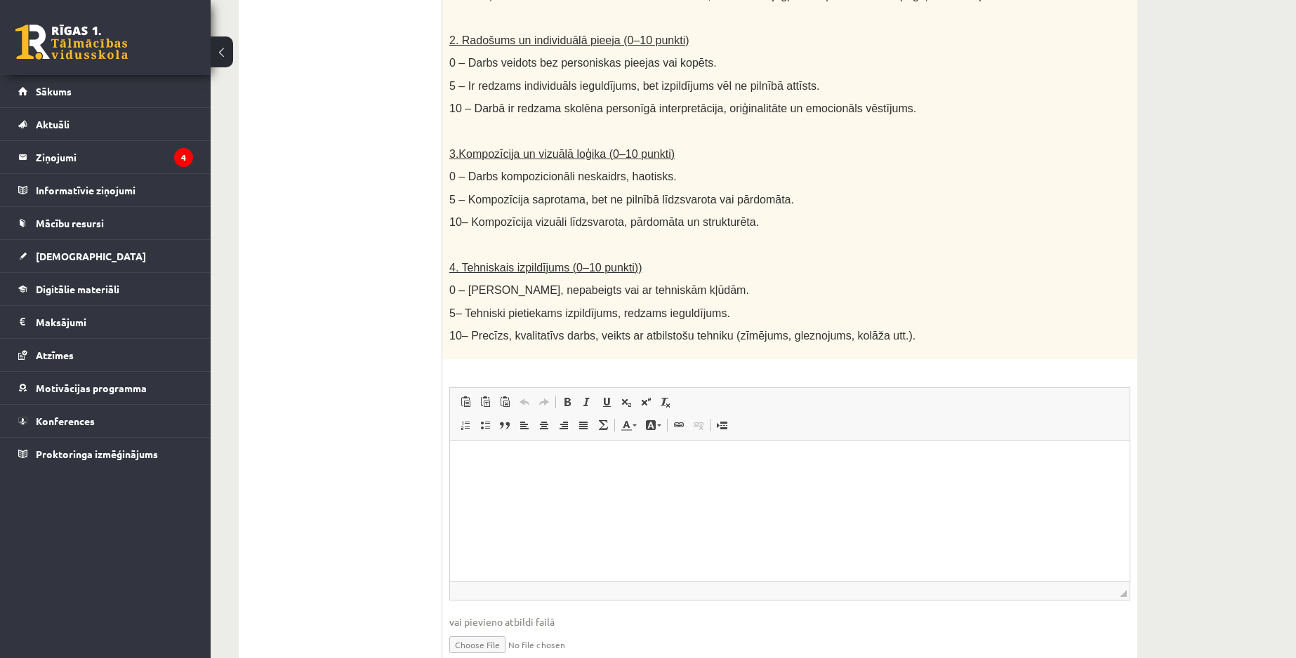
scroll to position [641, 0]
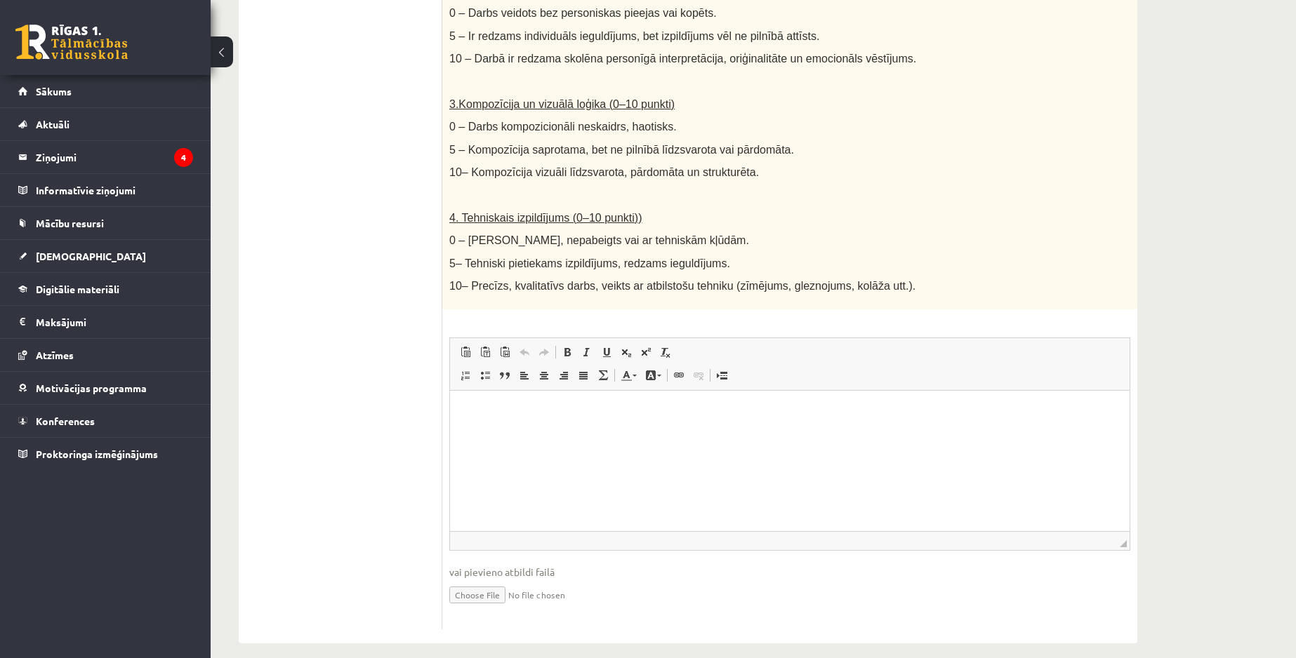
click at [489, 581] on input "file" at bounding box center [789, 594] width 681 height 29
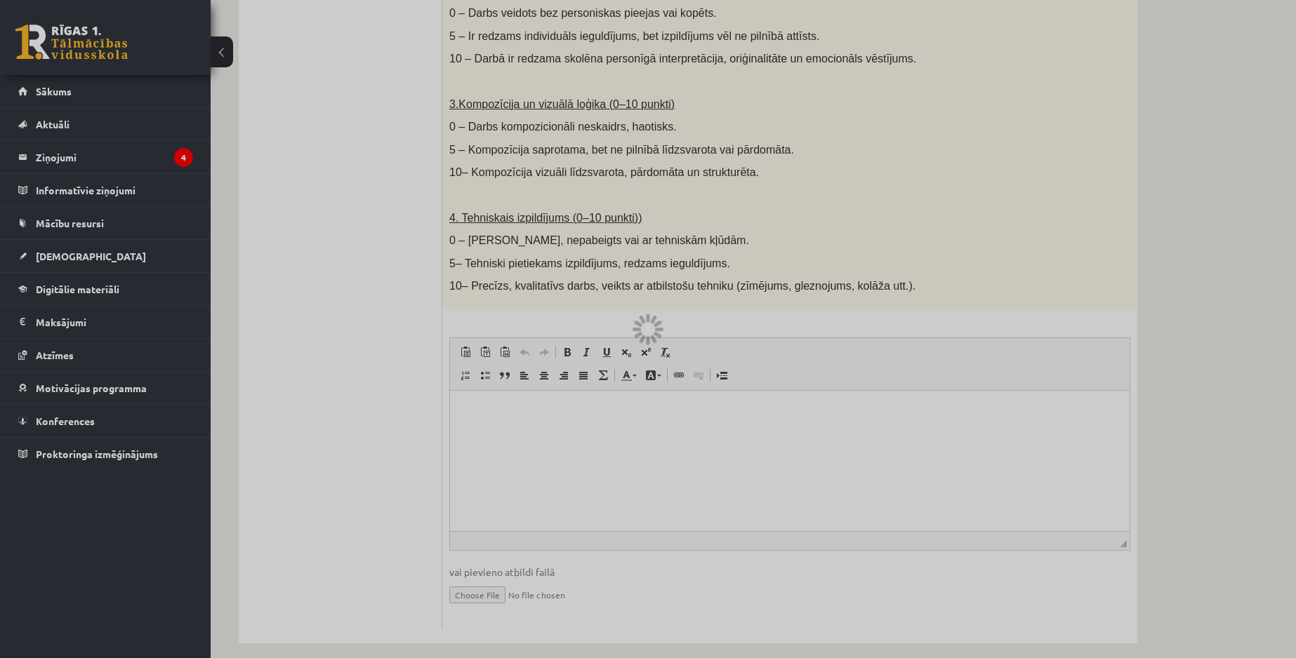
click at [707, 391] on div at bounding box center [648, 329] width 1296 height 658
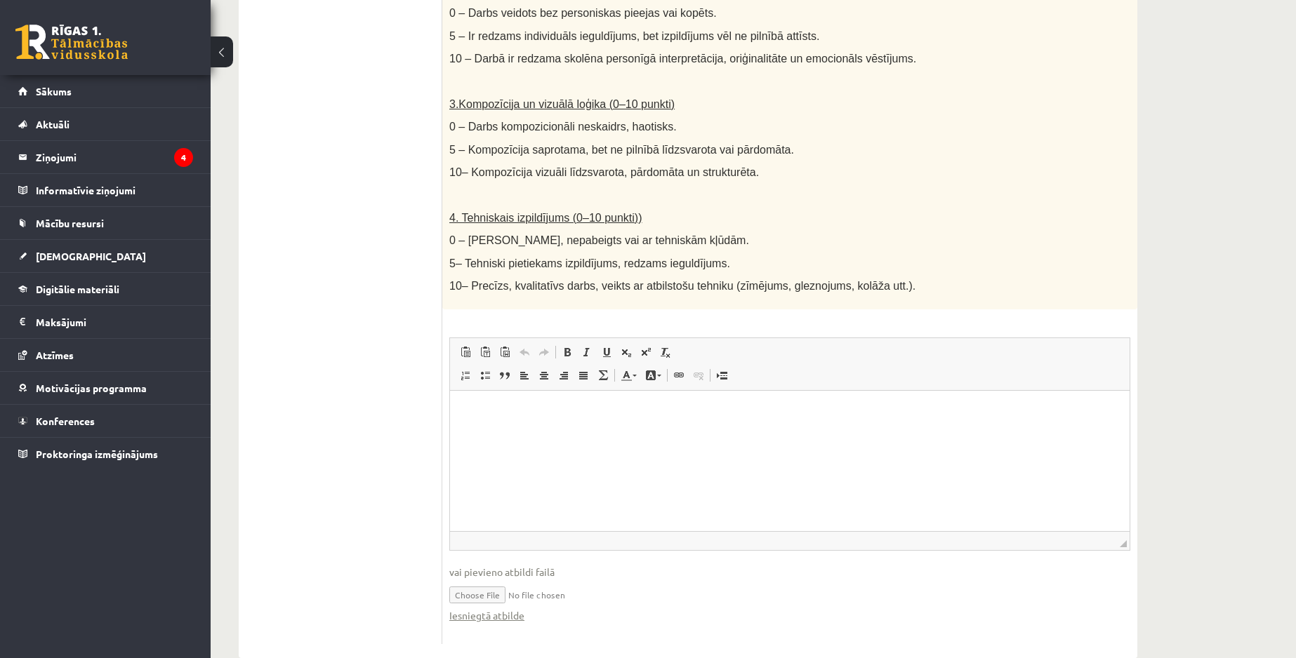
click at [475, 580] on input "file" at bounding box center [789, 594] width 681 height 29
type input "**********"
click at [513, 609] on link "Iesniegtā atbilde" at bounding box center [486, 616] width 75 height 15
drag, startPoint x: 555, startPoint y: 578, endPoint x: 591, endPoint y: 582, distance: 36.0
click at [591, 582] on input "file" at bounding box center [789, 594] width 681 height 29
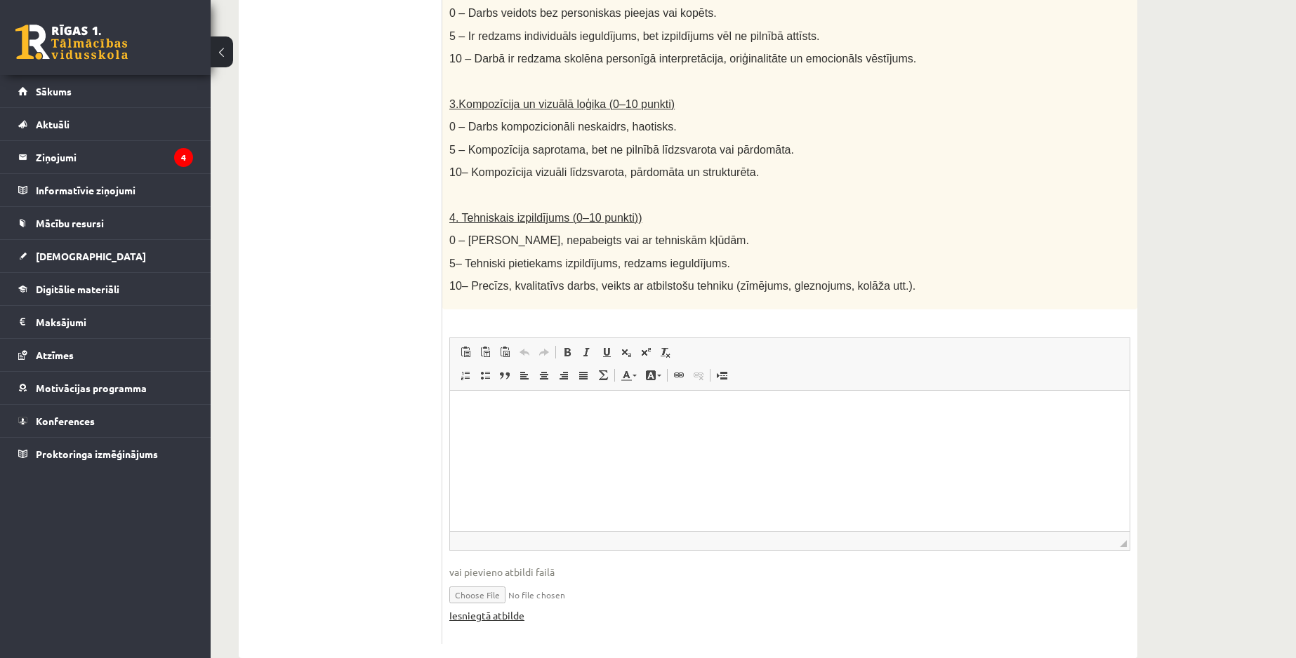
click at [482, 609] on link "Iesniegtā atbilde" at bounding box center [486, 616] width 75 height 15
click at [549, 434] on html at bounding box center [790, 412] width 680 height 43
click at [527, 565] on span "vai pievieno atbildi failā" at bounding box center [789, 572] width 681 height 15
click at [492, 580] on input "file" at bounding box center [789, 594] width 681 height 29
type input "**********"
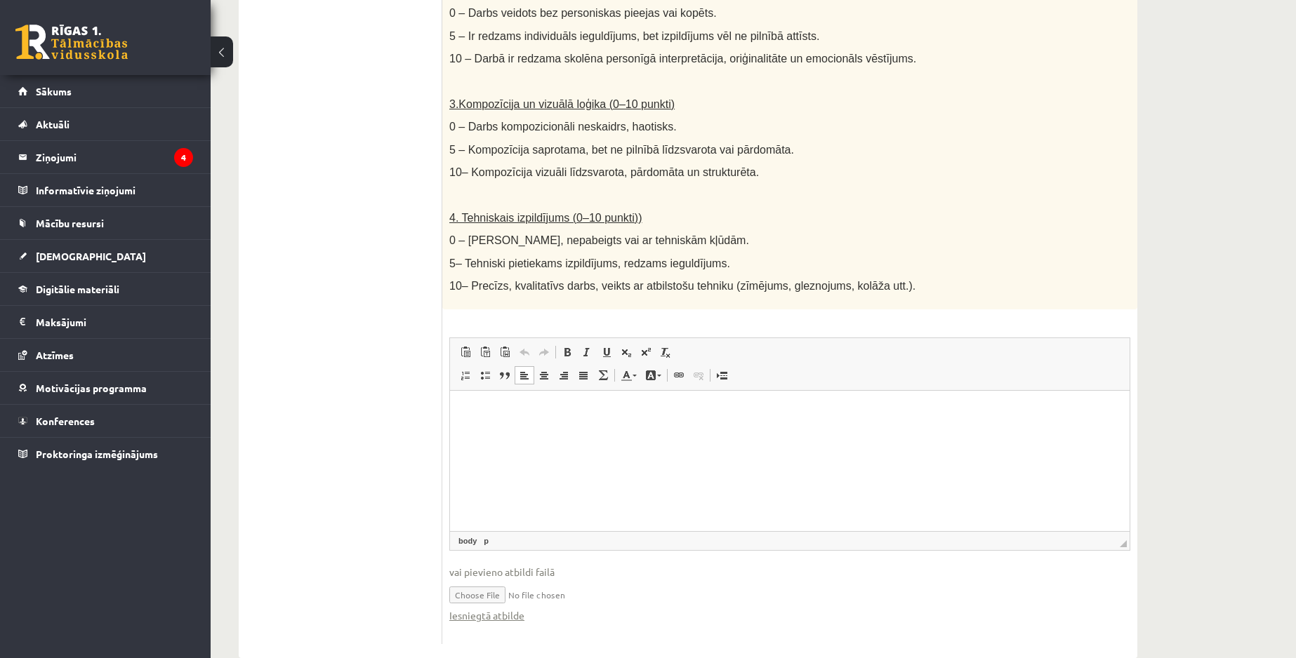
click at [589, 434] on html at bounding box center [790, 412] width 680 height 43
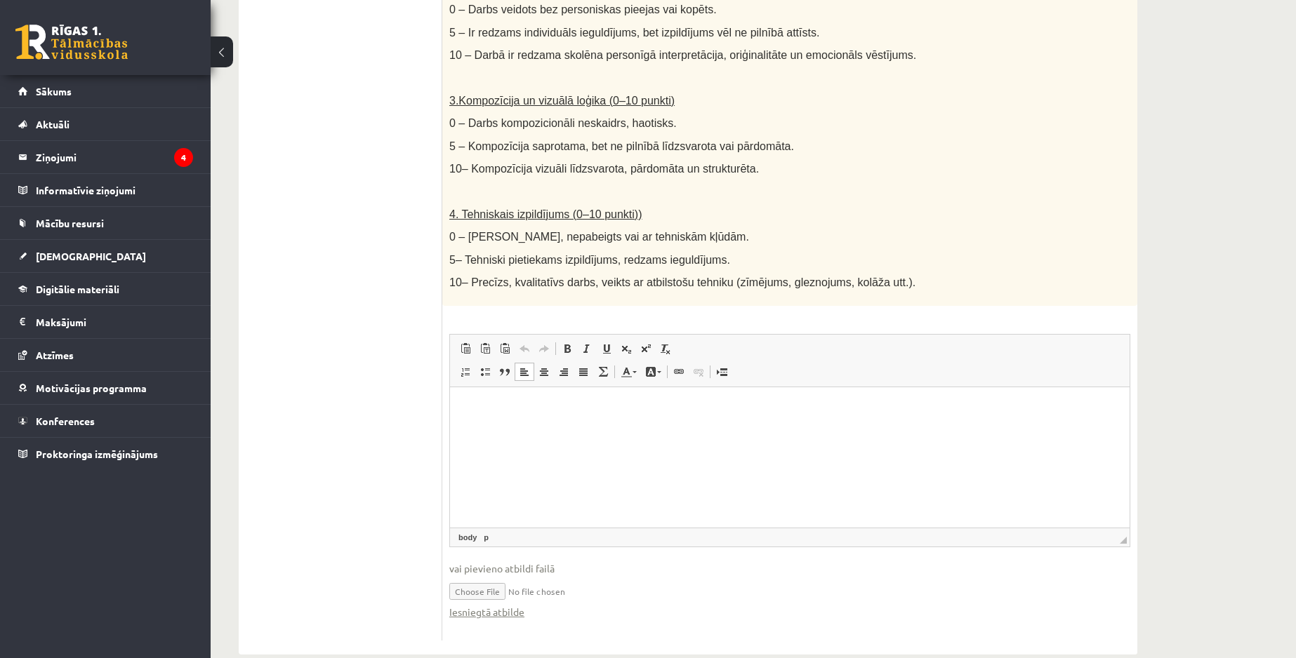
scroll to position [656, 0]
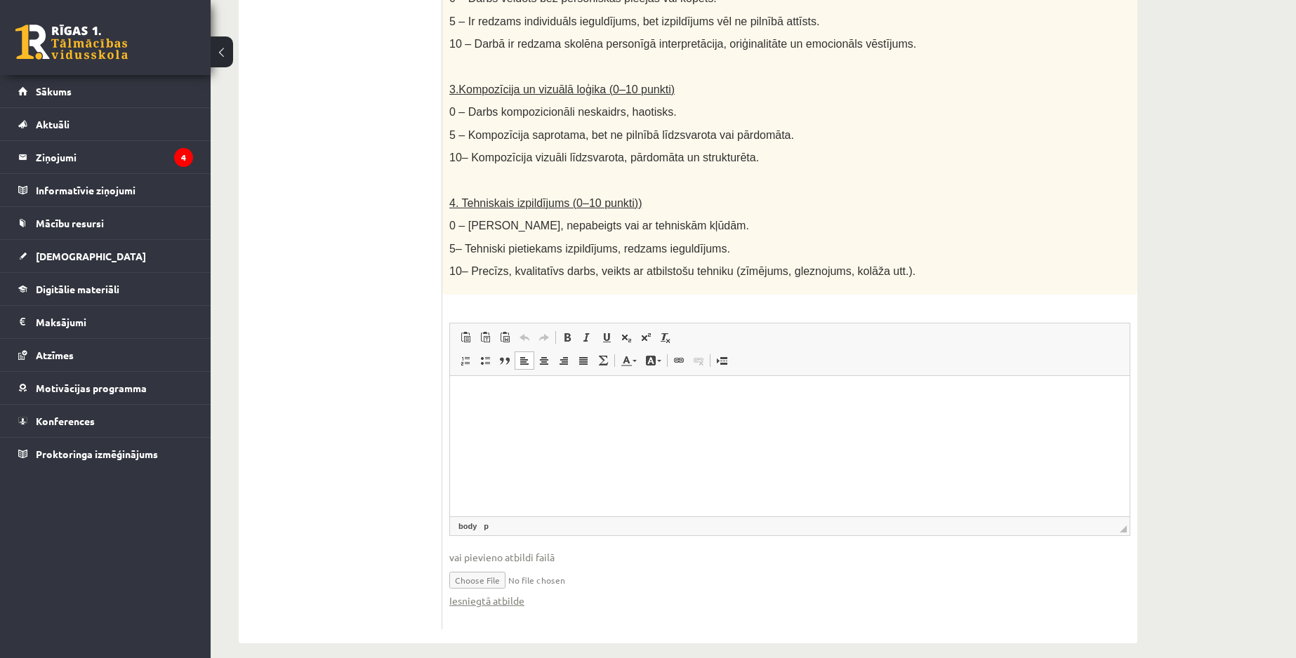
click at [517, 419] on html at bounding box center [790, 397] width 680 height 43
drag, startPoint x: 665, startPoint y: 397, endPoint x: 642, endPoint y: 400, distance: 23.4
click at [642, 400] on p "**********" at bounding box center [789, 404] width 651 height 29
click at [682, 427] on html "**********" at bounding box center [790, 405] width 680 height 58
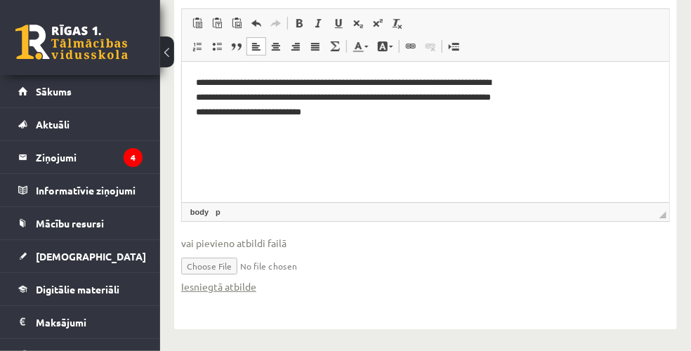
scroll to position [1147, 0]
drag, startPoint x: 398, startPoint y: 83, endPoint x: 368, endPoint y: 84, distance: 30.2
click at [368, 84] on p "**********" at bounding box center [349, 98] width 308 height 44
drag, startPoint x: 215, startPoint y: 111, endPoint x: 196, endPoint y: 111, distance: 19.0
click at [196, 111] on p "**********" at bounding box center [349, 98] width 308 height 44
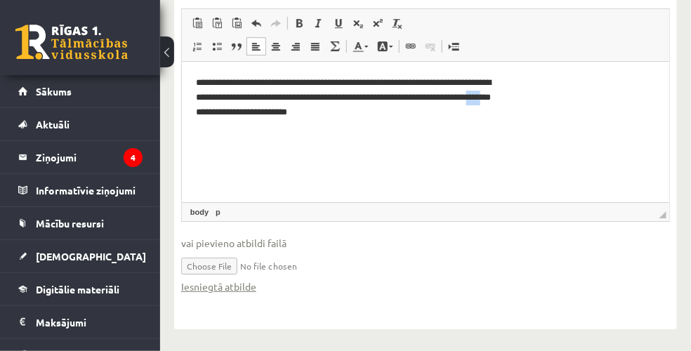
drag, startPoint x: 277, startPoint y: 114, endPoint x: 261, endPoint y: 115, distance: 16.2
click at [261, 115] on p "**********" at bounding box center [349, 98] width 308 height 44
click at [399, 118] on p "**********" at bounding box center [349, 98] width 308 height 44
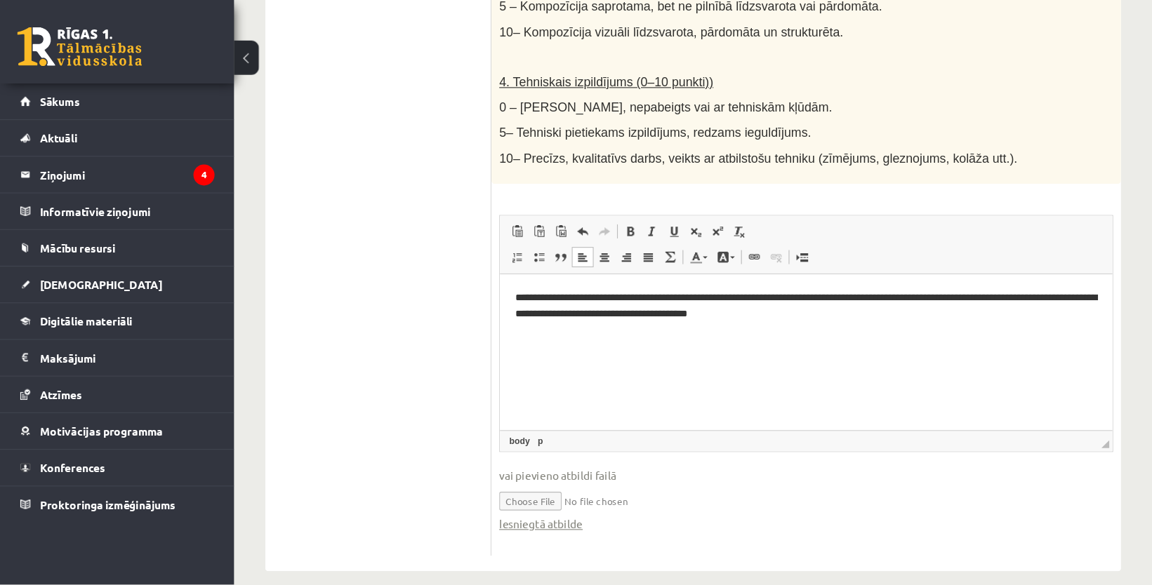
scroll to position [727, 0]
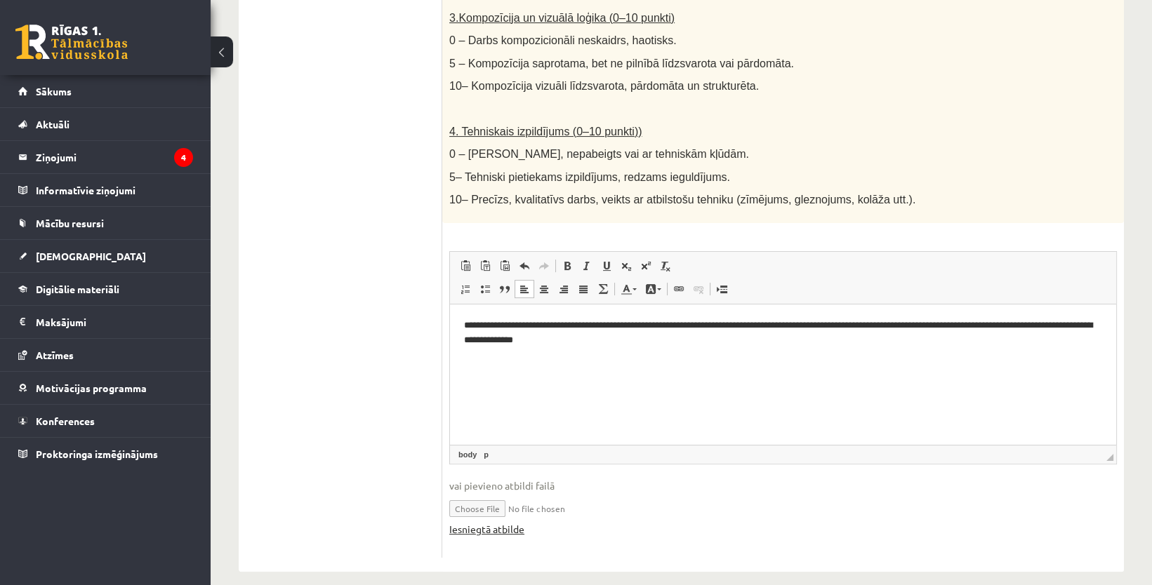
click at [515, 522] on link "Iesniegtā atbilde" at bounding box center [486, 529] width 75 height 15
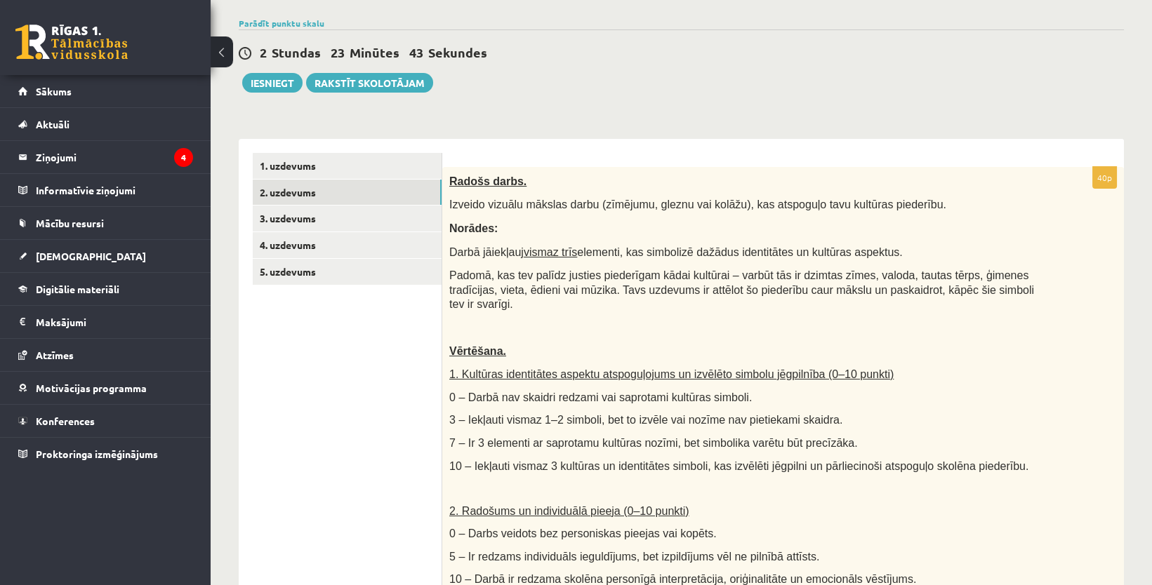
scroll to position [103, 0]
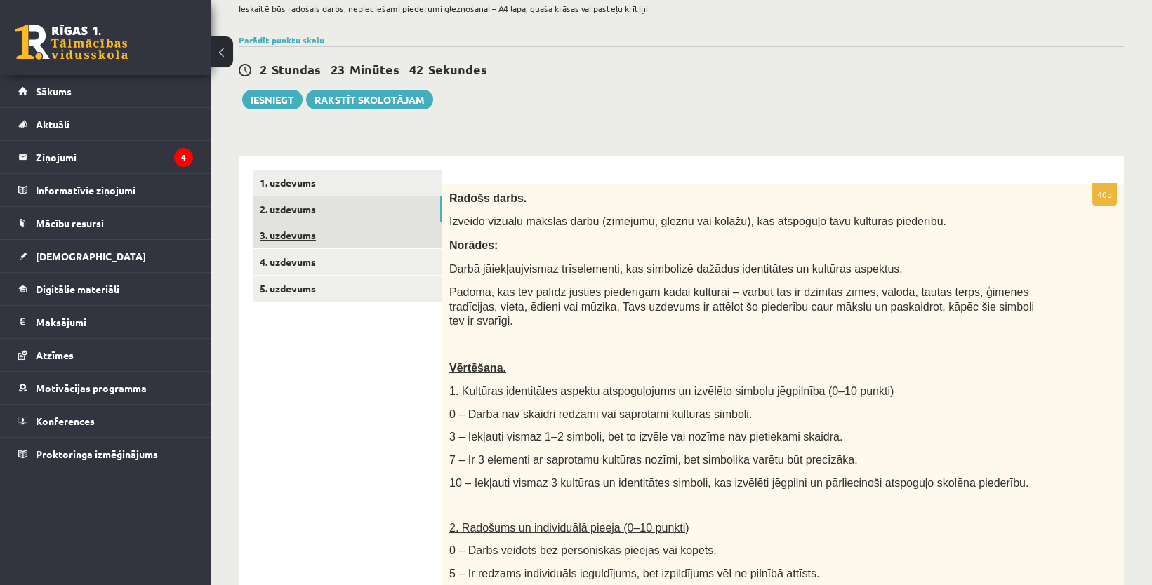
click at [353, 232] on link "3. uzdevums" at bounding box center [347, 236] width 189 height 26
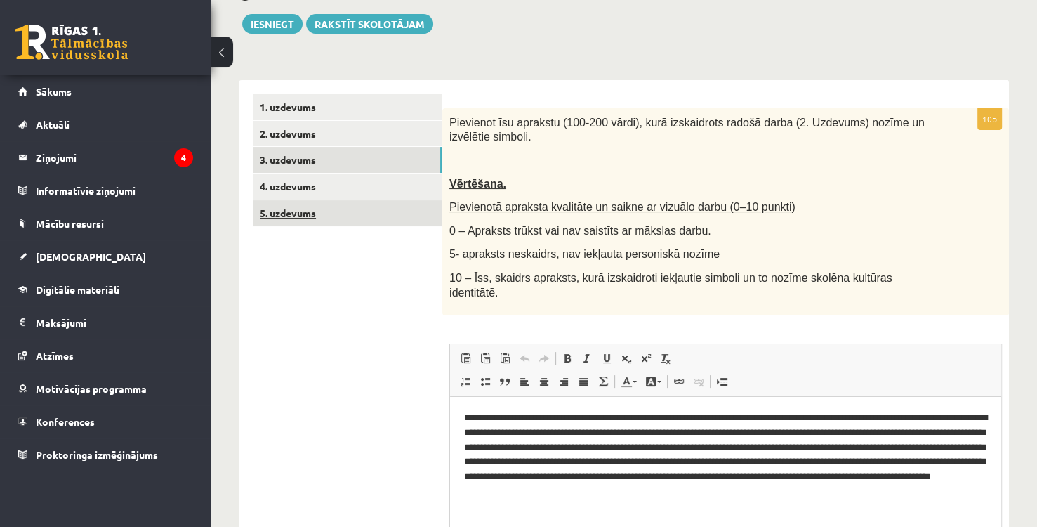
scroll to position [174, 0]
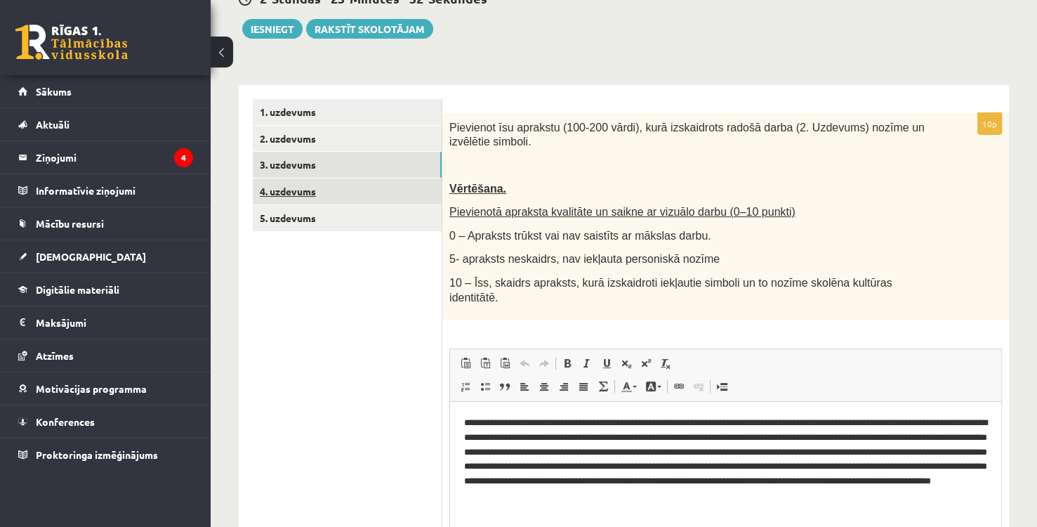
click at [300, 194] on link "4. uzdevums" at bounding box center [347, 191] width 189 height 26
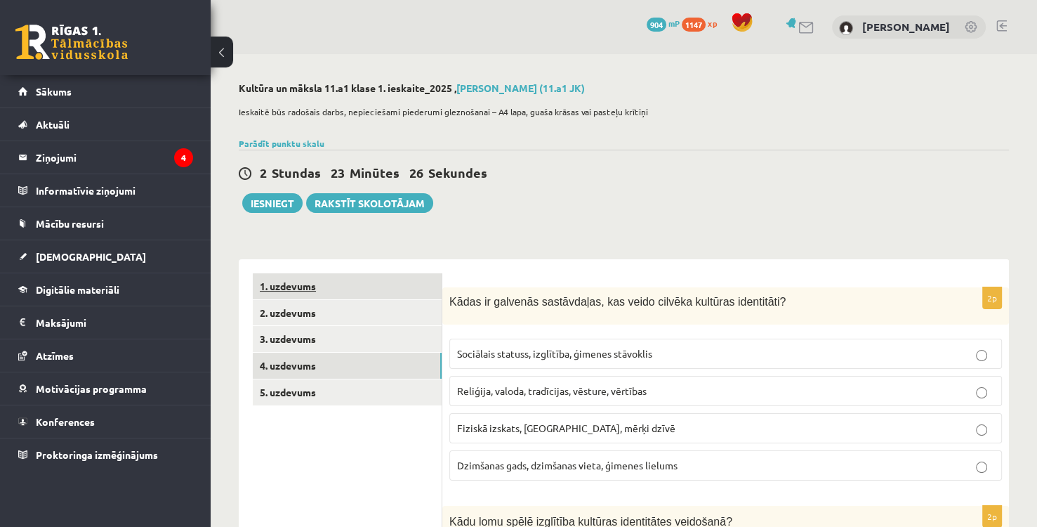
scroll to position [0, 0]
click at [327, 285] on link "1. uzdevums" at bounding box center [347, 286] width 189 height 26
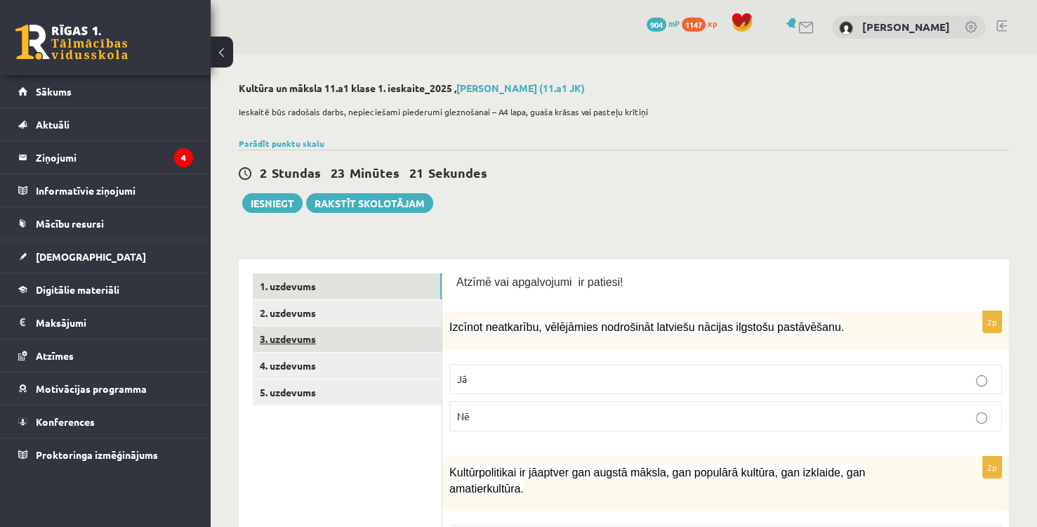
click at [324, 327] on link "3. uzdevums" at bounding box center [347, 339] width 189 height 26
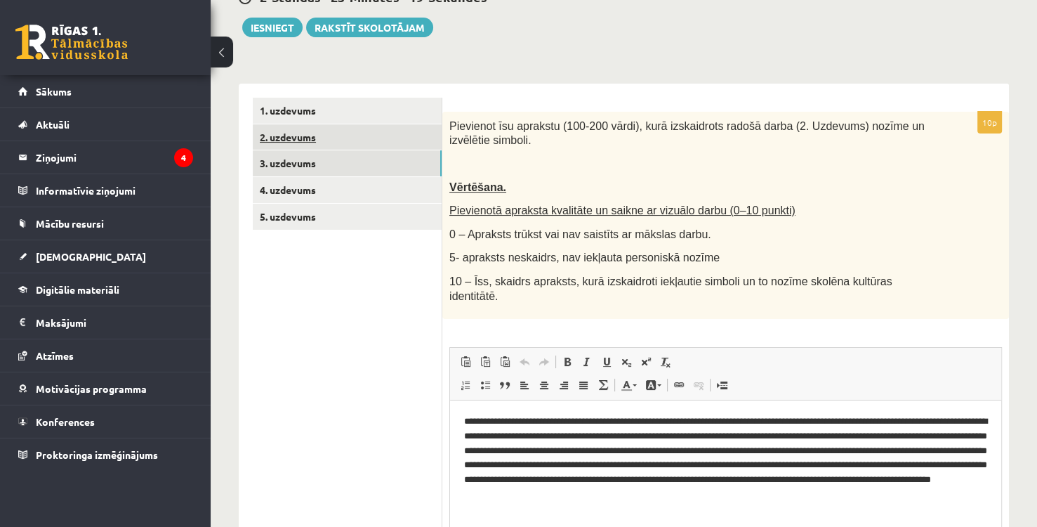
click at [336, 139] on link "2. uzdevums" at bounding box center [347, 137] width 189 height 26
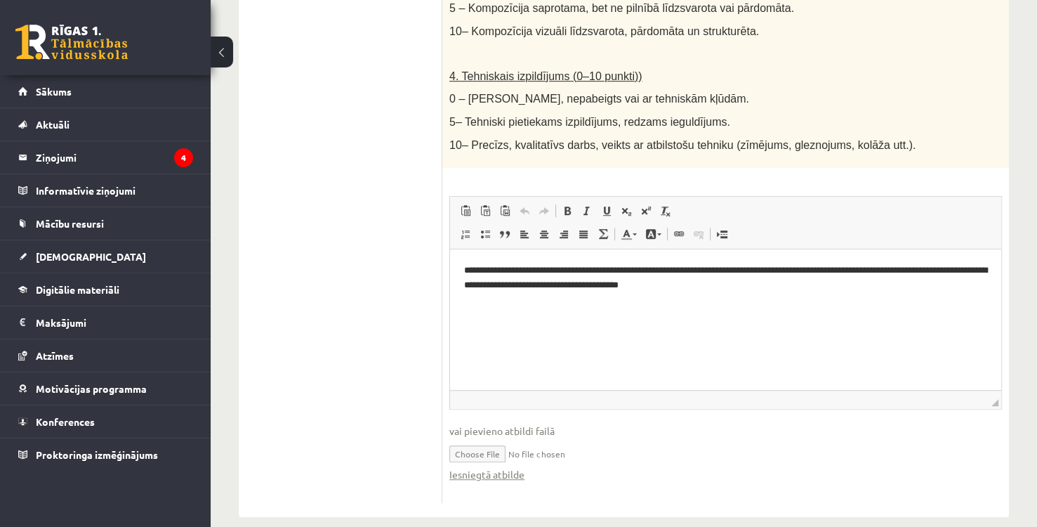
scroll to position [814, 0]
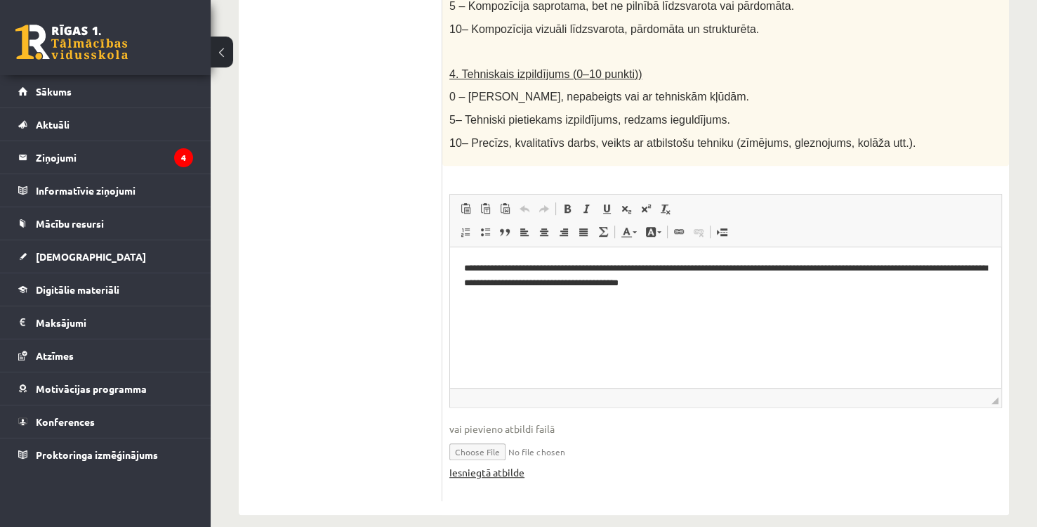
click at [482, 465] on link "Iesniegtā atbilde" at bounding box center [486, 472] width 75 height 15
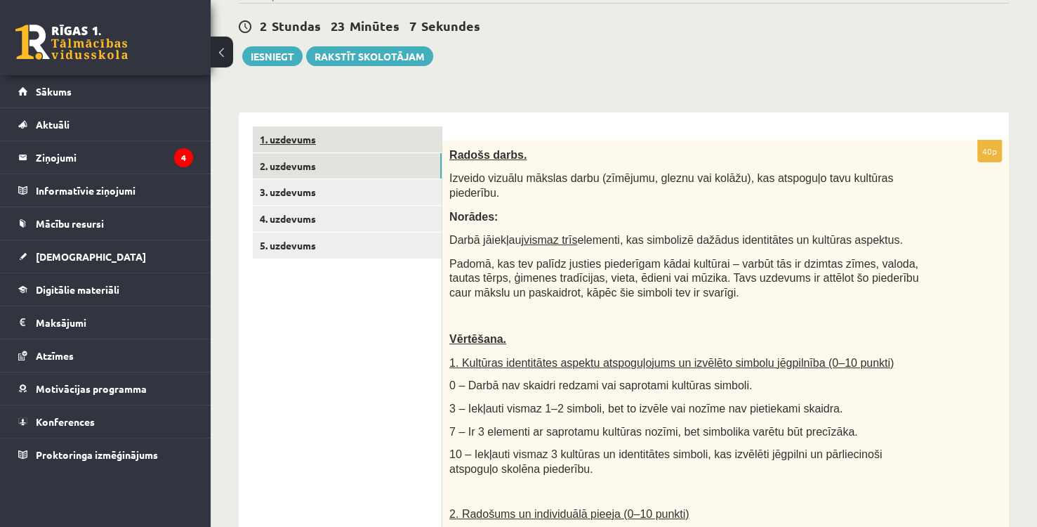
scroll to position [41, 0]
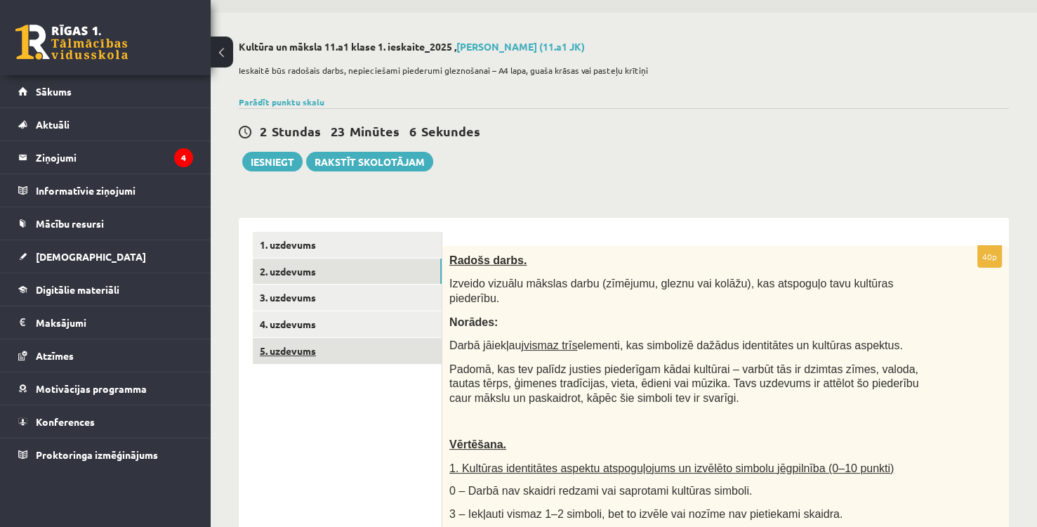
drag, startPoint x: 381, startPoint y: 349, endPoint x: 370, endPoint y: 345, distance: 12.0
click at [369, 345] on link "5. uzdevums" at bounding box center [347, 351] width 189 height 26
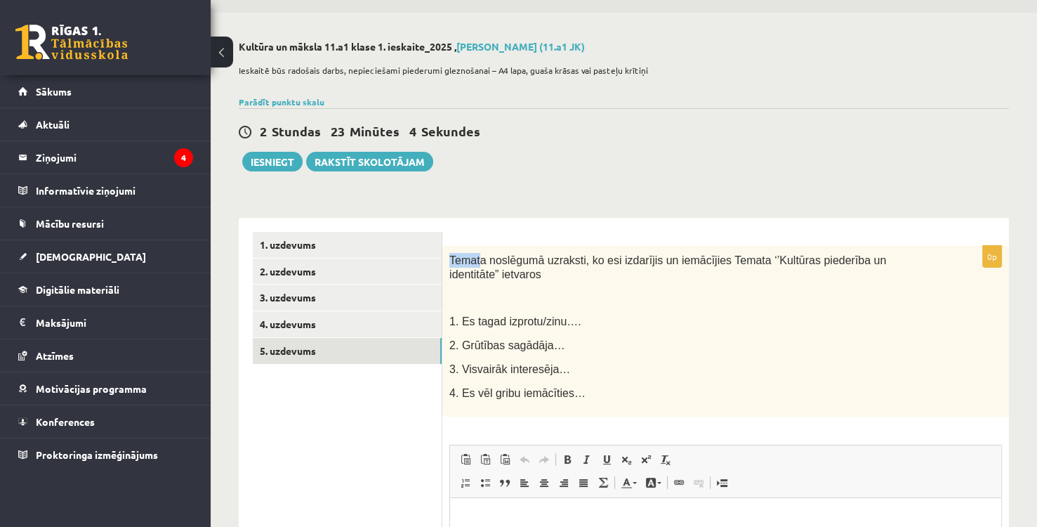
scroll to position [0, 0]
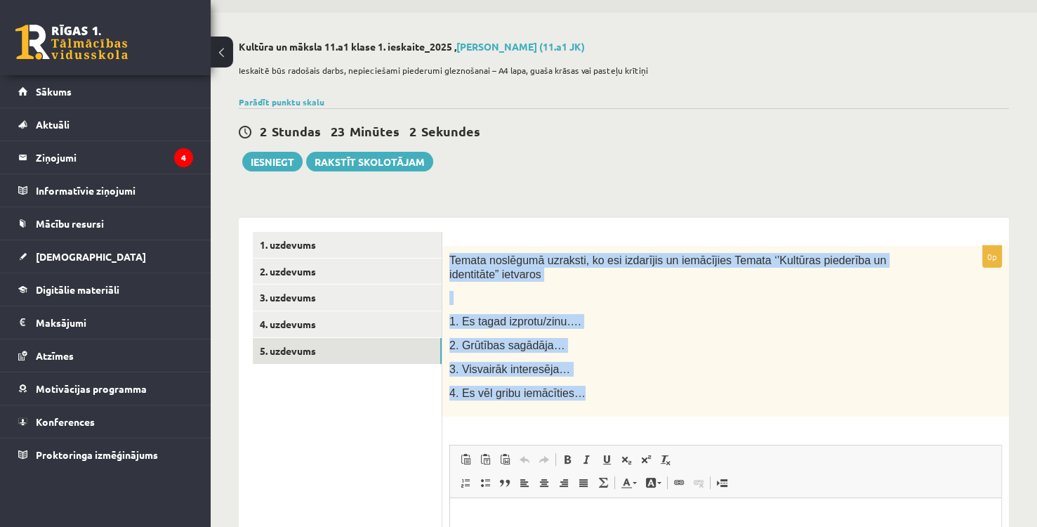
drag, startPoint x: 449, startPoint y: 253, endPoint x: 616, endPoint y: 385, distance: 212.9
click at [616, 385] on div "Temata noslēgumā uzraksti, ko esi izdarījis un iemācījies Temata ‘’Kultūras pie…" at bounding box center [725, 331] width 567 height 171
copy div "Temata noslēgumā uzraksti, ko esi izdarījis un iemācījies Temata ‘’Kultūras pie…"
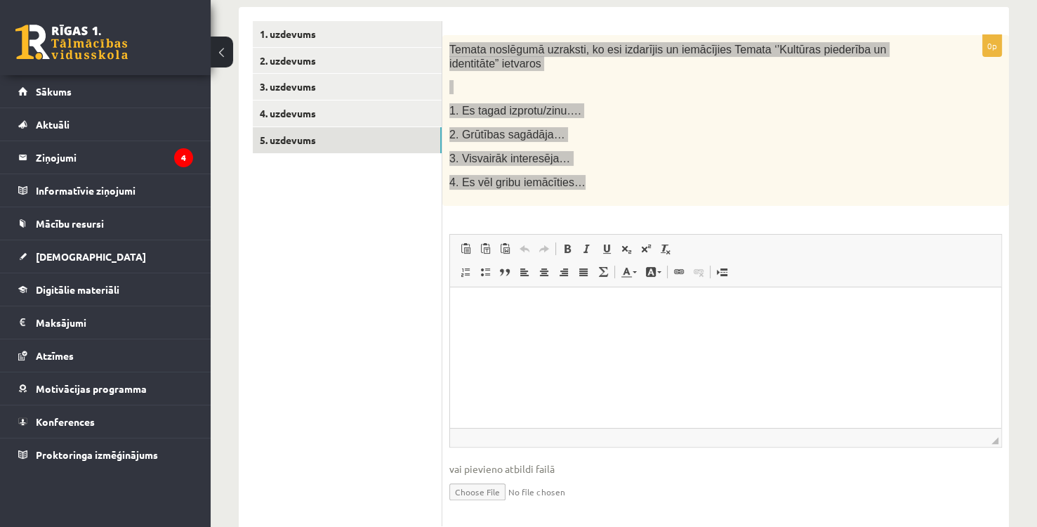
click at [556, 329] on html at bounding box center [725, 307] width 551 height 43
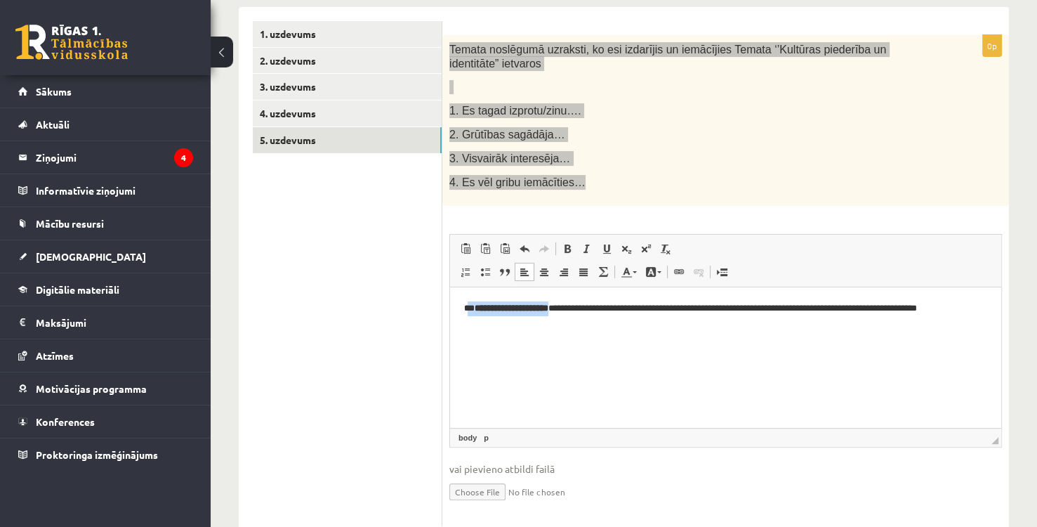
drag, startPoint x: 566, startPoint y: 310, endPoint x: 468, endPoint y: 307, distance: 97.6
click at [468, 307] on p "**********" at bounding box center [726, 307] width 524 height 15
click at [482, 305] on strong "**********" at bounding box center [512, 307] width 74 height 9
drag, startPoint x: 472, startPoint y: 305, endPoint x: 563, endPoint y: 312, distance: 91.6
click at [563, 312] on p "**********" at bounding box center [726, 307] width 524 height 15
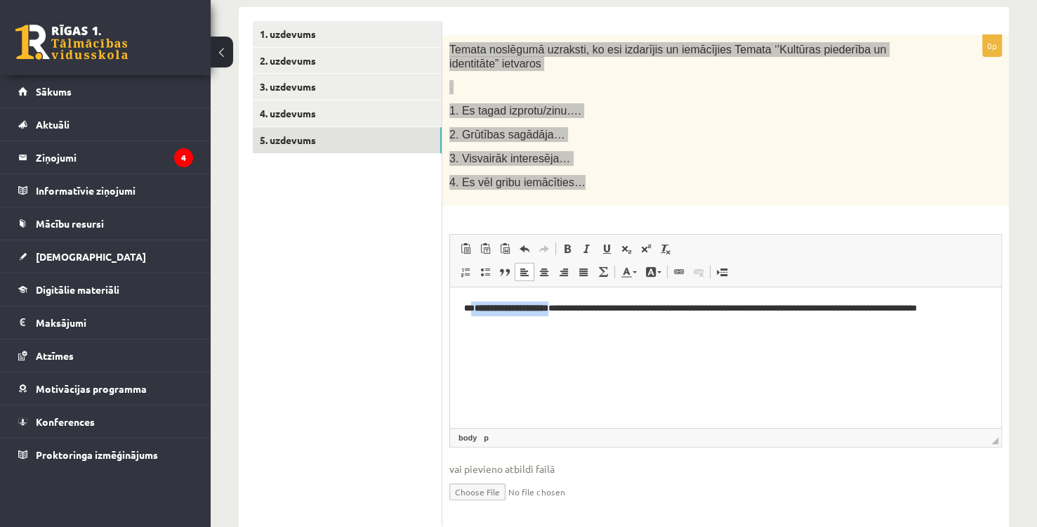
copy p "**********"
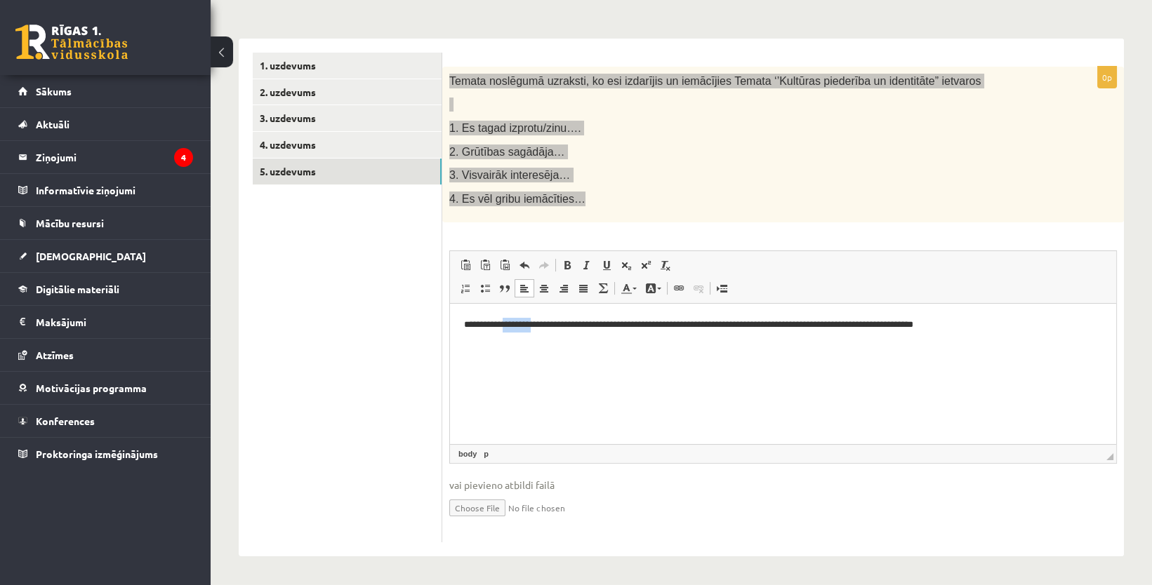
drag, startPoint x: 539, startPoint y: 324, endPoint x: 510, endPoint y: 332, distance: 30.5
click at [510, 332] on p "**********" at bounding box center [783, 325] width 638 height 15
click at [1013, 341] on html "**********" at bounding box center [783, 325] width 666 height 43
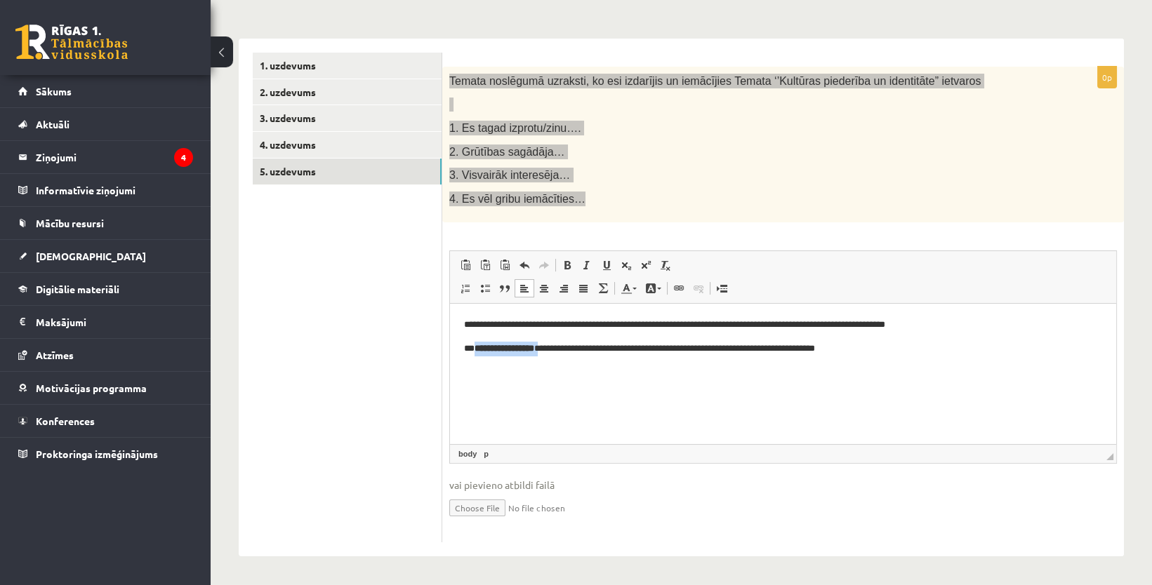
drag, startPoint x: 555, startPoint y: 347, endPoint x: 473, endPoint y: 347, distance: 82.1
click at [473, 347] on p "**********" at bounding box center [783, 349] width 638 height 15
copy p "**********"
click at [882, 352] on p "**********" at bounding box center [783, 349] width 638 height 15
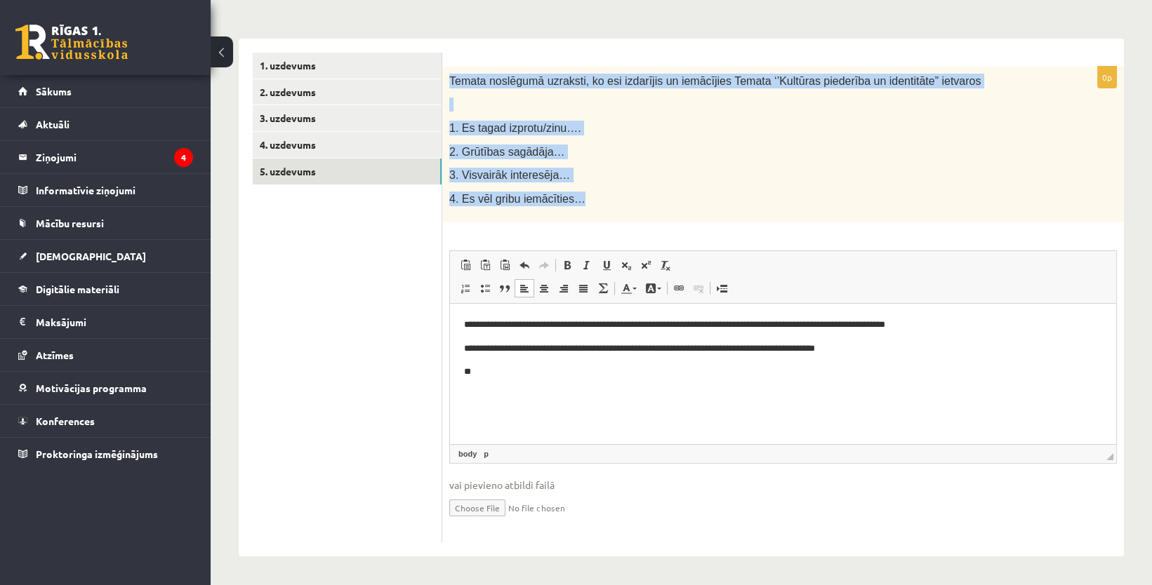
click at [680, 125] on p "1. Es tagad izprotu/zinu…." at bounding box center [747, 128] width 597 height 15
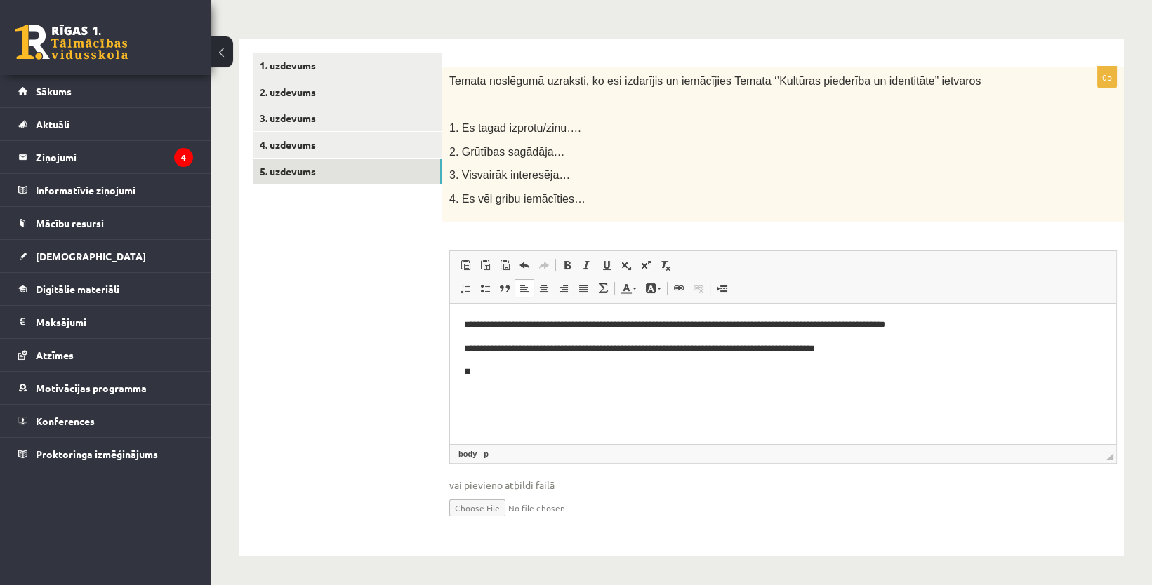
click at [503, 380] on html "**********" at bounding box center [783, 349] width 666 height 90
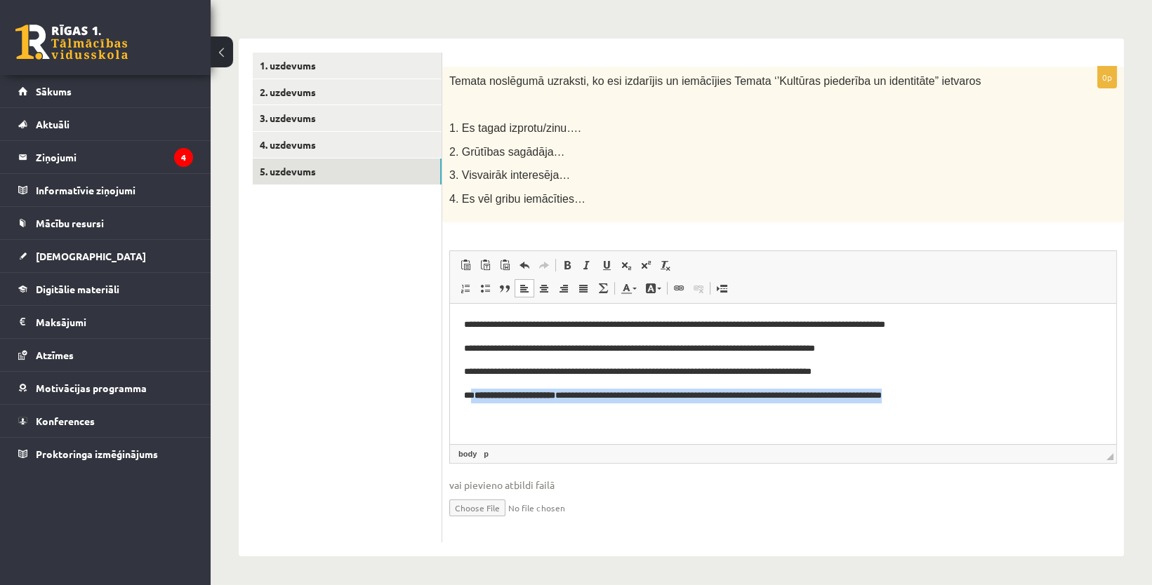
drag, startPoint x: 853, startPoint y: 399, endPoint x: 472, endPoint y: 384, distance: 381.5
click at [472, 384] on body "**********" at bounding box center [783, 361] width 638 height 86
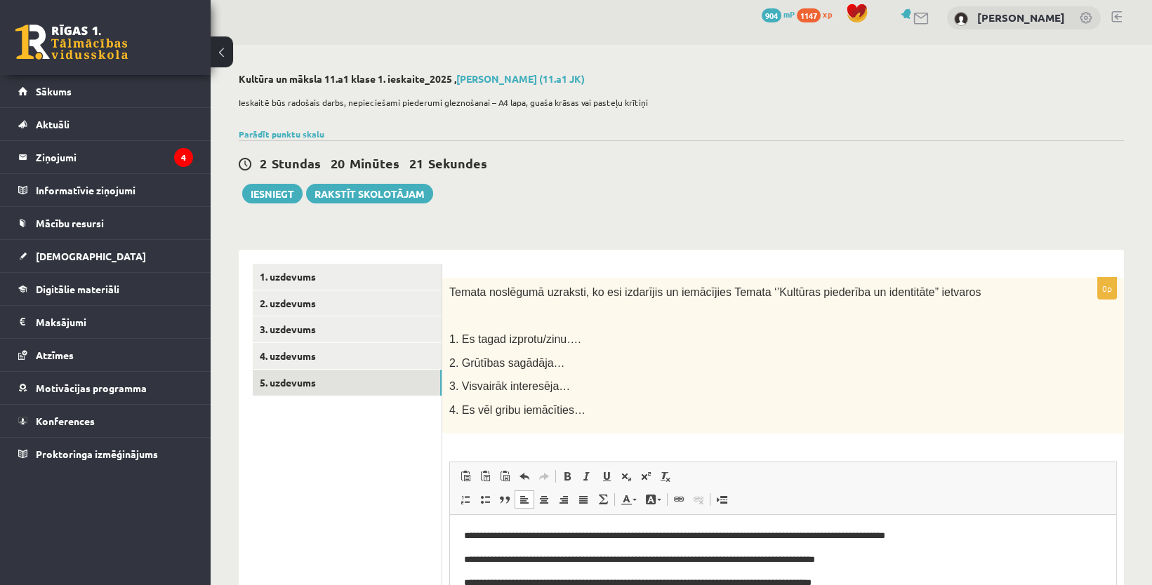
scroll to position [0, 0]
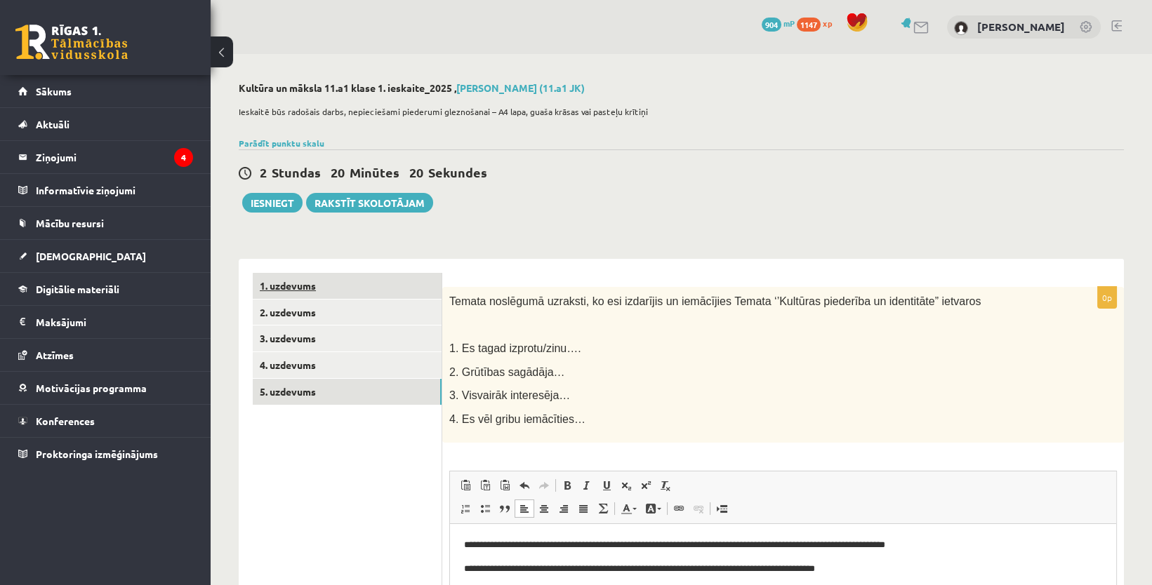
click at [324, 284] on link "1. uzdevums" at bounding box center [347, 286] width 189 height 26
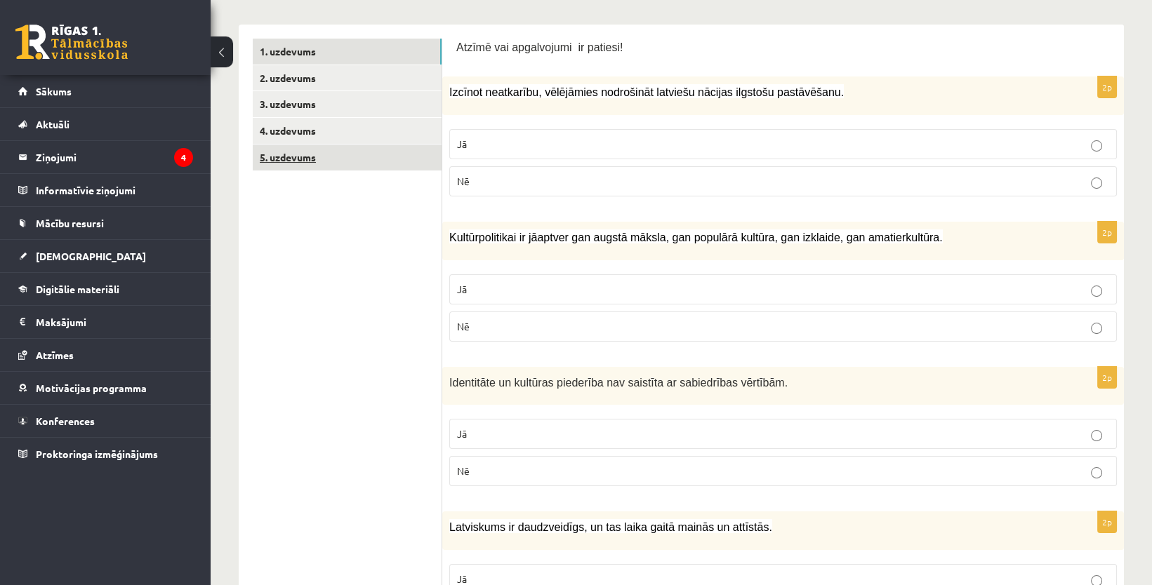
scroll to position [234, 0]
click at [341, 87] on link "2. uzdevums" at bounding box center [347, 79] width 189 height 26
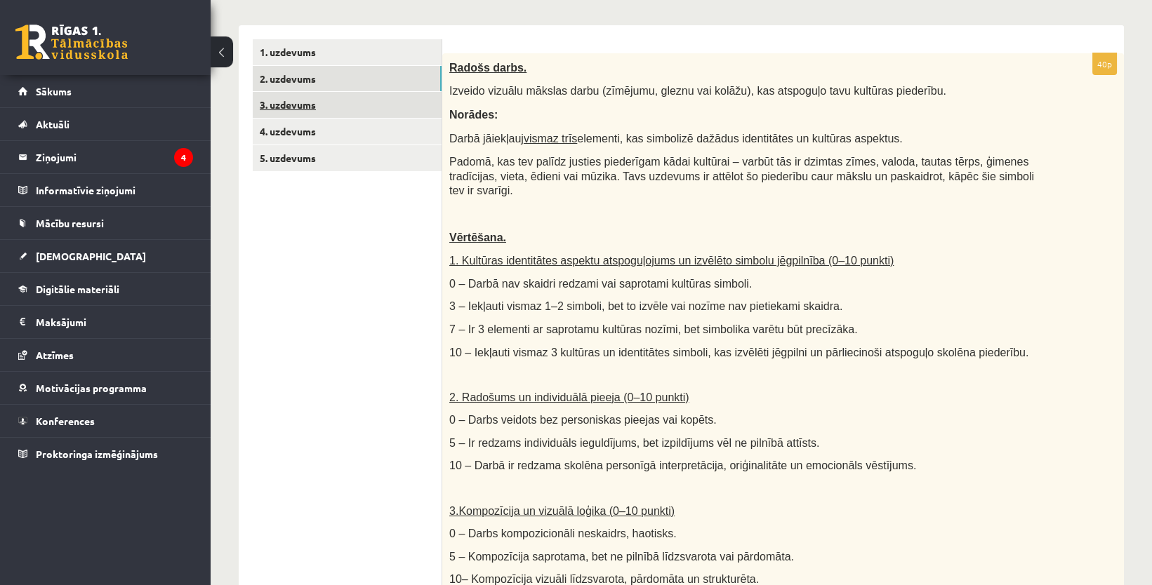
click at [322, 105] on link "3. uzdevums" at bounding box center [347, 105] width 189 height 26
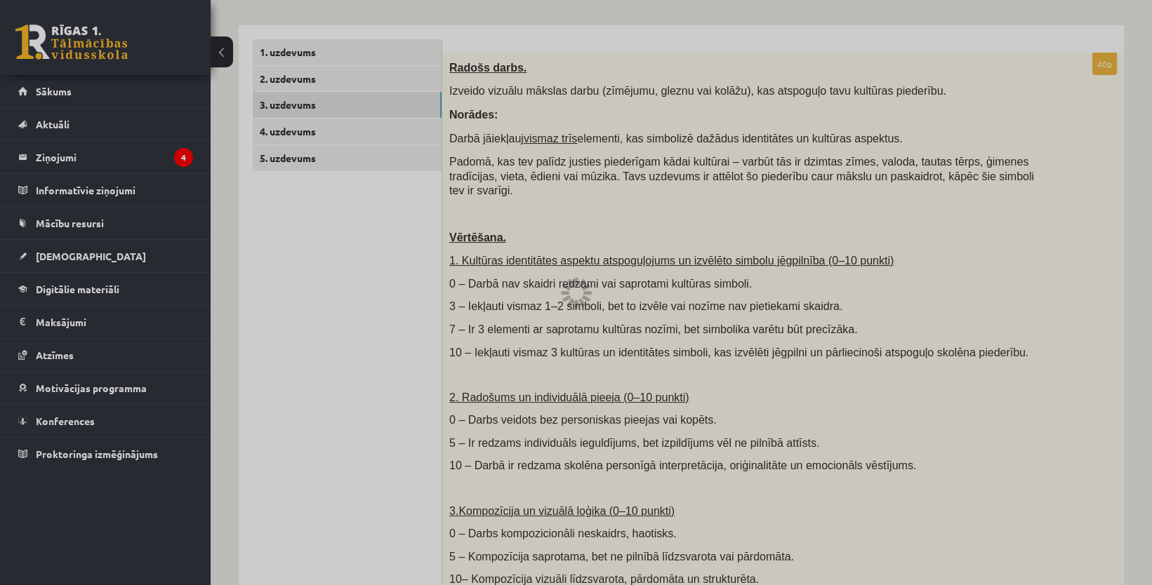
scroll to position [102, 0]
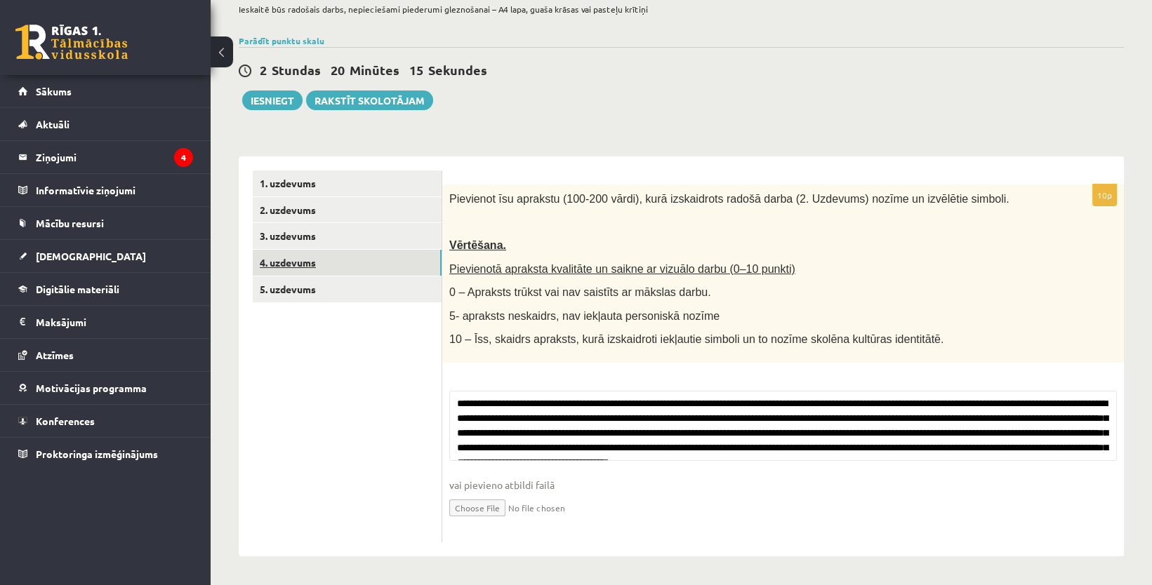
click at [331, 264] on link "4. uzdevums" at bounding box center [347, 263] width 189 height 26
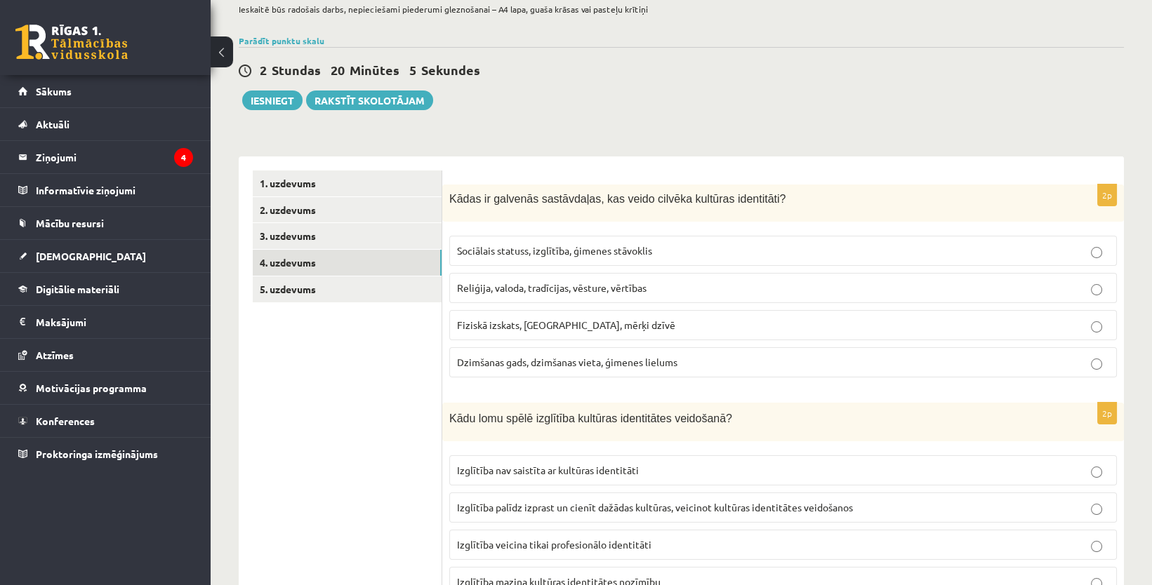
click at [253, 250] on link "4. uzdevums" at bounding box center [347, 263] width 189 height 26
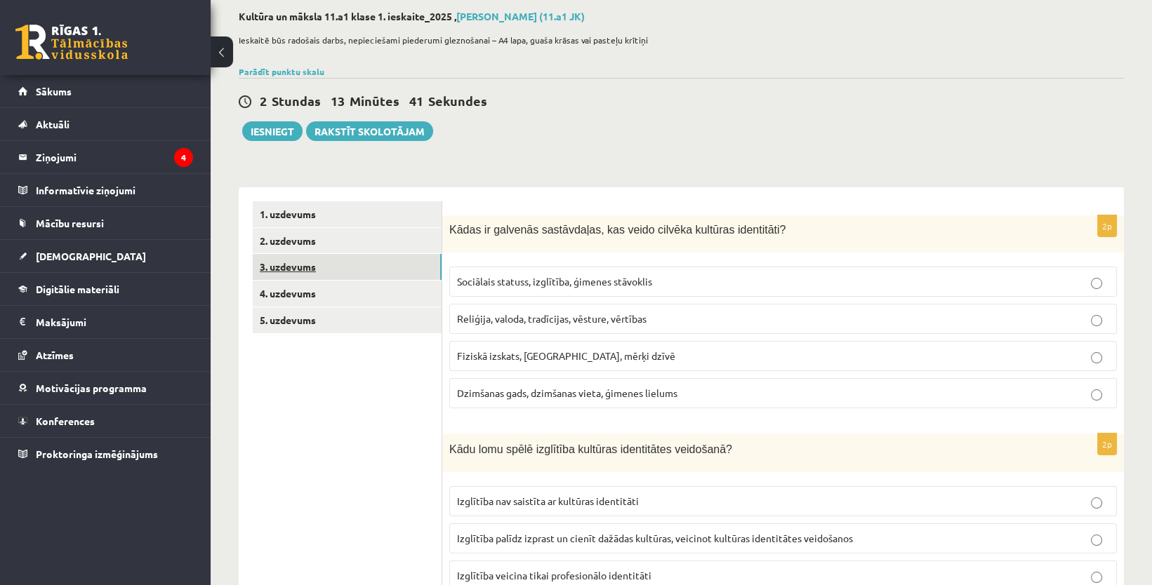
click at [324, 275] on link "3. uzdevums" at bounding box center [347, 267] width 189 height 26
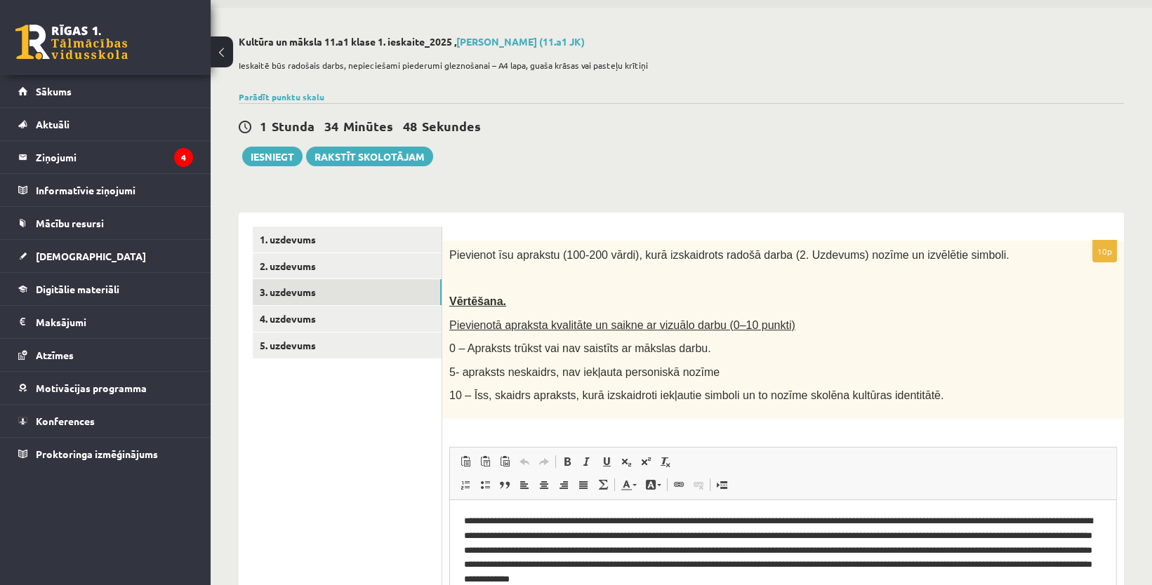
scroll to position [0, 0]
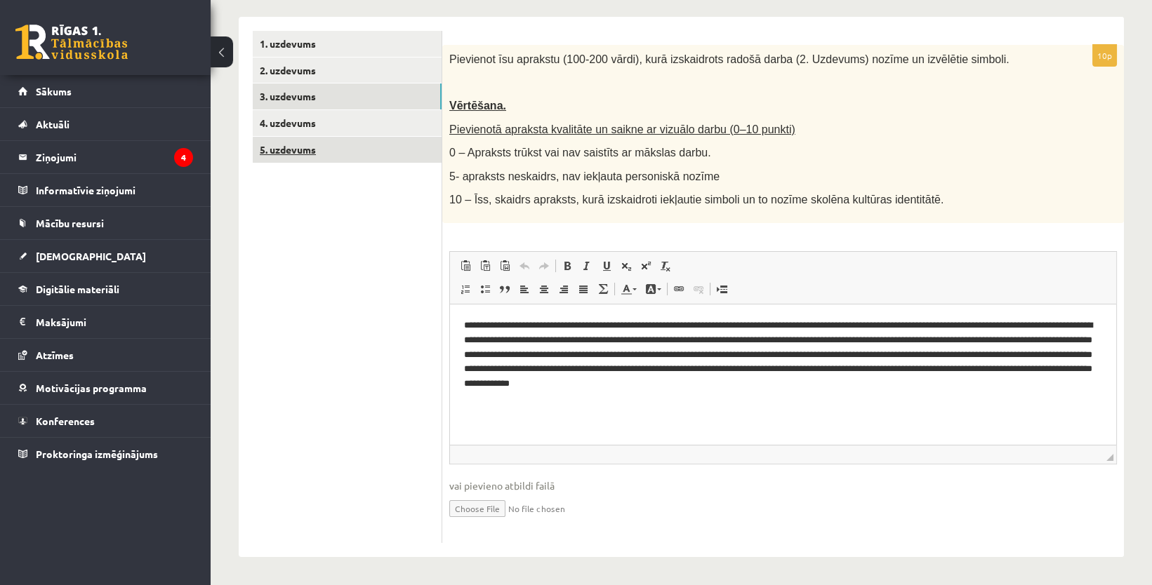
click at [378, 137] on link "5. uzdevums" at bounding box center [347, 150] width 189 height 26
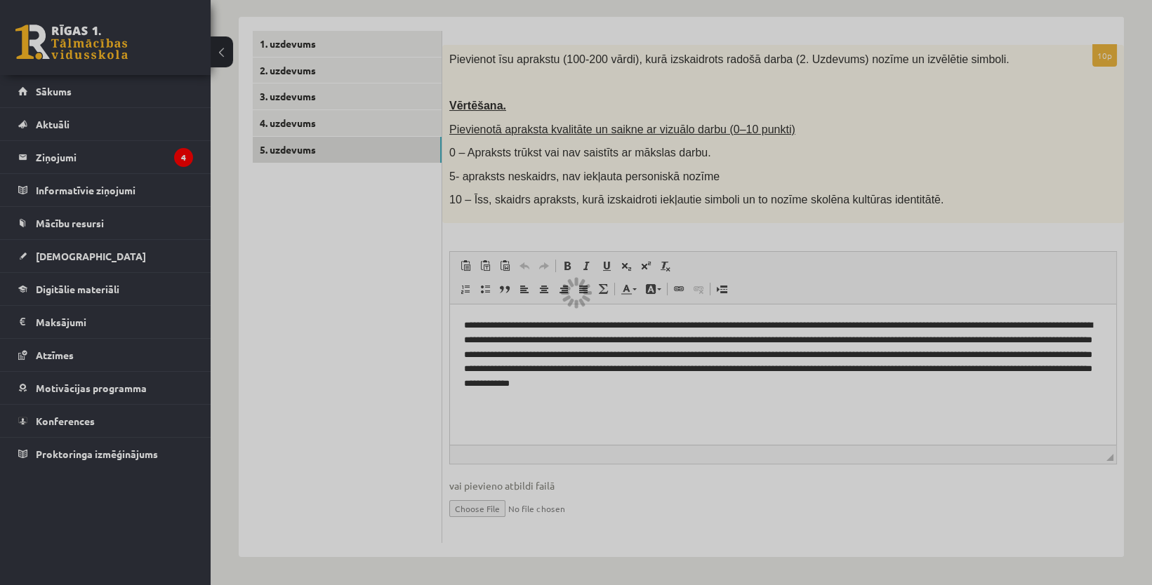
scroll to position [80, 0]
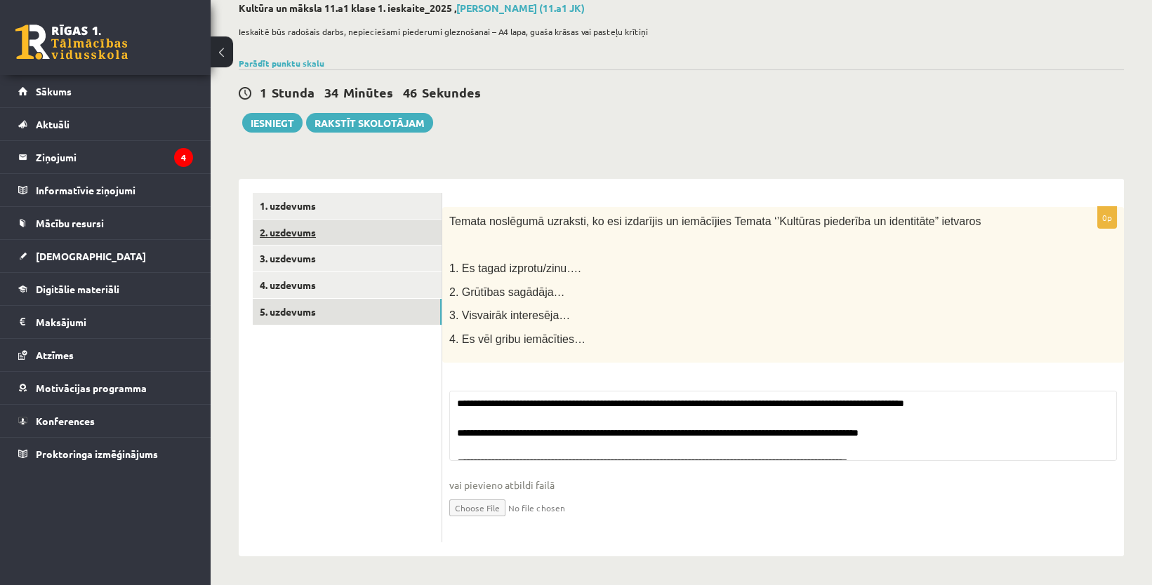
click at [313, 226] on link "2. uzdevums" at bounding box center [347, 233] width 189 height 26
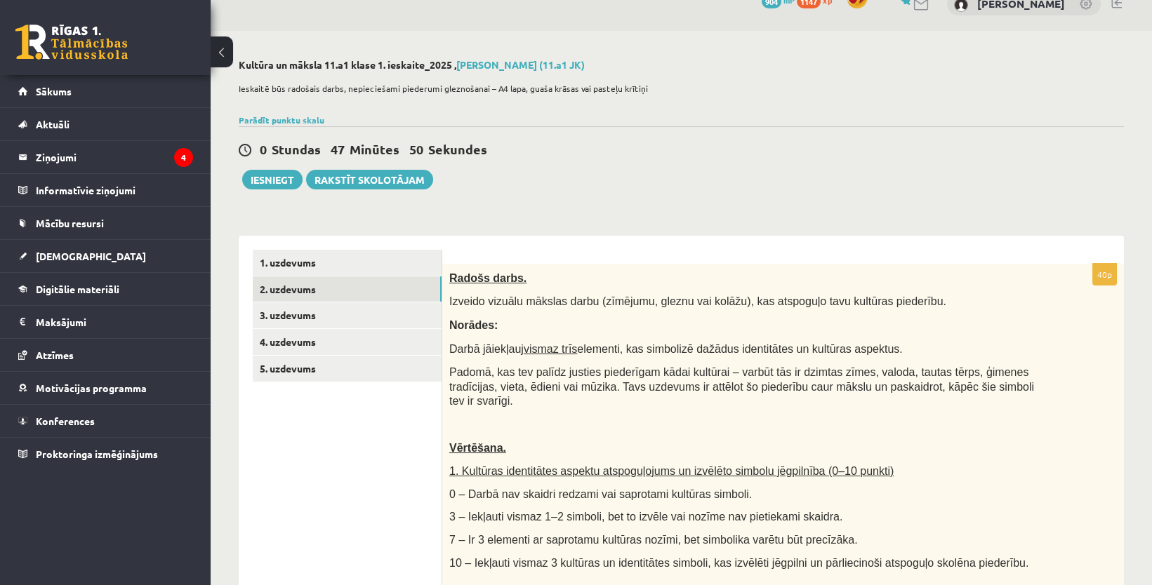
scroll to position [0, 0]
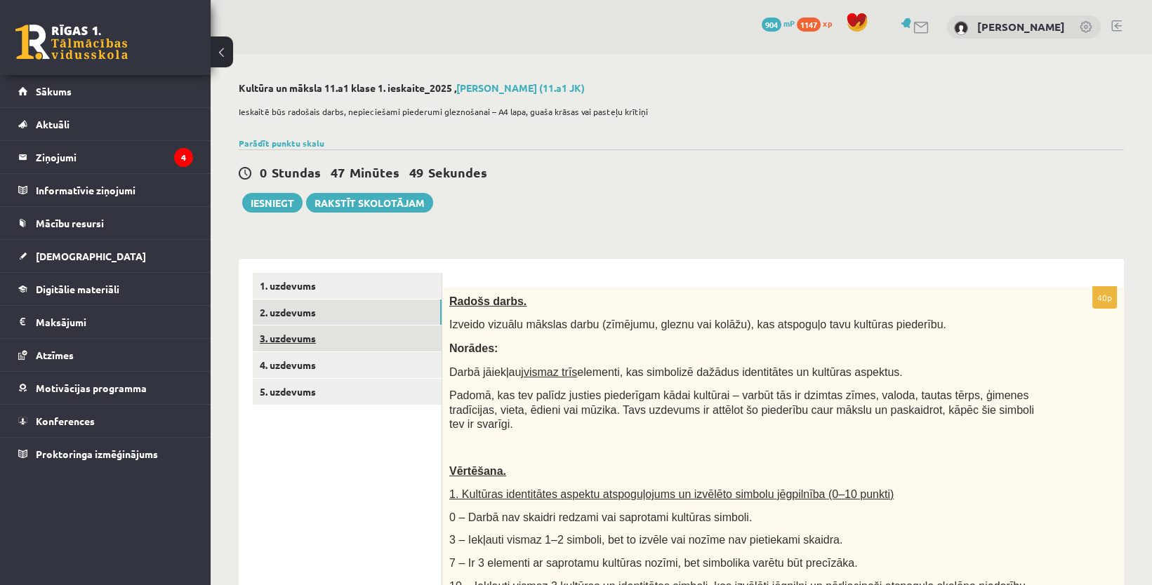
click at [334, 341] on link "3. uzdevums" at bounding box center [347, 339] width 189 height 26
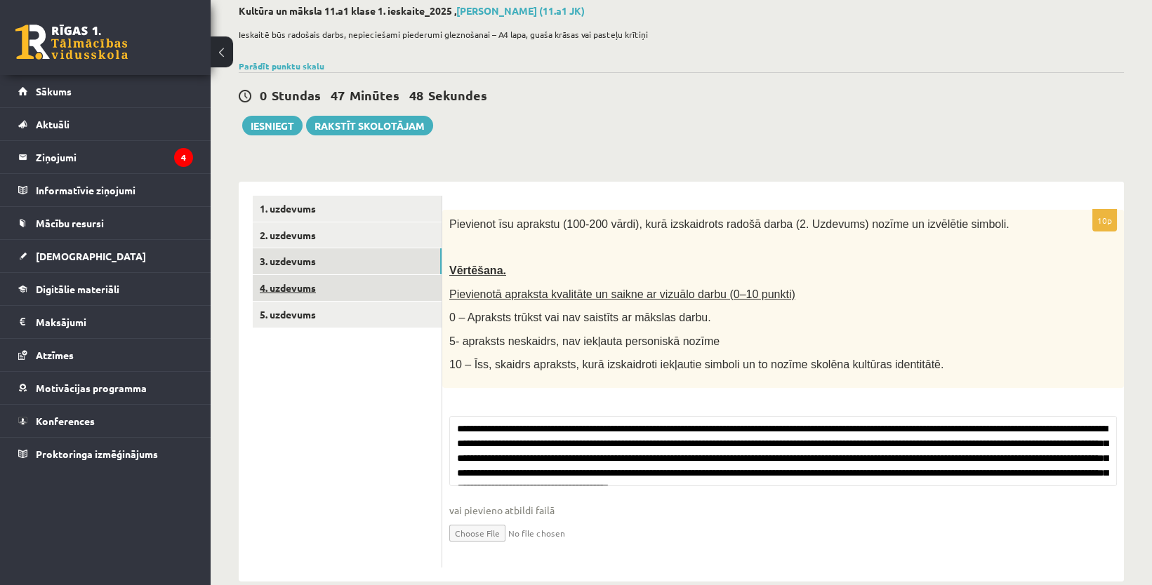
scroll to position [78, 0]
click at [340, 277] on link "4. uzdevums" at bounding box center [347, 287] width 189 height 26
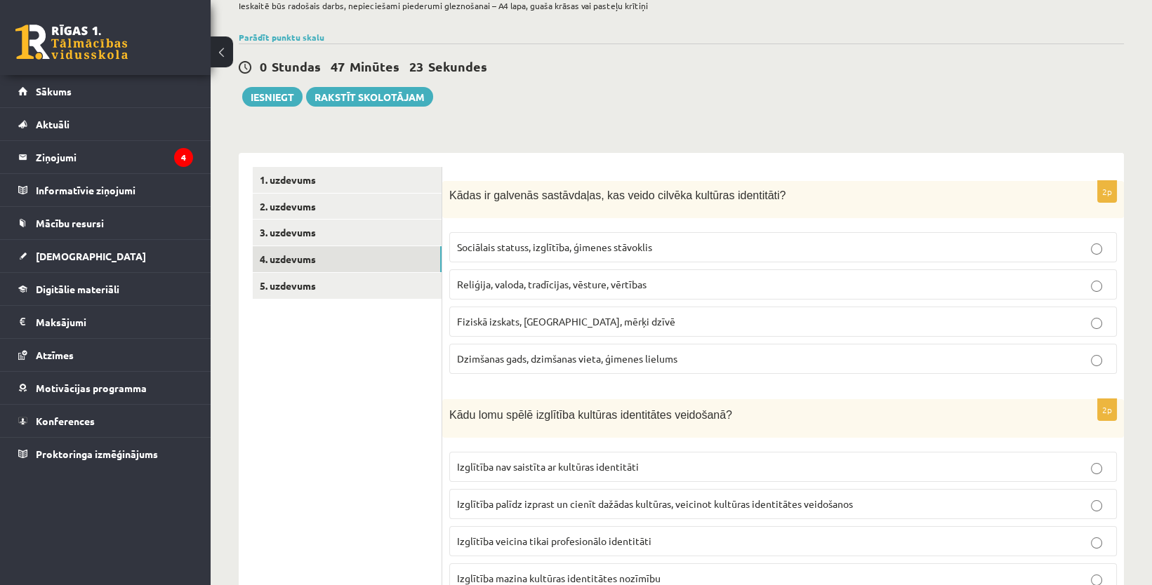
scroll to position [0, 0]
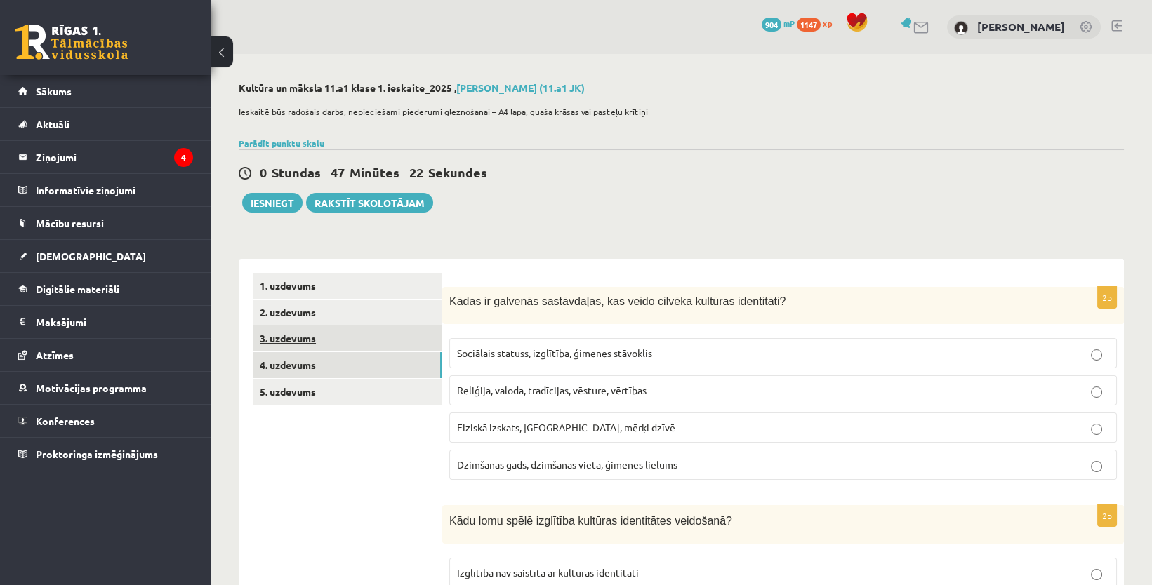
click at [375, 335] on link "3. uzdevums" at bounding box center [347, 339] width 189 height 26
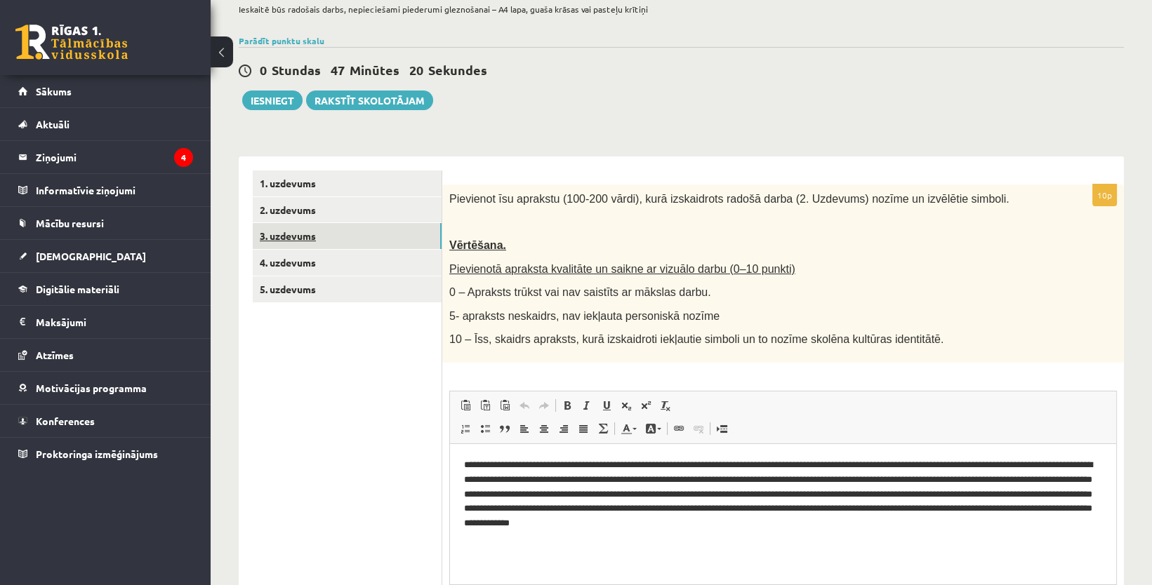
click at [403, 223] on link "3. uzdevums" at bounding box center [347, 236] width 189 height 26
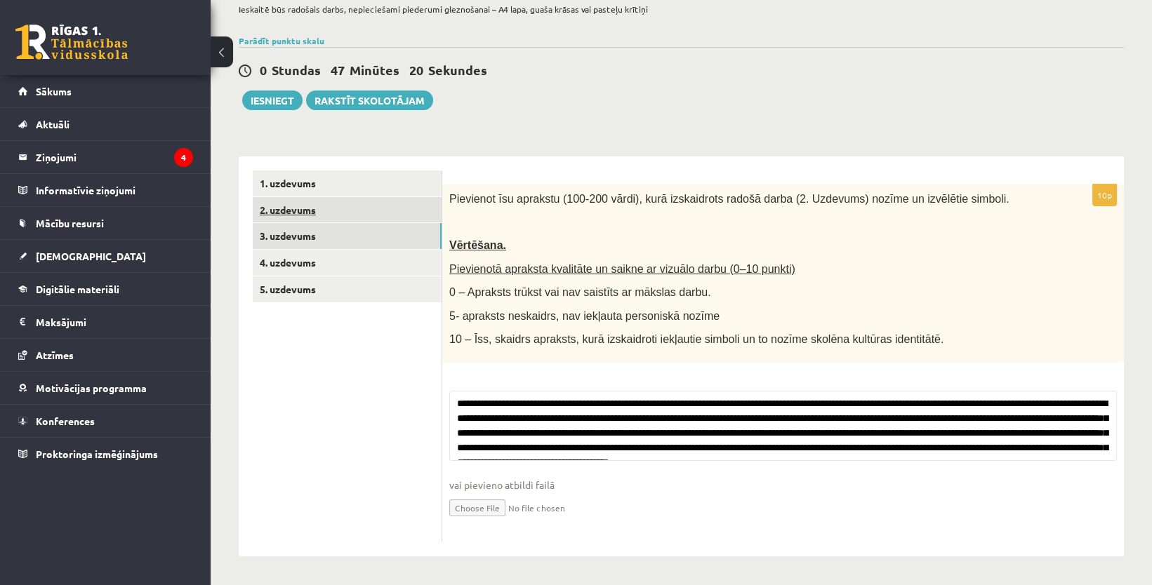
click at [399, 211] on link "2. uzdevums" at bounding box center [347, 210] width 189 height 26
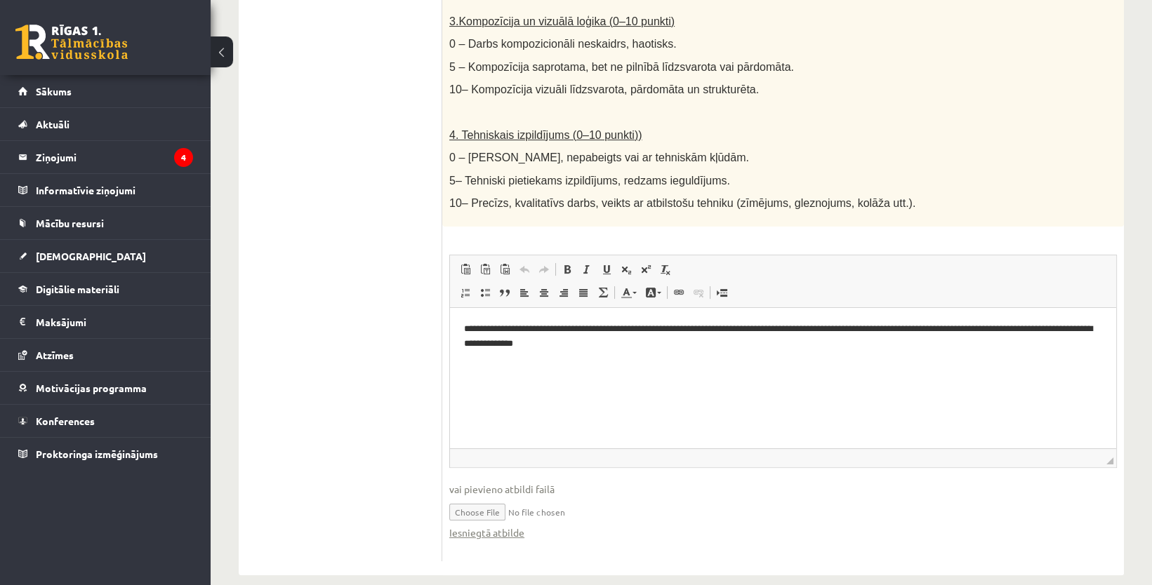
scroll to position [727, 0]
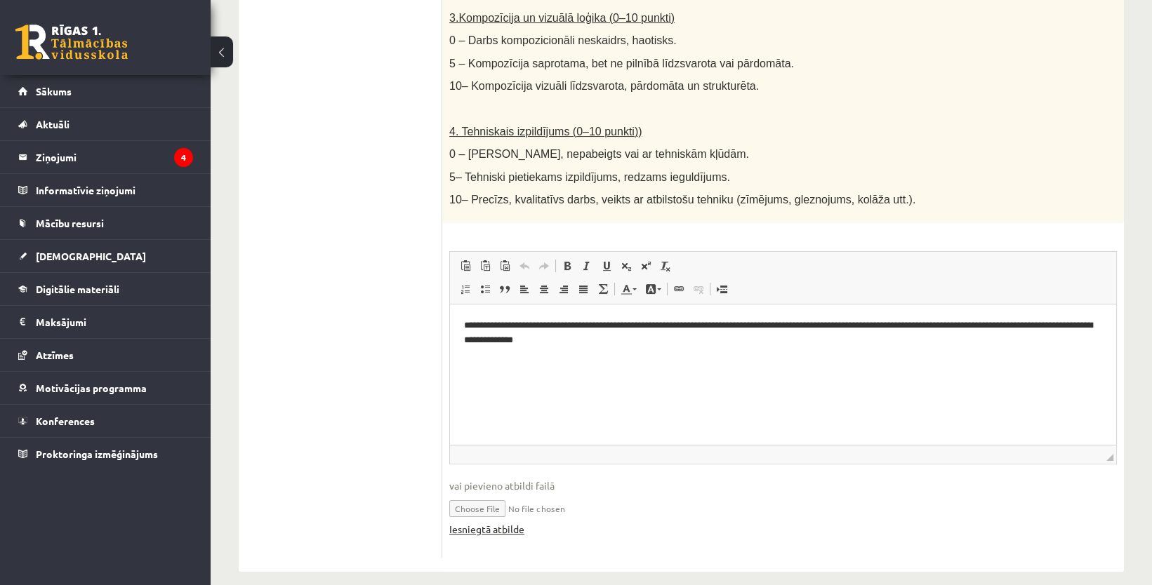
click at [461, 522] on link "Iesniegtā atbilde" at bounding box center [486, 529] width 75 height 15
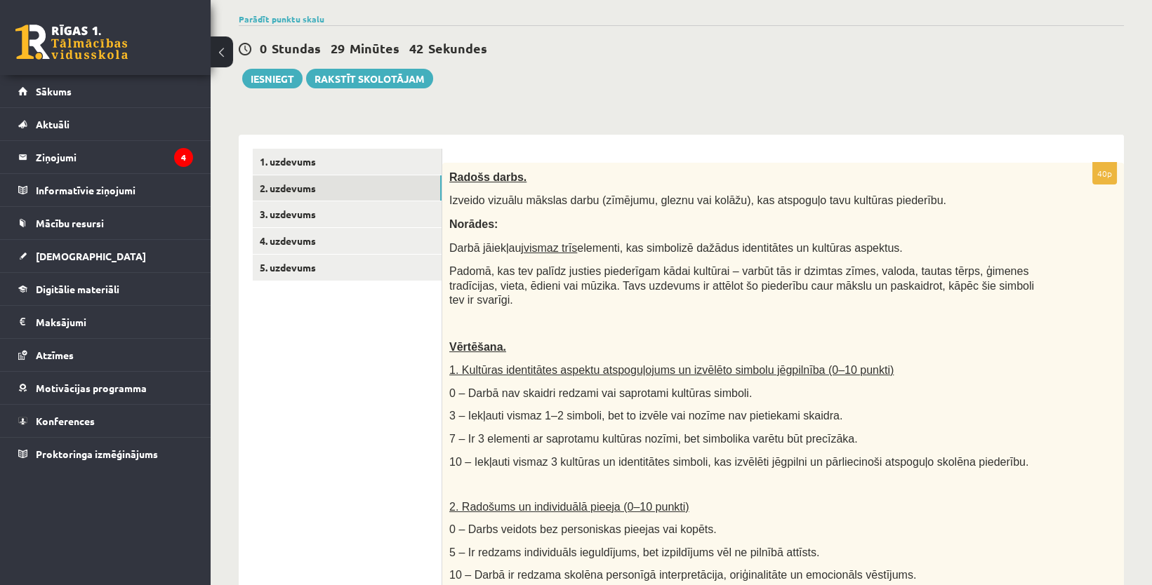
scroll to position [0, 0]
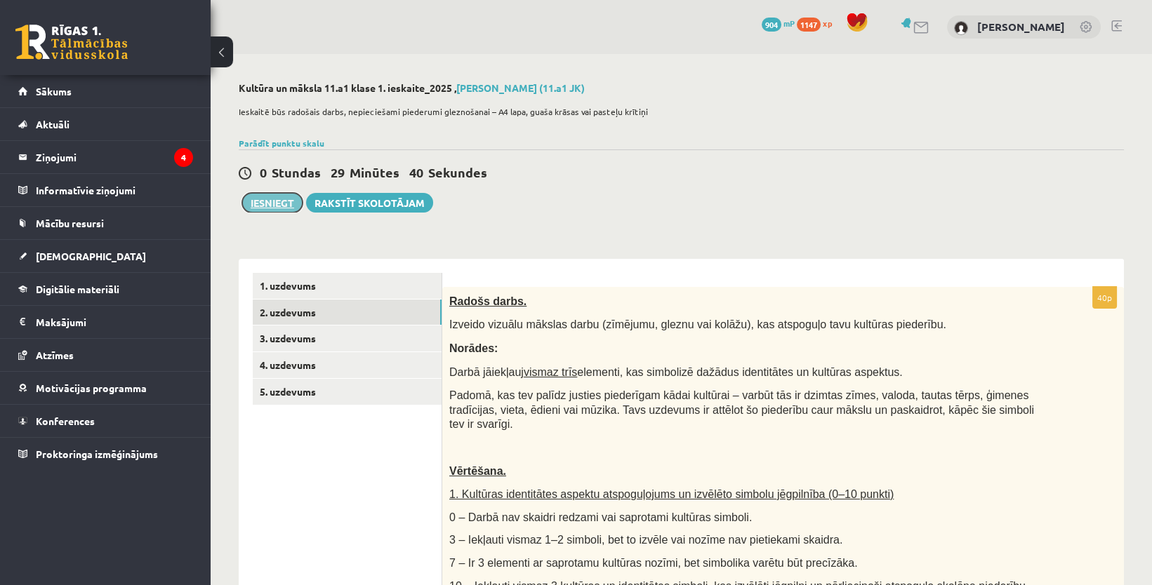
click at [289, 199] on button "Iesniegt" at bounding box center [272, 203] width 60 height 20
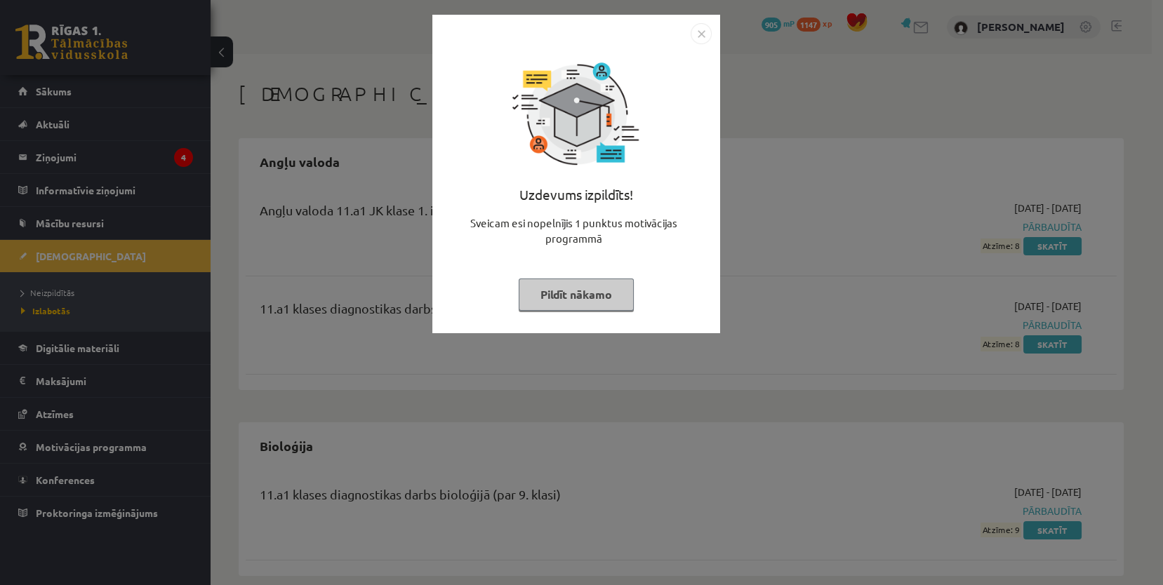
click at [545, 294] on button "Pildīt nākamo" at bounding box center [576, 295] width 115 height 32
